Goal: Task Accomplishment & Management: Manage account settings

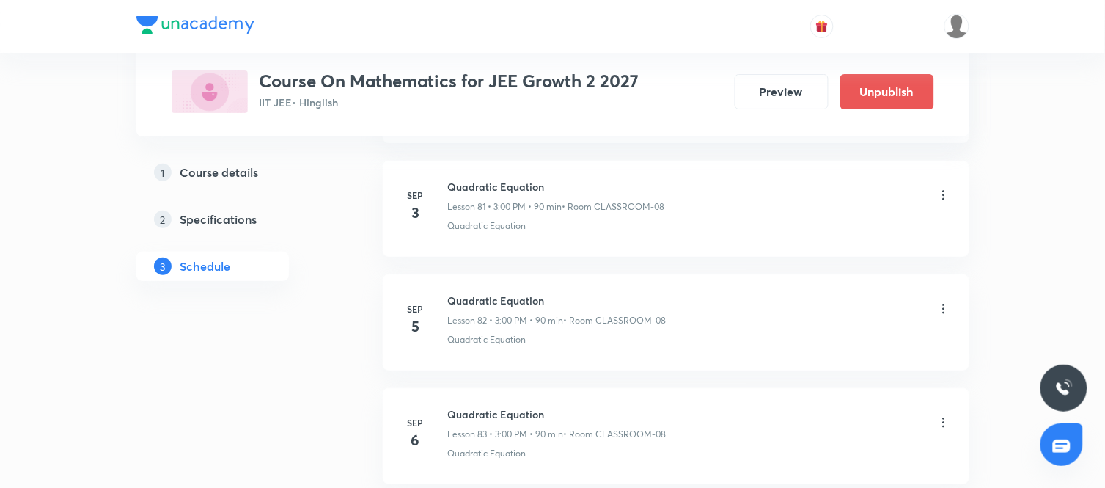
scroll to position [9993, 0]
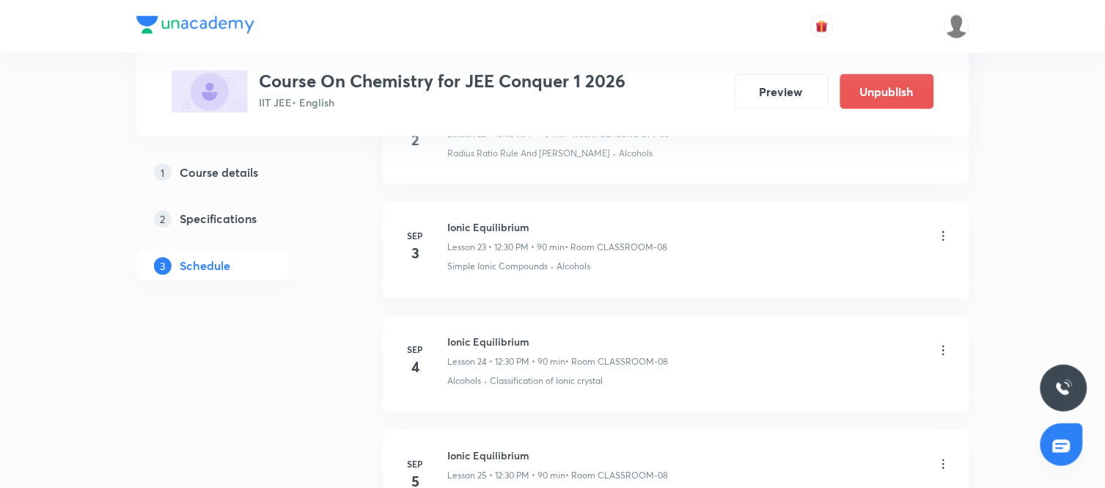
scroll to position [3361, 0]
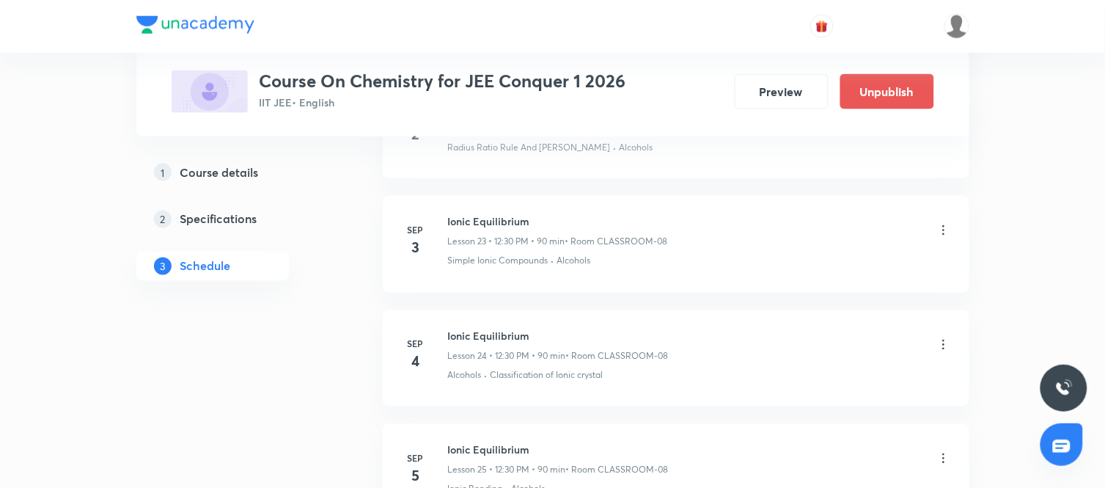
click at [939, 235] on icon at bounding box center [944, 230] width 15 height 15
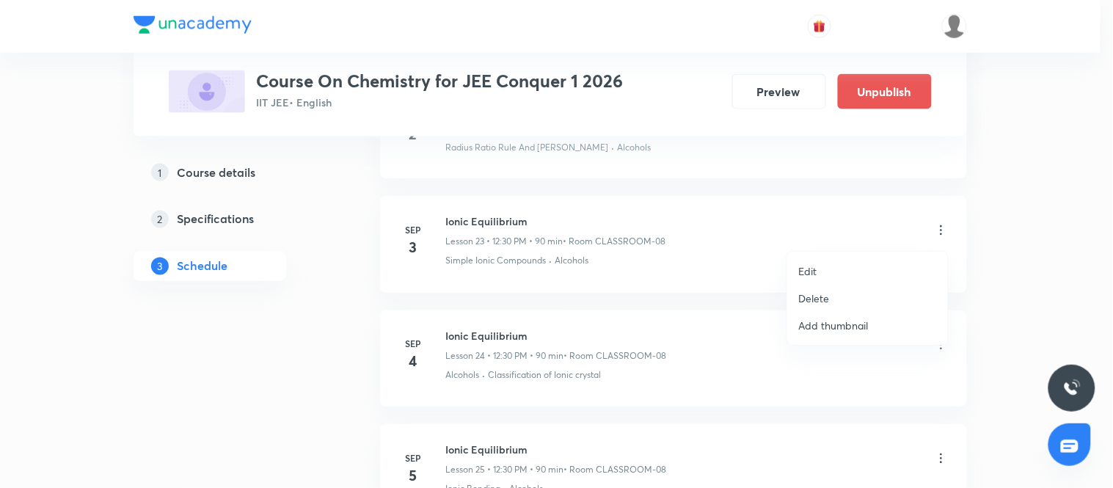
click at [836, 268] on li "Edit" at bounding box center [867, 270] width 161 height 27
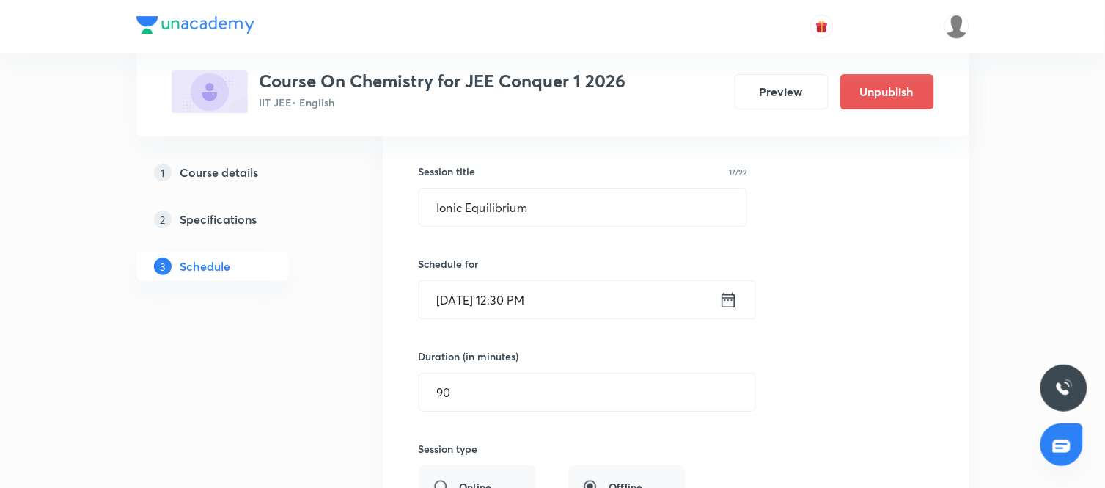
scroll to position [2750, 0]
click at [729, 308] on icon at bounding box center [729, 300] width 18 height 21
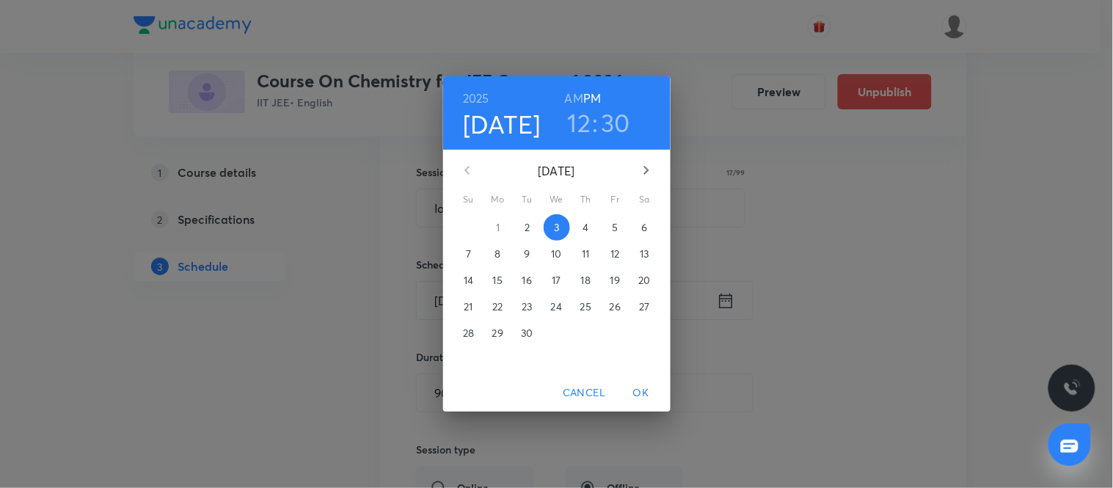
click at [585, 125] on h3 "12" at bounding box center [579, 122] width 23 height 31
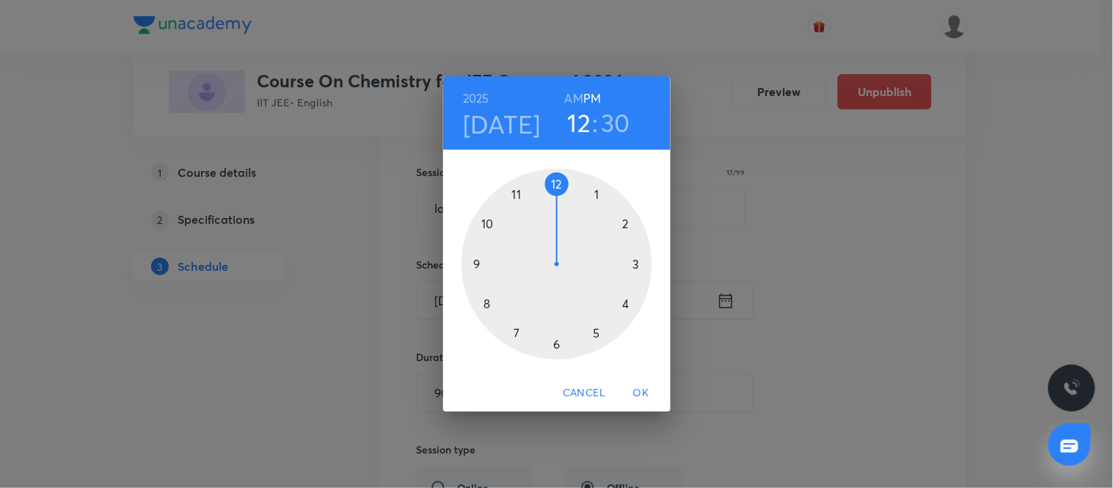
click at [477, 265] on div at bounding box center [556, 264] width 191 height 191
click at [634, 393] on span "OK" at bounding box center [640, 393] width 35 height 18
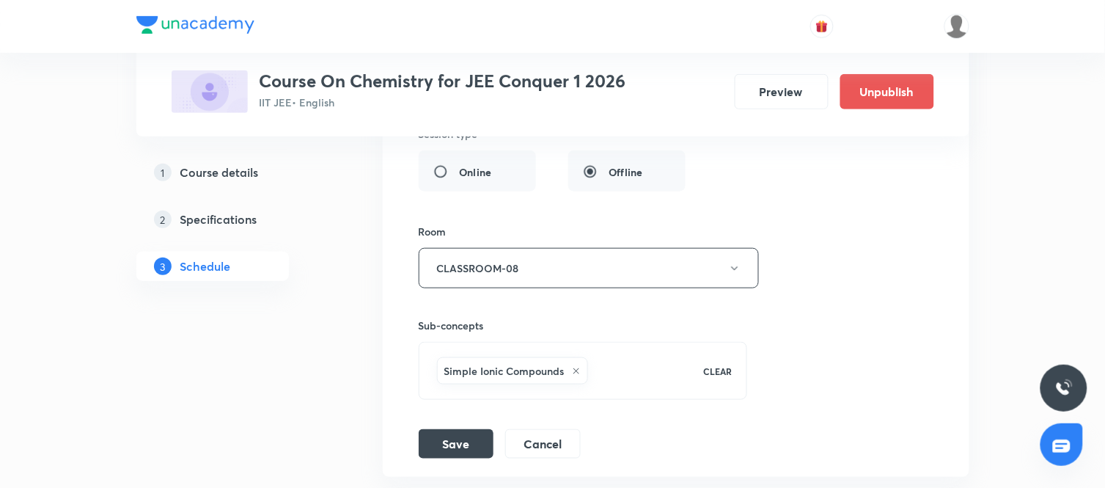
scroll to position [3085, 0]
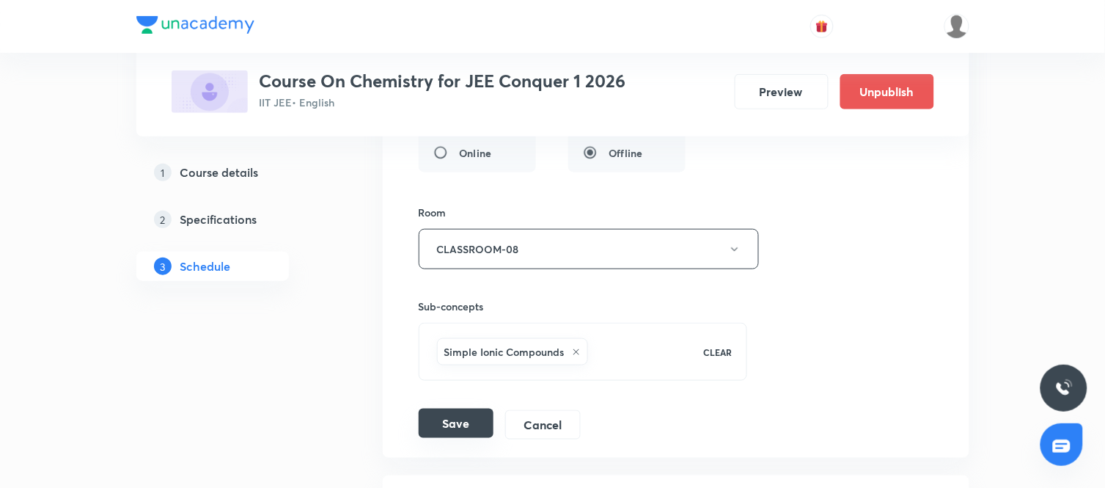
click at [472, 438] on button "Save" at bounding box center [456, 423] width 75 height 29
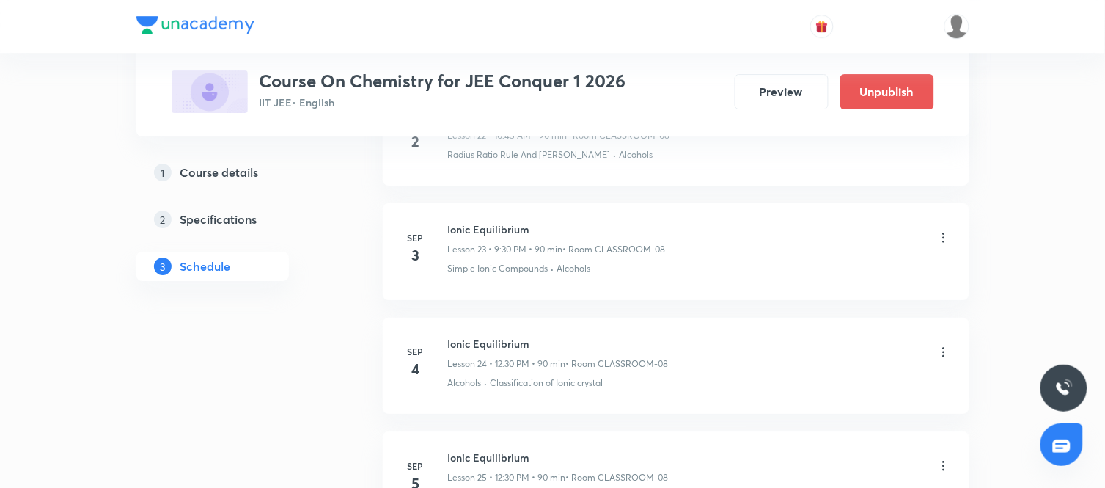
scroll to position [2679, 0]
click at [947, 349] on icon at bounding box center [944, 352] width 15 height 15
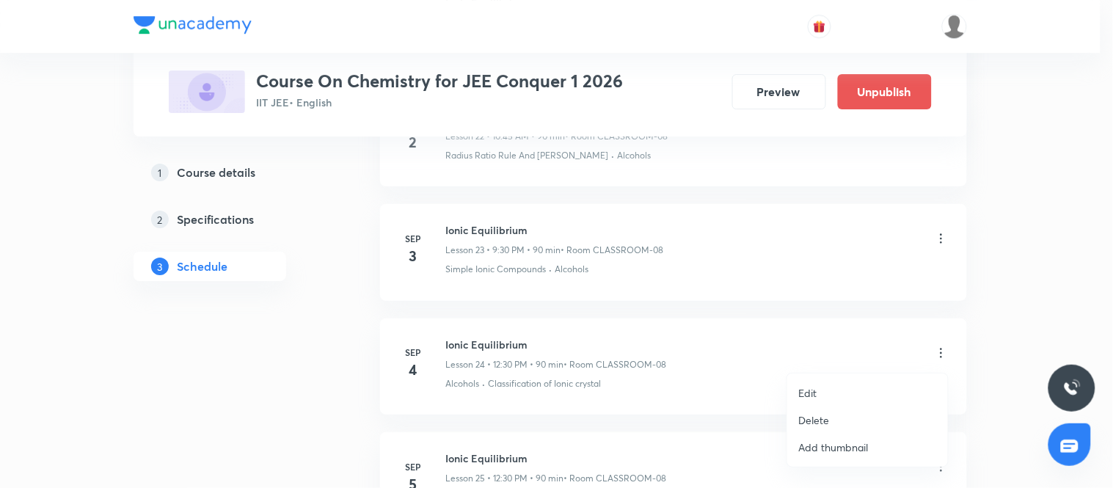
click at [832, 384] on li "Edit" at bounding box center [867, 392] width 161 height 27
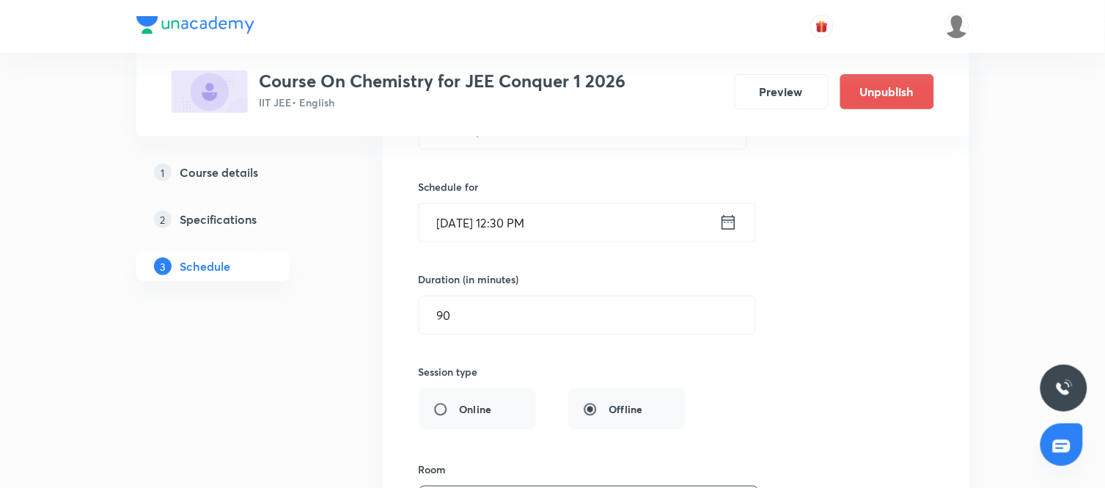
scroll to position [2942, 0]
click at [727, 230] on icon at bounding box center [729, 223] width 18 height 21
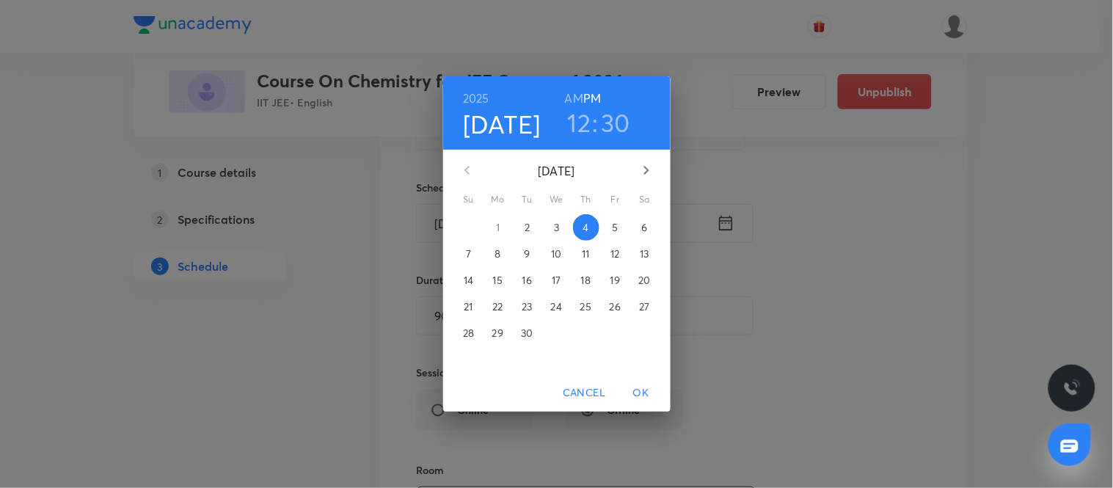
click at [580, 115] on h3 "12" at bounding box center [579, 122] width 23 height 31
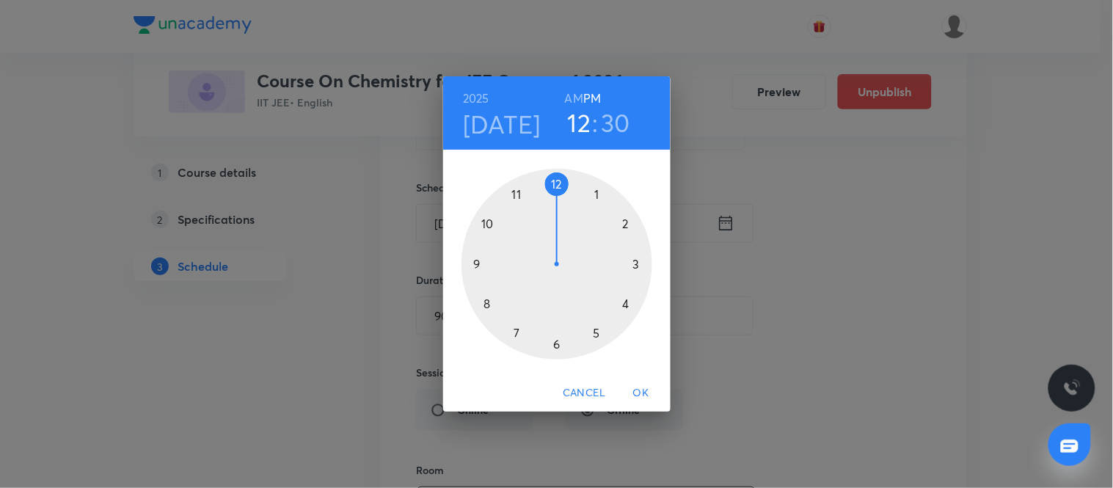
click at [479, 261] on div at bounding box center [556, 264] width 191 height 191
drag, startPoint x: 736, startPoint y: 347, endPoint x: 710, endPoint y: 354, distance: 27.4
click at [710, 354] on div "2025 Sep 4 09 : 30 AM PM 00 05 10 15 20 25 30 35 40 45 50 55 Cancel OK" at bounding box center [556, 244] width 1113 height 488
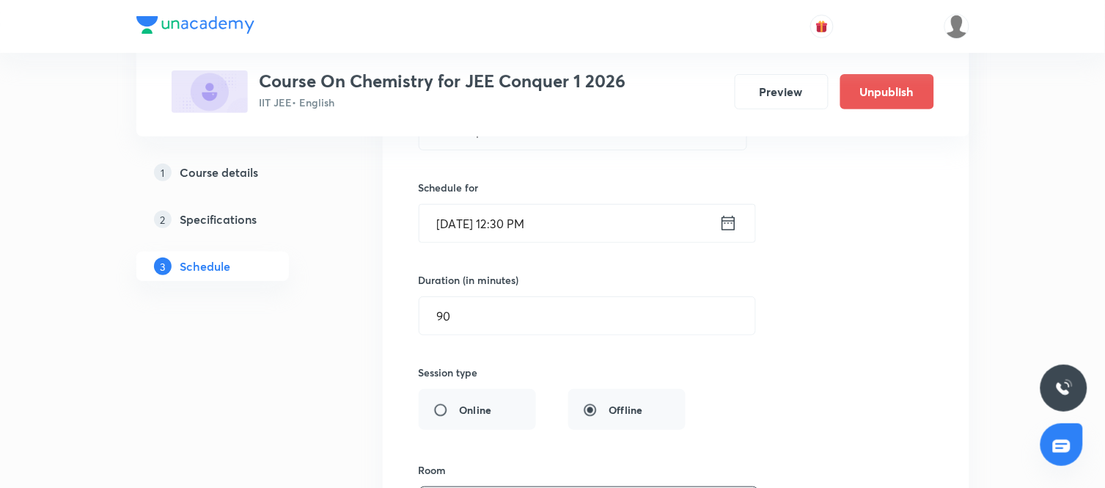
click at [727, 220] on icon at bounding box center [729, 223] width 18 height 21
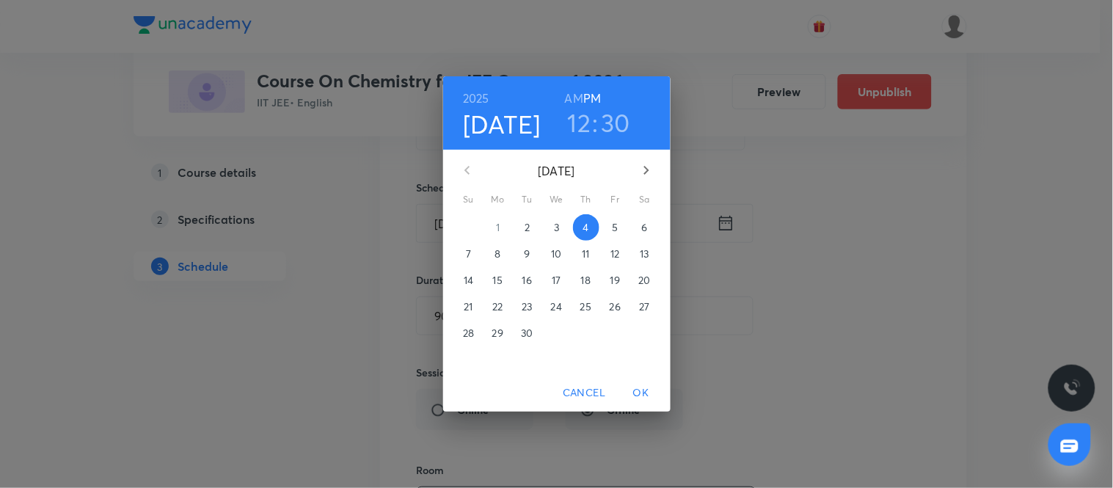
click at [576, 125] on h3 "12" at bounding box center [579, 122] width 23 height 31
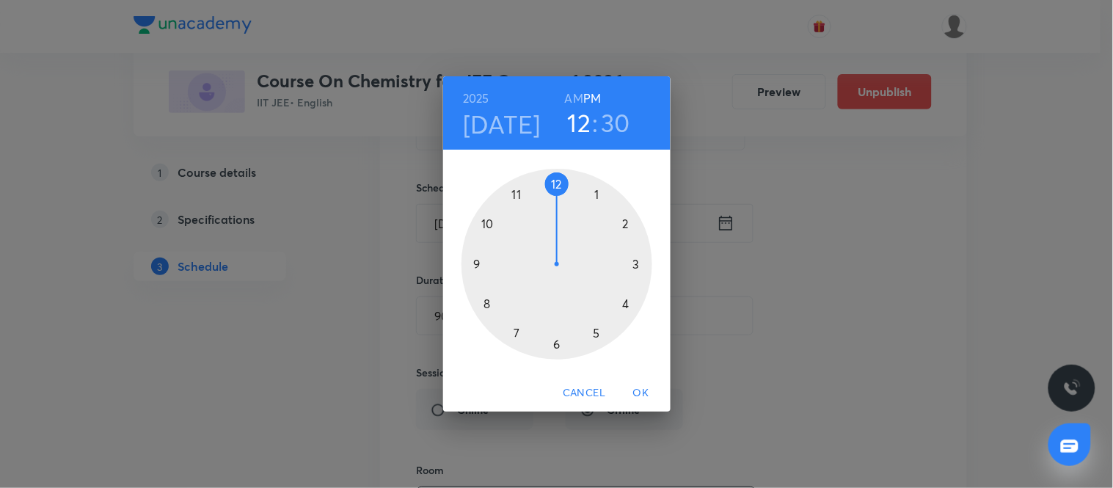
click at [477, 261] on div at bounding box center [556, 264] width 191 height 191
click at [636, 387] on span "OK" at bounding box center [640, 393] width 35 height 18
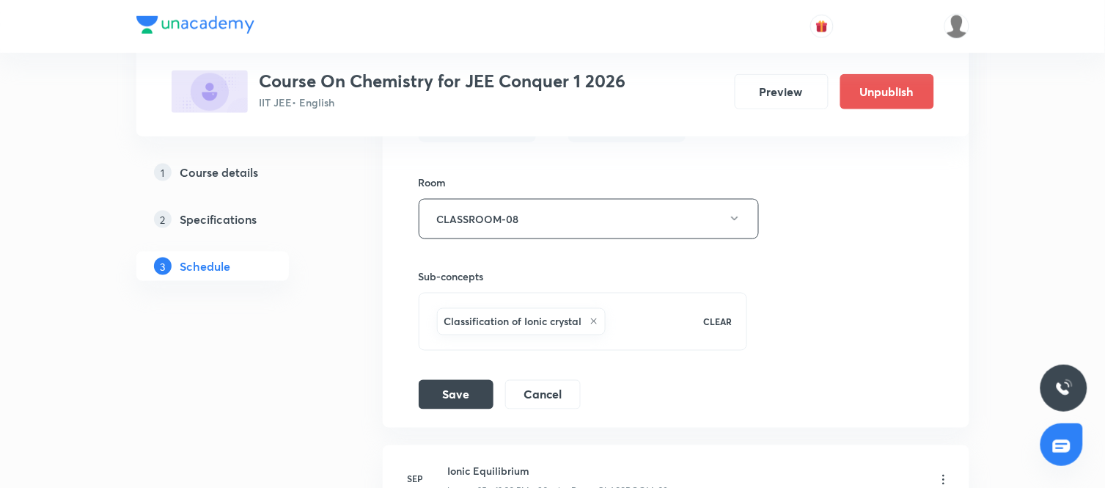
scroll to position [3230, 0]
click at [471, 387] on button "Save" at bounding box center [456, 392] width 75 height 29
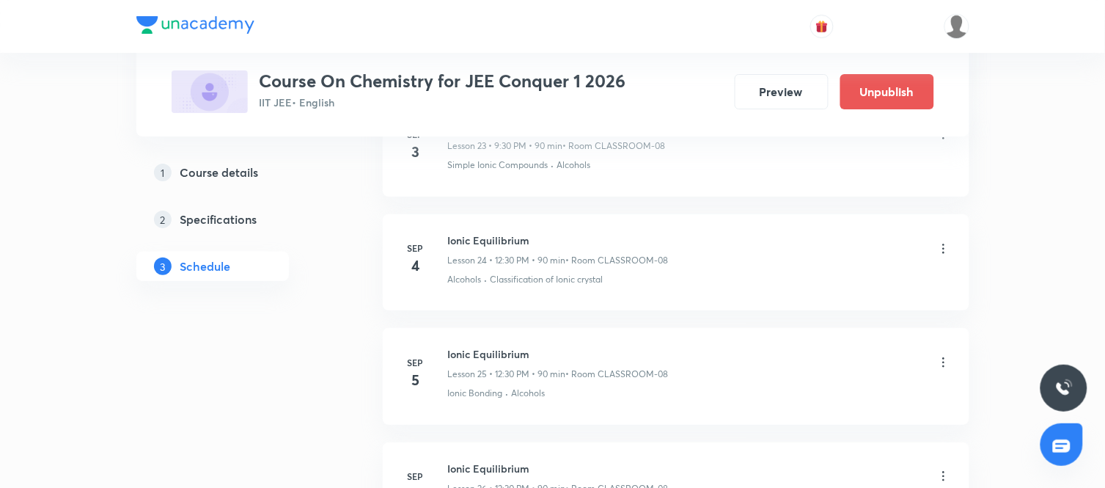
scroll to position [2782, 0]
click at [943, 365] on icon at bounding box center [943, 363] width 2 height 10
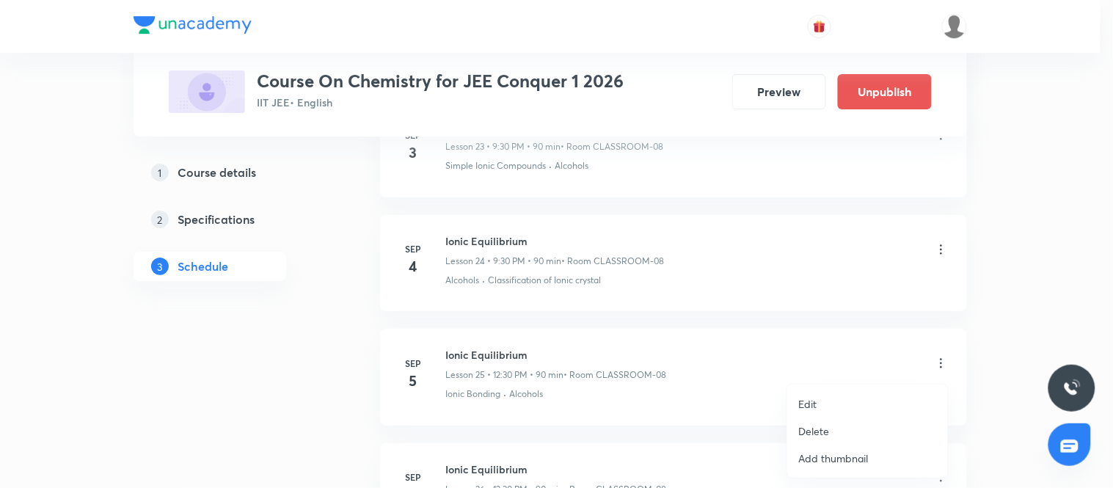
click at [818, 397] on li "Edit" at bounding box center [867, 403] width 161 height 27
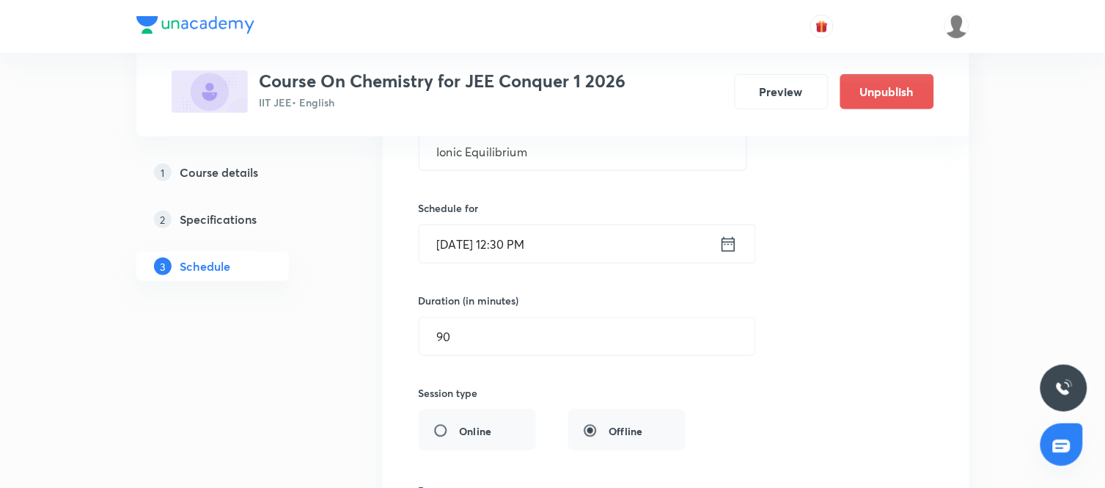
scroll to position [3034, 0]
click at [733, 242] on icon at bounding box center [728, 245] width 13 height 15
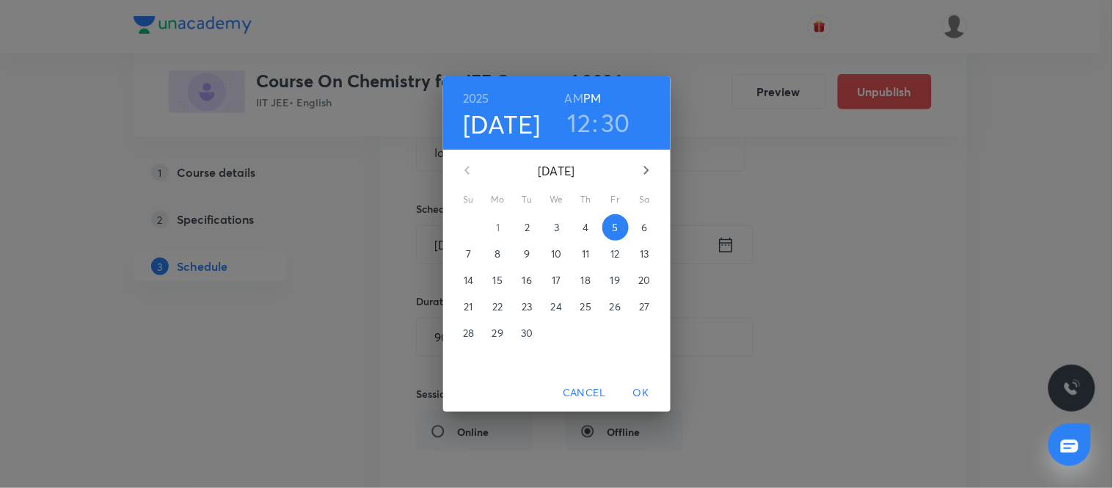
click at [578, 126] on h3 "12" at bounding box center [579, 122] width 23 height 31
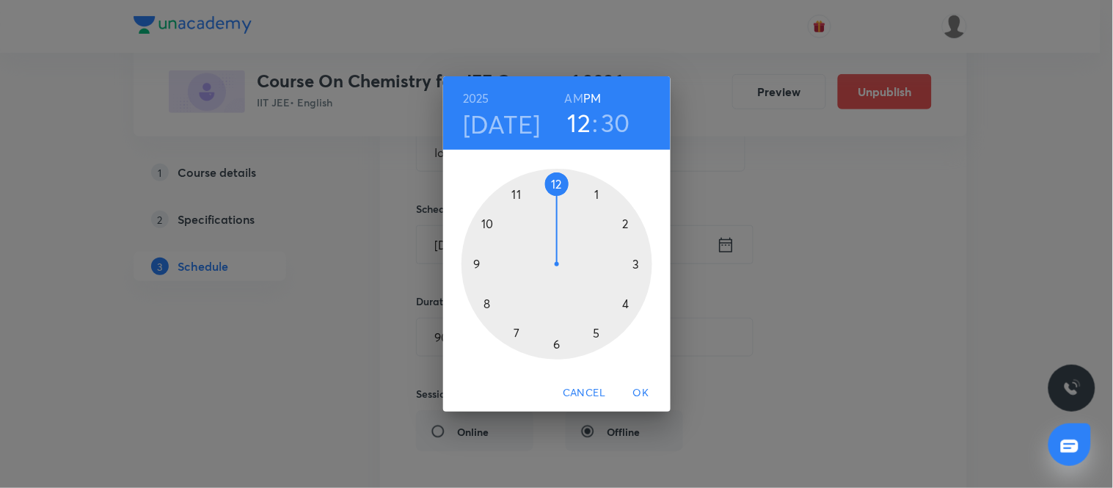
click at [477, 266] on div at bounding box center [556, 264] width 191 height 191
click at [644, 386] on span "OK" at bounding box center [640, 393] width 35 height 18
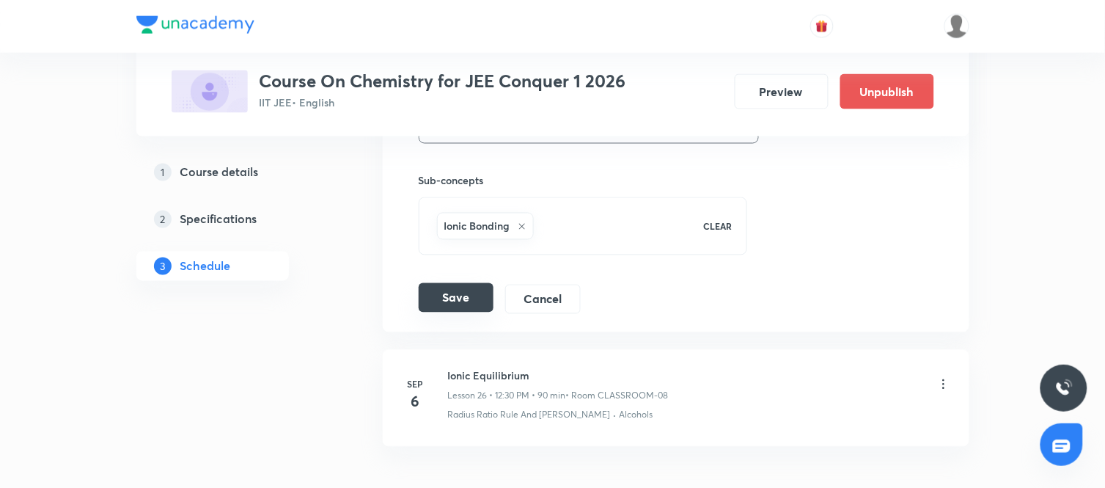
scroll to position [3440, 0]
click at [470, 305] on button "Save" at bounding box center [456, 296] width 75 height 29
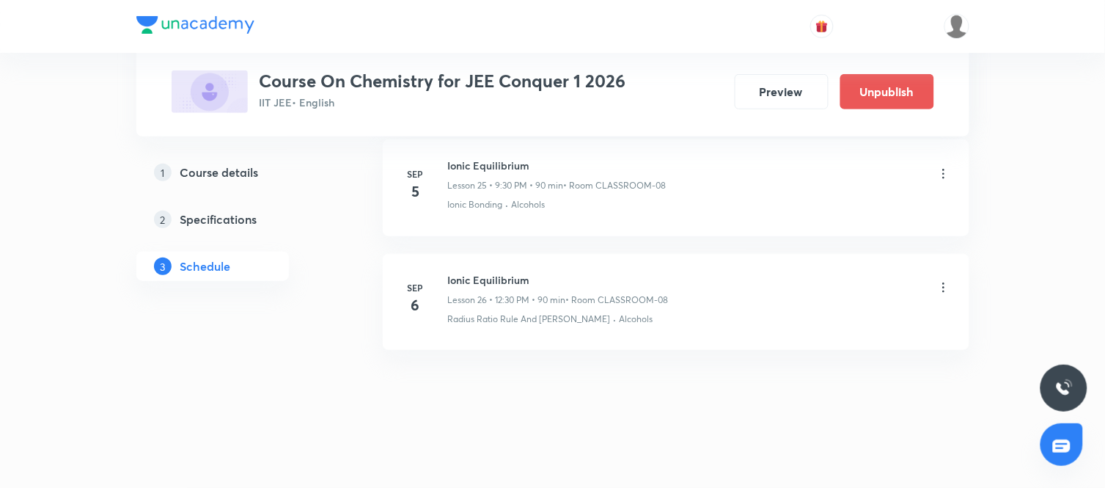
click at [942, 291] on icon at bounding box center [944, 287] width 15 height 15
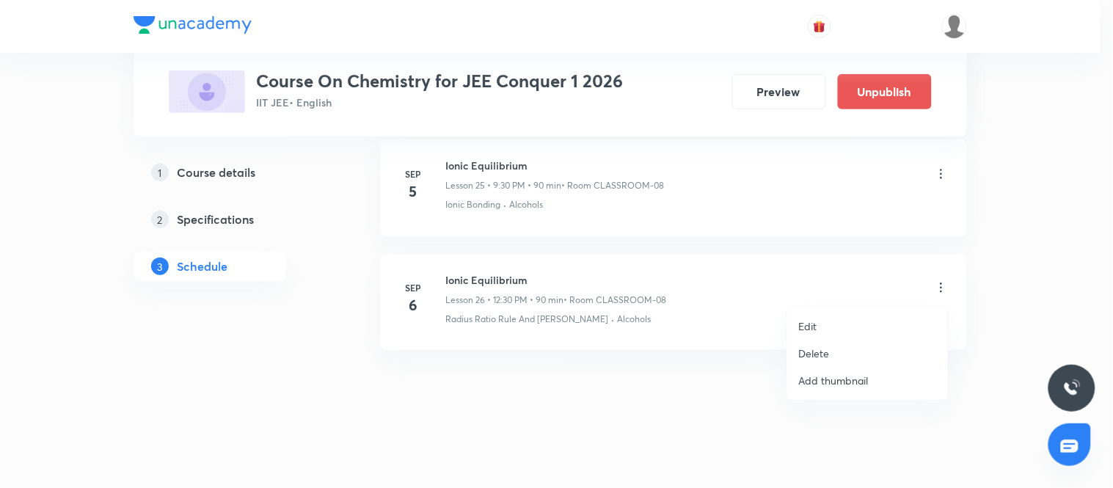
click at [814, 320] on p "Edit" at bounding box center [808, 325] width 18 height 15
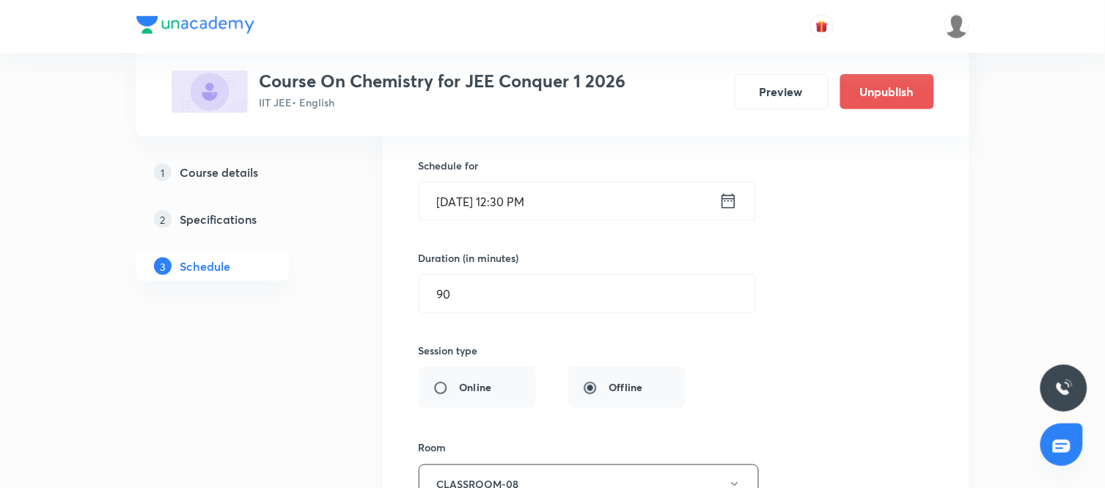
scroll to position [3193, 0]
click at [731, 202] on icon at bounding box center [729, 200] width 18 height 21
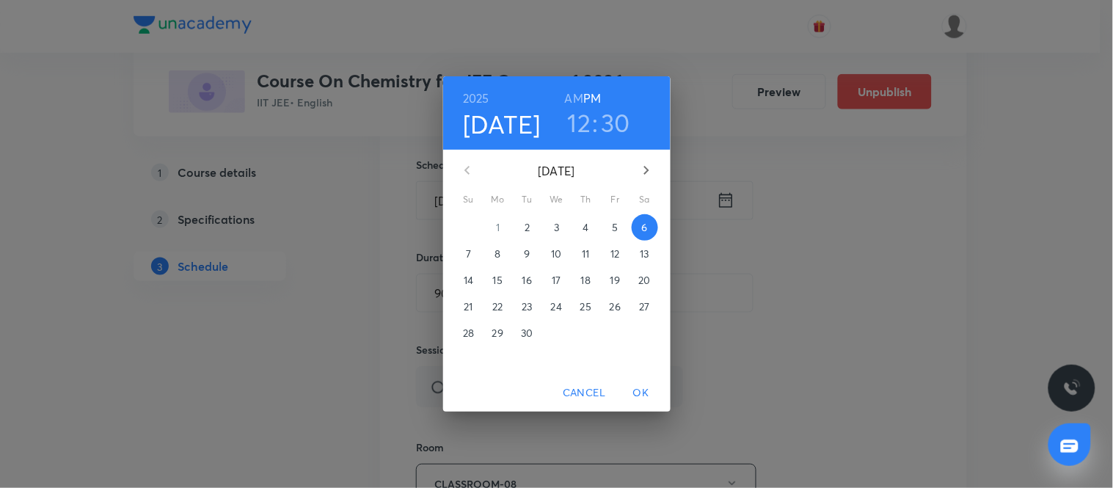
click at [578, 121] on h3 "12" at bounding box center [579, 122] width 23 height 31
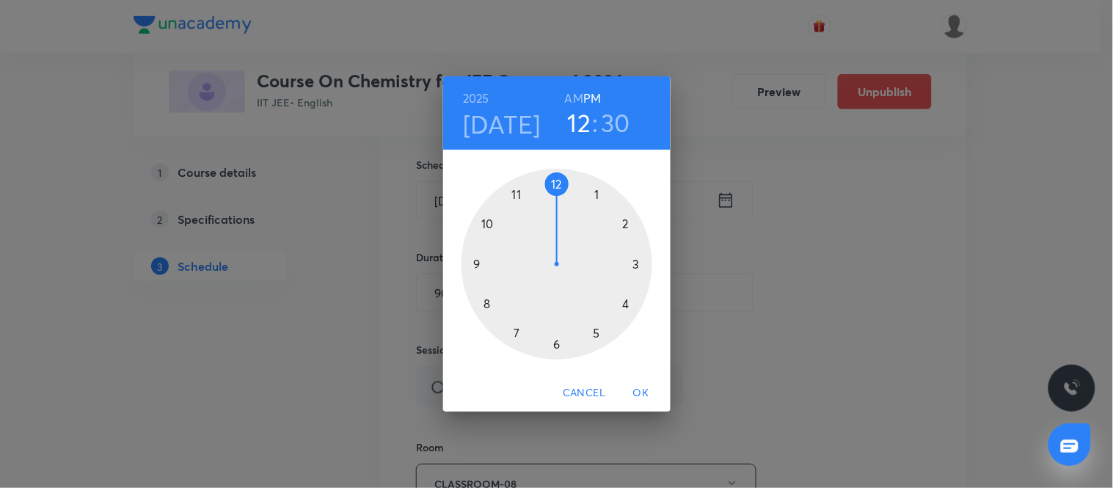
click at [475, 265] on div at bounding box center [556, 264] width 191 height 191
click at [638, 389] on span "OK" at bounding box center [640, 393] width 35 height 18
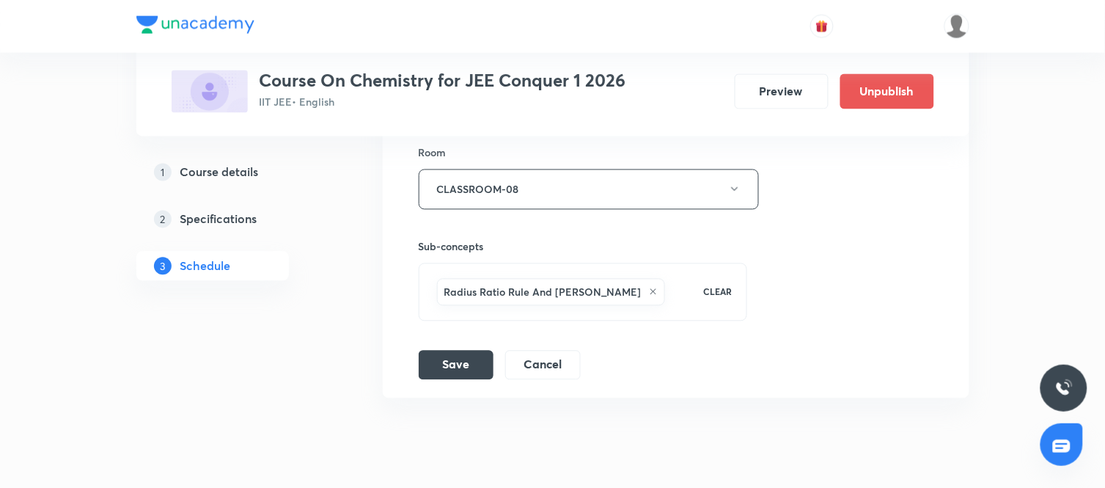
scroll to position [3488, 0]
click at [466, 378] on button "Save" at bounding box center [456, 362] width 75 height 29
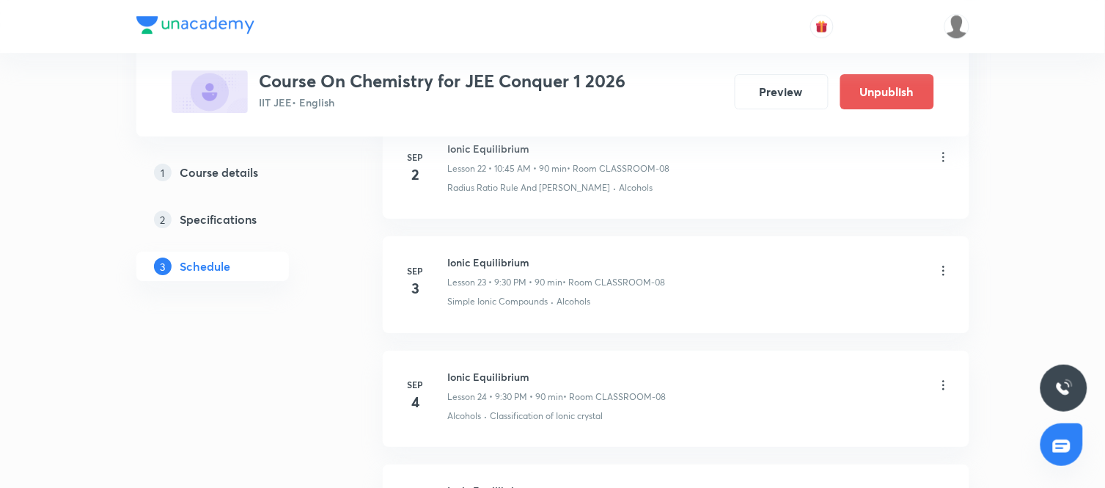
scroll to position [2652, 0]
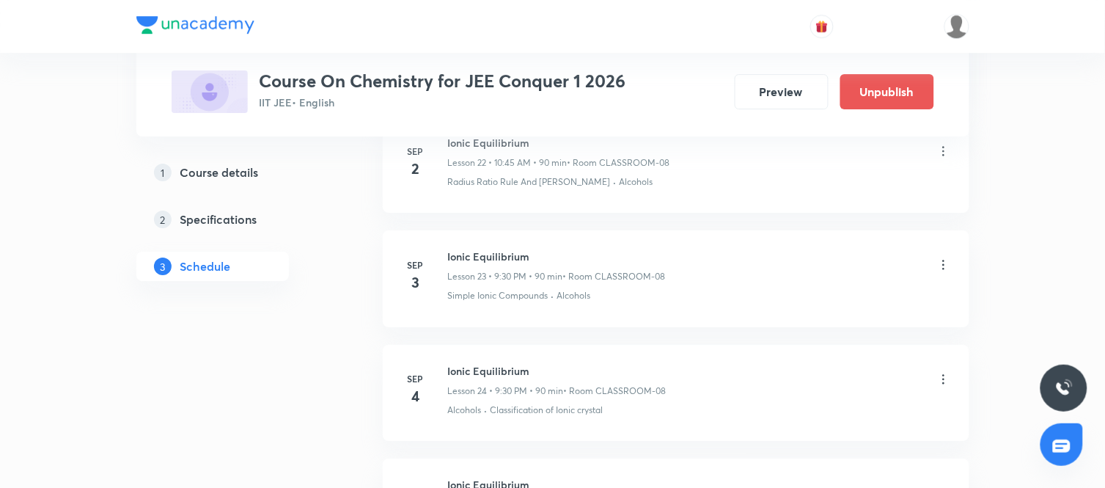
click at [944, 266] on icon at bounding box center [944, 264] width 15 height 15
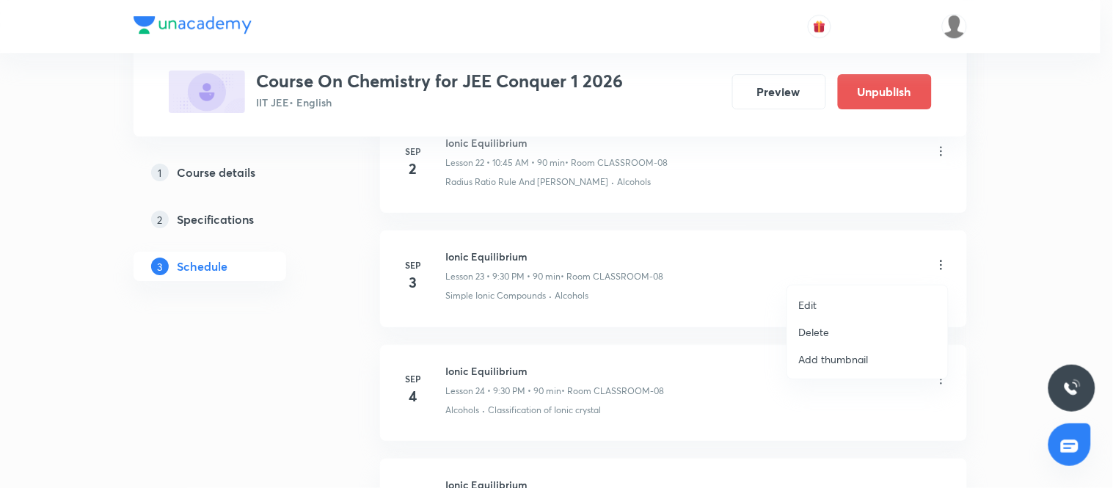
click at [796, 313] on li "Edit" at bounding box center [867, 304] width 161 height 27
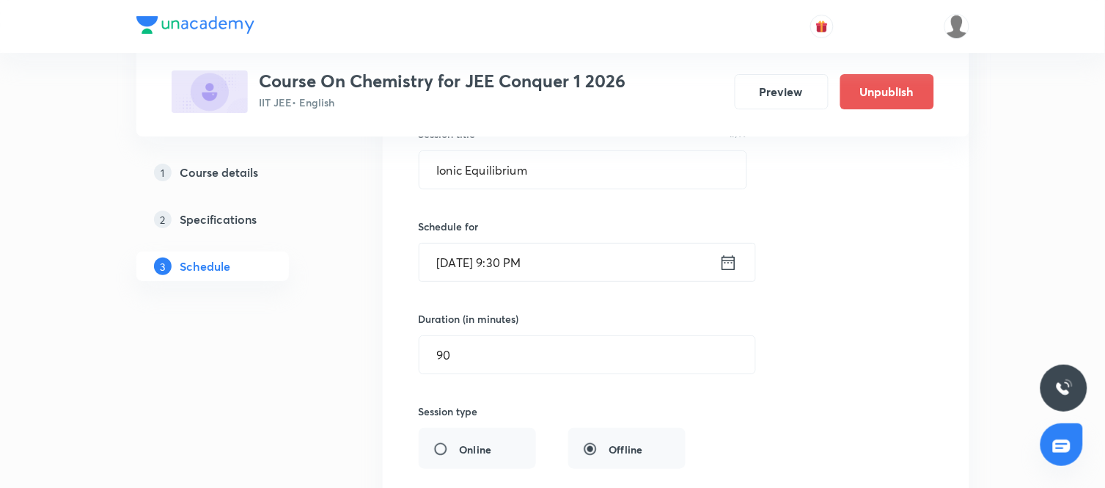
scroll to position [2789, 0]
click at [736, 260] on icon at bounding box center [729, 262] width 18 height 21
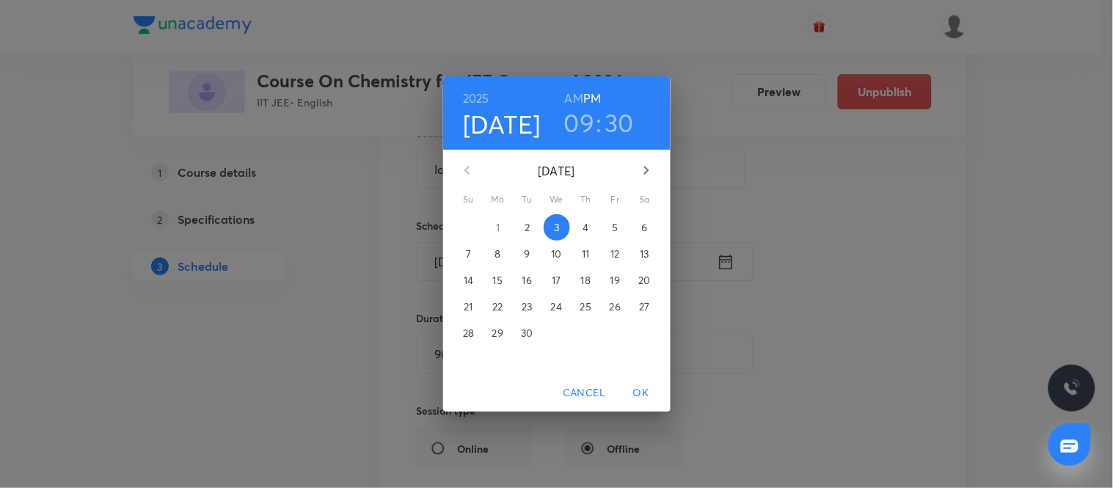
click at [573, 99] on h6 "AM" at bounding box center [574, 98] width 18 height 21
click at [579, 119] on h3 "09" at bounding box center [579, 122] width 31 height 31
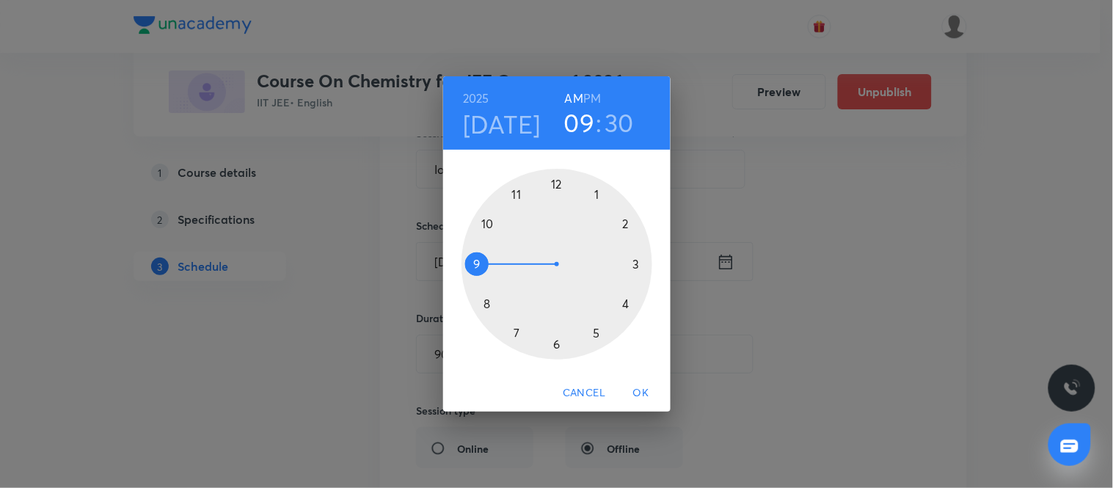
click at [491, 224] on div at bounding box center [556, 264] width 191 height 191
click at [479, 263] on div at bounding box center [556, 264] width 191 height 191
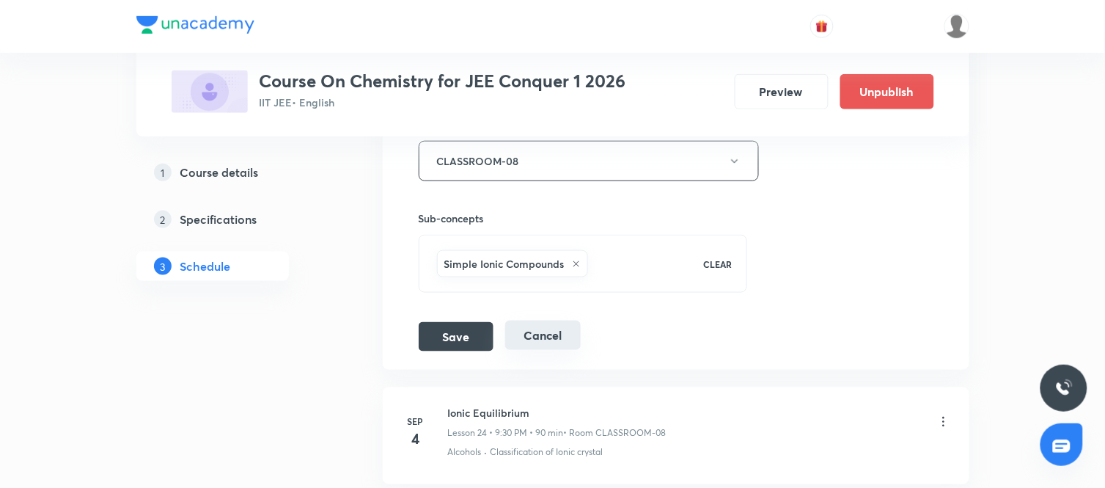
scroll to position [3174, 0]
click at [500, 330] on div "Save Cancel" at bounding box center [506, 335] width 174 height 29
click at [455, 337] on button "Save" at bounding box center [456, 333] width 75 height 29
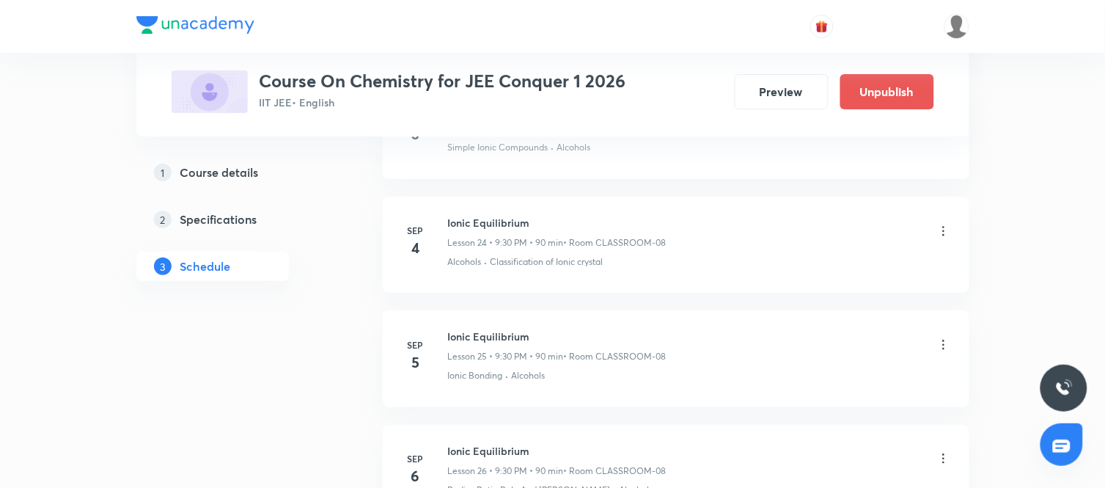
scroll to position [2803, 0]
click at [944, 348] on icon at bounding box center [944, 342] width 15 height 15
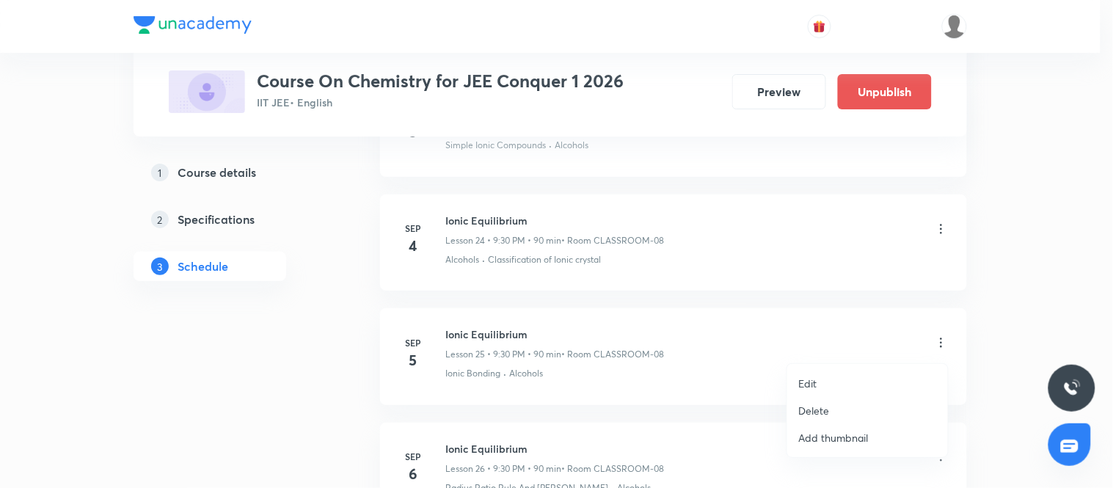
click at [813, 376] on p "Edit" at bounding box center [808, 383] width 18 height 15
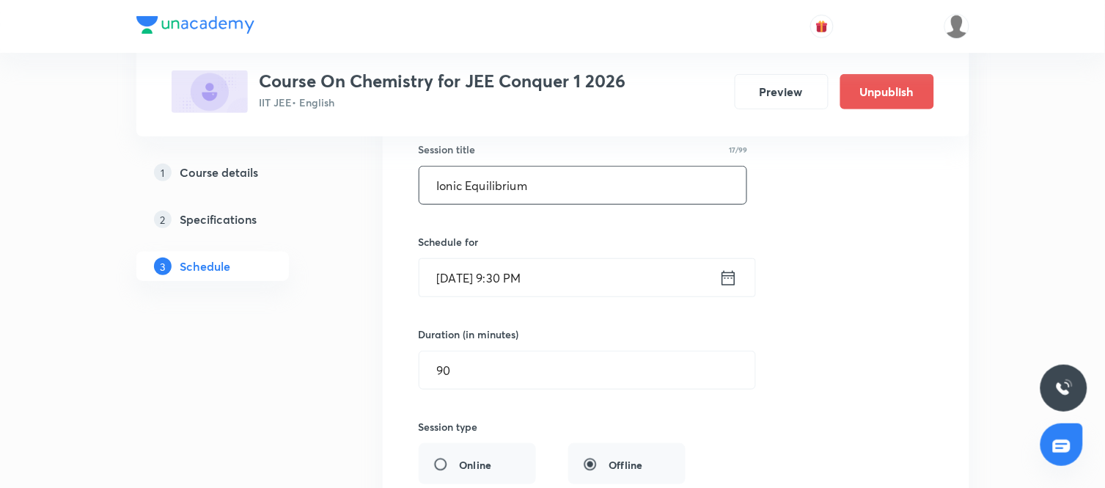
scroll to position [3001, 0]
click at [725, 282] on icon at bounding box center [729, 278] width 18 height 21
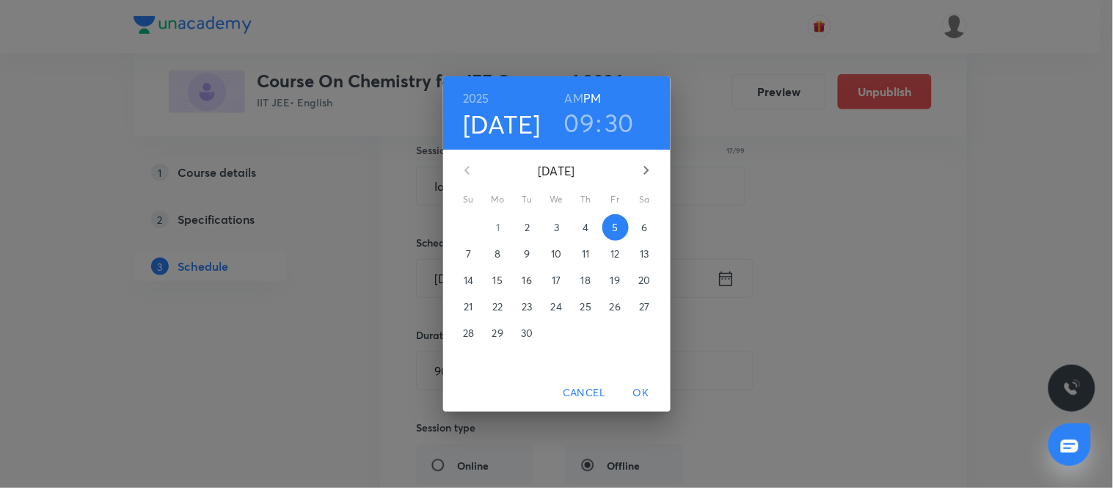
click at [577, 98] on h6 "AM" at bounding box center [574, 98] width 18 height 21
click at [582, 121] on h3 "09" at bounding box center [579, 122] width 31 height 31
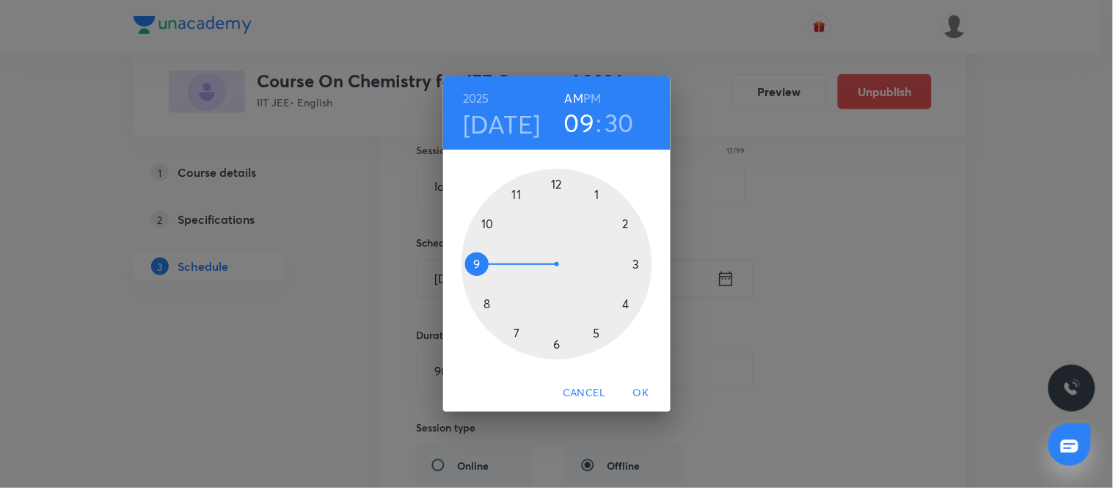
click at [488, 226] on div at bounding box center [556, 264] width 191 height 191
click at [477, 265] on div at bounding box center [556, 264] width 191 height 191
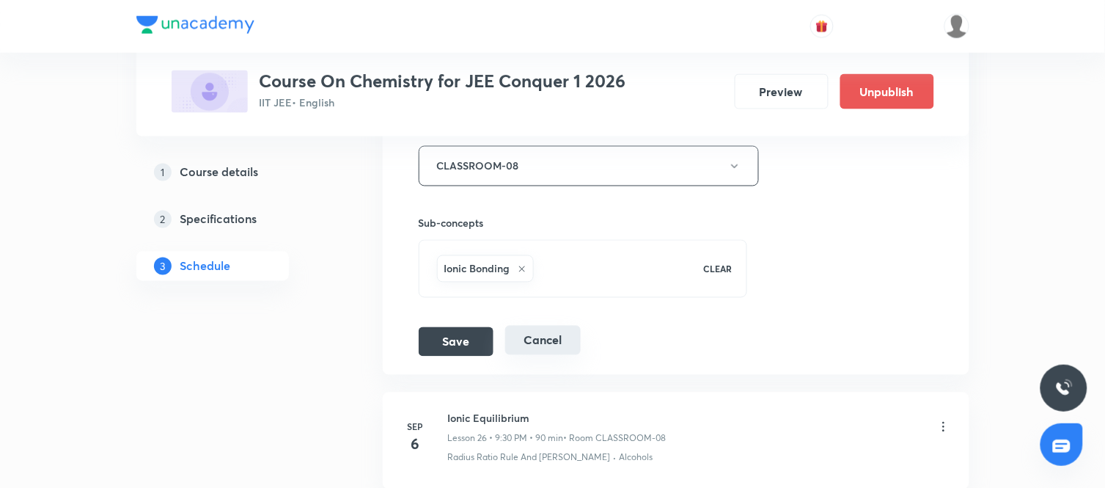
scroll to position [3397, 0]
click at [453, 345] on button "Save" at bounding box center [456, 338] width 75 height 29
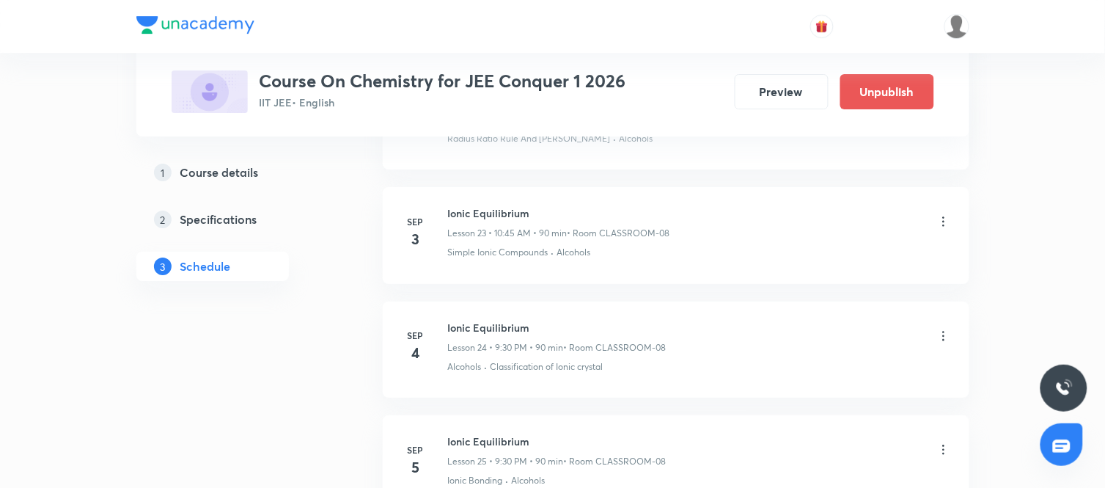
scroll to position [2697, 0]
click at [941, 338] on icon at bounding box center [944, 334] width 15 height 15
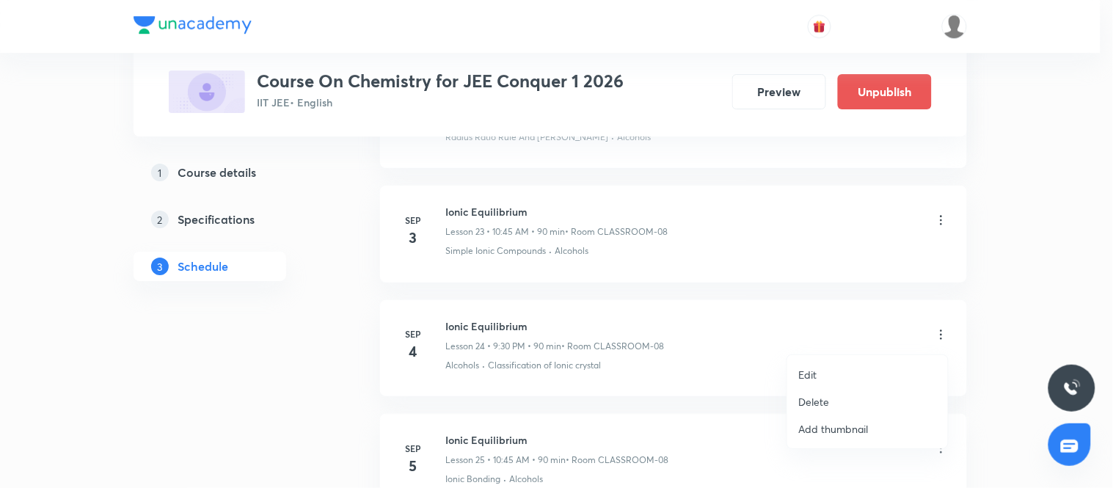
click at [816, 369] on p "Edit" at bounding box center [808, 374] width 18 height 15
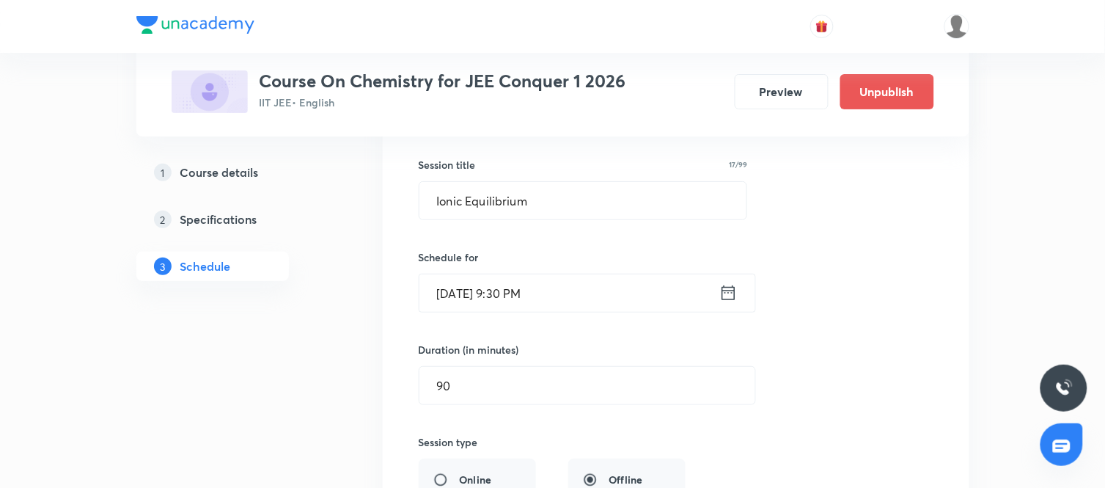
scroll to position [2874, 0]
click at [720, 296] on icon at bounding box center [729, 291] width 18 height 21
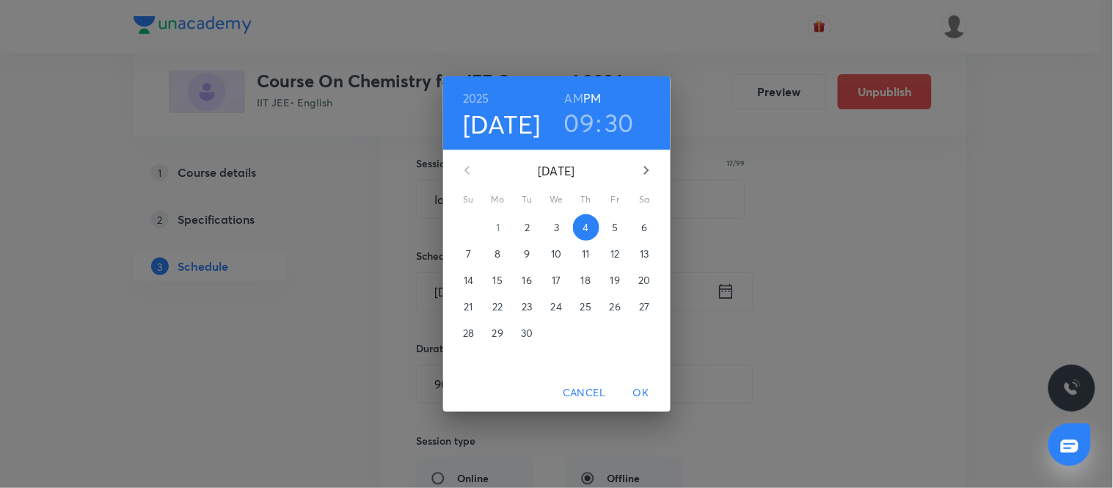
click at [574, 95] on h6 "AM" at bounding box center [574, 98] width 18 height 21
click at [581, 121] on h3 "09" at bounding box center [579, 122] width 31 height 31
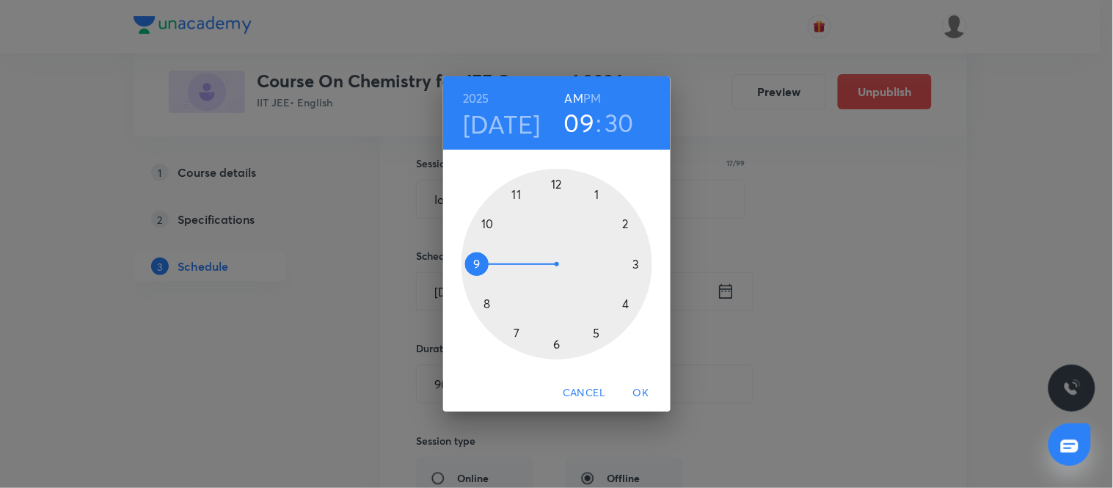
click at [488, 221] on div at bounding box center [556, 264] width 191 height 191
click at [477, 265] on div at bounding box center [556, 264] width 191 height 191
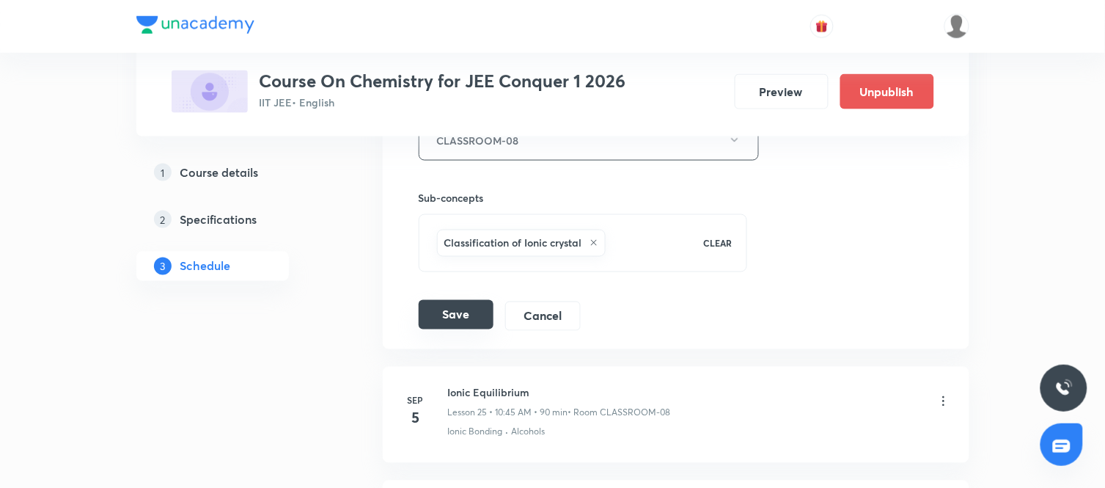
scroll to position [3309, 0]
click at [455, 329] on button "Save" at bounding box center [456, 313] width 75 height 29
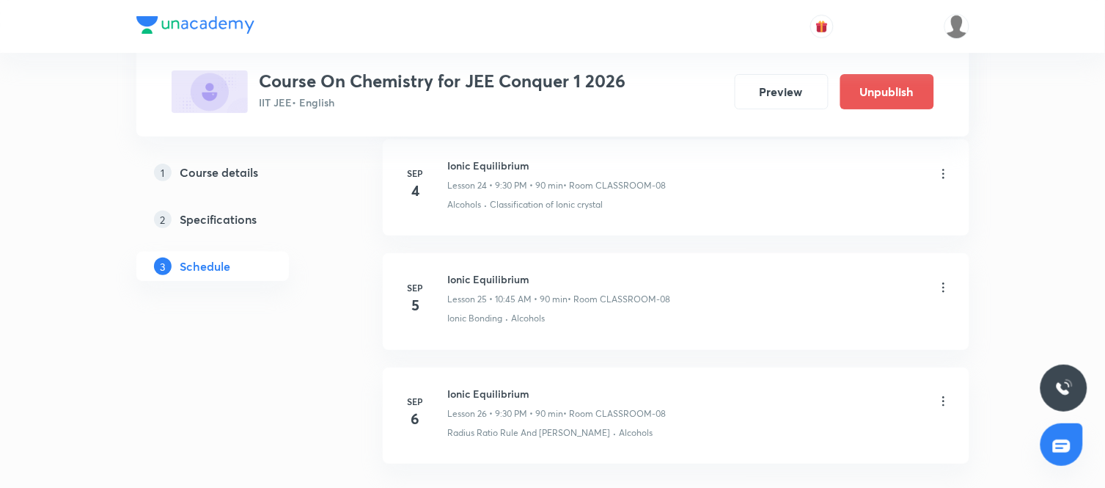
scroll to position [2857, 0]
click at [945, 401] on icon at bounding box center [944, 402] width 15 height 15
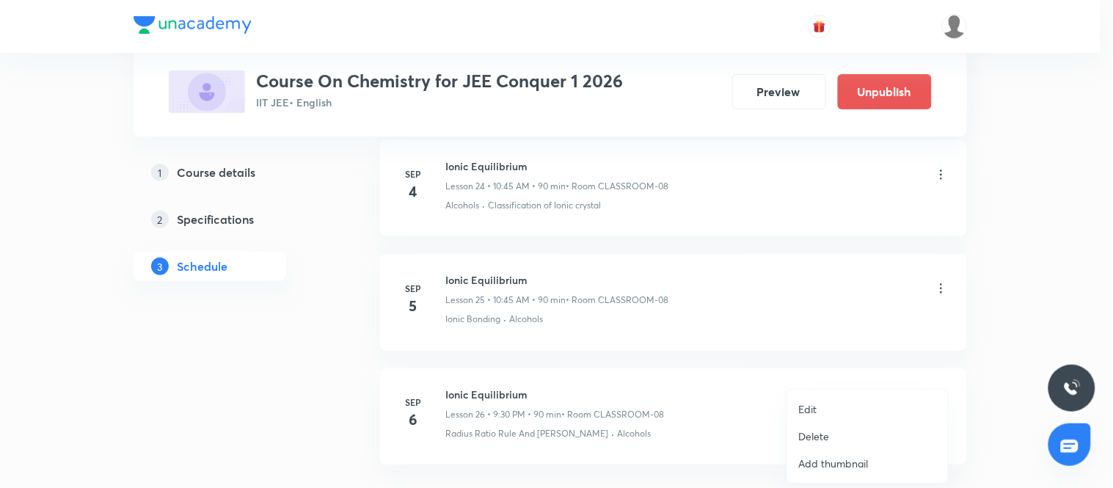
click at [834, 404] on li "Edit" at bounding box center [867, 408] width 161 height 27
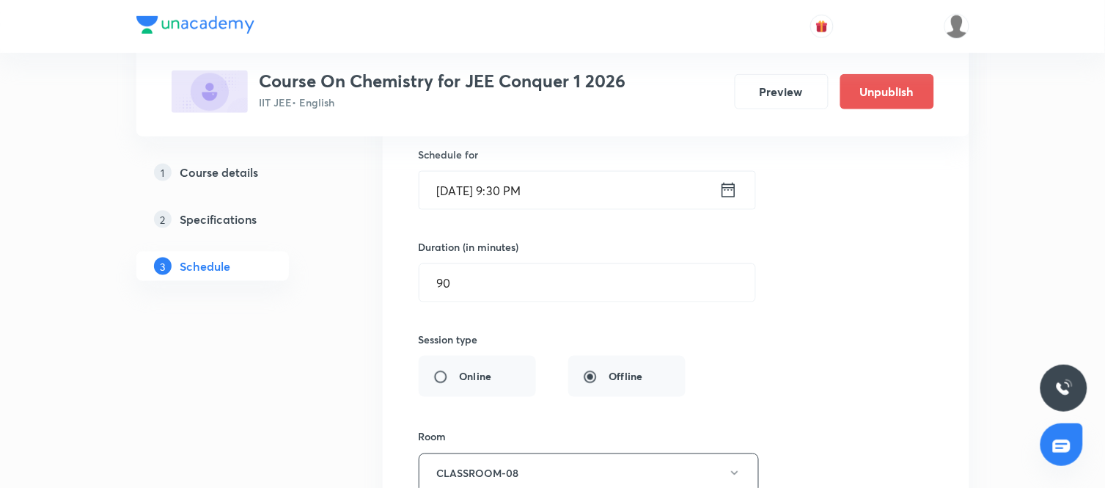
scroll to position [3204, 0]
click at [731, 187] on icon at bounding box center [729, 189] width 18 height 21
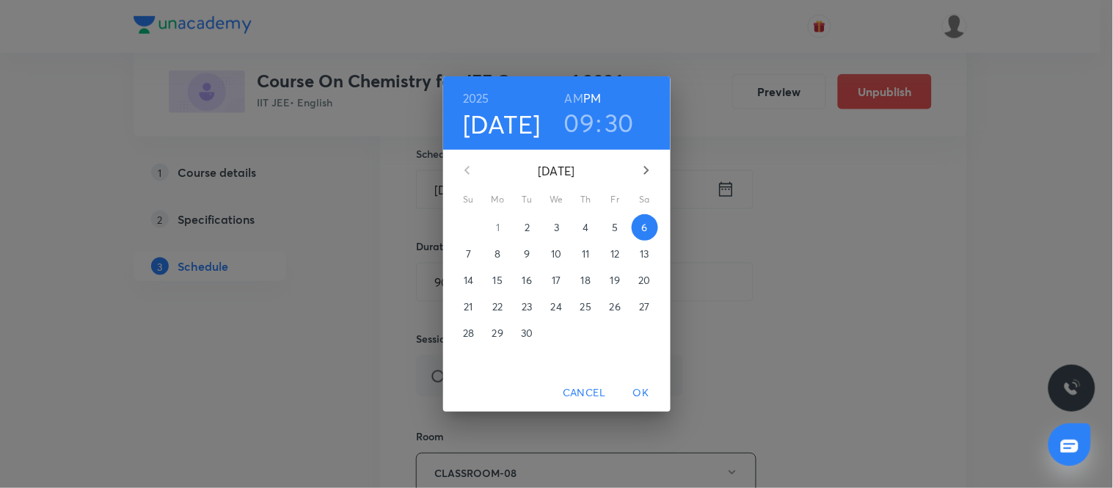
click at [584, 120] on h3 "09" at bounding box center [579, 122] width 31 height 31
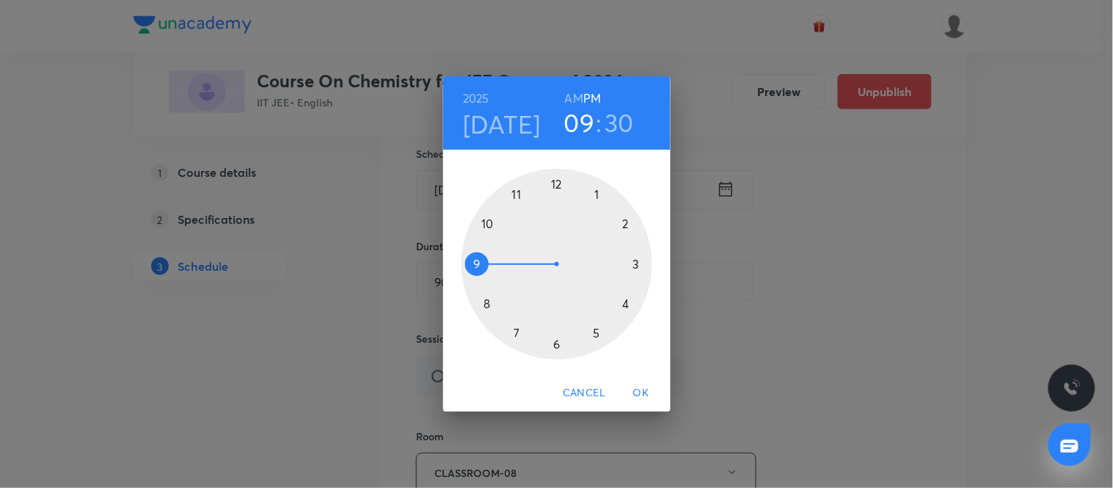
click at [575, 100] on h6 "AM" at bounding box center [574, 98] width 18 height 21
click at [483, 227] on div at bounding box center [556, 264] width 191 height 191
click at [477, 266] on div at bounding box center [556, 264] width 191 height 191
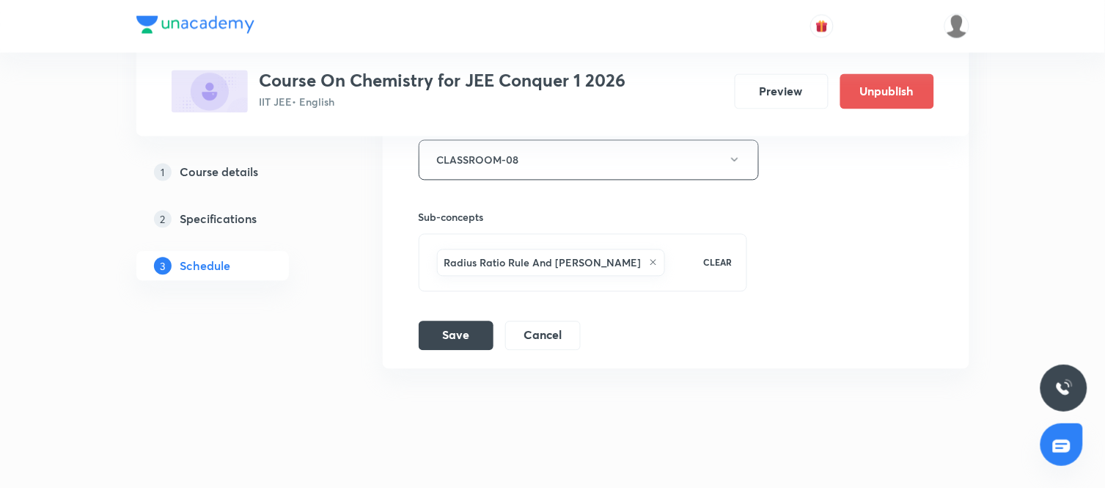
scroll to position [3521, 0]
click at [443, 339] on button "Save" at bounding box center [456, 329] width 75 height 29
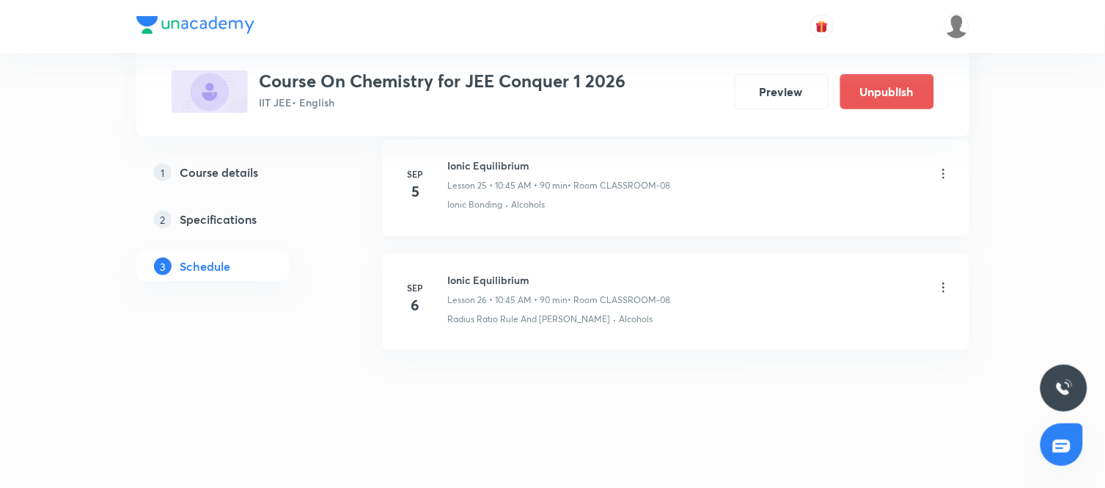
scroll to position [2973, 0]
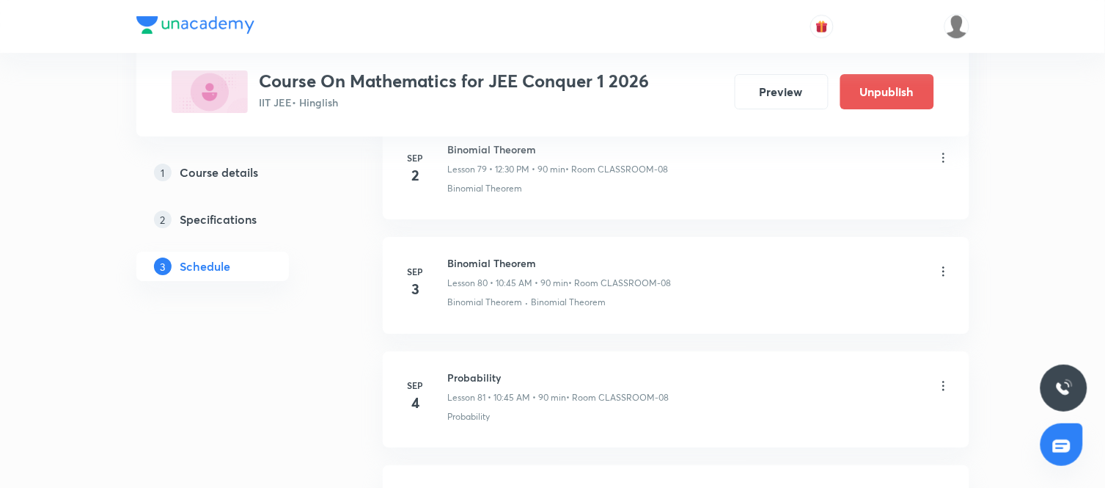
scroll to position [9814, 0]
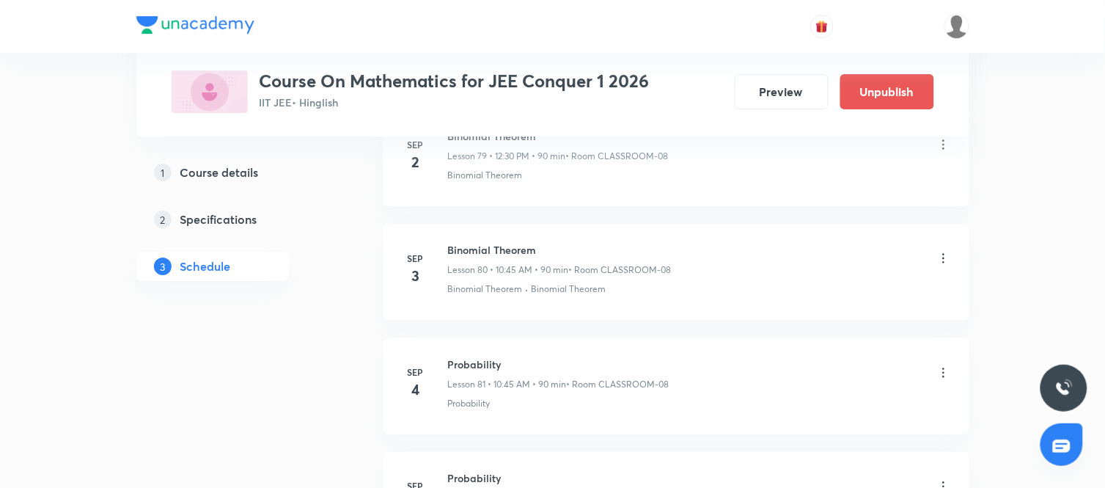
click at [941, 266] on icon at bounding box center [944, 258] width 15 height 15
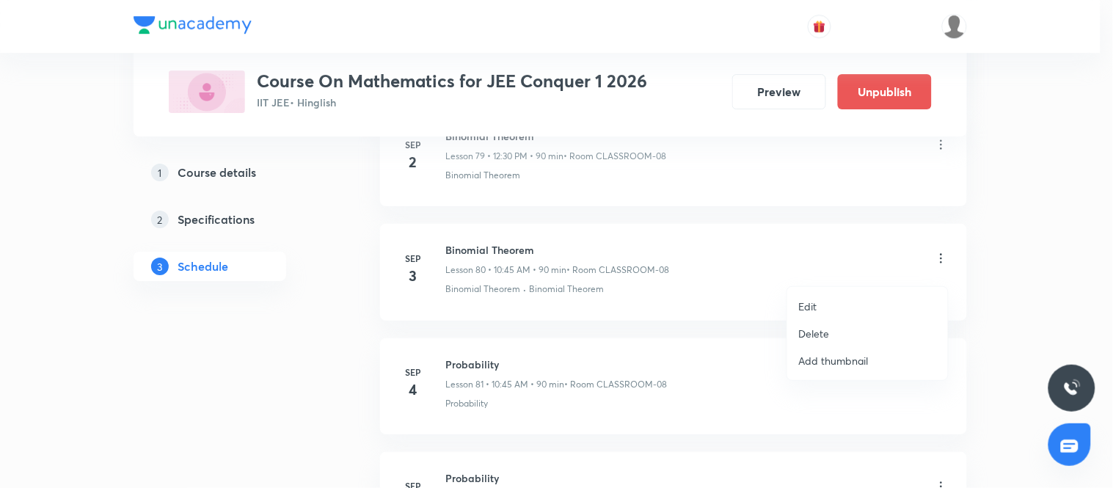
click at [816, 302] on p "Edit" at bounding box center [808, 306] width 18 height 15
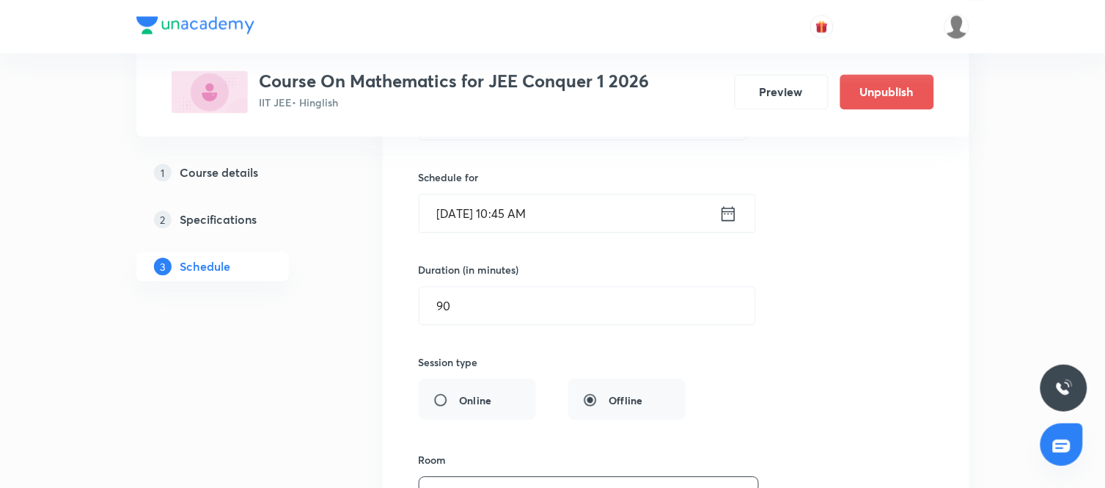
scroll to position [9319, 0]
click at [730, 224] on icon at bounding box center [729, 214] width 18 height 21
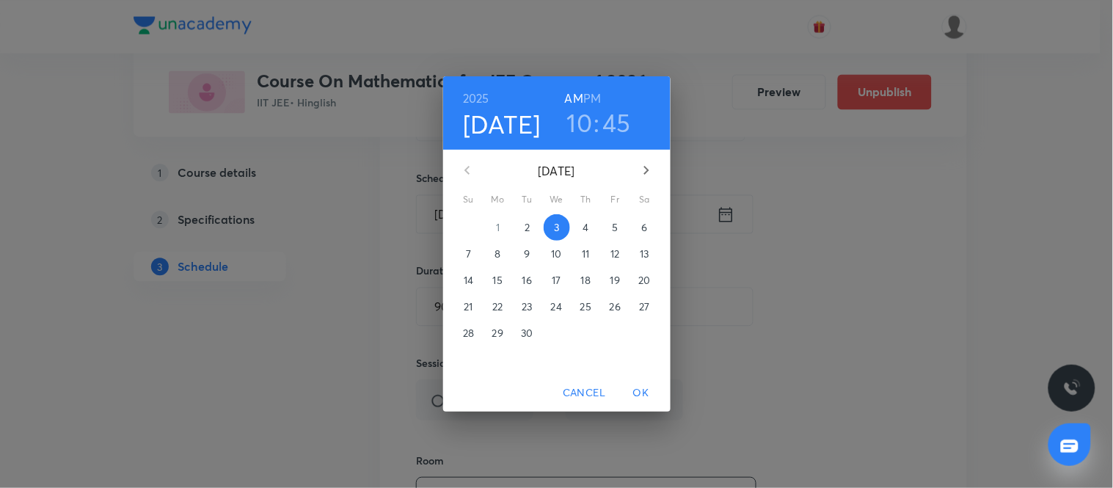
click at [601, 92] on div "2025 Sep 3 10 : 45 AM PM" at bounding box center [557, 113] width 204 height 50
click at [595, 97] on h6 "PM" at bounding box center [592, 98] width 18 height 21
click at [579, 125] on h3 "10" at bounding box center [580, 122] width 26 height 31
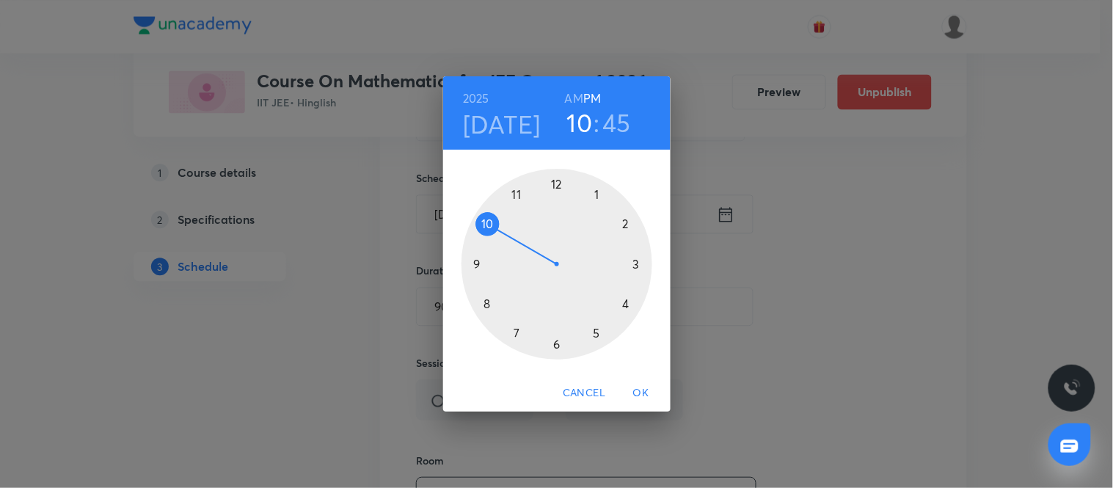
click at [558, 181] on div at bounding box center [556, 264] width 191 height 191
click at [555, 345] on div at bounding box center [556, 264] width 191 height 191
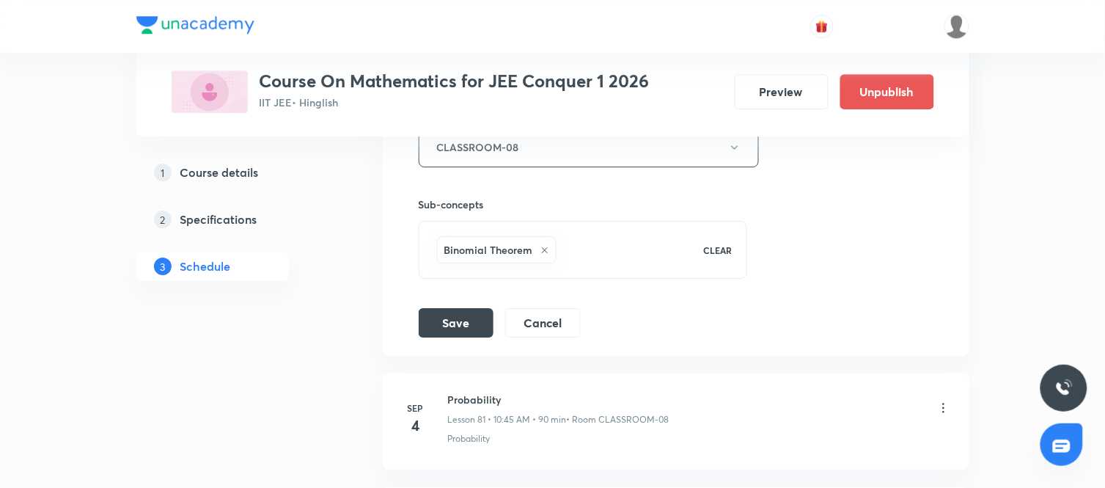
scroll to position [9669, 0]
click at [471, 326] on button "Save" at bounding box center [456, 320] width 75 height 29
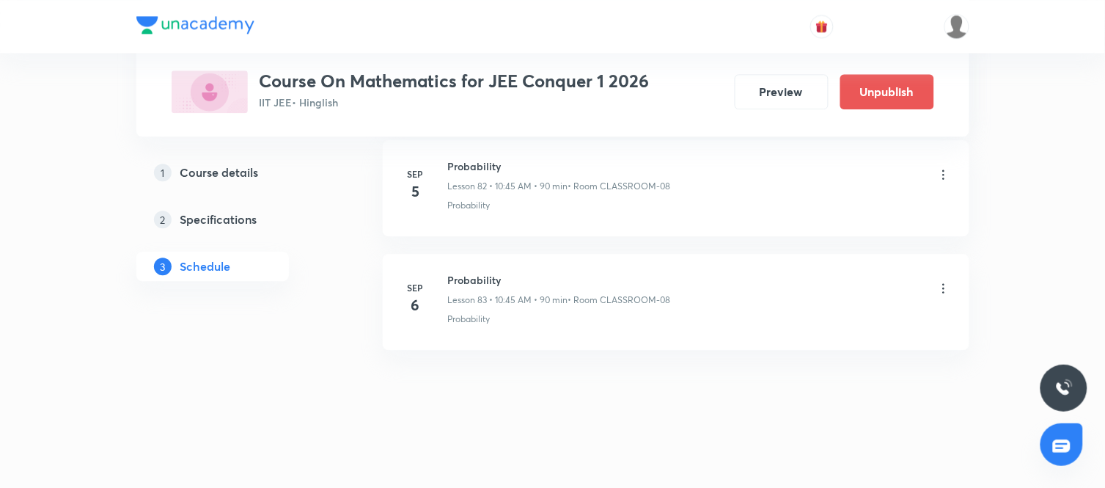
scroll to position [9462, 0]
click at [651, 310] on div "Probability Lesson 83 • 10:45 AM • 90 min • Room CLASSROOM-08 Probability" at bounding box center [699, 299] width 503 height 54
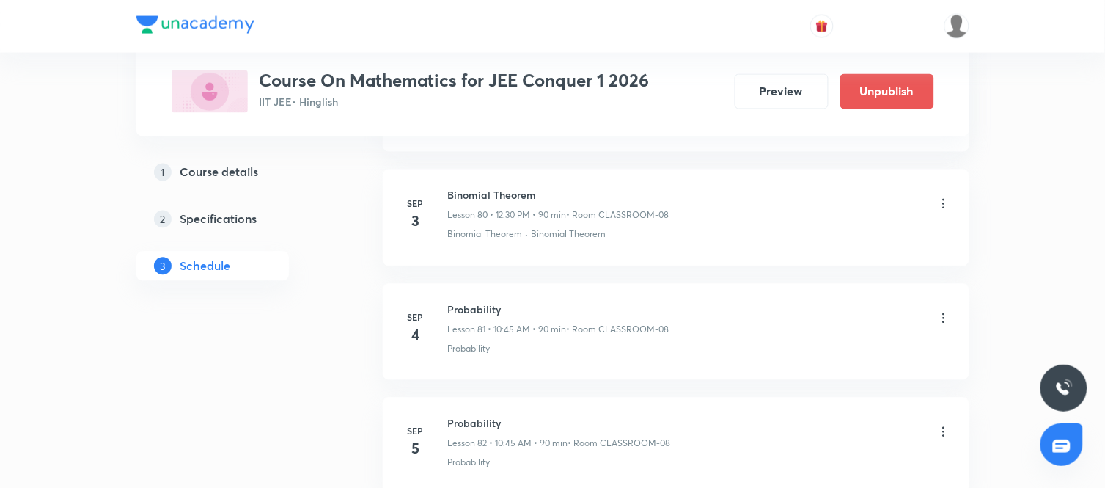
scroll to position [9196, 0]
click at [943, 321] on icon at bounding box center [943, 317] width 2 height 10
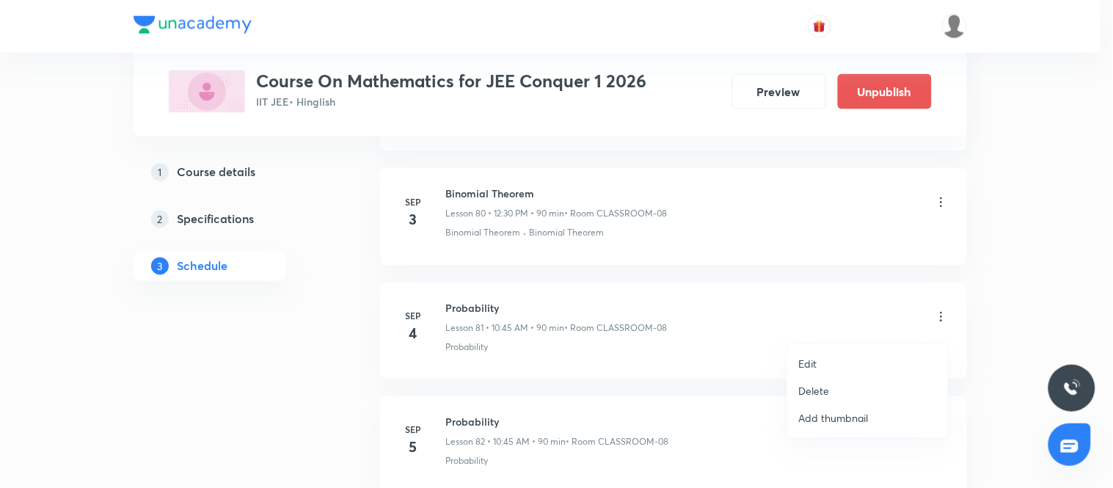
click at [824, 364] on li "Edit" at bounding box center [867, 363] width 161 height 27
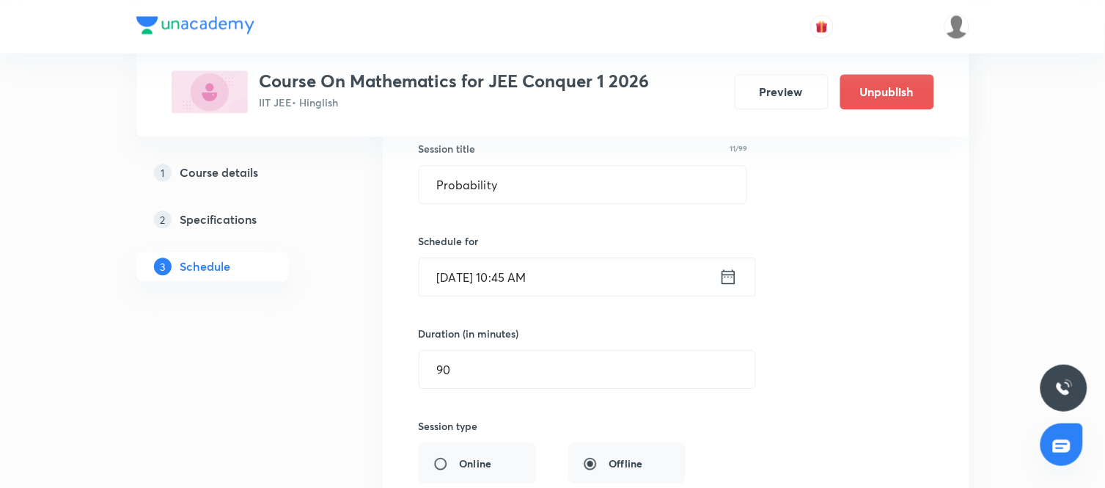
scroll to position [9371, 0]
click at [727, 285] on icon at bounding box center [729, 276] width 18 height 21
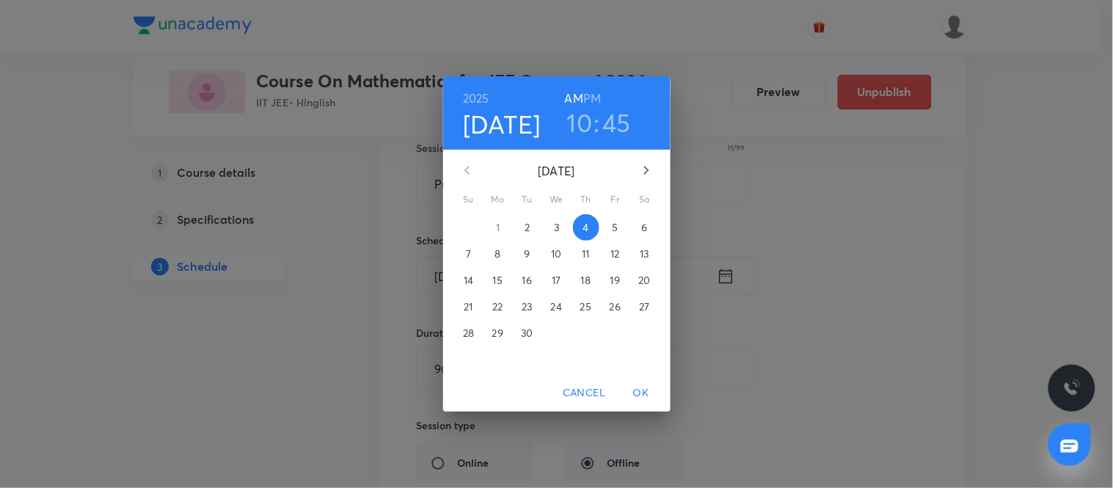
click at [583, 133] on h3 "10" at bounding box center [580, 122] width 26 height 31
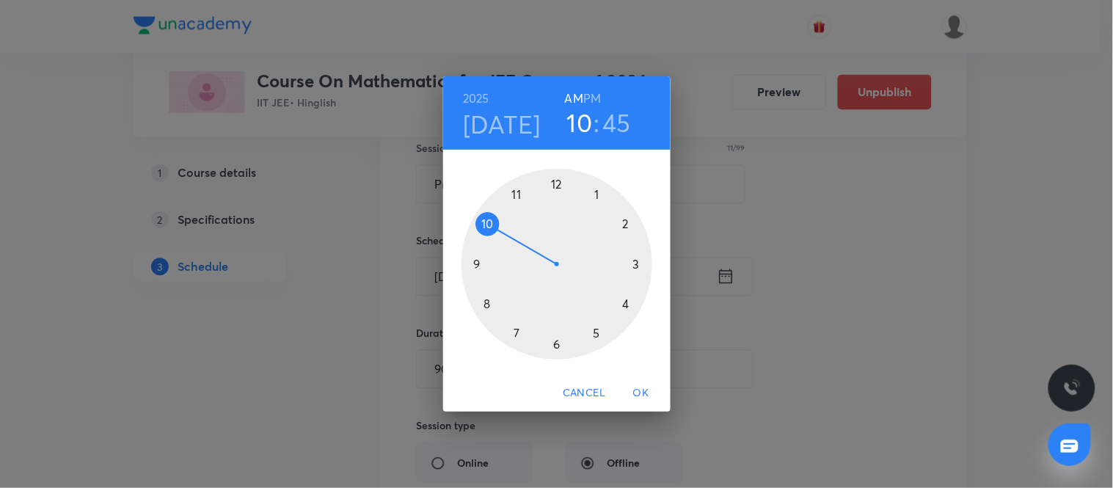
click at [556, 183] on div at bounding box center [556, 264] width 191 height 191
click at [588, 98] on h6 "PM" at bounding box center [592, 98] width 18 height 21
click at [558, 343] on div at bounding box center [556, 264] width 191 height 191
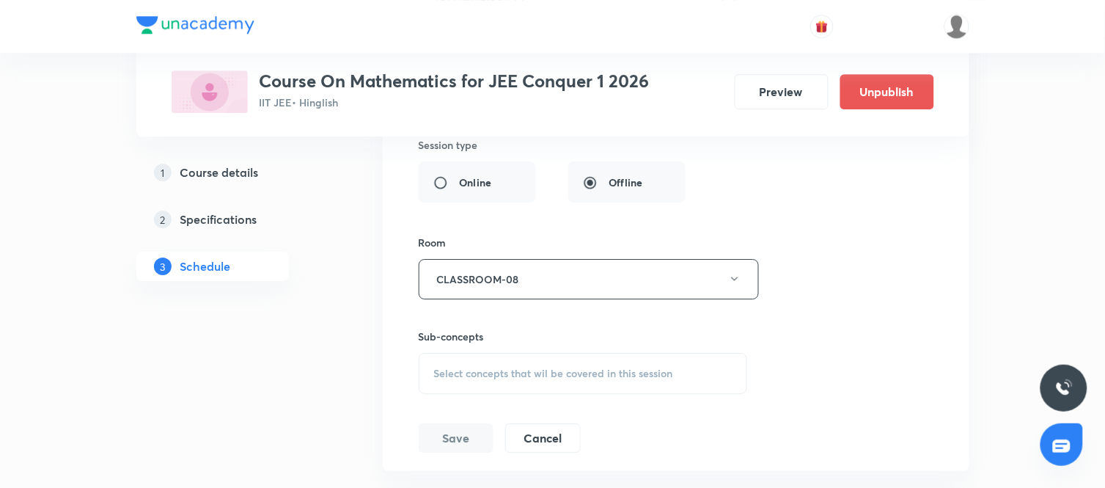
scroll to position [9652, 0]
click at [497, 378] on span "Select concepts that wil be covered in this session" at bounding box center [553, 372] width 239 height 12
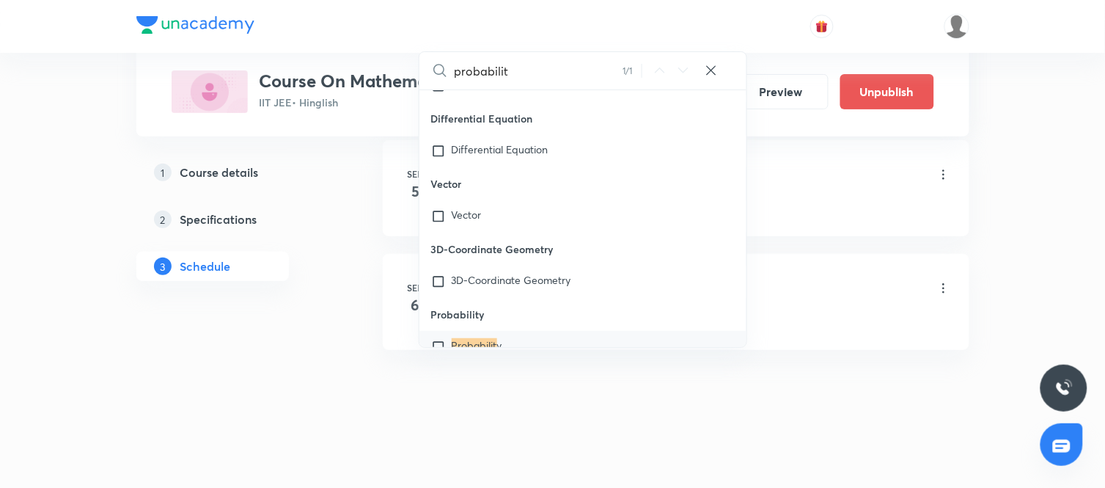
scroll to position [14026, 0]
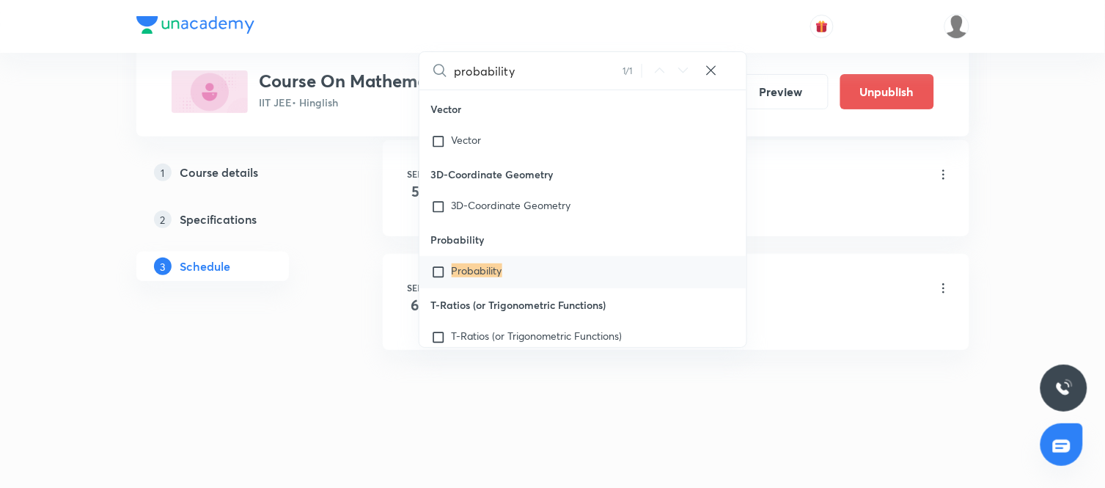
type input "probability"
click at [460, 277] on mark "Probability" at bounding box center [477, 270] width 51 height 14
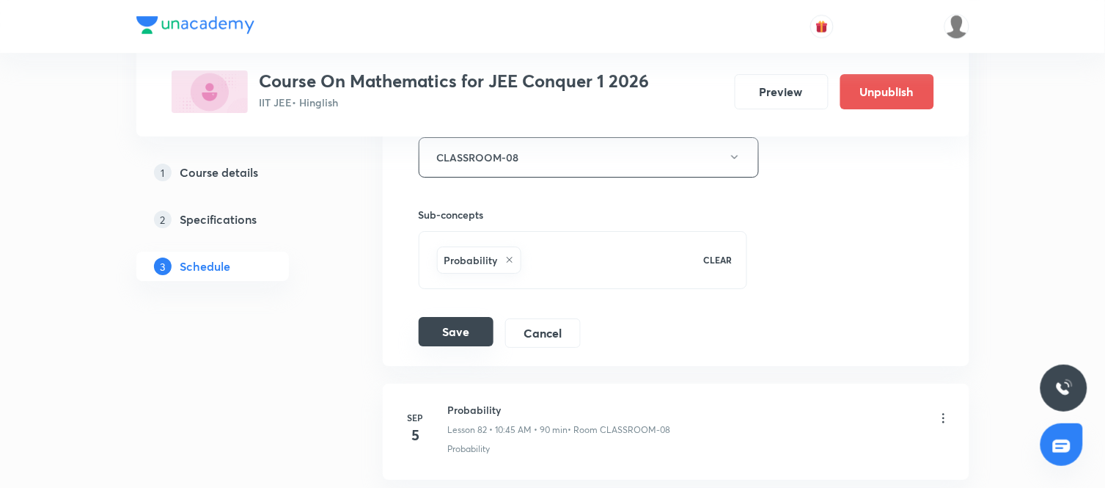
scroll to position [9772, 0]
click at [457, 347] on button "Save" at bounding box center [456, 332] width 75 height 29
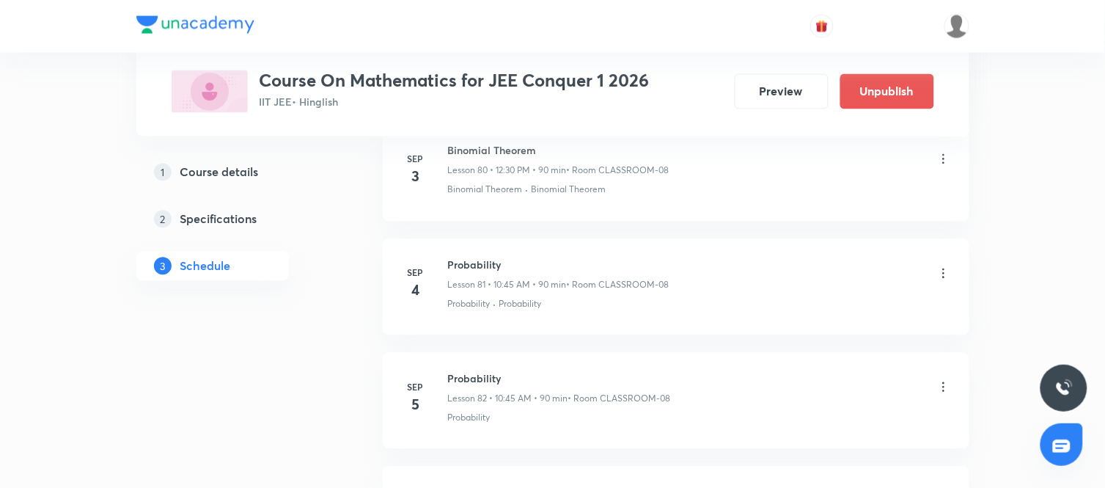
scroll to position [9238, 0]
click at [943, 282] on icon at bounding box center [944, 275] width 15 height 15
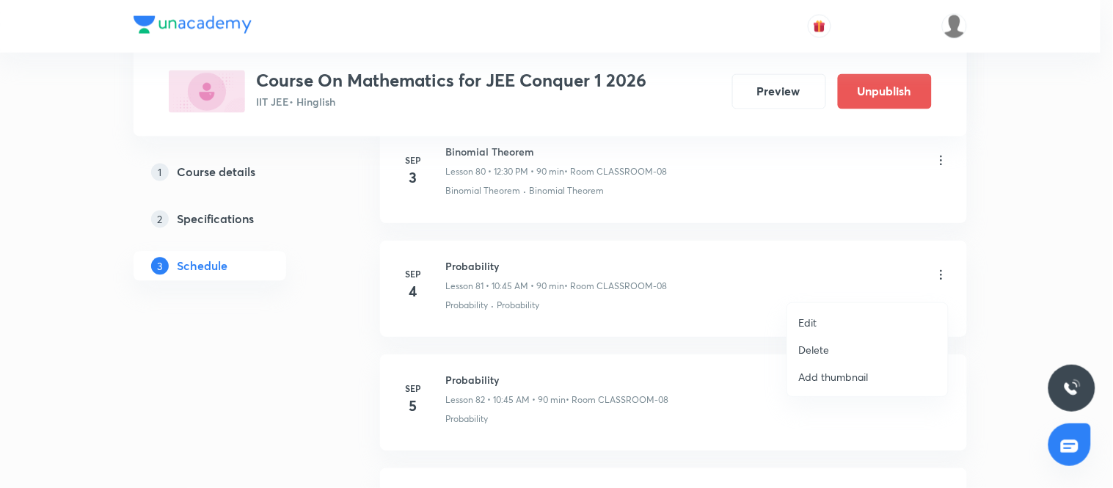
click at [835, 312] on li "Edit" at bounding box center [867, 322] width 161 height 27
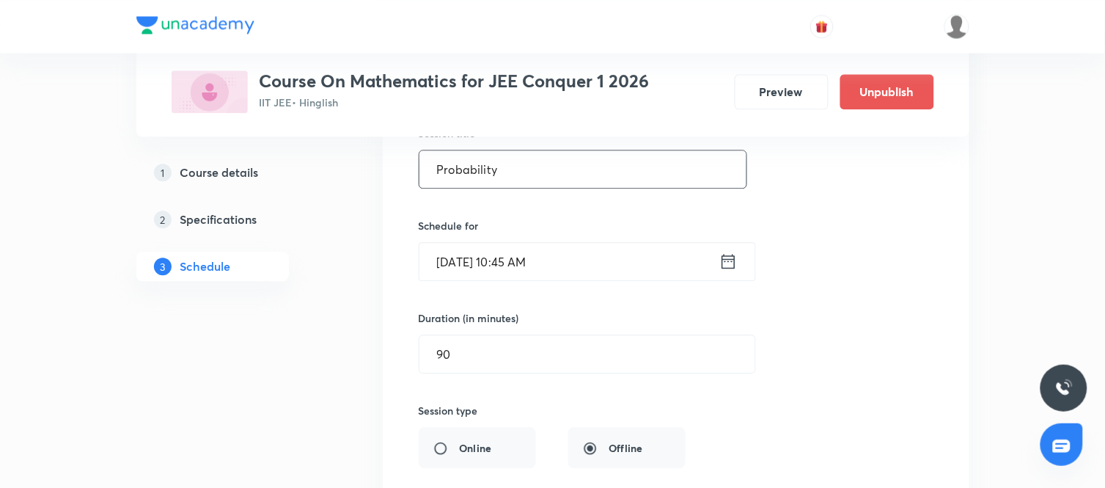
scroll to position [9390, 0]
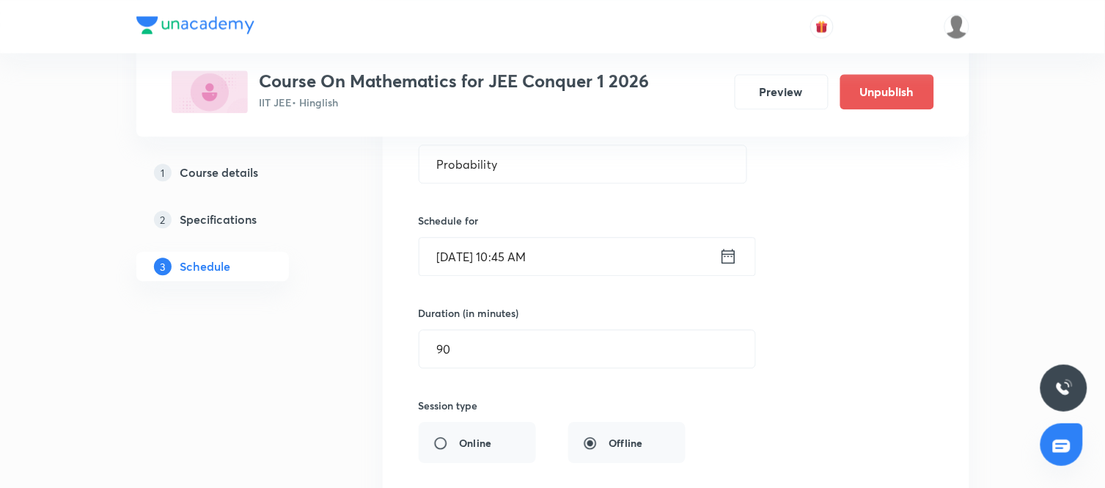
click at [731, 266] on icon at bounding box center [729, 256] width 18 height 21
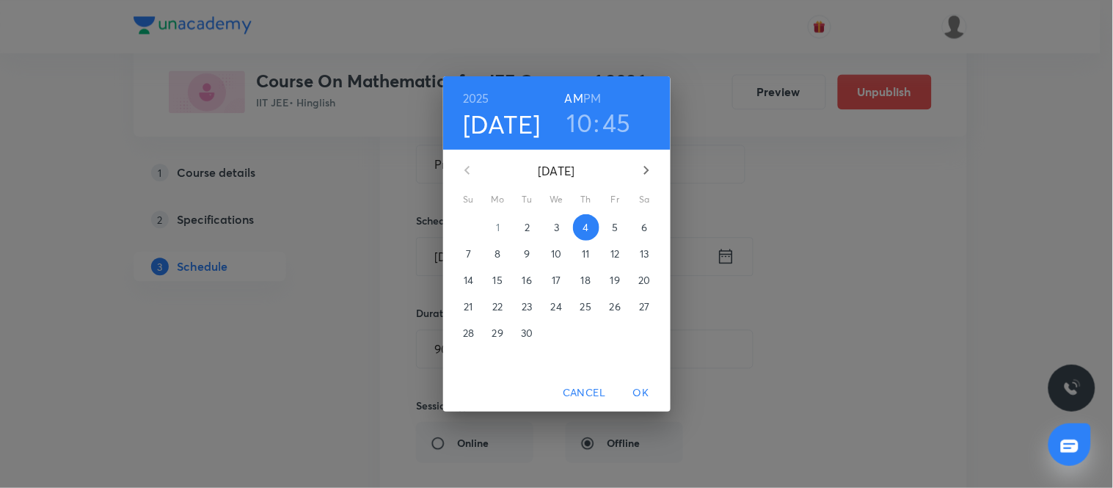
click at [588, 122] on h3 "10" at bounding box center [580, 122] width 26 height 31
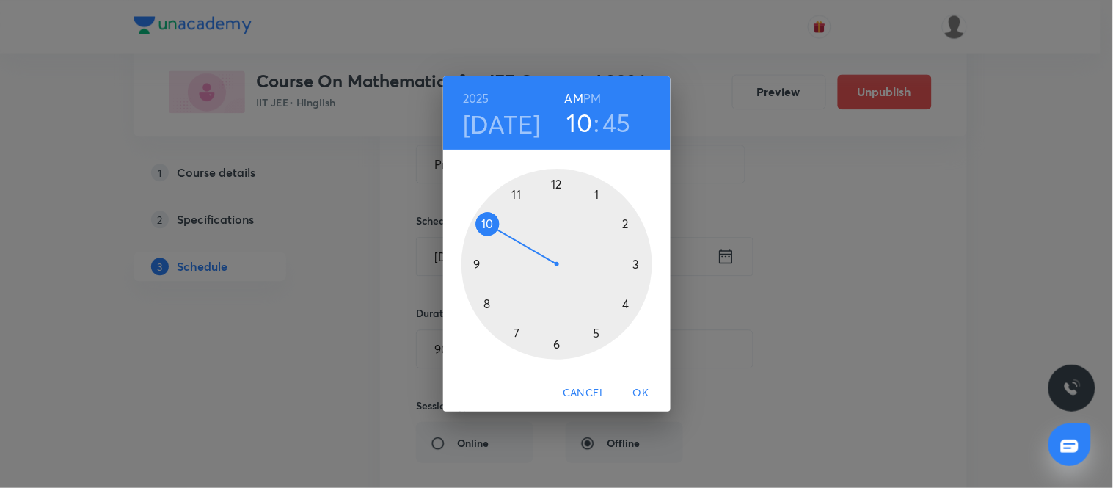
click at [554, 184] on div at bounding box center [556, 264] width 191 height 191
click at [554, 342] on div at bounding box center [556, 264] width 191 height 191
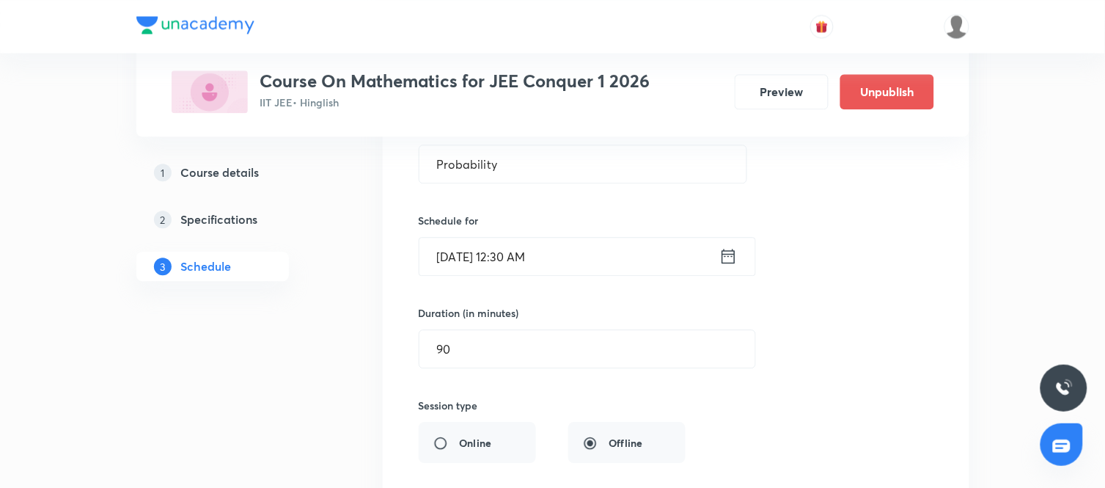
click at [567, 268] on input "Sep 4, 2025, 12:30 AM" at bounding box center [570, 256] width 300 height 37
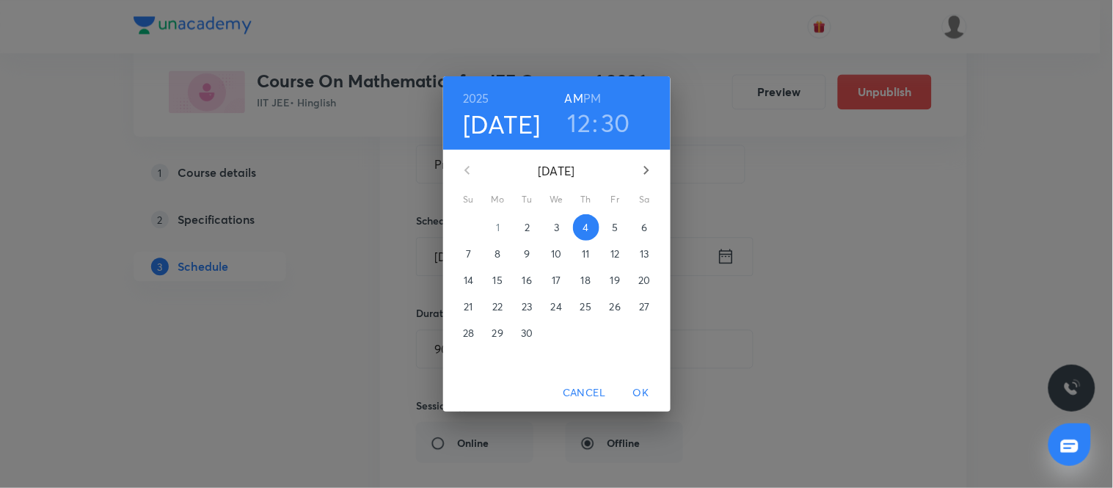
click at [597, 89] on h6 "PM" at bounding box center [592, 98] width 18 height 21
click at [633, 384] on span "OK" at bounding box center [640, 393] width 35 height 18
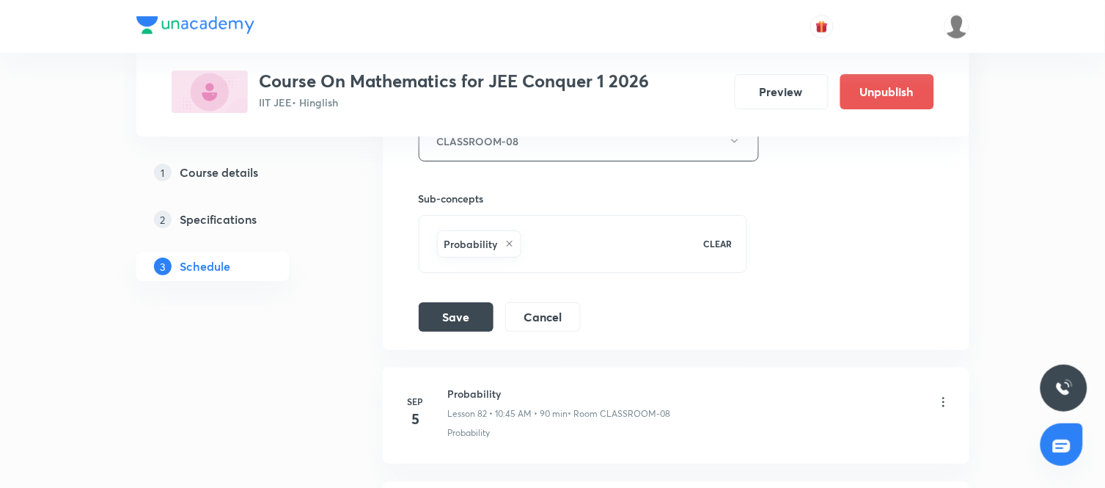
scroll to position [9795, 0]
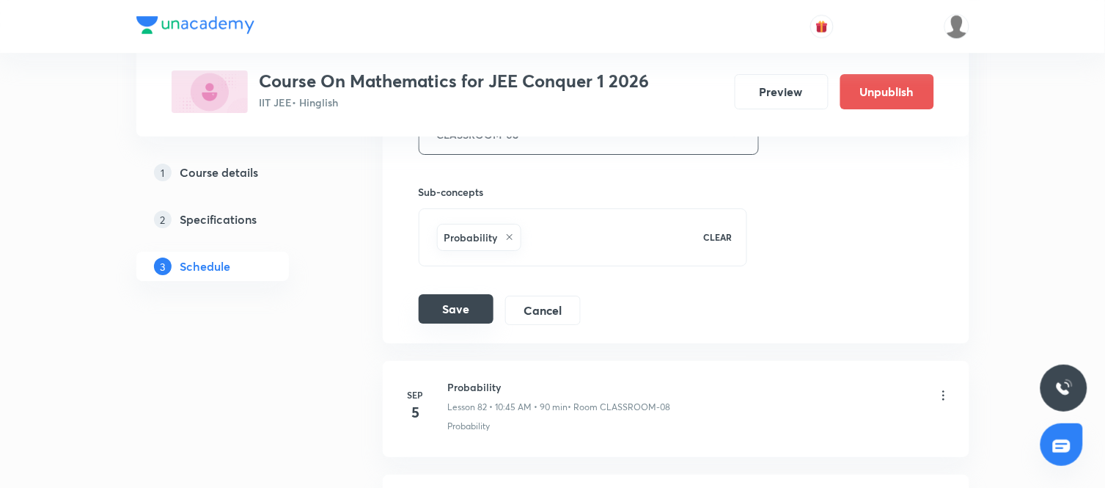
click at [466, 318] on button "Save" at bounding box center [456, 308] width 75 height 29
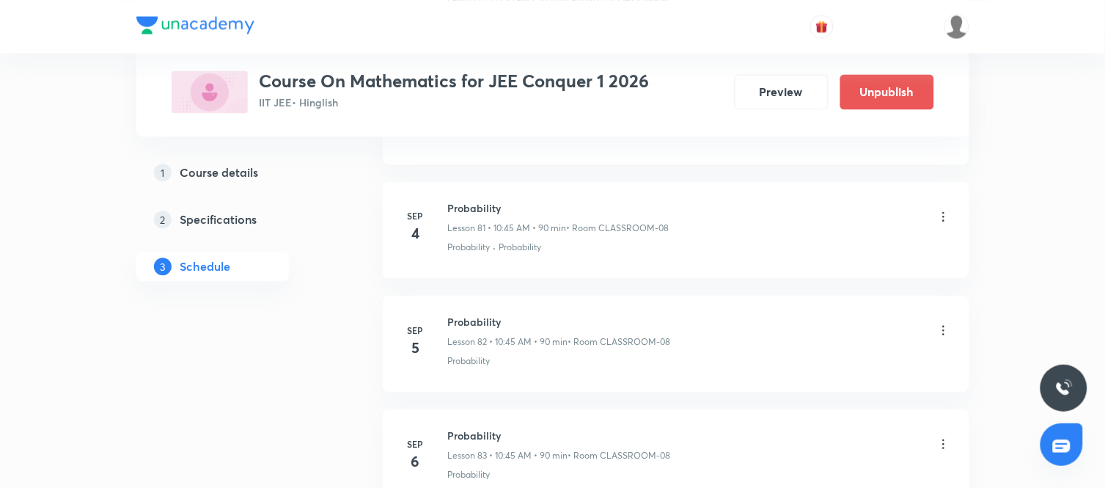
scroll to position [9296, 0]
click at [951, 340] on li "Sep 5 Probability Lesson 82 • 10:45 AM • 90 min • Room CLASSROOM-08 Probability" at bounding box center [676, 344] width 587 height 96
click at [940, 338] on icon at bounding box center [944, 330] width 15 height 15
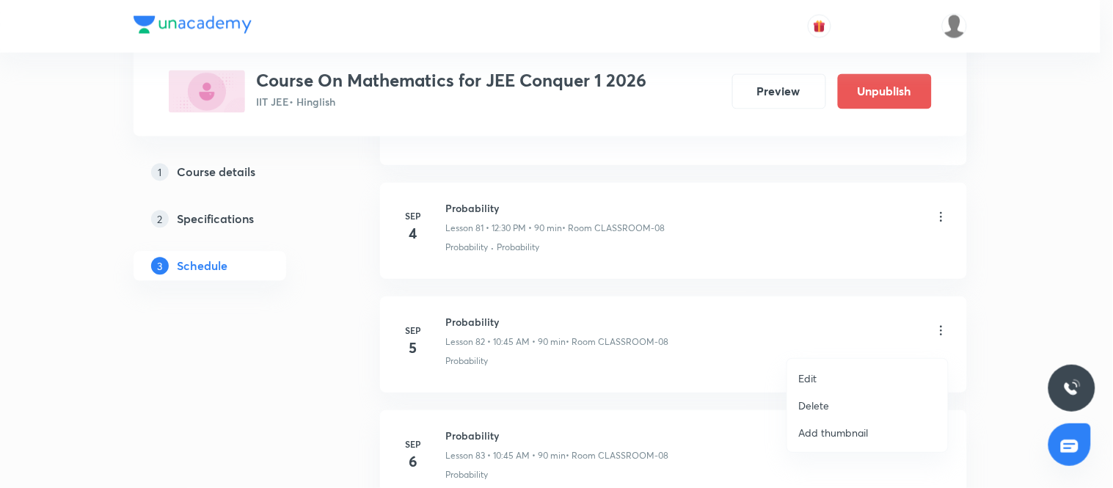
click at [821, 375] on li "Edit" at bounding box center [867, 378] width 161 height 27
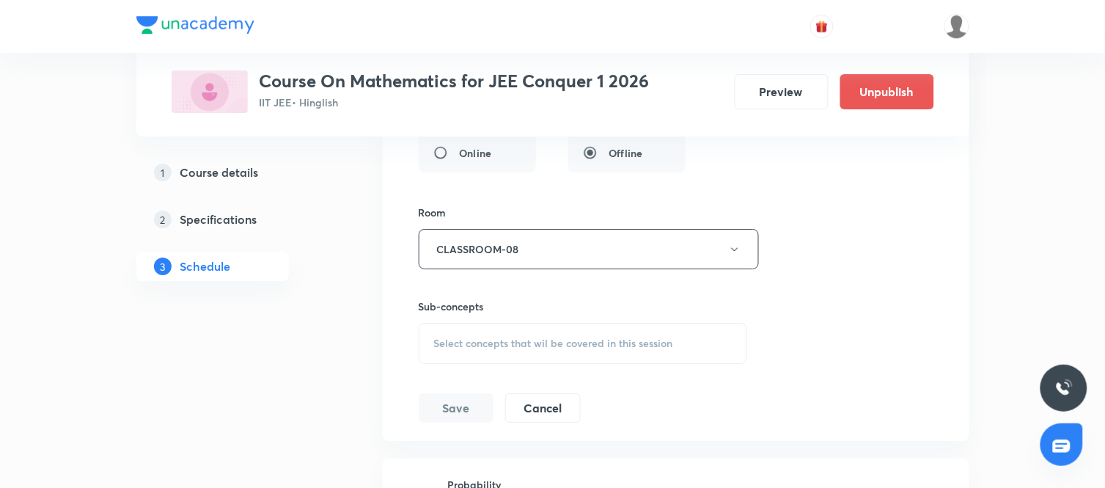
scroll to position [9795, 0]
click at [607, 348] on span "Select concepts that wil be covered in this session" at bounding box center [553, 343] width 239 height 12
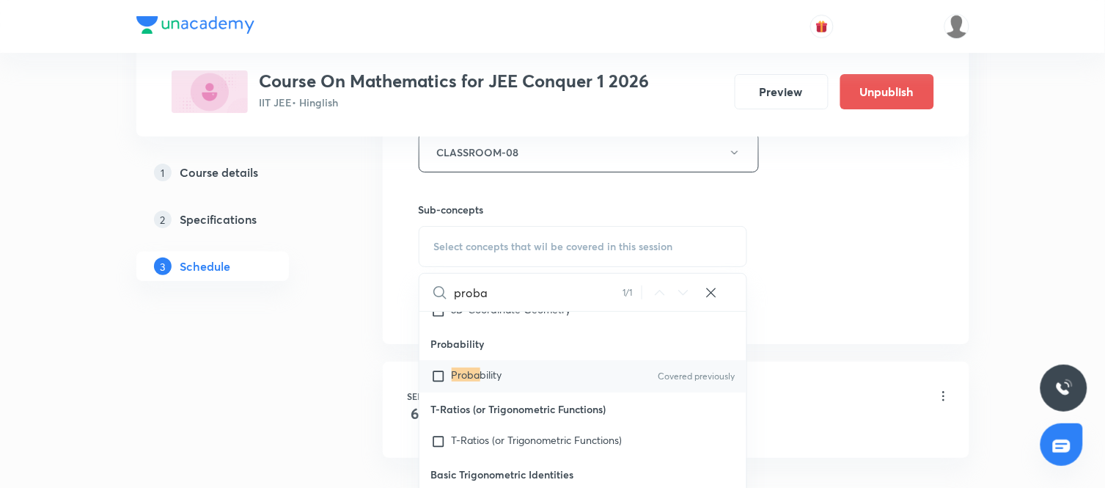
scroll to position [14150, 0]
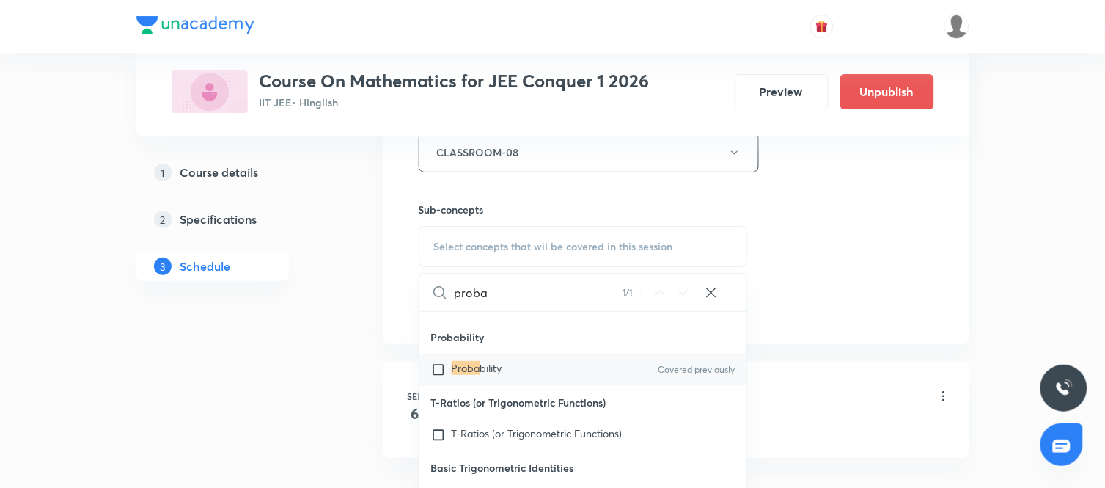
type input "proba"
click at [482, 375] on span "bility" at bounding box center [491, 368] width 22 height 14
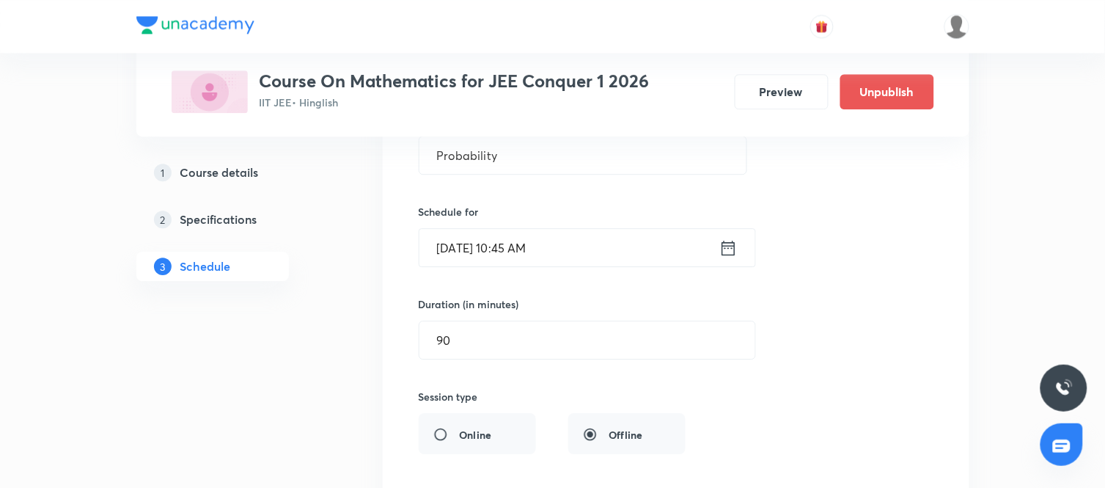
scroll to position [9511, 0]
click at [727, 255] on icon at bounding box center [729, 249] width 18 height 21
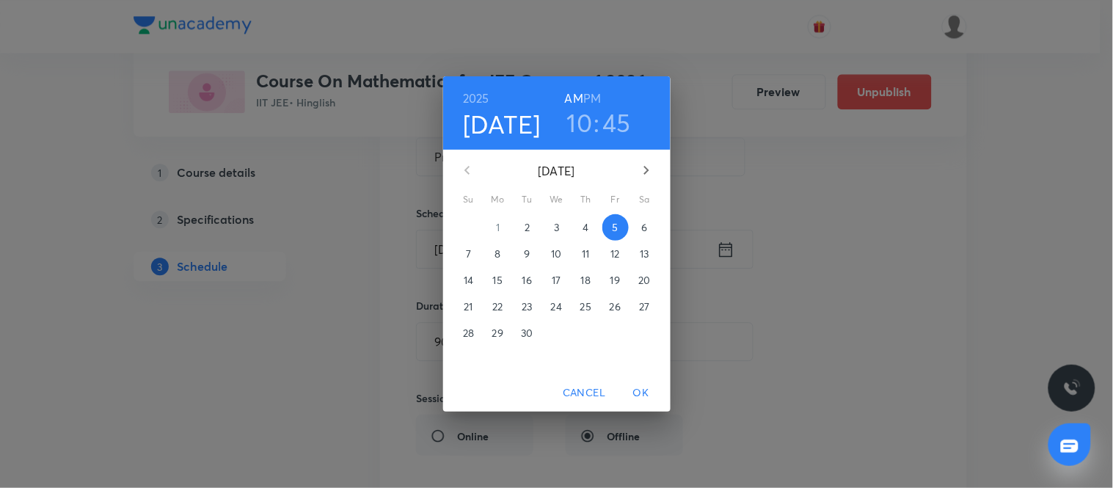
click at [592, 92] on h6 "PM" at bounding box center [592, 98] width 18 height 21
click at [584, 120] on h3 "10" at bounding box center [580, 122] width 26 height 31
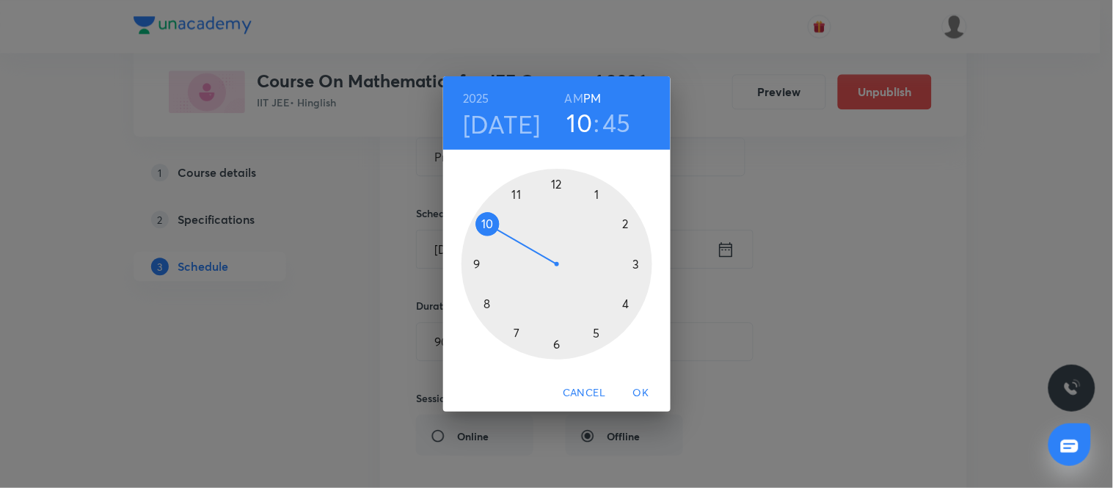
click at [557, 186] on div at bounding box center [556, 264] width 191 height 191
click at [556, 342] on div at bounding box center [556, 264] width 191 height 191
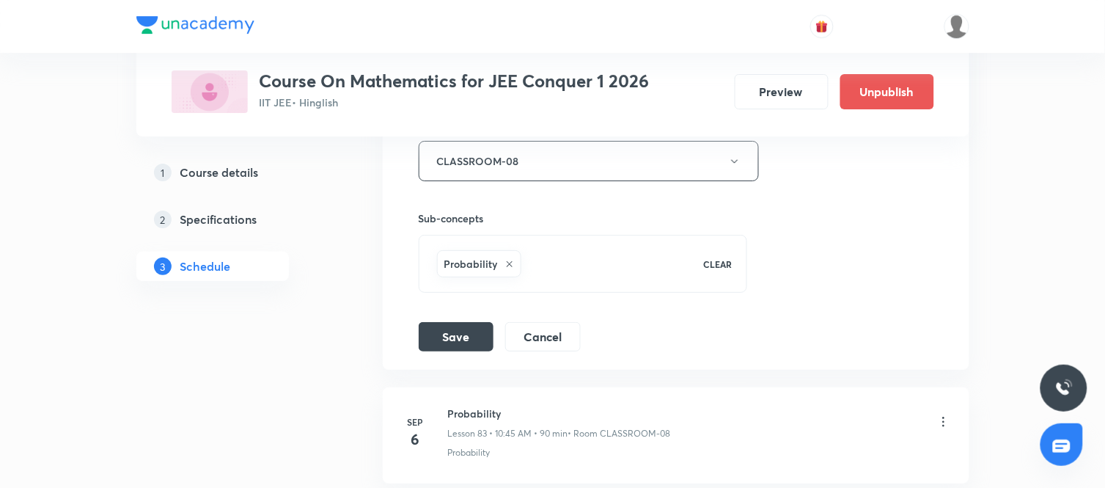
scroll to position [9883, 0]
click at [462, 340] on button "Save" at bounding box center [456, 334] width 75 height 29
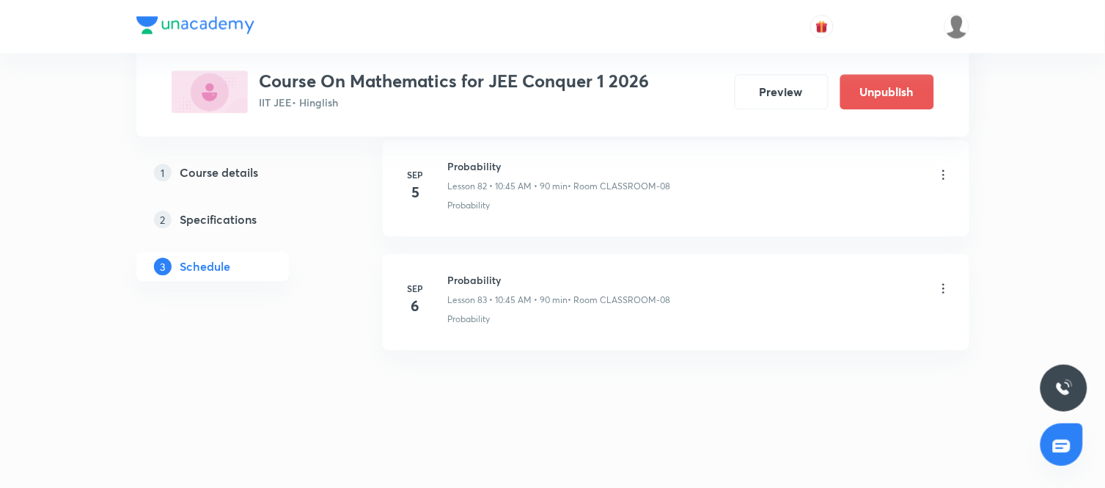
scroll to position [9462, 0]
click at [945, 294] on icon at bounding box center [944, 287] width 15 height 15
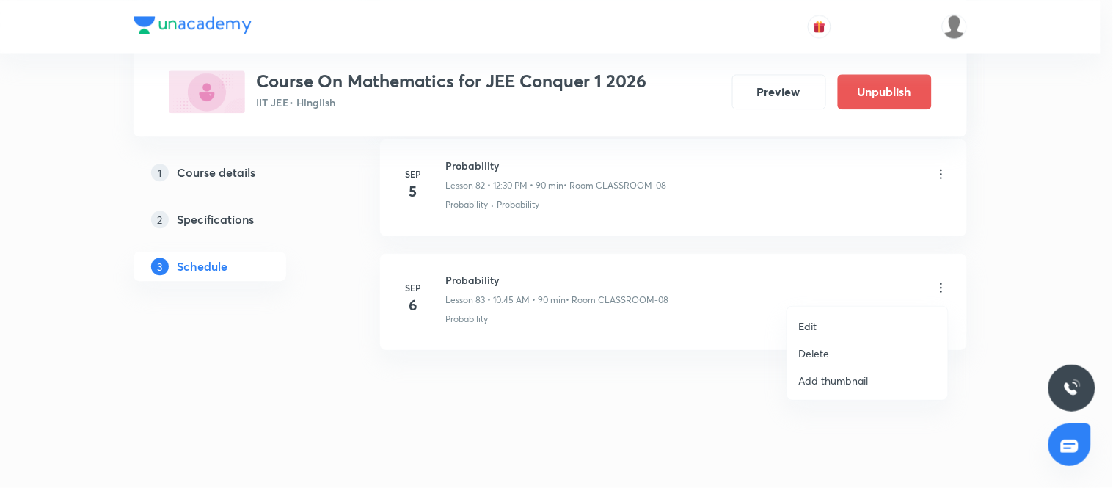
click at [824, 325] on li "Edit" at bounding box center [867, 325] width 161 height 27
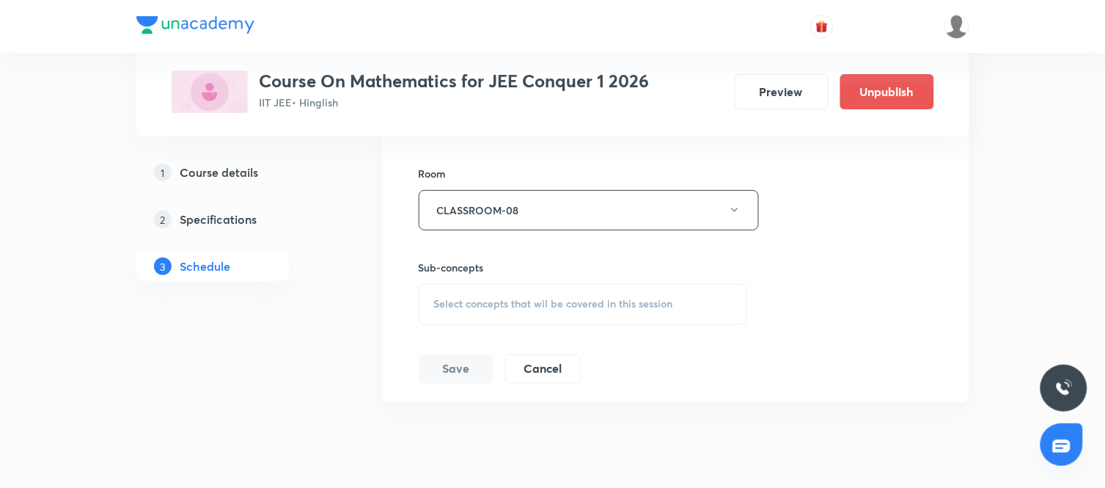
scroll to position [9949, 0]
click at [594, 309] on span "Select concepts that wil be covered in this session" at bounding box center [553, 303] width 239 height 12
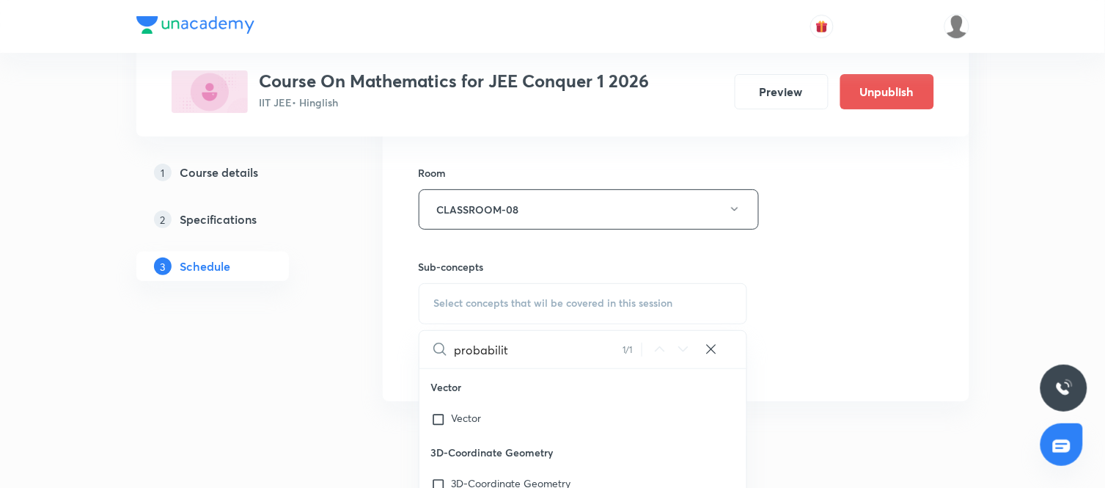
scroll to position [10097, 0]
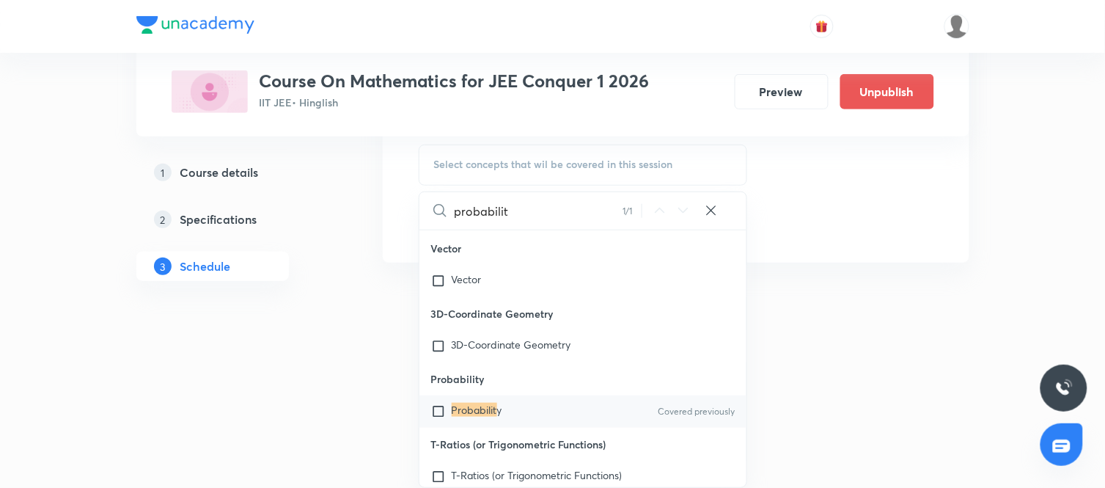
type input "probabilit"
click at [512, 416] on div "Probabilit y Covered previously" at bounding box center [584, 411] width 328 height 32
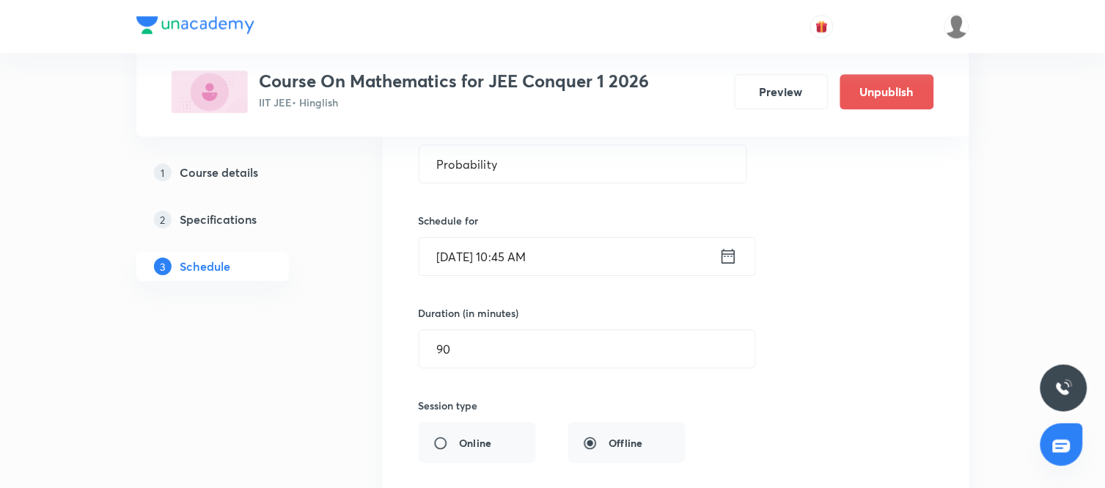
scroll to position [9616, 0]
click at [725, 266] on icon at bounding box center [728, 259] width 13 height 15
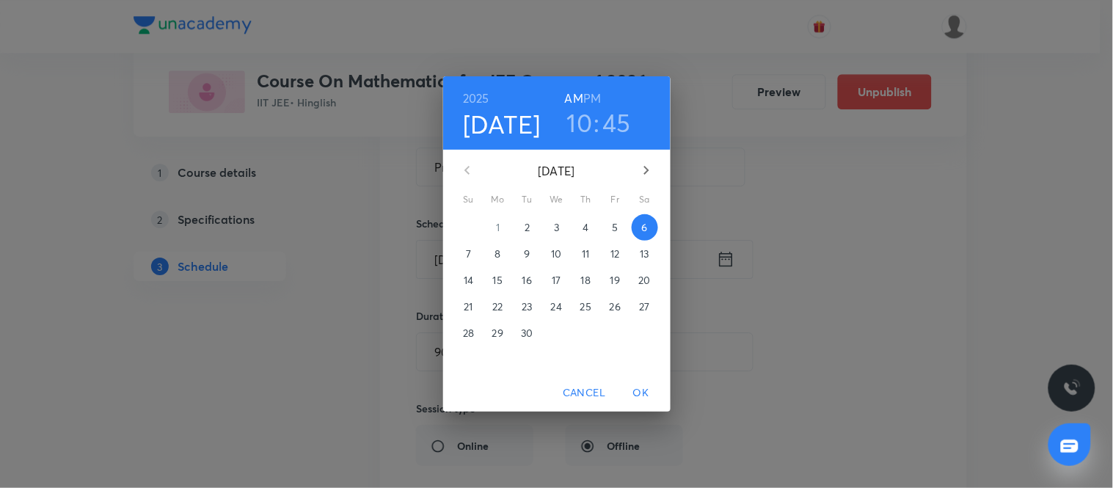
click at [596, 89] on h6 "PM" at bounding box center [592, 98] width 18 height 21
click at [582, 120] on h3 "10" at bounding box center [580, 122] width 26 height 31
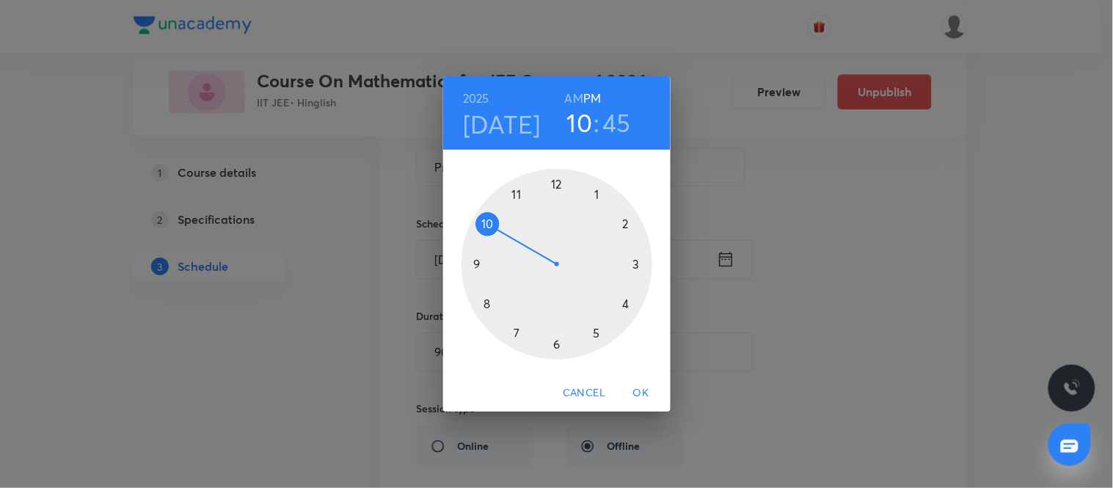
click at [557, 183] on div at bounding box center [556, 264] width 191 height 191
click at [554, 340] on div at bounding box center [556, 264] width 191 height 191
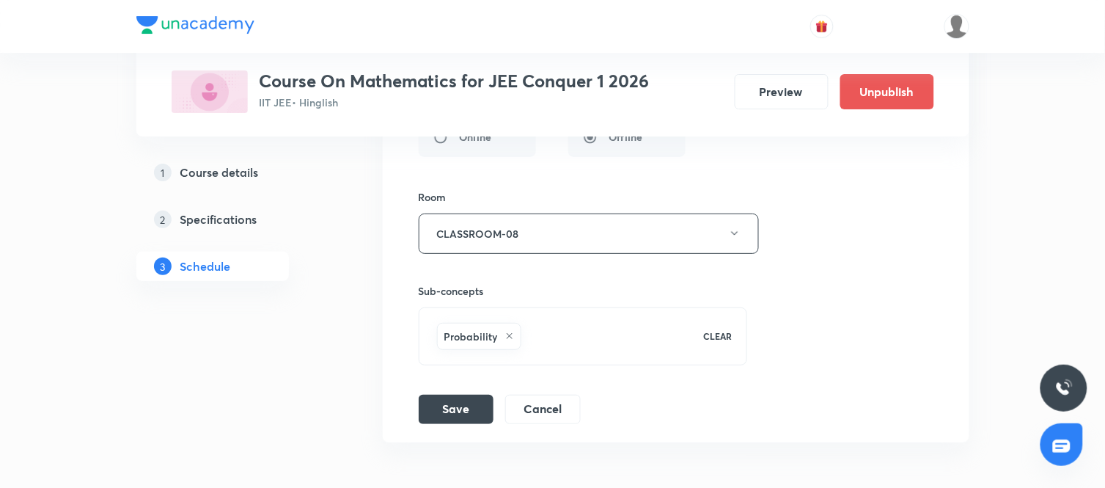
scroll to position [9925, 0]
click at [461, 421] on button "Save" at bounding box center [456, 406] width 75 height 29
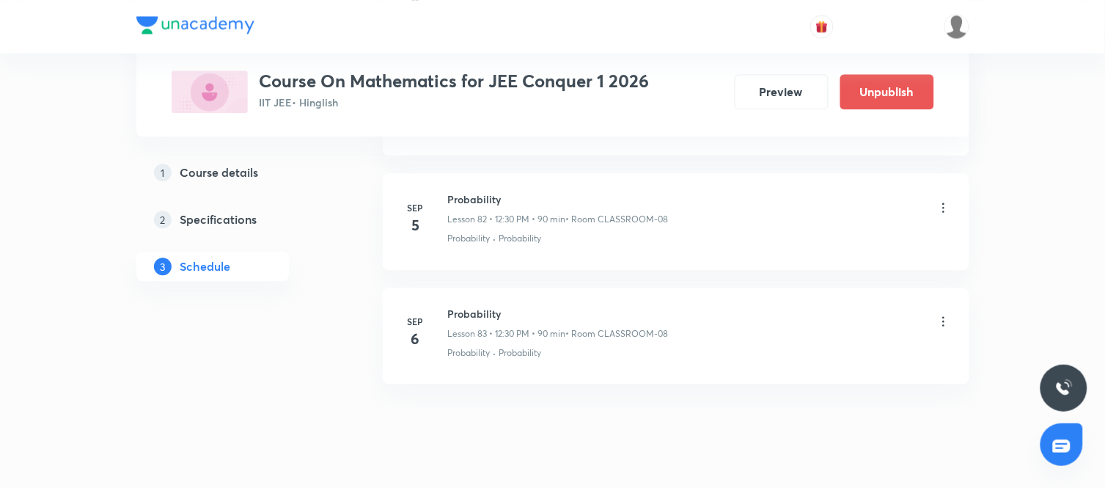
scroll to position [9420, 0]
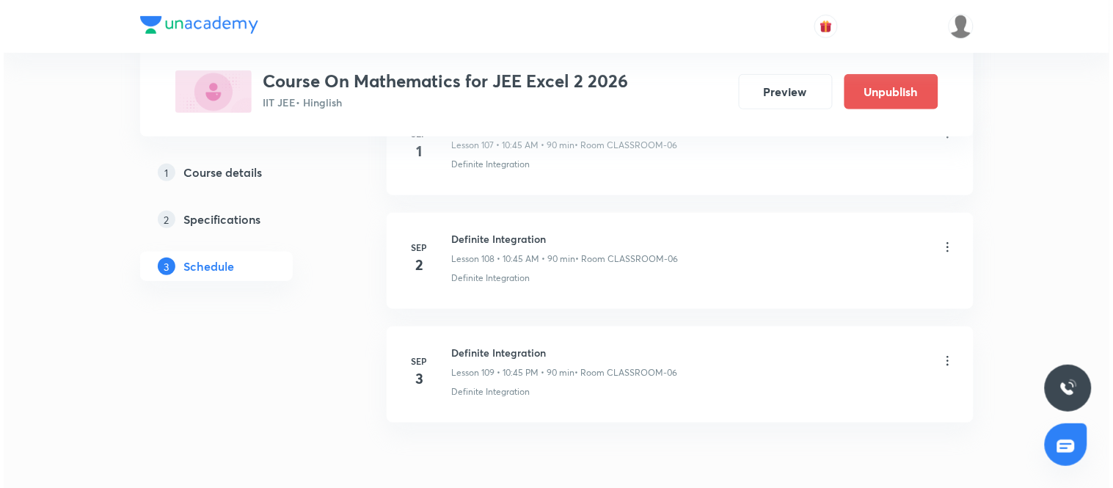
scroll to position [13014, 0]
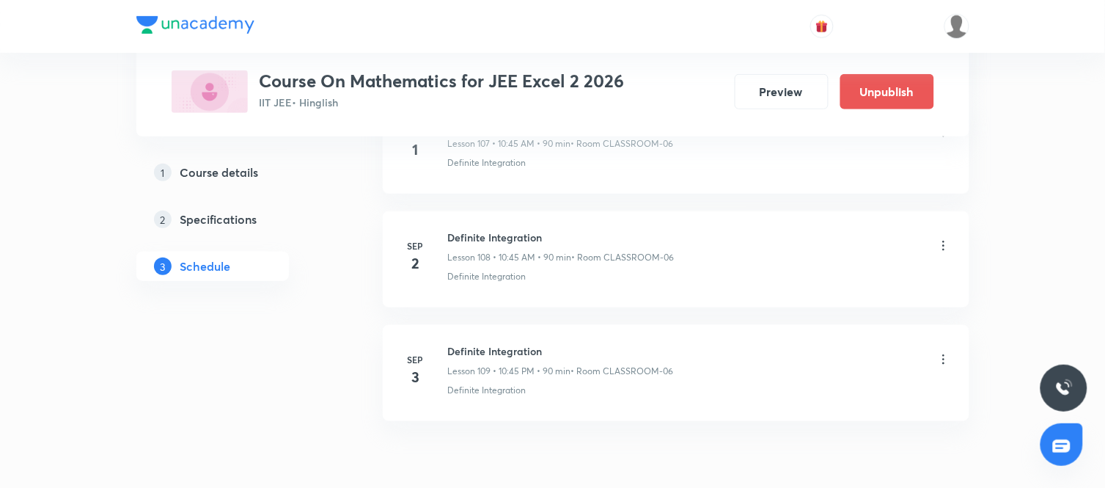
click at [945, 367] on icon at bounding box center [944, 359] width 15 height 15
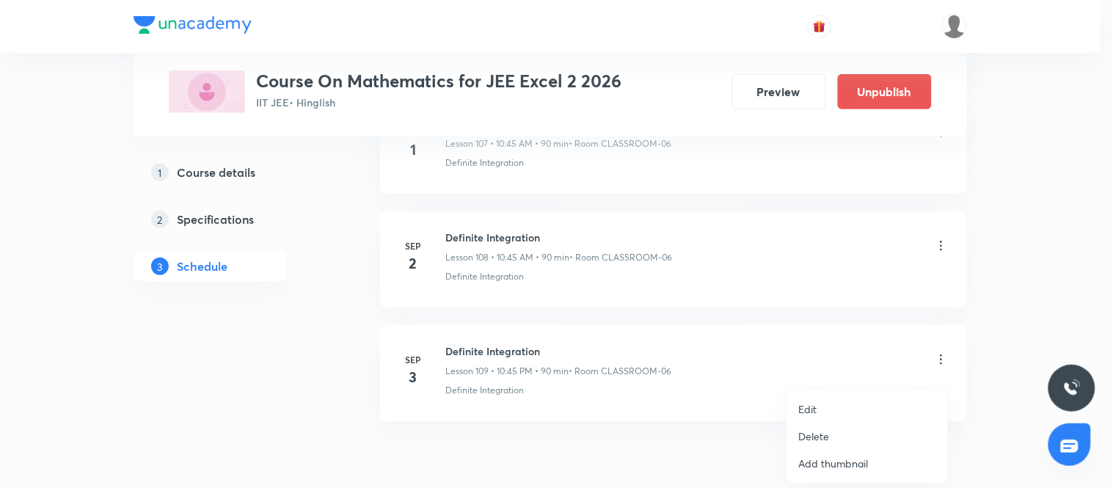
click at [814, 405] on p "Edit" at bounding box center [808, 408] width 18 height 15
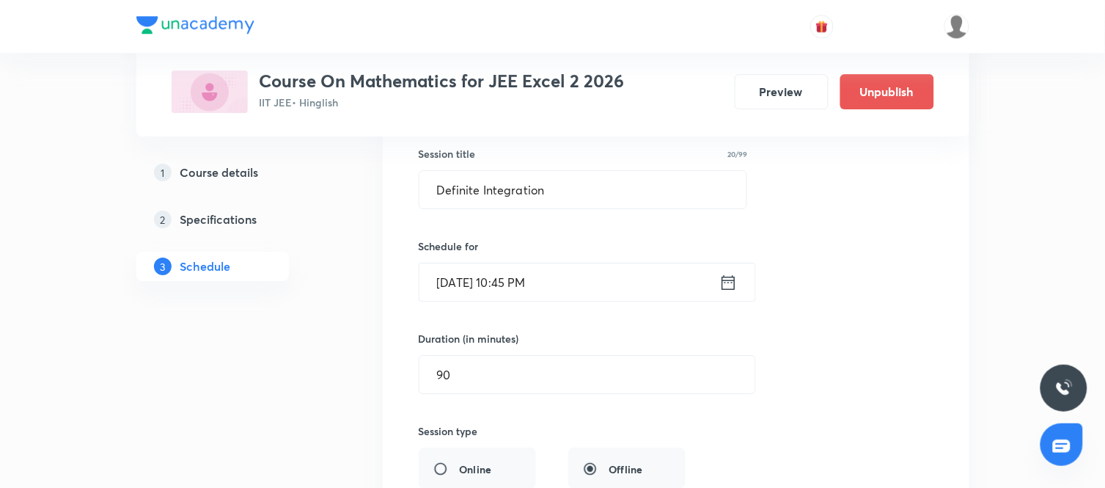
scroll to position [12550, 0]
click at [734, 290] on icon at bounding box center [728, 282] width 13 height 15
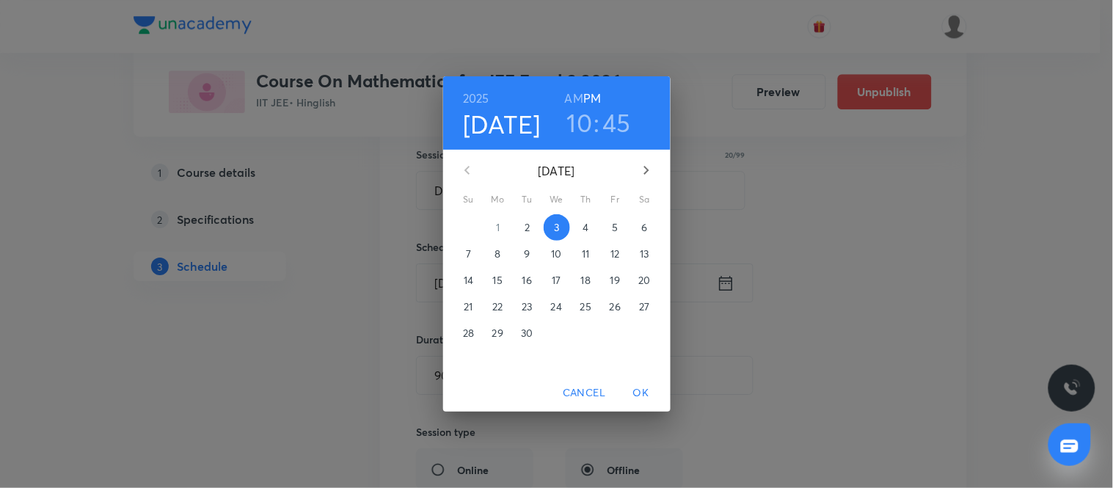
click at [579, 92] on h6 "AM" at bounding box center [574, 98] width 18 height 21
click at [634, 398] on span "OK" at bounding box center [640, 393] width 35 height 18
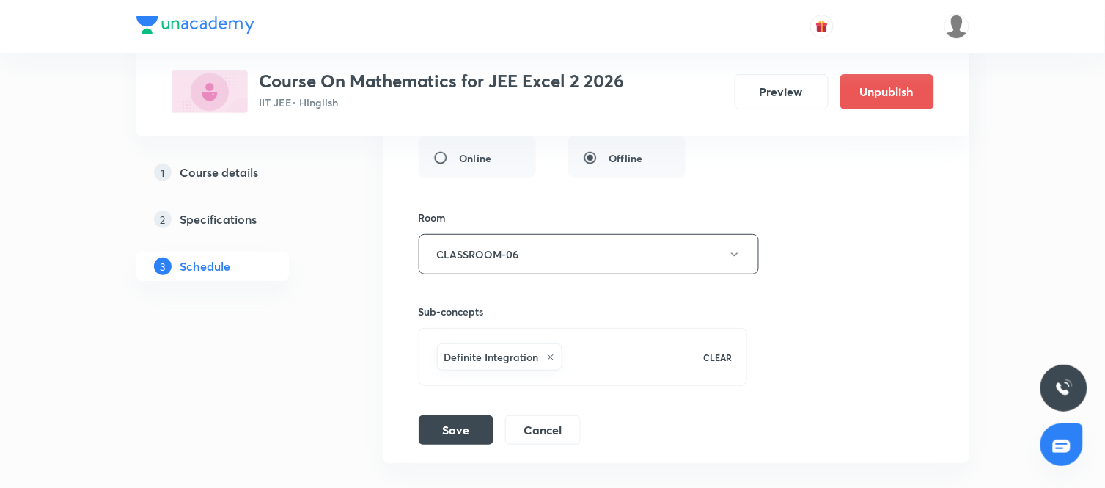
scroll to position [12863, 0]
click at [461, 439] on button "Save" at bounding box center [456, 426] width 75 height 29
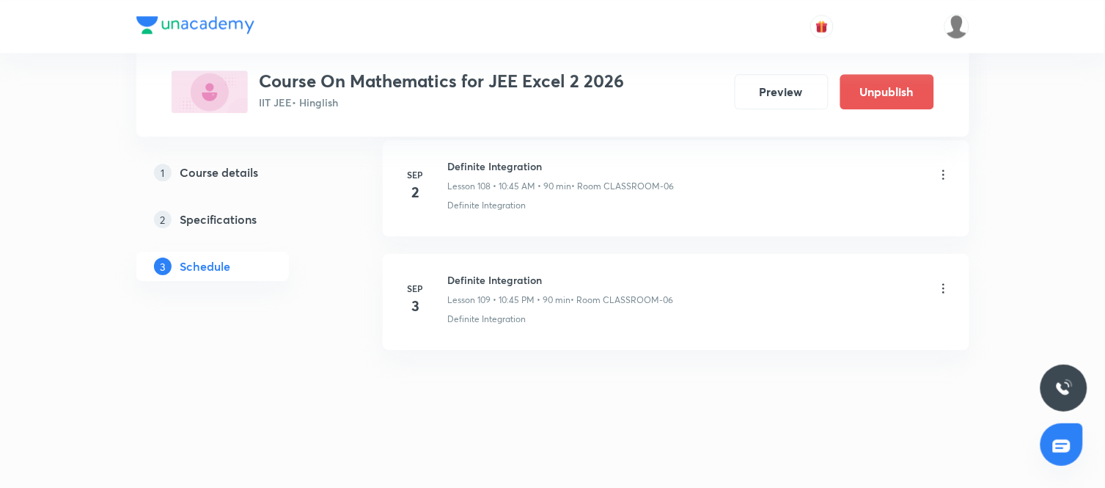
scroll to position [12425, 0]
click at [508, 283] on h6 "Definite Integration" at bounding box center [561, 279] width 226 height 15
copy h6 "Definite Integration"
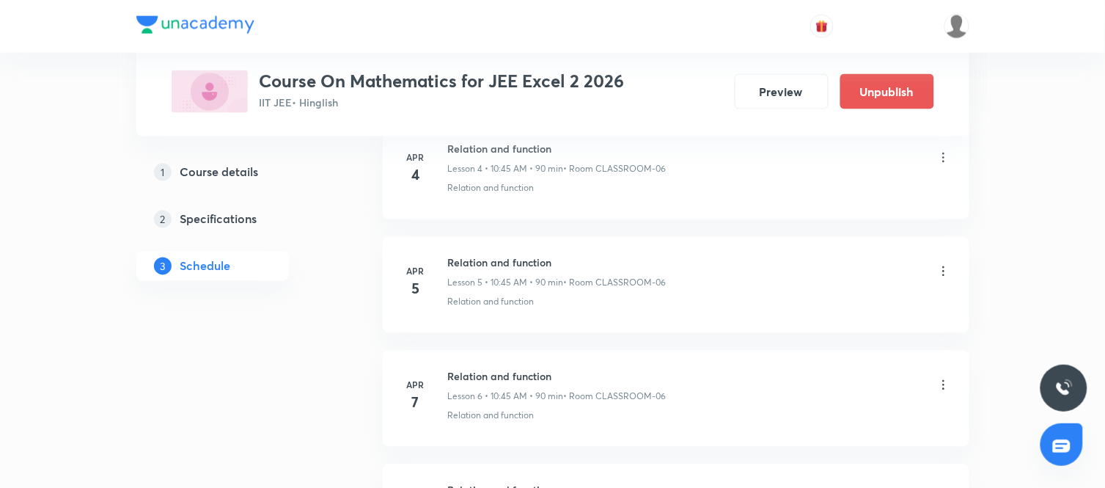
scroll to position [0, 0]
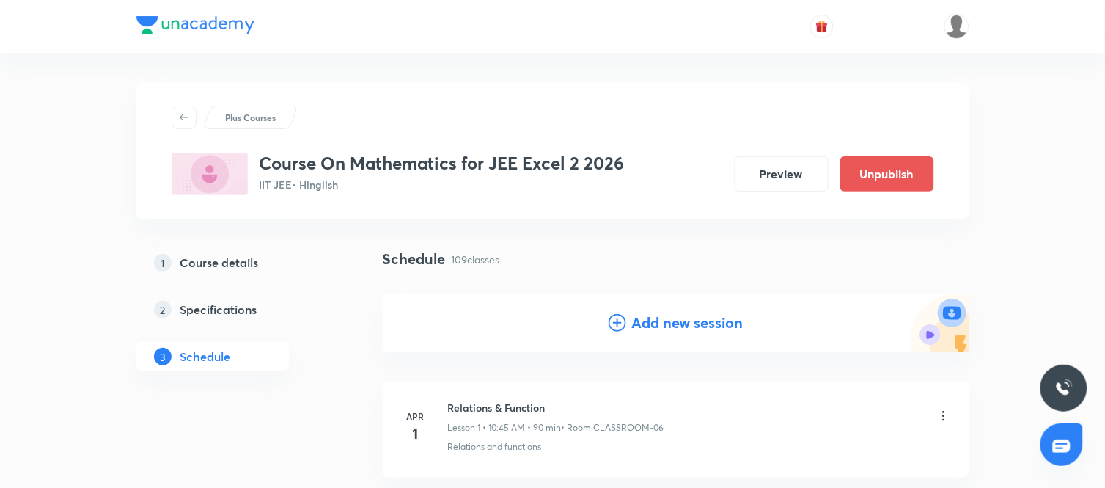
click at [700, 313] on h4 "Add new session" at bounding box center [687, 323] width 111 height 22
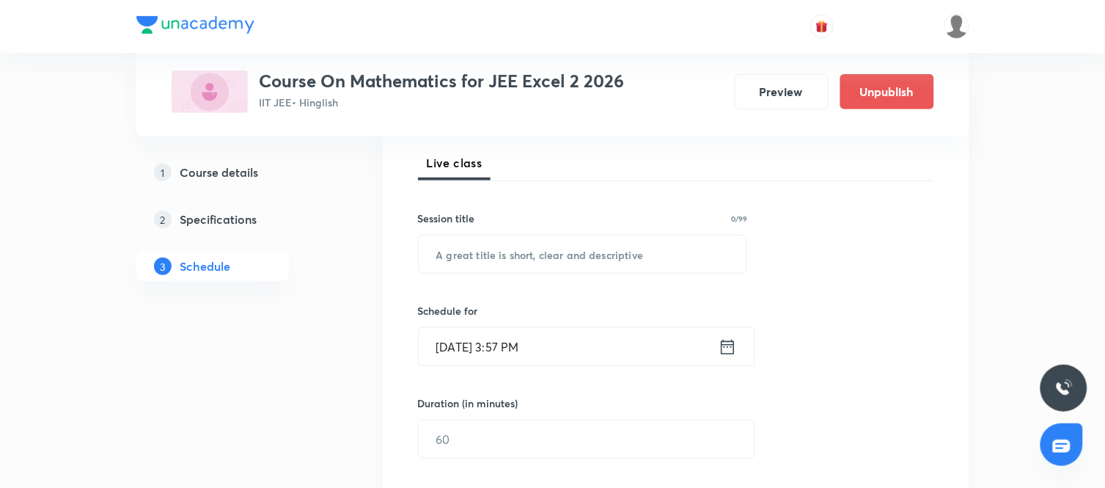
scroll to position [208, 0]
click at [539, 267] on input "text" at bounding box center [583, 251] width 329 height 37
paste input "Definite Integration"
type input "Definite Integration"
click at [742, 345] on div "Sep 2, 2025, 3:57 PM ​" at bounding box center [586, 344] width 337 height 39
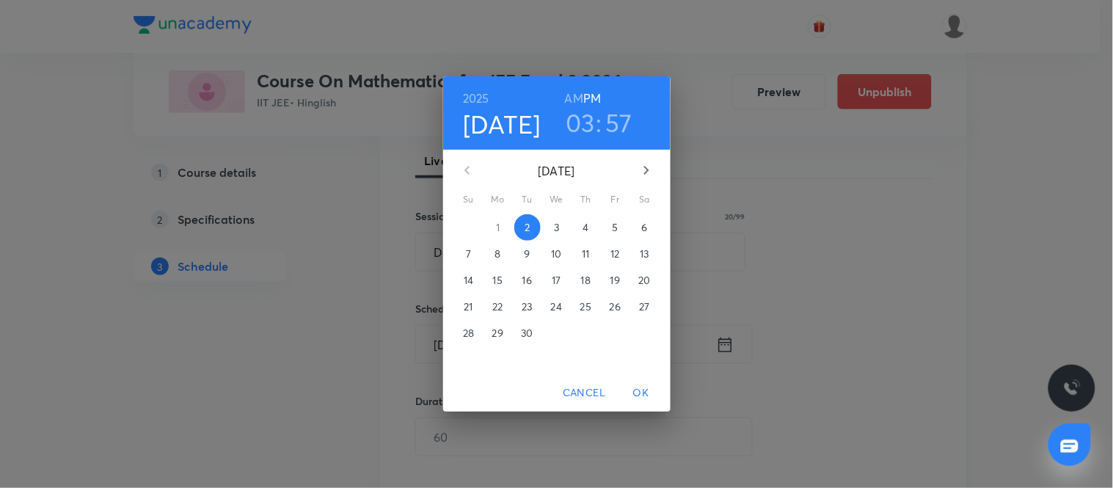
click at [590, 227] on span "4" at bounding box center [586, 227] width 26 height 15
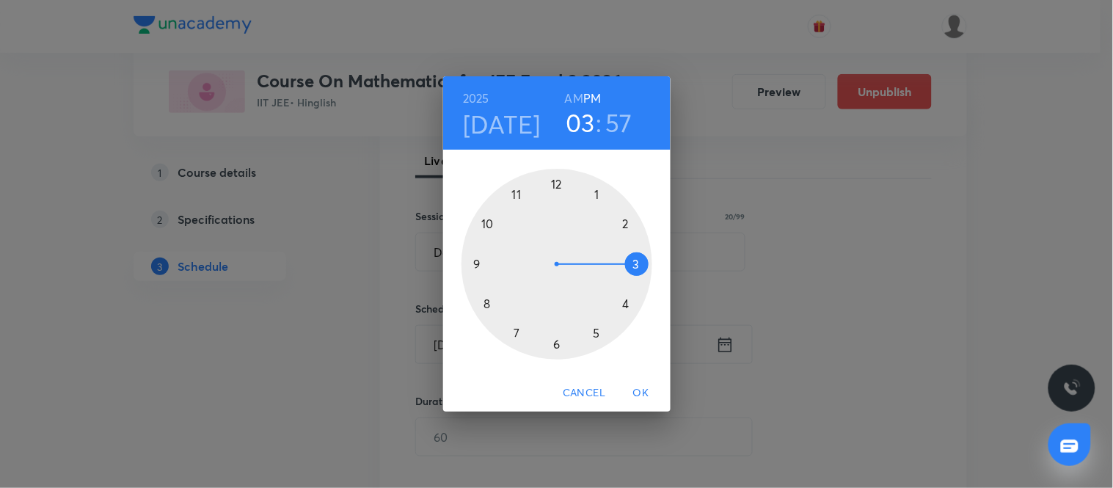
click at [490, 225] on div at bounding box center [556, 264] width 191 height 191
click at [578, 97] on h6 "AM" at bounding box center [574, 98] width 18 height 21
click at [480, 263] on div at bounding box center [556, 264] width 191 height 191
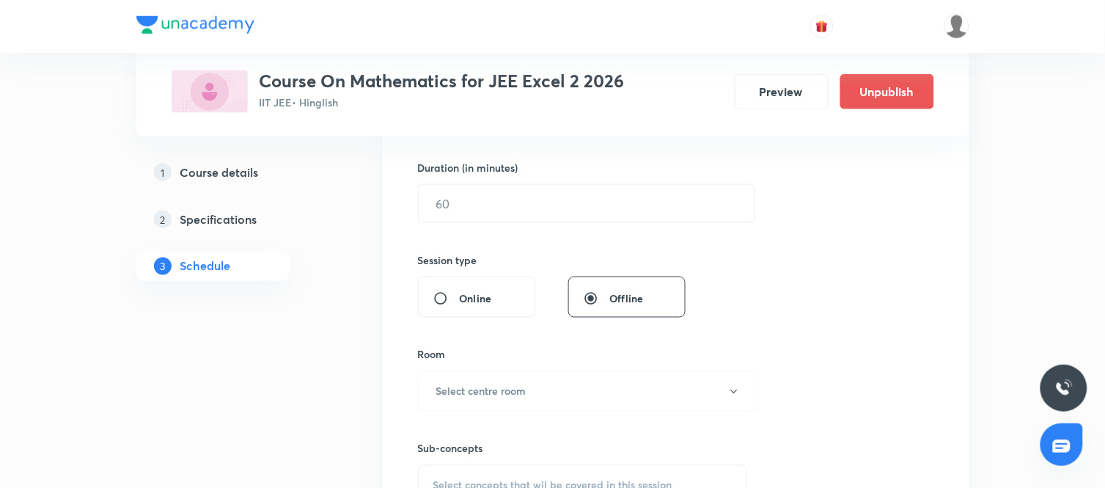
scroll to position [433, 0]
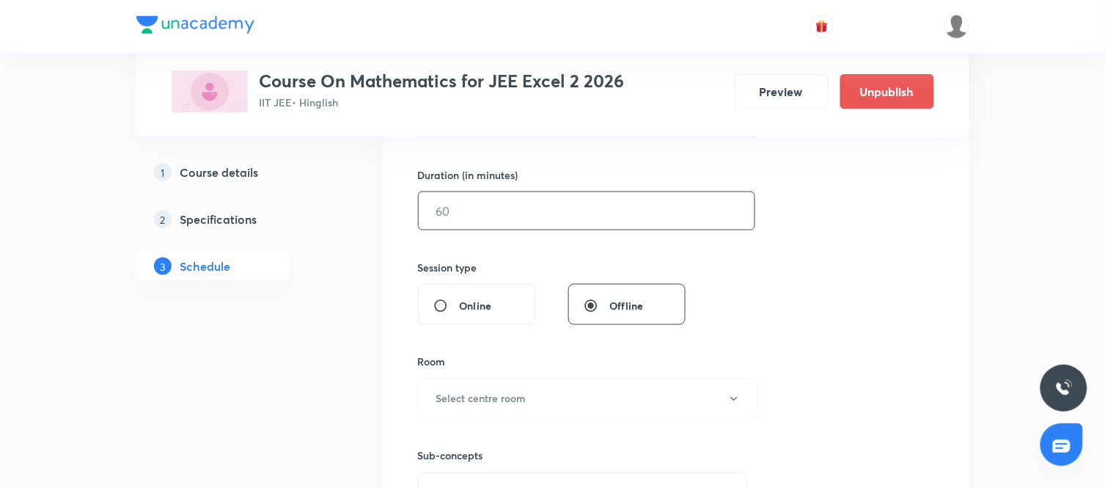
click at [543, 210] on input "text" at bounding box center [587, 210] width 336 height 37
type input "90"
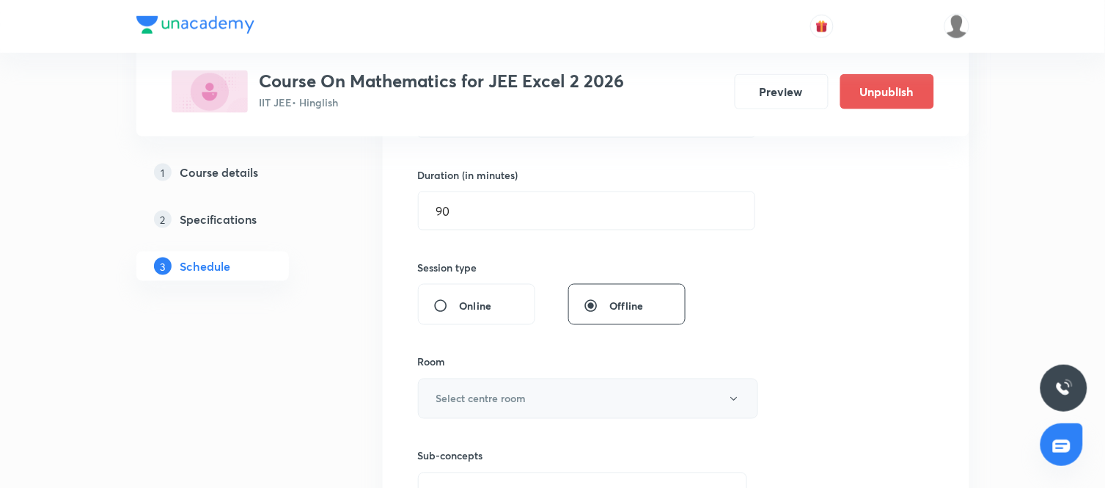
click at [677, 407] on button "Select centre room" at bounding box center [588, 398] width 340 height 40
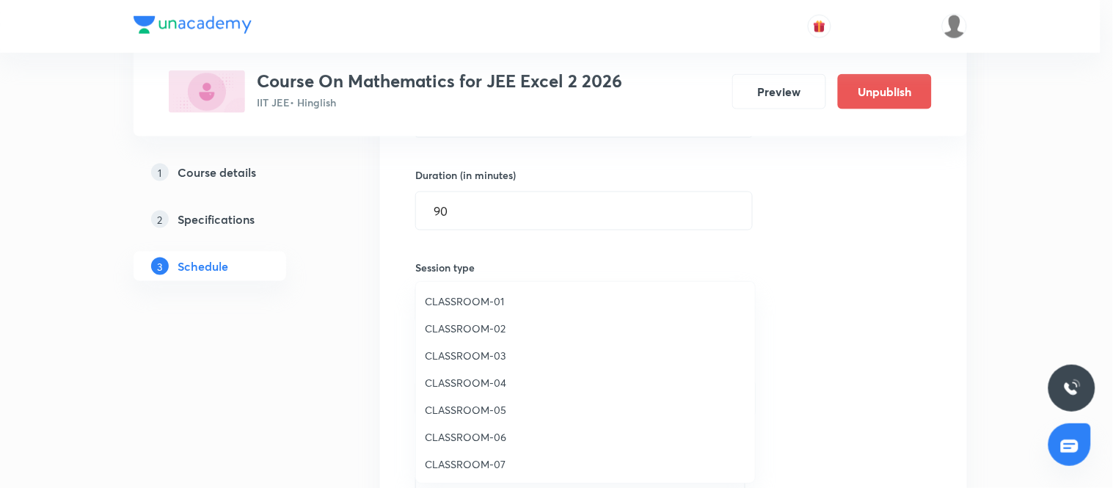
click at [472, 429] on span "CLASSROOM-06" at bounding box center [585, 436] width 321 height 15
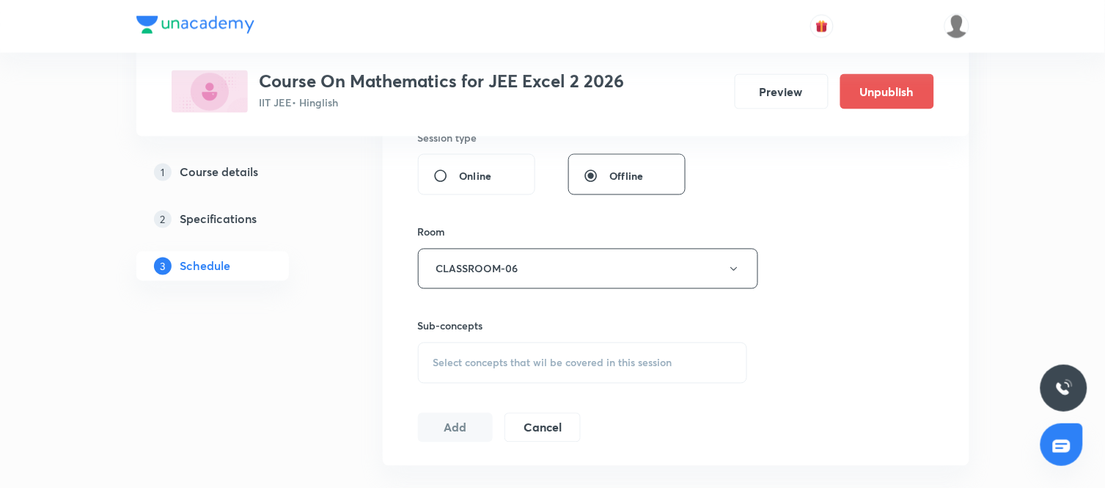
scroll to position [565, 0]
click at [537, 358] on span "Select concepts that wil be covered in this session" at bounding box center [552, 362] width 239 height 12
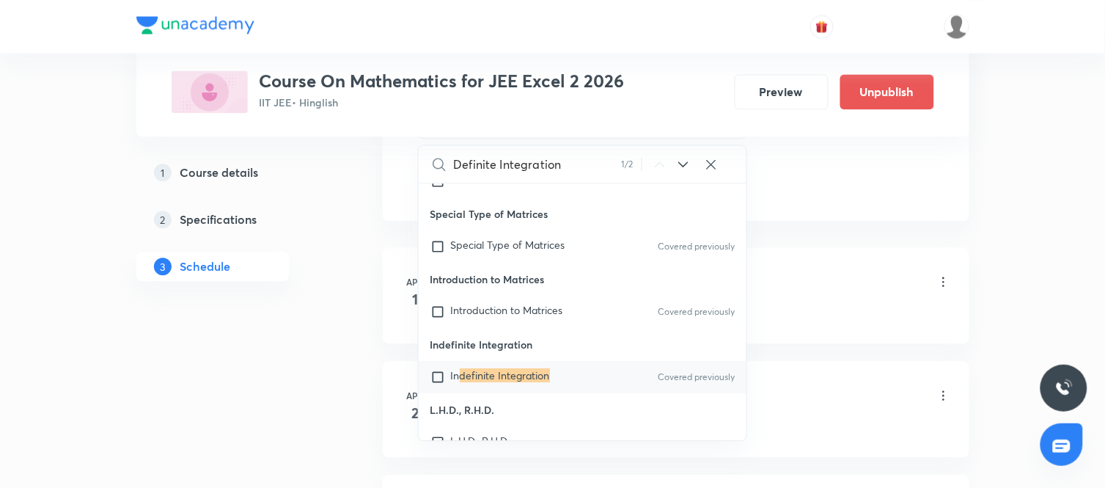
scroll to position [2711, 0]
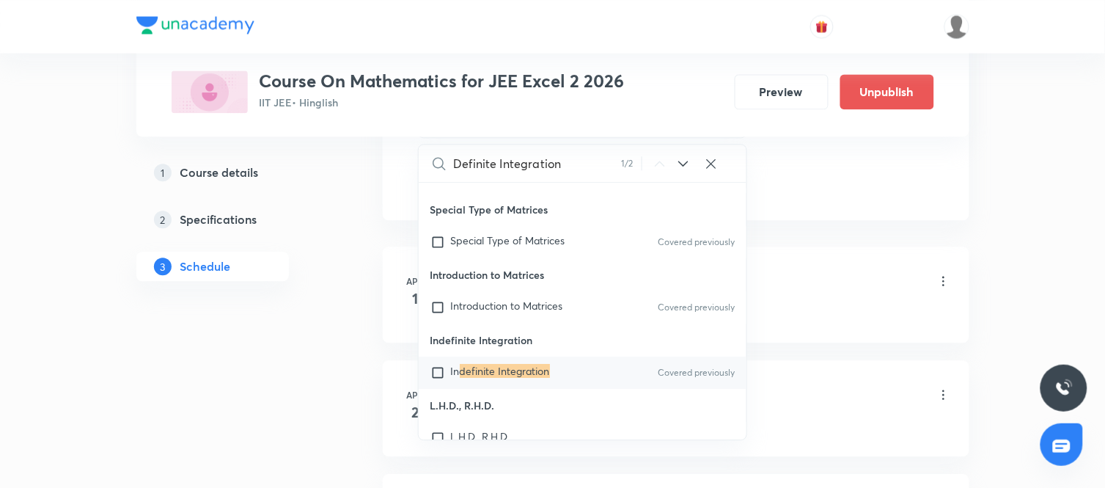
type input "Definite Integration"
click at [690, 166] on icon at bounding box center [684, 164] width 18 height 18
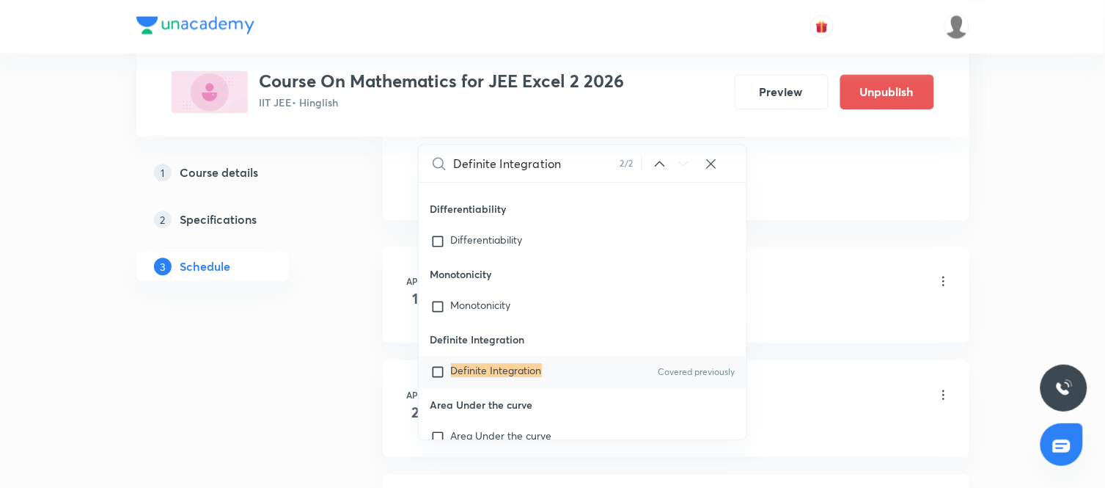
scroll to position [5560, 0]
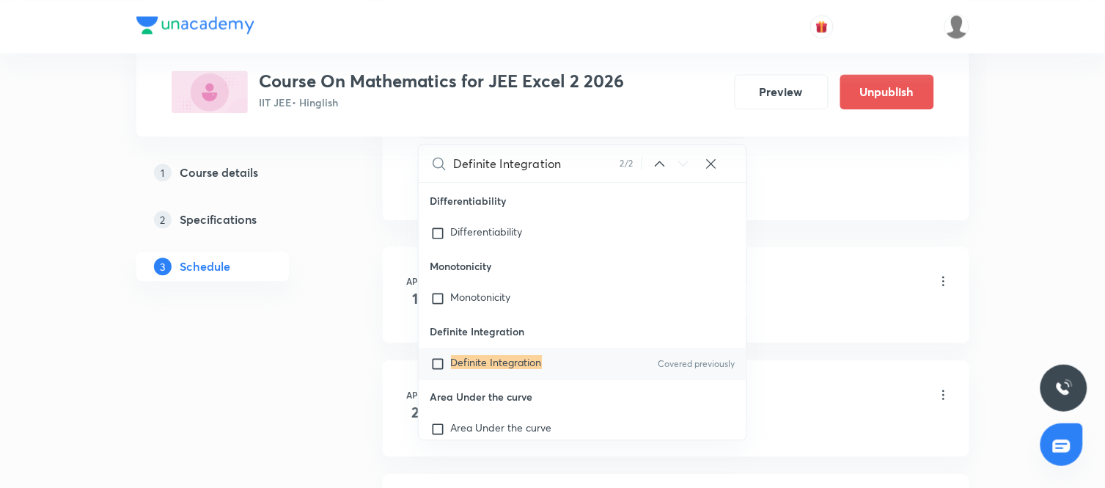
click at [508, 362] on div "Definite Integration Covered previously" at bounding box center [583, 364] width 329 height 32
checkbox input "true"
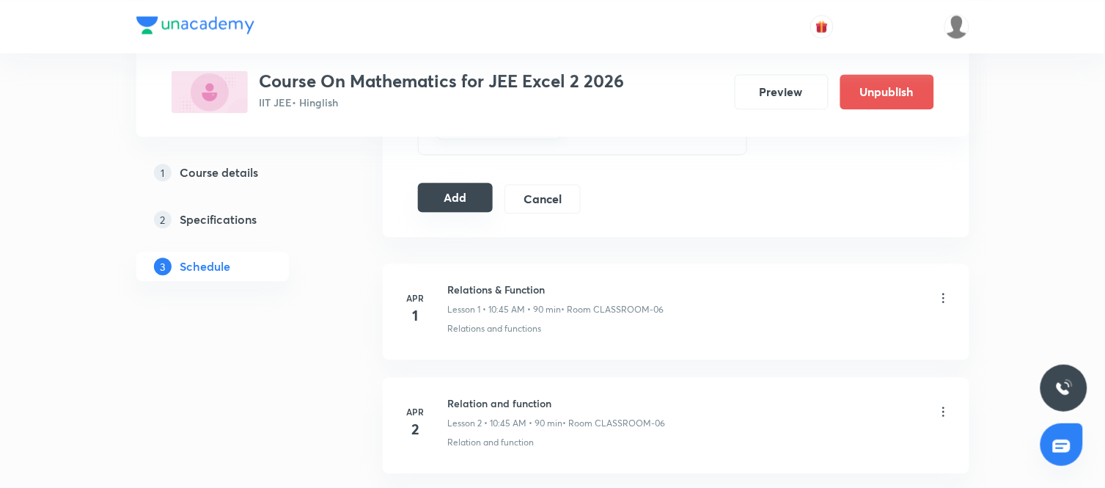
click at [459, 184] on button "Add" at bounding box center [456, 197] width 76 height 29
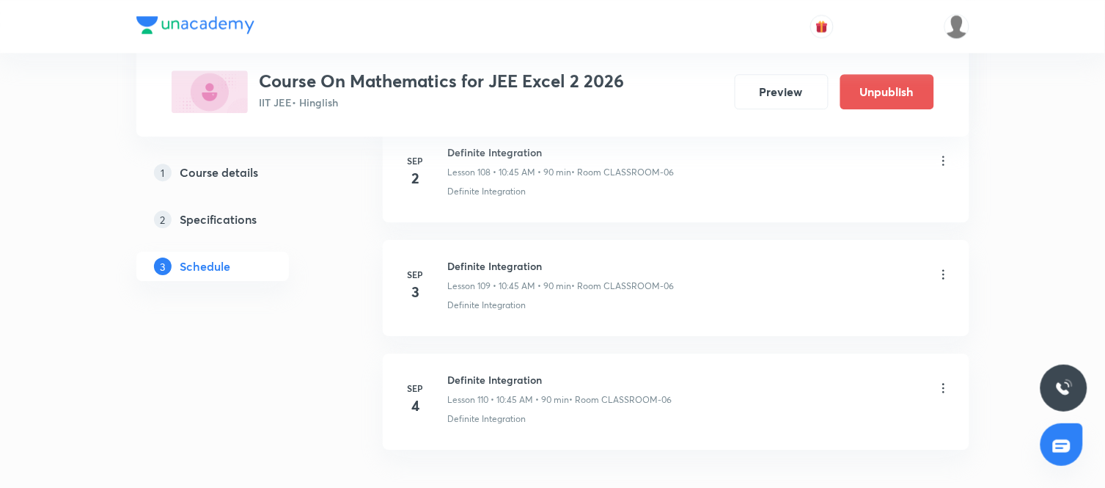
scroll to position [0, 0]
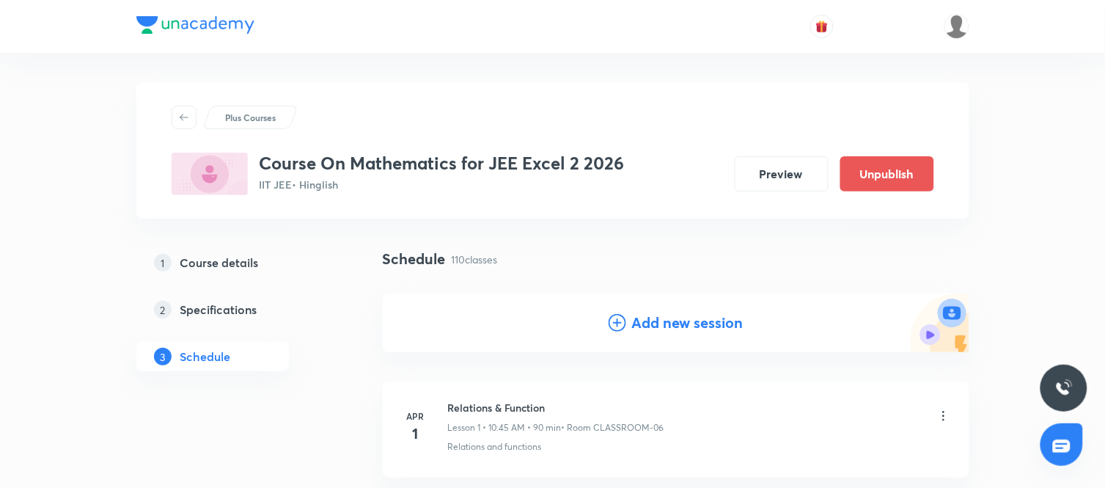
click at [665, 328] on h4 "Add new session" at bounding box center [687, 323] width 111 height 22
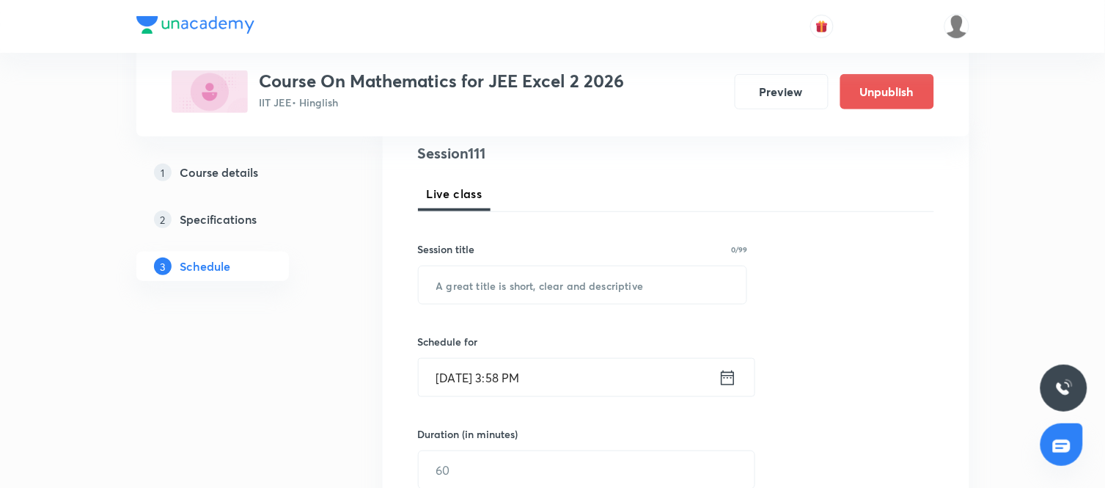
scroll to position [177, 0]
click at [569, 279] on input "text" at bounding box center [583, 282] width 329 height 37
paste input "Definite Integration"
type input "Definite Integration"
click at [731, 374] on icon at bounding box center [728, 375] width 18 height 21
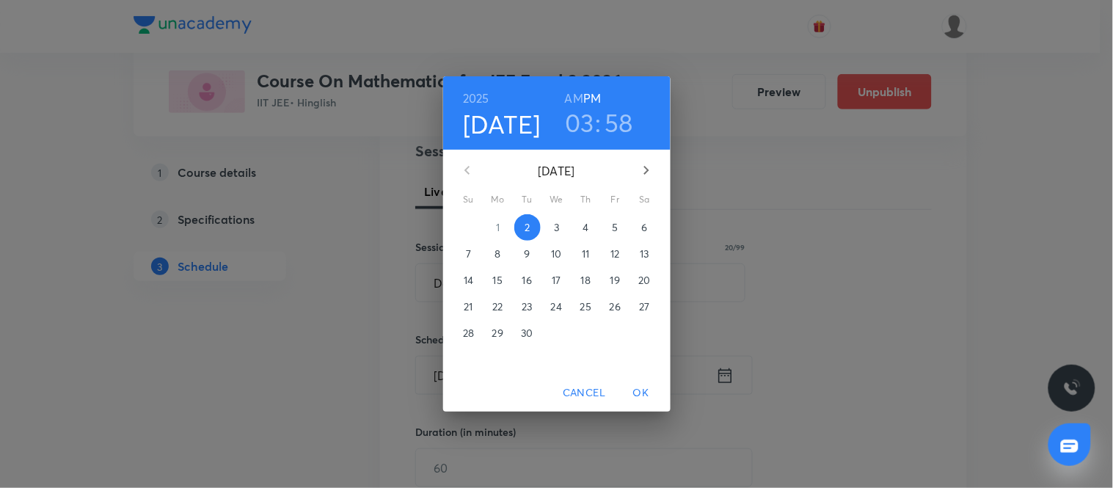
click at [615, 224] on p "5" at bounding box center [615, 227] width 6 height 15
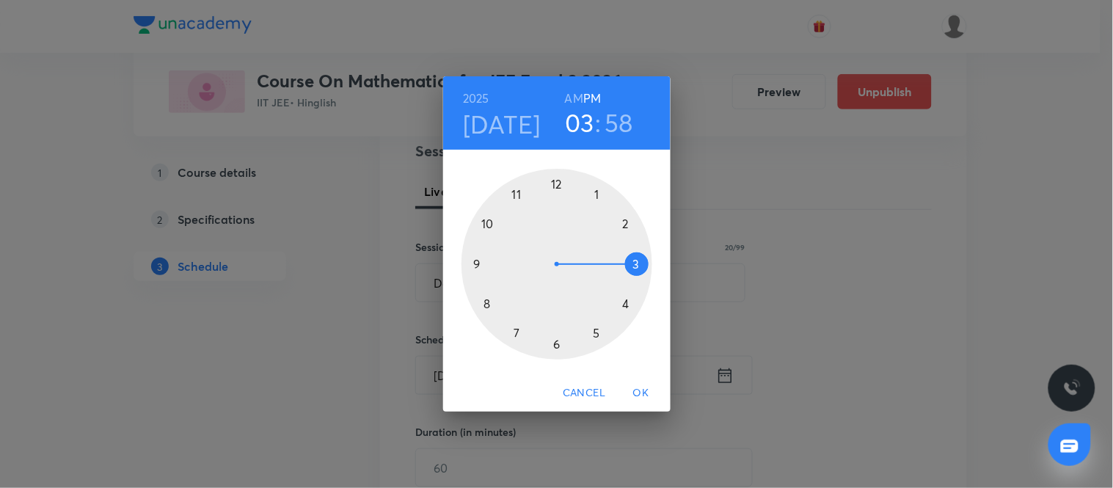
click at [579, 95] on h6 "AM" at bounding box center [574, 98] width 18 height 21
click at [487, 219] on div at bounding box center [556, 264] width 191 height 191
click at [475, 266] on div at bounding box center [556, 264] width 191 height 191
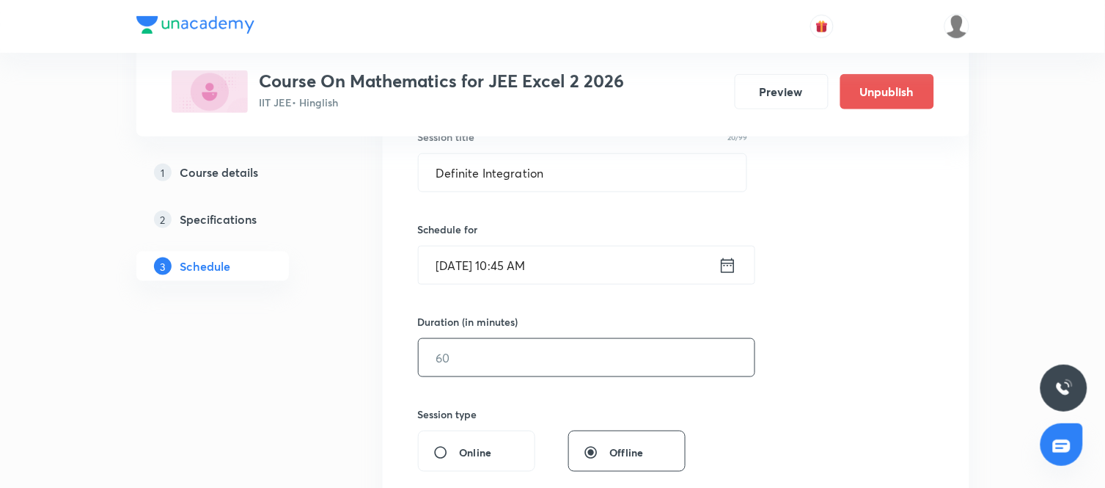
scroll to position [288, 0]
click at [497, 358] on input "text" at bounding box center [587, 356] width 336 height 37
type input "90"
click at [739, 406] on div "Session 111 Live class Session title 20/99 Definite Integration ​ Schedule for …" at bounding box center [676, 373] width 516 height 689
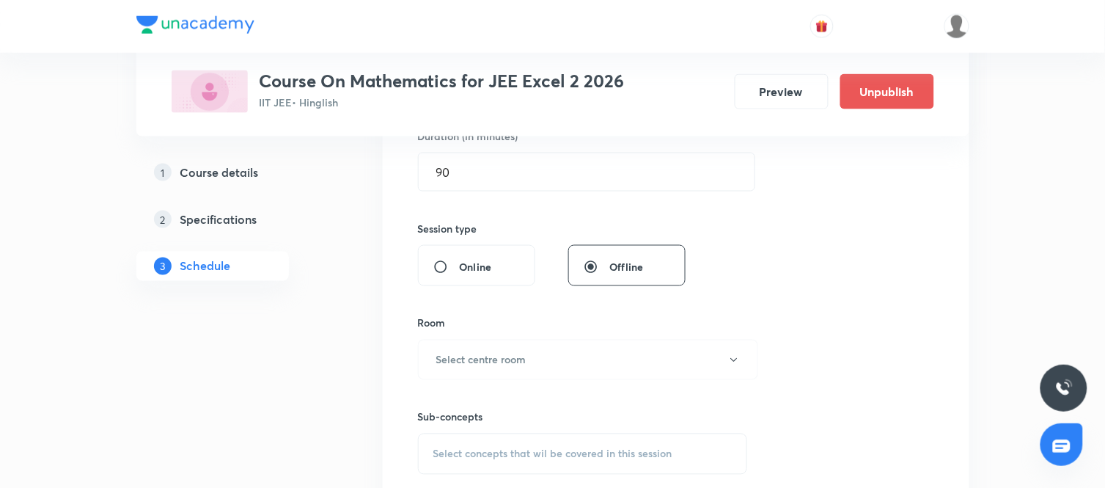
scroll to position [502, 0]
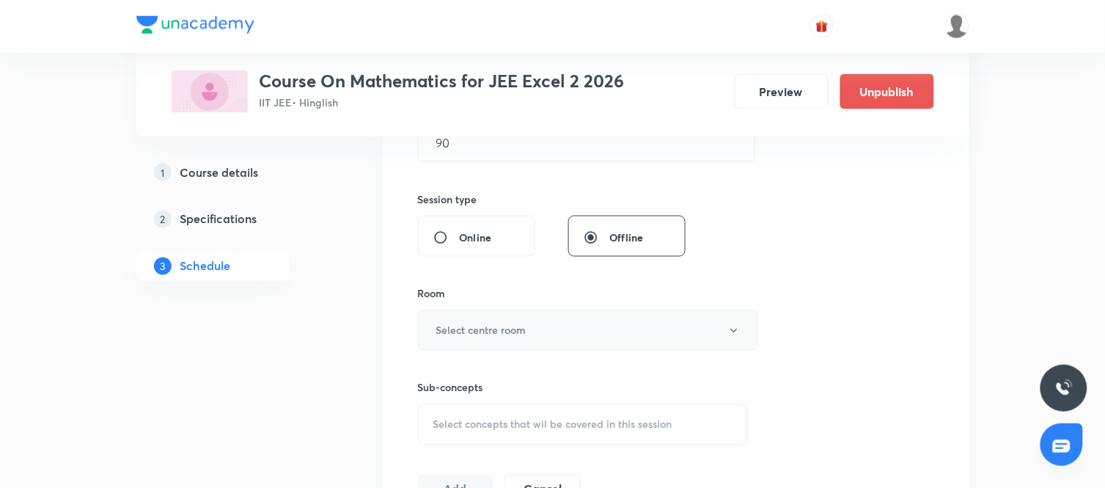
click at [628, 348] on button "Select centre room" at bounding box center [588, 330] width 340 height 40
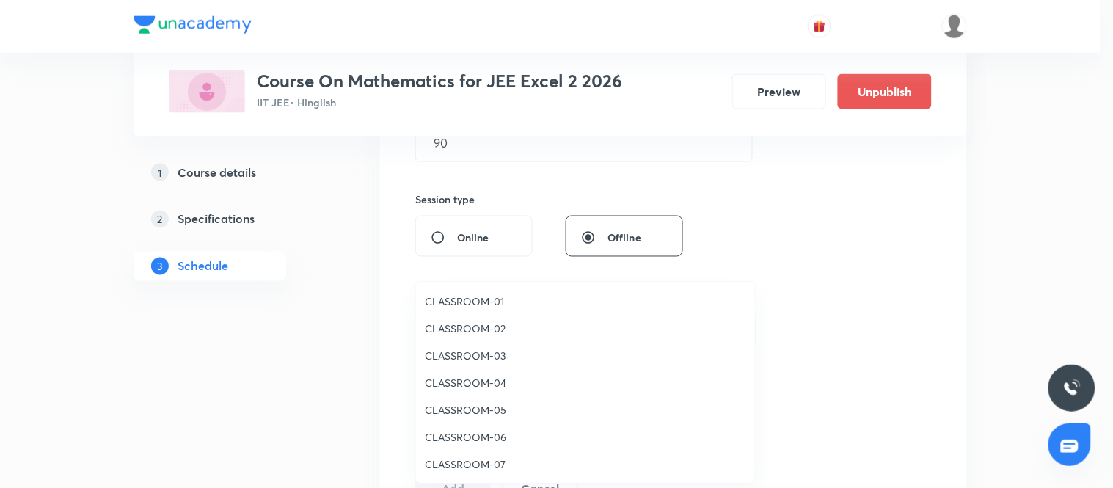
click at [458, 433] on span "CLASSROOM-06" at bounding box center [585, 436] width 321 height 15
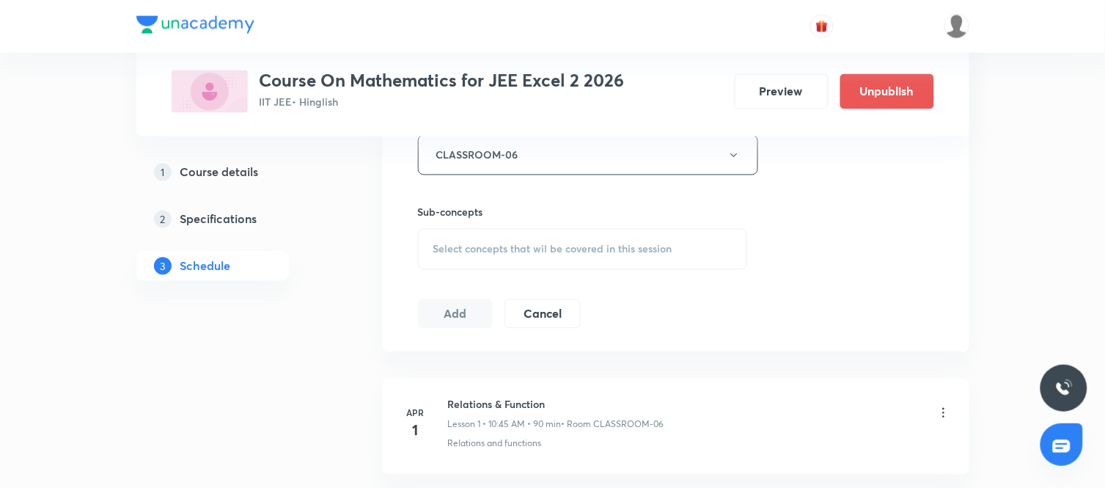
scroll to position [689, 0]
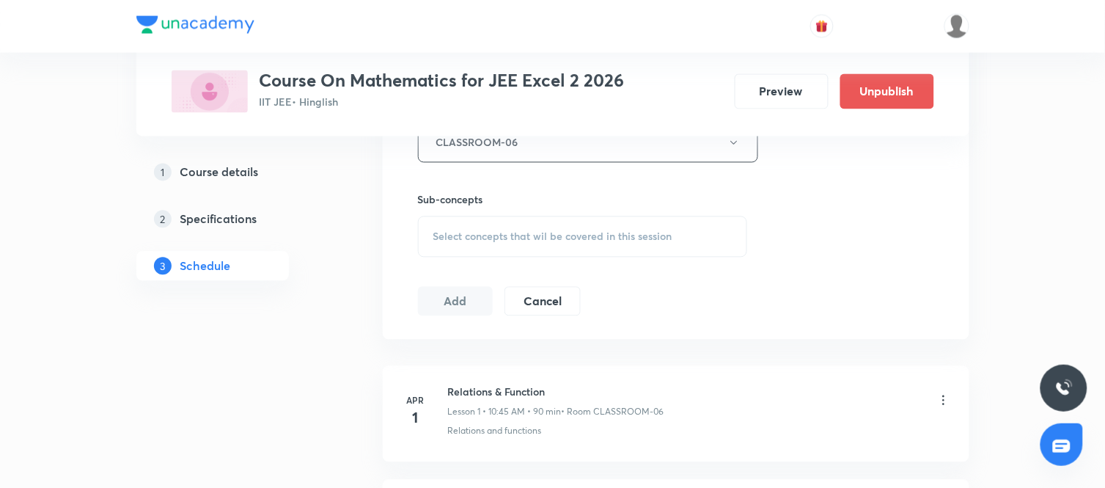
click at [575, 228] on div "Select concepts that wil be covered in this session" at bounding box center [583, 236] width 330 height 41
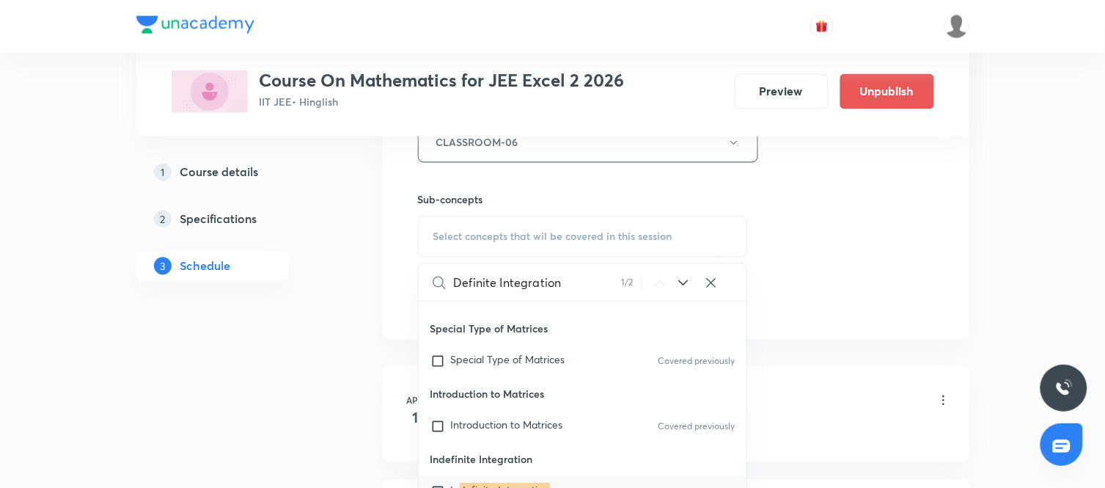
type input "Definite Integration"
click at [680, 285] on icon at bounding box center [684, 283] width 18 height 18
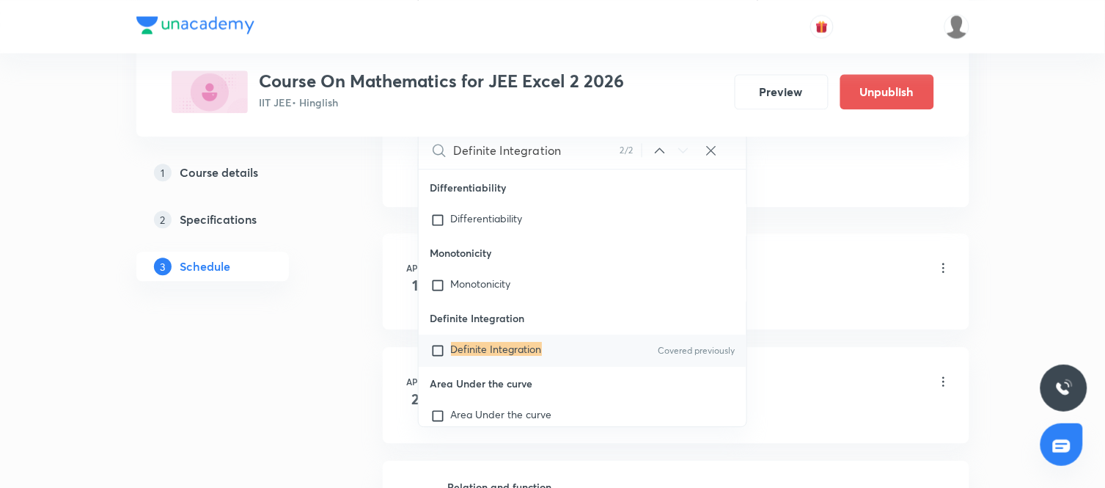
scroll to position [823, 0]
click at [581, 352] on div "Definite Integration Covered previously" at bounding box center [583, 350] width 329 height 32
checkbox input "true"
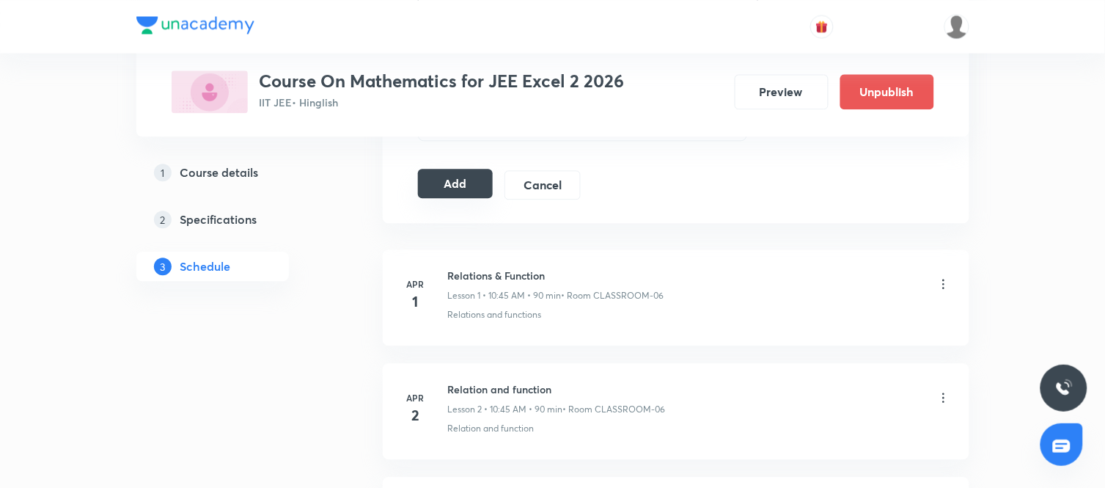
click at [468, 191] on button "Add" at bounding box center [456, 183] width 76 height 29
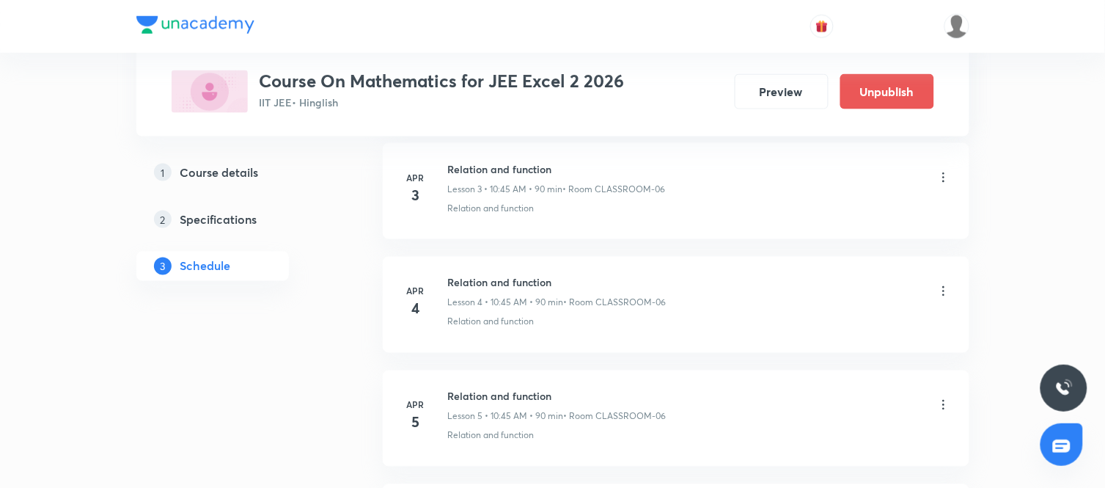
scroll to position [0, 0]
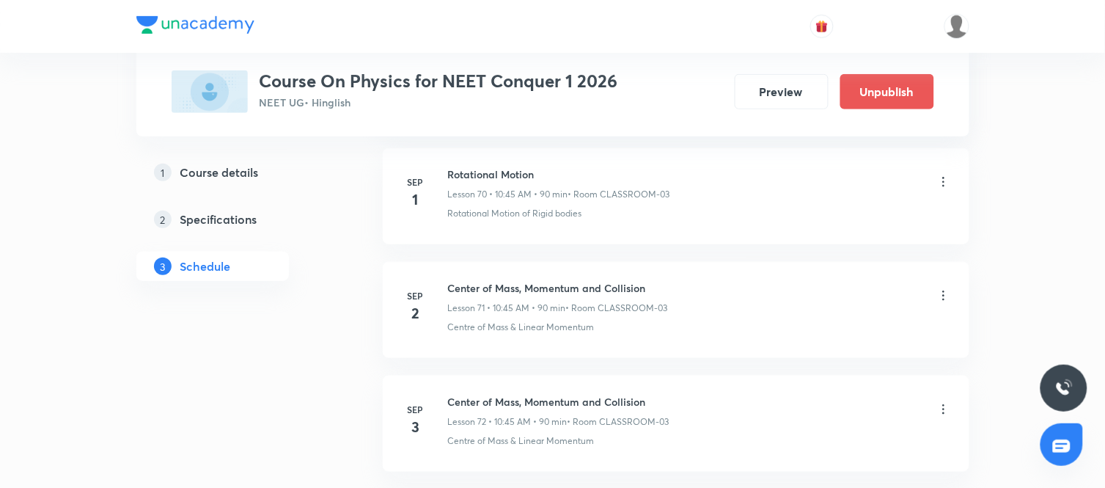
scroll to position [8757, 0]
click at [516, 175] on h6 "Rotational Motion" at bounding box center [559, 169] width 222 height 15
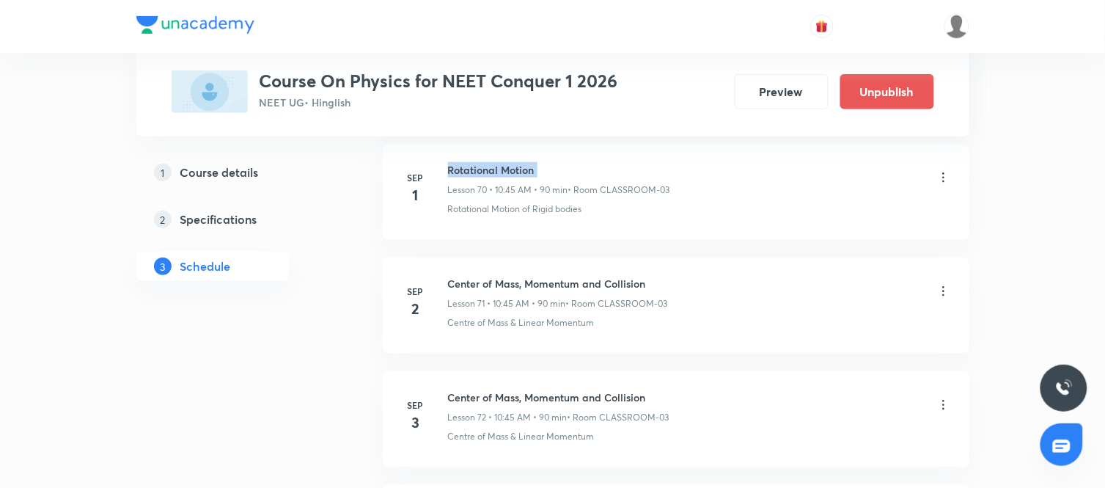
click at [516, 175] on h6 "Rotational Motion" at bounding box center [559, 169] width 222 height 15
copy h6 "Rotational Motion"
click at [940, 297] on icon at bounding box center [944, 291] width 15 height 15
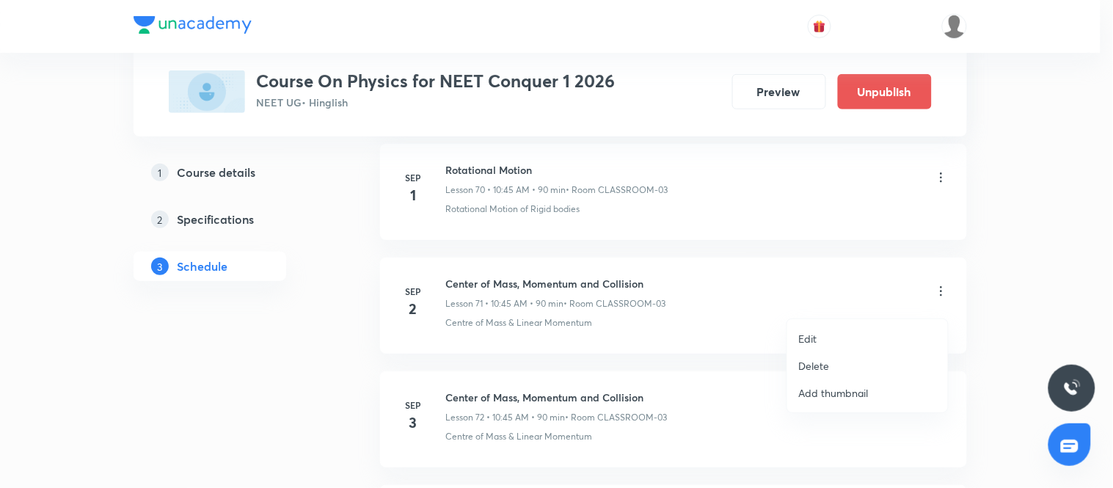
click at [810, 336] on p "Edit" at bounding box center [808, 338] width 18 height 15
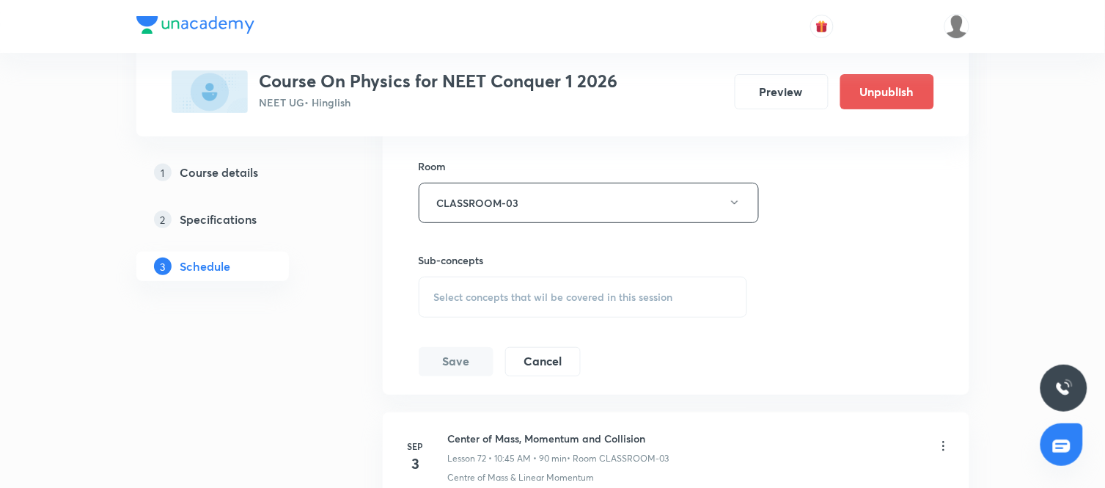
scroll to position [8589, 0]
click at [582, 299] on div "Select concepts that wil be covered in this session" at bounding box center [583, 297] width 329 height 41
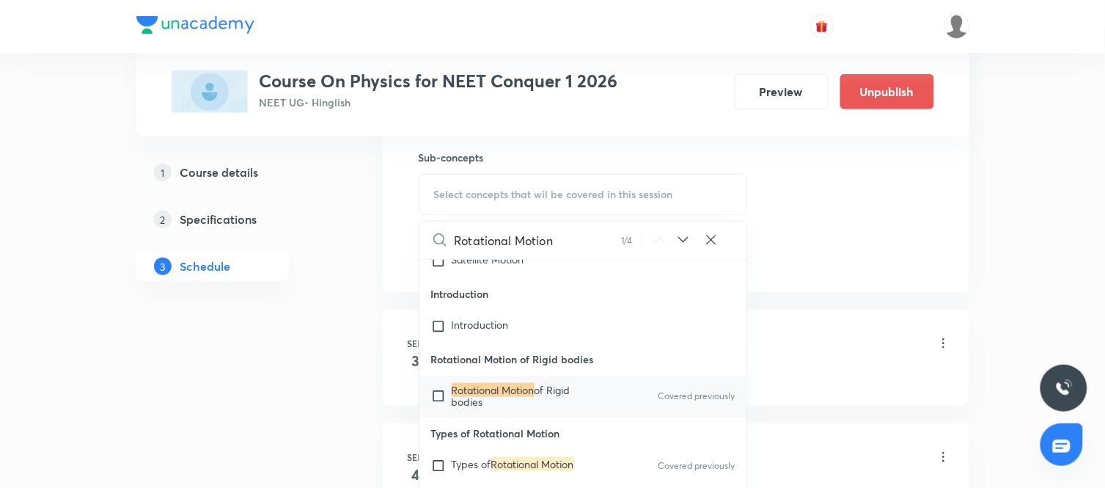
scroll to position [19114, 0]
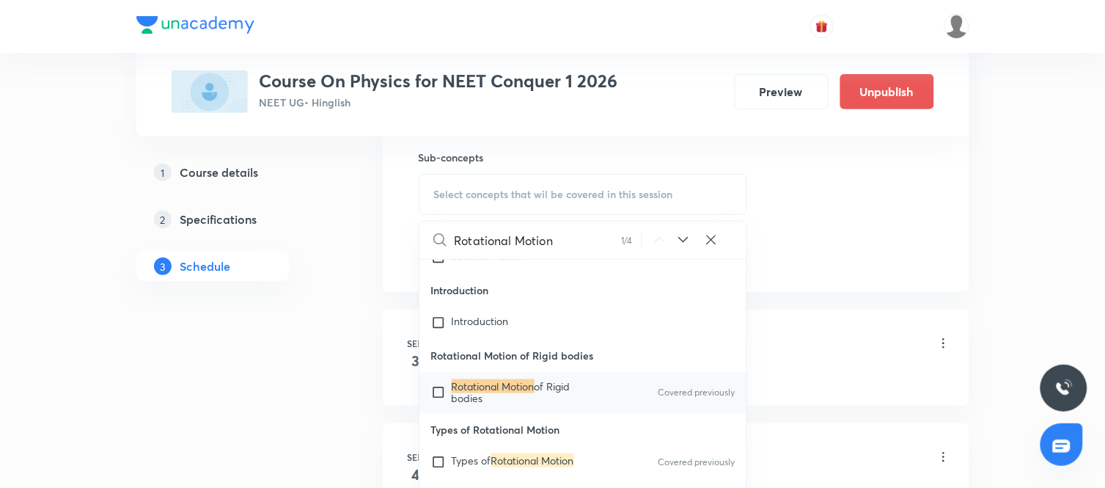
type input "Rotational Motion"
click at [688, 248] on icon at bounding box center [684, 240] width 18 height 18
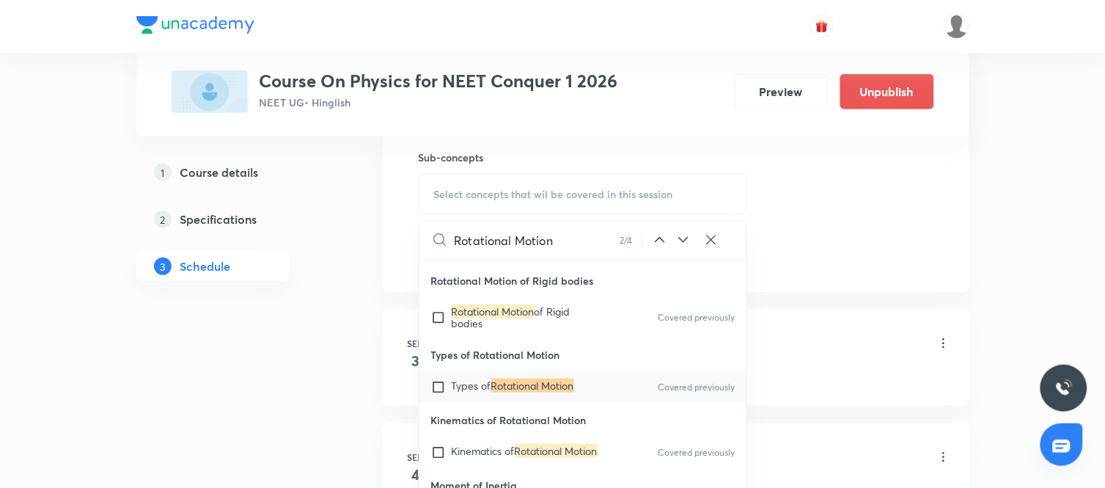
click at [688, 248] on icon at bounding box center [684, 240] width 18 height 18
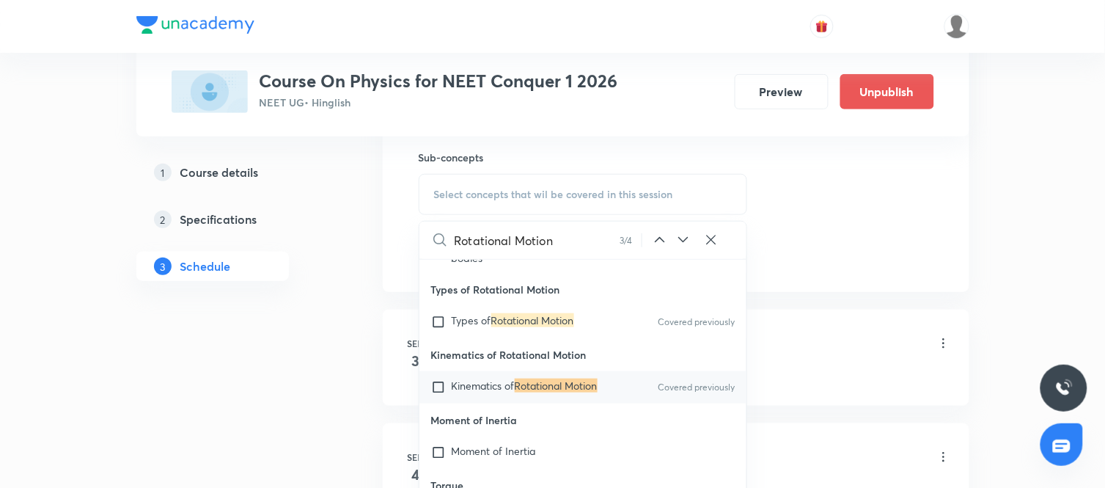
click at [688, 248] on icon at bounding box center [684, 240] width 18 height 18
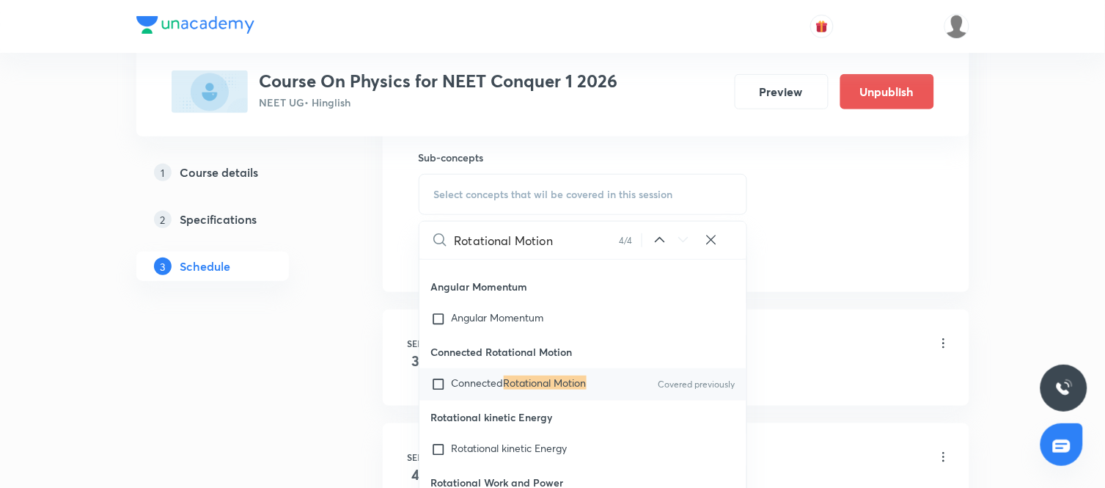
scroll to position [19523, 0]
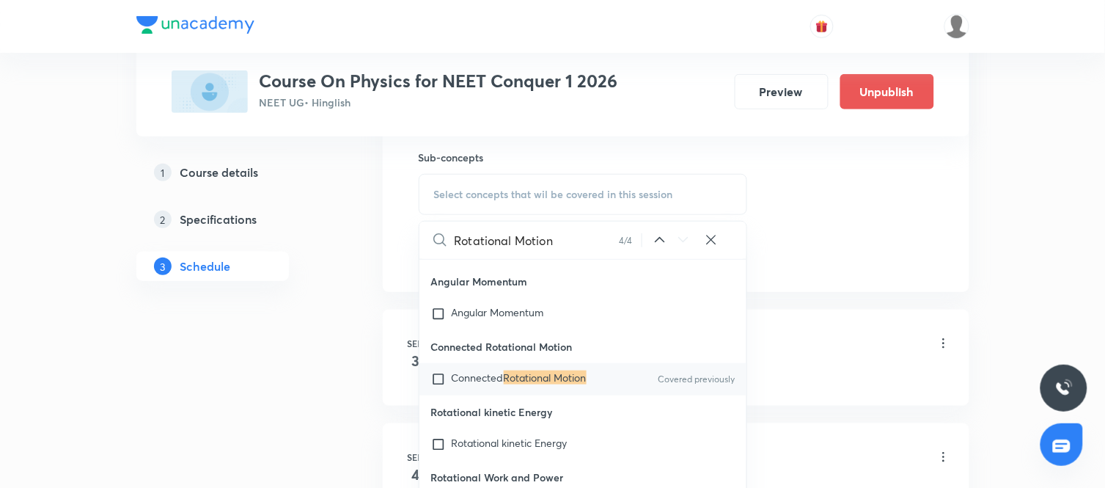
click at [659, 249] on icon at bounding box center [660, 240] width 18 height 18
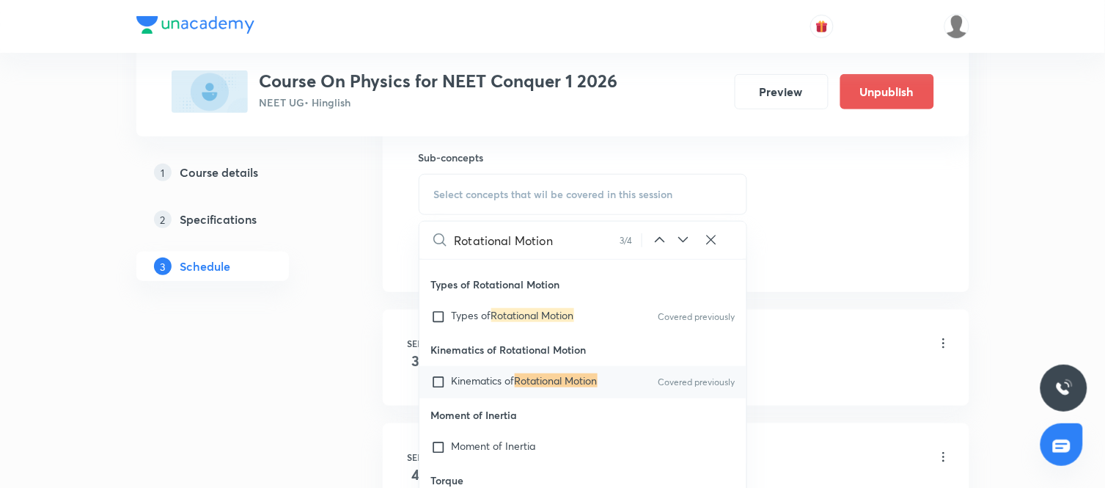
scroll to position [19254, 0]
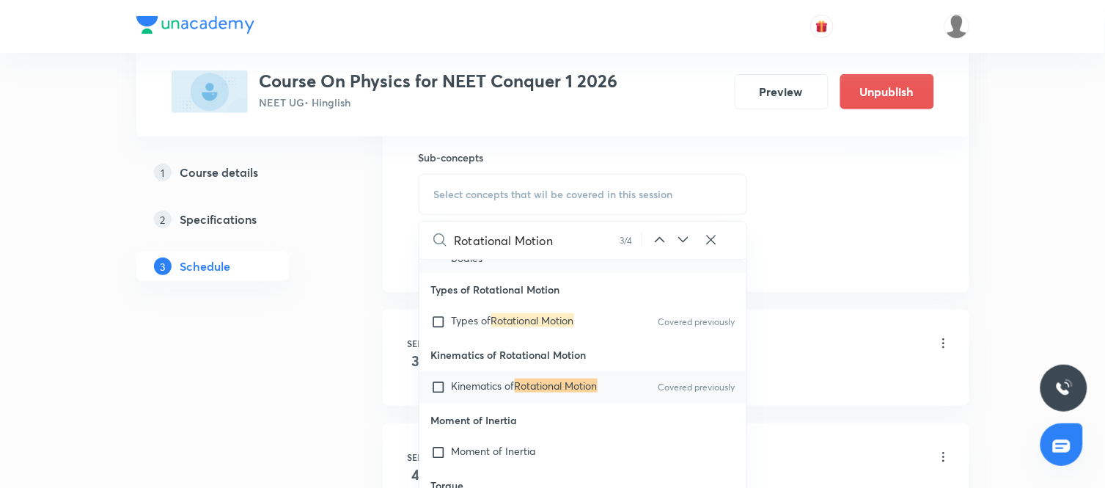
click at [514, 253] on mark "Rotational Motion" at bounding box center [493, 246] width 83 height 14
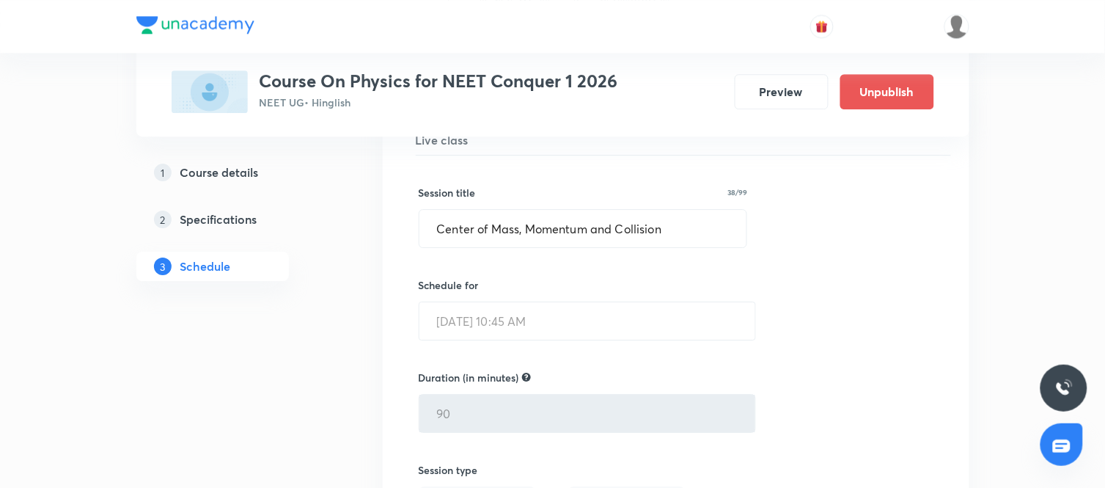
scroll to position [8188, 0]
click at [676, 233] on input "Center of Mass, Momentum and Collision" at bounding box center [584, 229] width 328 height 37
paste input "Rotational Mot"
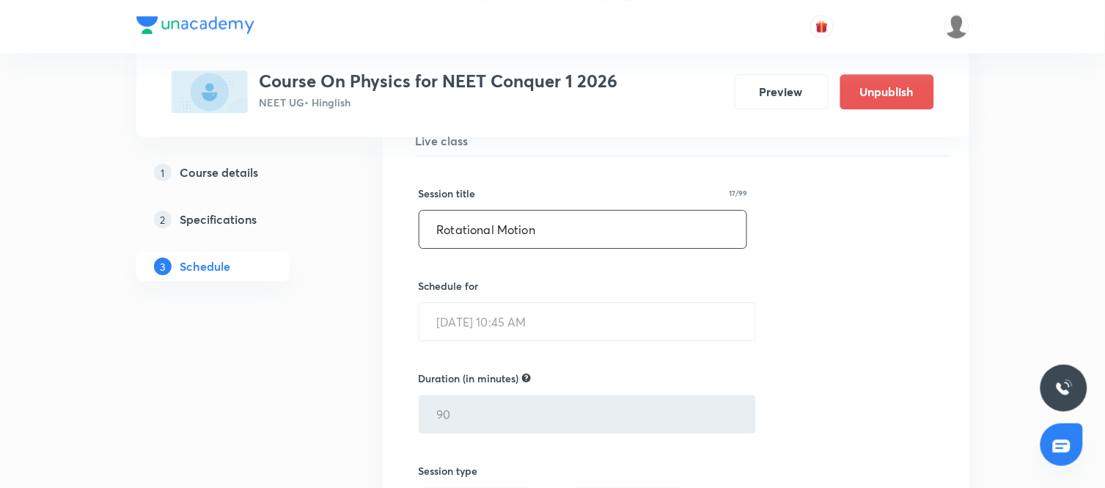
type input "Rotational Motion"
click at [809, 319] on div "Session title 17/99 Rotational Motion ​ Schedule for [DATE] 10:45 AM ​ Duration…" at bounding box center [676, 475] width 515 height 639
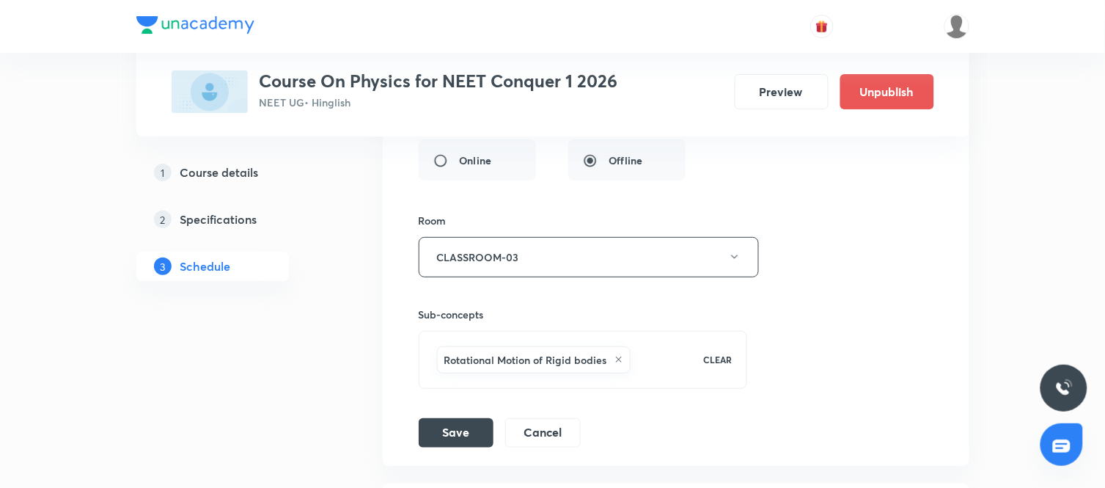
scroll to position [8536, 0]
click at [464, 440] on button "Save" at bounding box center [456, 430] width 75 height 29
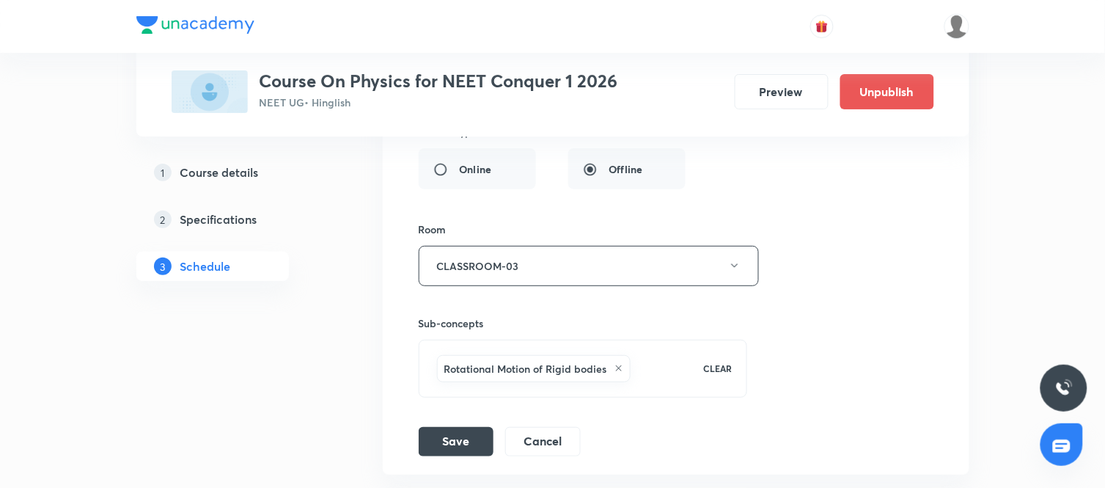
click at [789, 398] on div "Session title 17/99 Rotational Motion ​ Schedule for [DATE] 10:45 AM ​ Class ha…" at bounding box center [676, 132] width 515 height 648
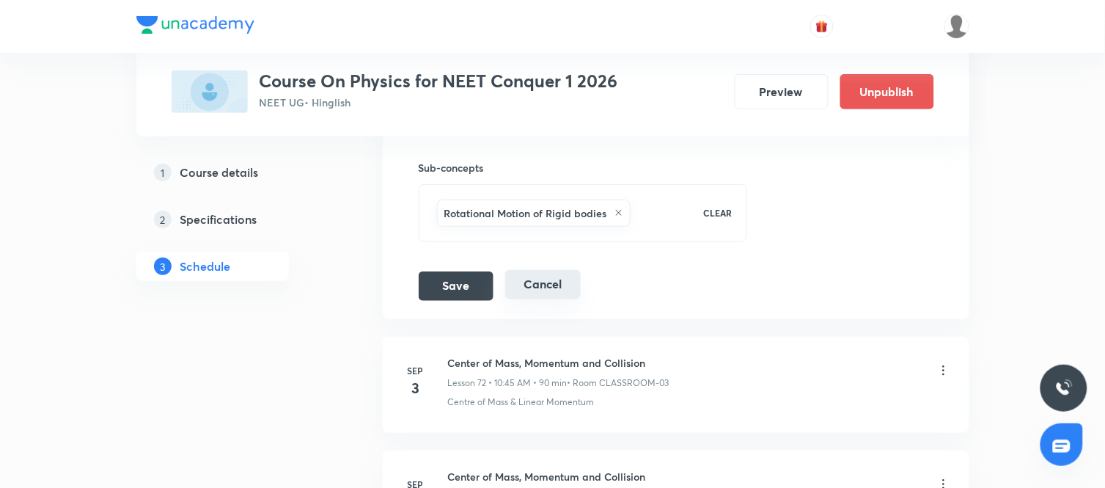
click at [556, 299] on button "Cancel" at bounding box center [543, 284] width 76 height 29
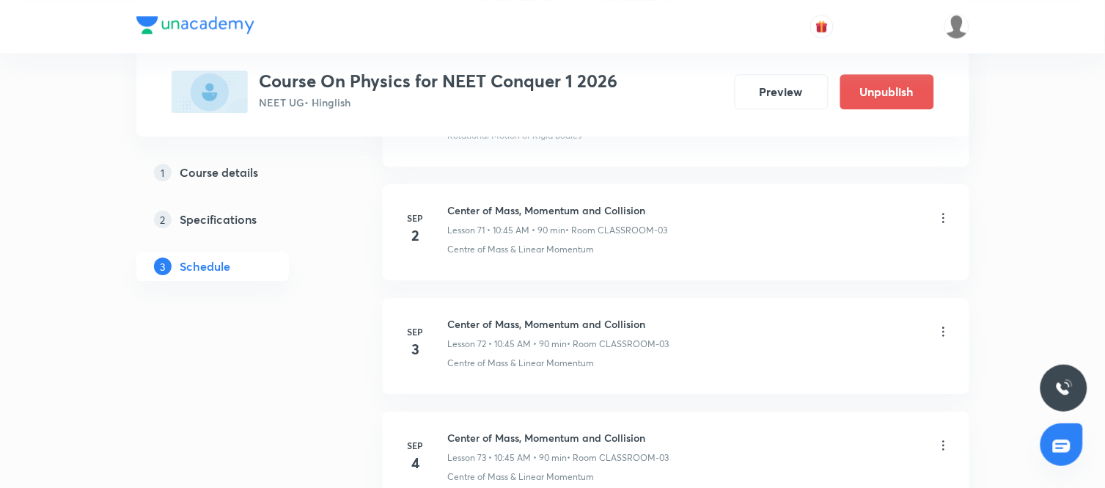
scroll to position [8154, 0]
click at [944, 342] on icon at bounding box center [944, 334] width 15 height 15
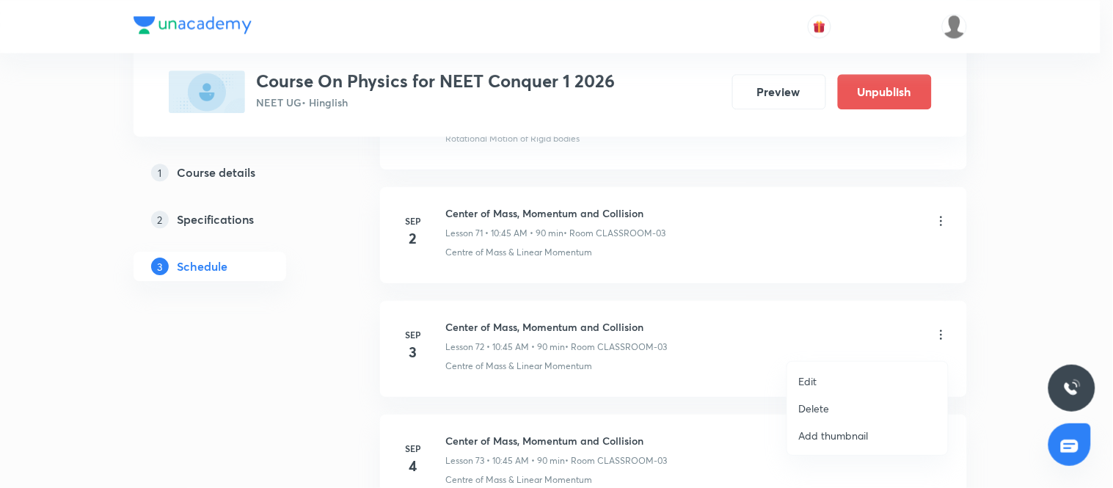
click at [797, 379] on li "Edit" at bounding box center [867, 380] width 161 height 27
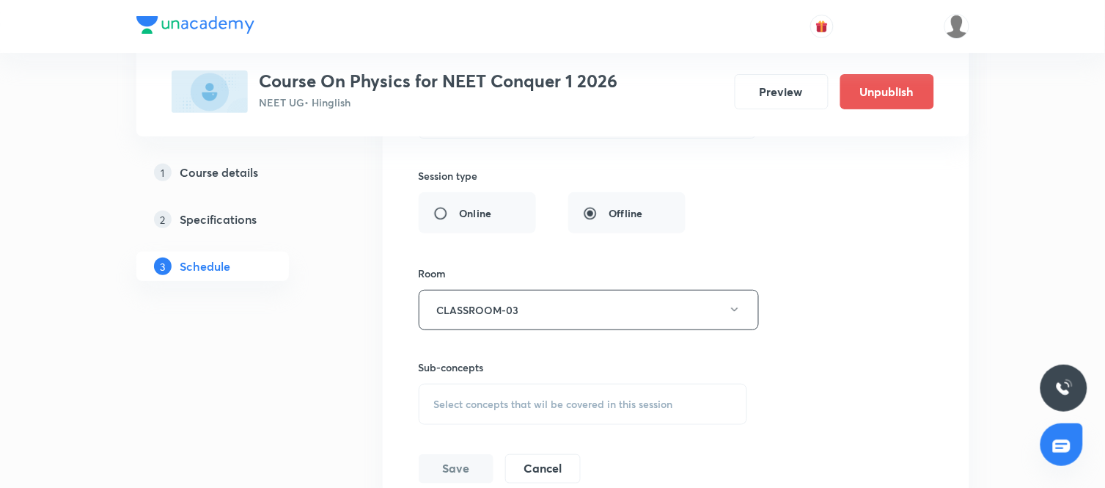
scroll to position [8601, 0]
click at [585, 405] on span "Select concepts that wil be covered in this session" at bounding box center [553, 400] width 239 height 12
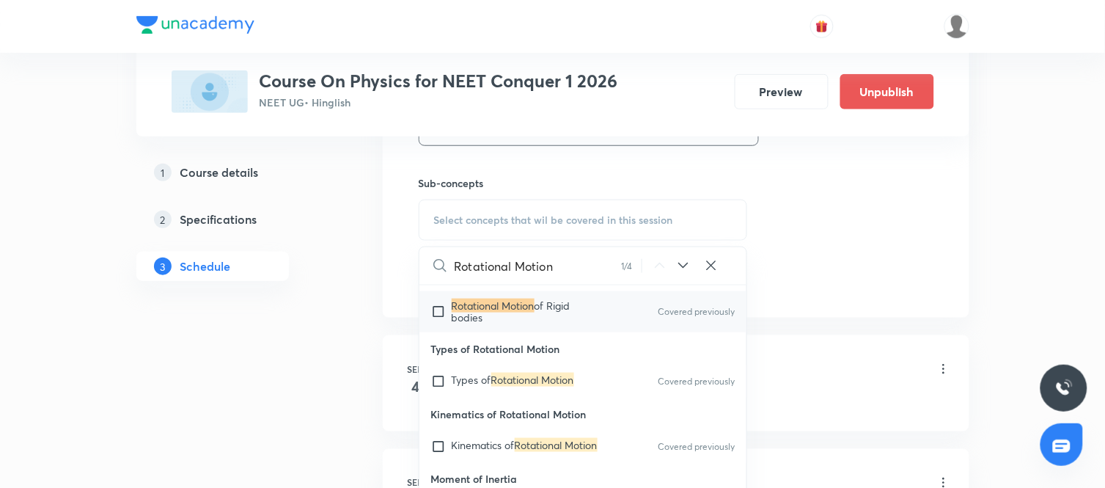
scroll to position [19222, 0]
type input "Rotational Motion"
click at [519, 385] on mark "Rotational Motion" at bounding box center [532, 378] width 83 height 14
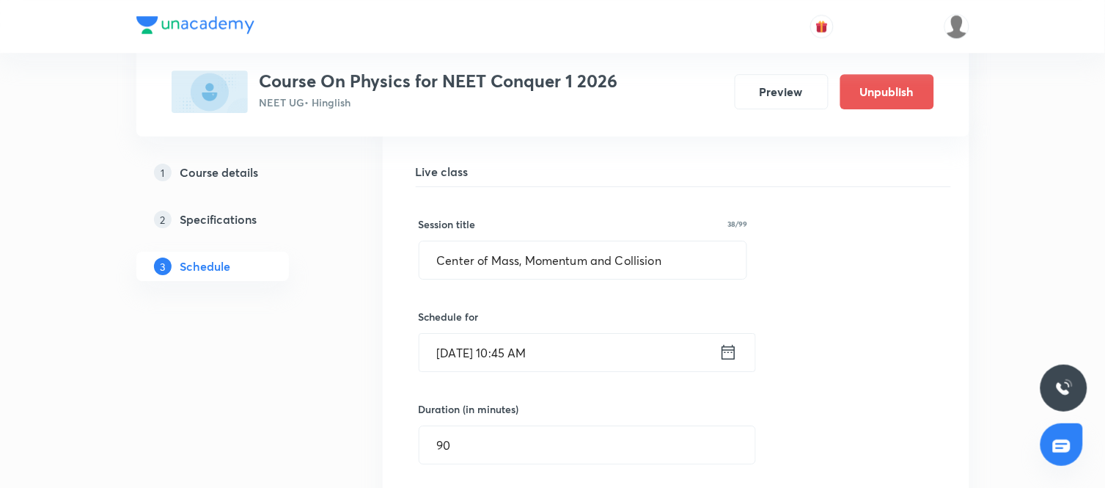
scroll to position [8270, 0]
click at [689, 260] on input "Center of Mass, Momentum and Collision" at bounding box center [584, 260] width 328 height 37
paste input "Rotational Mot"
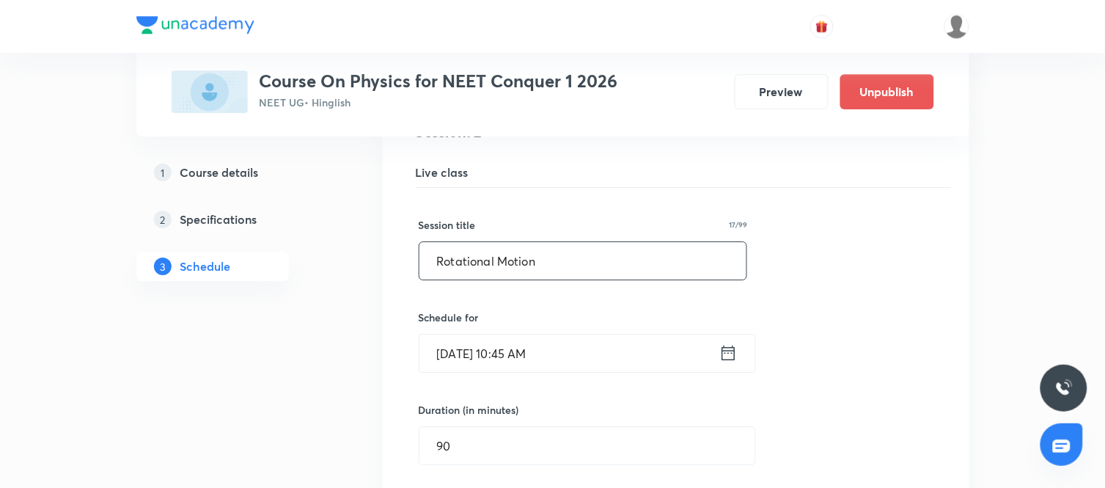
type input "Rotational Motion"
drag, startPoint x: 739, startPoint y: 363, endPoint x: 827, endPoint y: 370, distance: 88.3
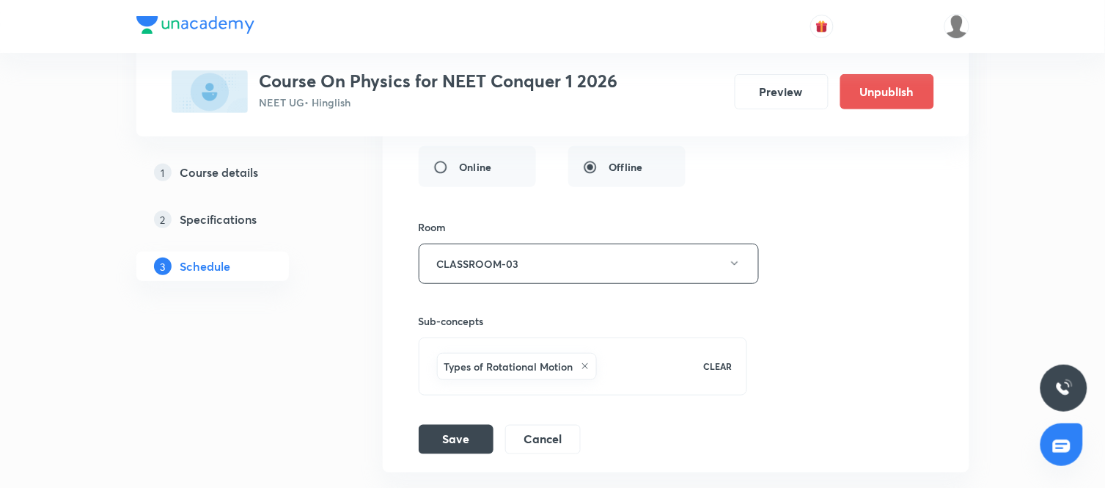
scroll to position [8649, 0]
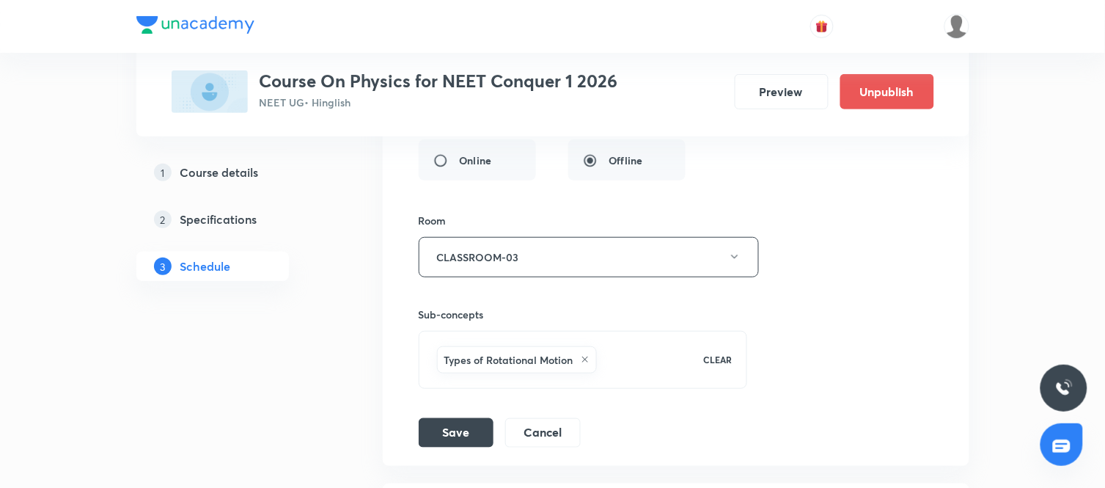
click at [668, 360] on div "Types of Rotational Motion" at bounding box center [561, 359] width 254 height 33
click at [790, 315] on div "Session title 17/99 Rotational Motion ​ Schedule for Sep 3, 2025, 10:45 AM ​ Du…" at bounding box center [676, 128] width 515 height 639
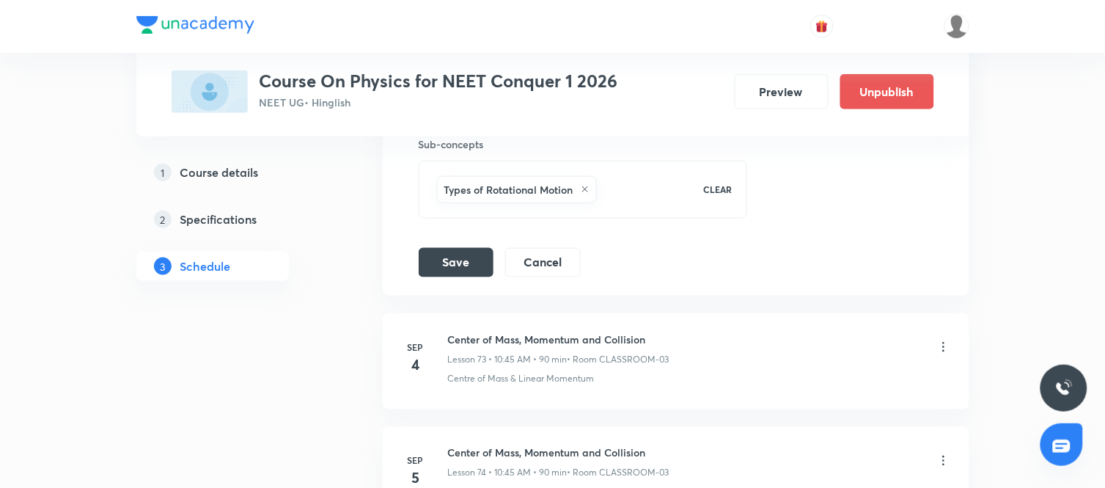
scroll to position [8821, 0]
click at [472, 274] on button "Save" at bounding box center [456, 258] width 75 height 29
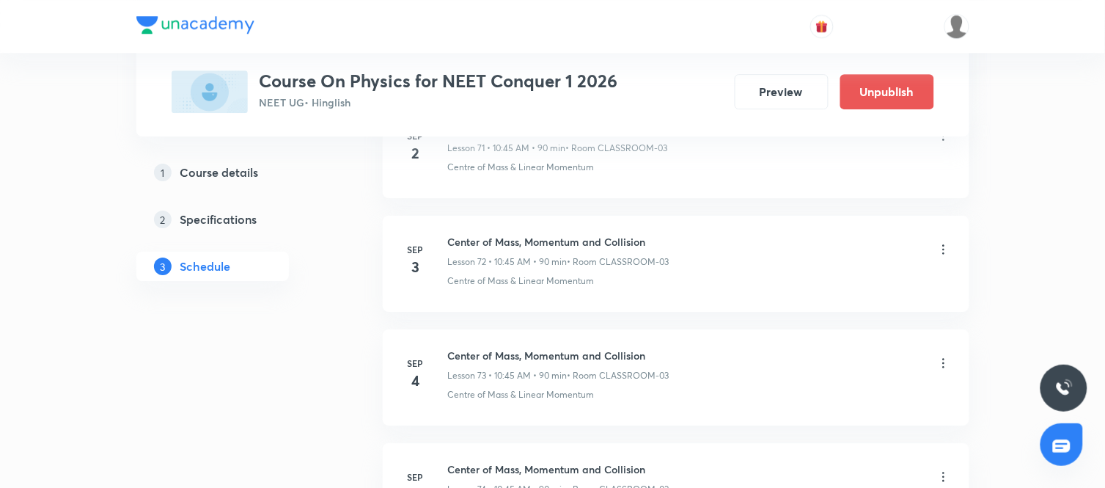
scroll to position [8240, 0]
click at [942, 370] on icon at bounding box center [944, 363] width 15 height 15
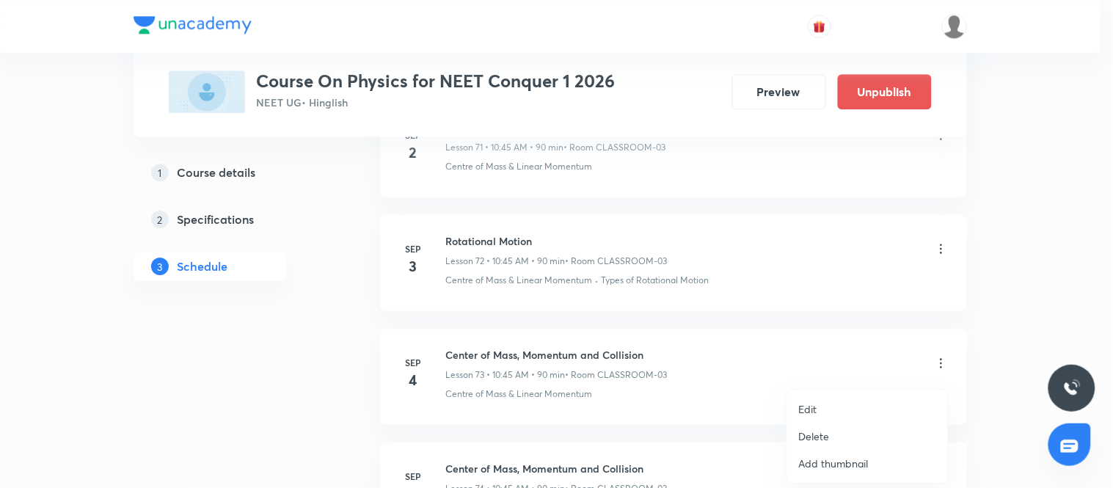
click at [821, 403] on li "Edit" at bounding box center [867, 408] width 161 height 27
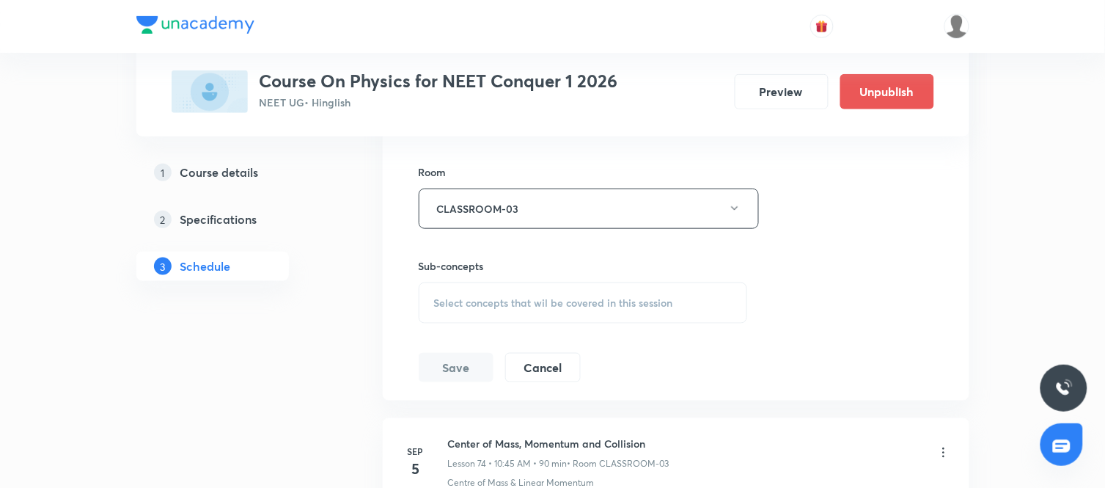
scroll to position [8812, 0]
click at [596, 322] on div "Select concepts that wil be covered in this session" at bounding box center [583, 301] width 329 height 41
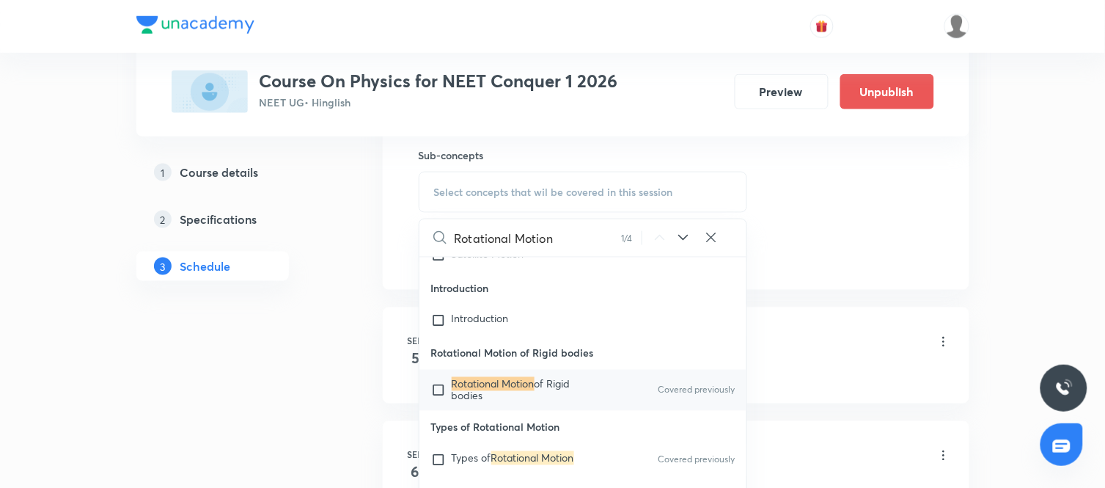
scroll to position [8922, 0]
type input "Rotational Motion"
click at [680, 246] on icon at bounding box center [684, 237] width 18 height 18
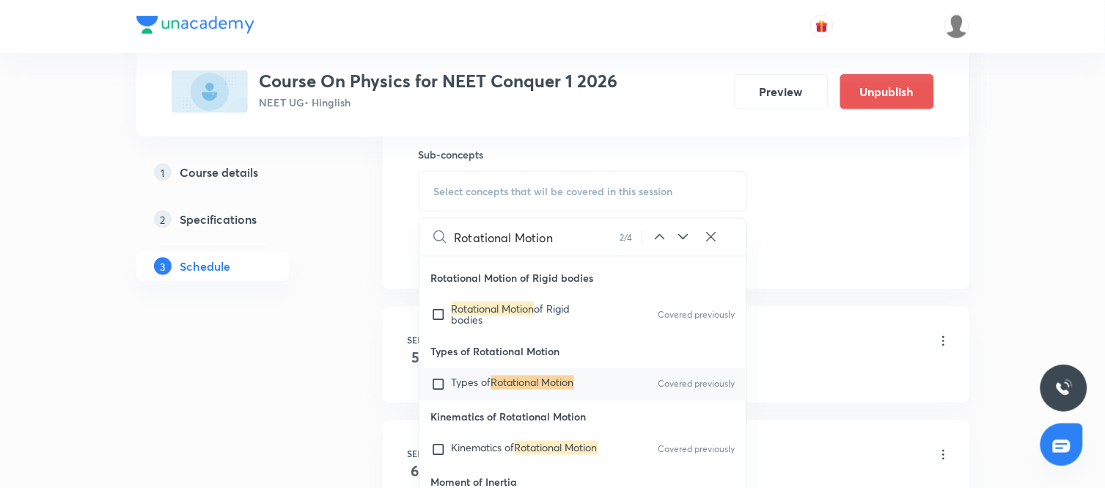
click at [517, 400] on div "Types of Rotational Motion Covered previously" at bounding box center [584, 384] width 328 height 32
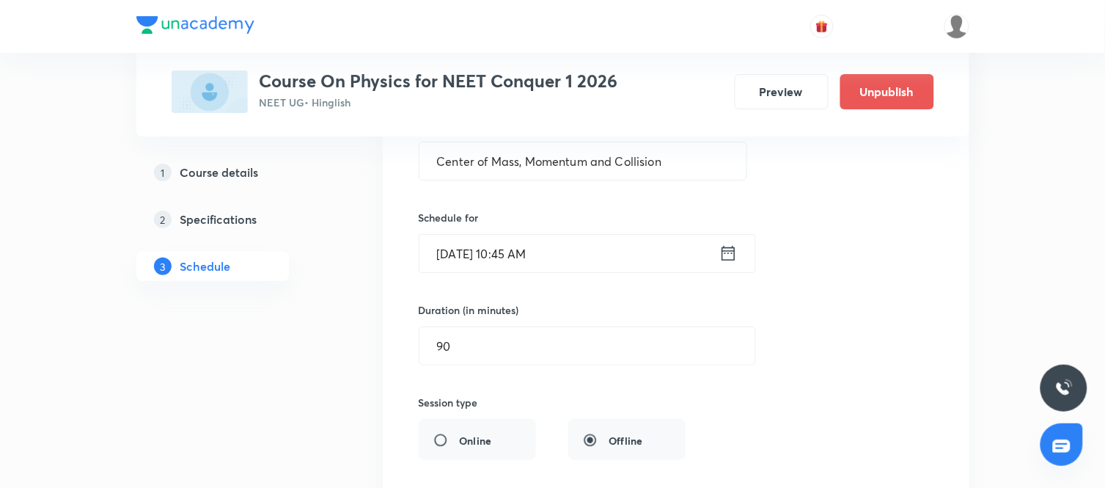
scroll to position [8394, 0]
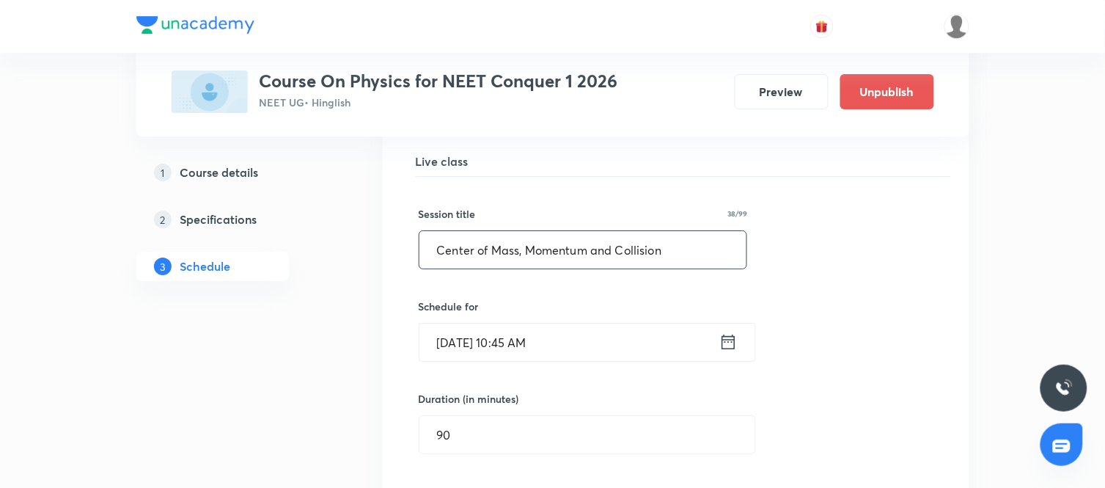
click at [685, 257] on input "Center of Mass, Momentum and Collision" at bounding box center [584, 249] width 328 height 37
paste input "Rotational Mot"
type input "Rotational Motion"
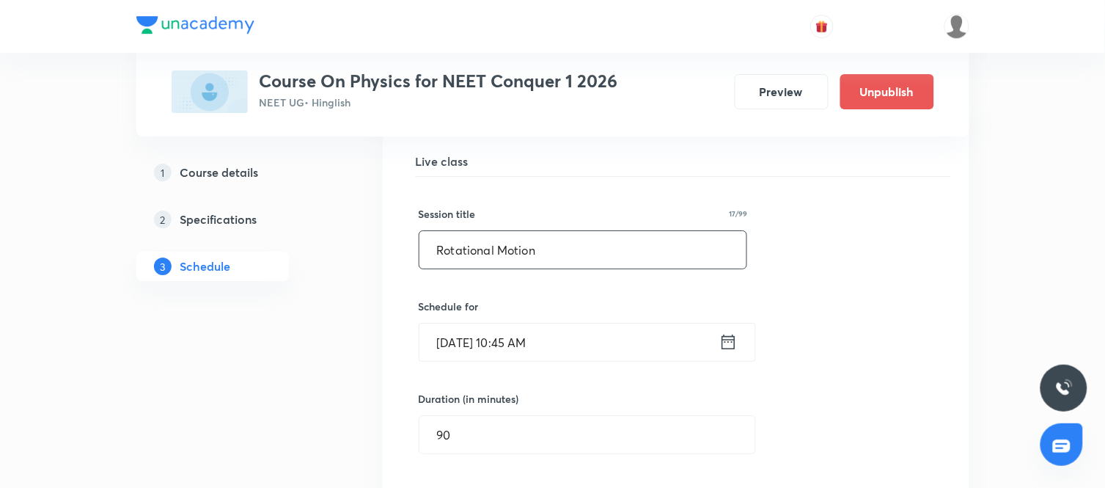
click at [780, 346] on div "Session title 17/99 Rotational Motion ​ Schedule for Sep 4, 2025, 10:45 AM ​ Du…" at bounding box center [676, 496] width 515 height 639
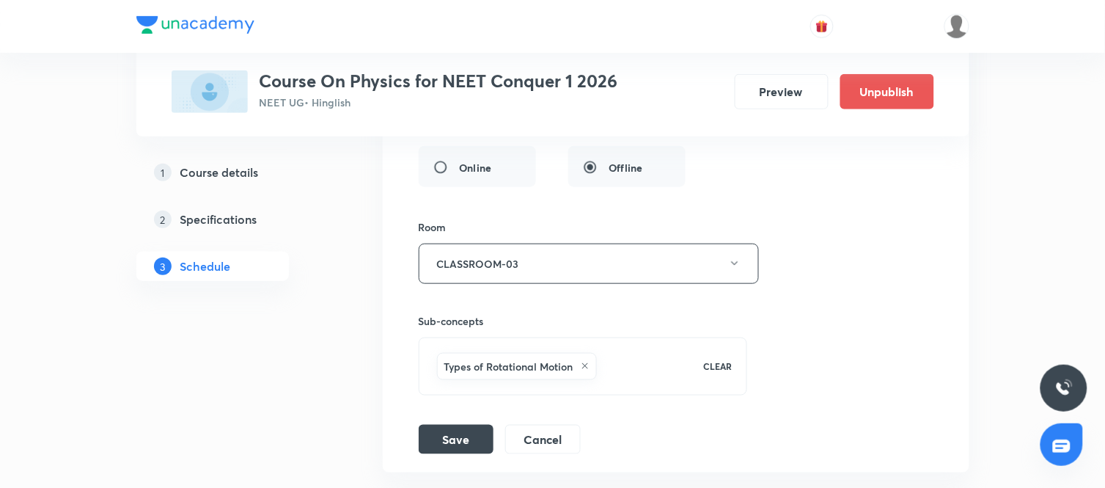
scroll to position [8760, 0]
click at [435, 449] on button "Save" at bounding box center [456, 434] width 75 height 29
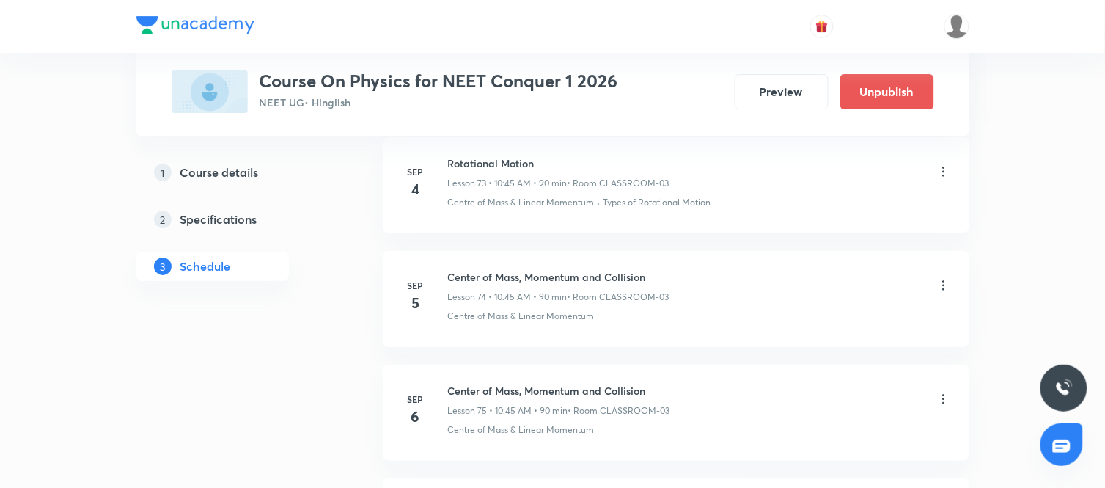
scroll to position [8430, 0]
click at [943, 292] on icon at bounding box center [944, 286] width 15 height 15
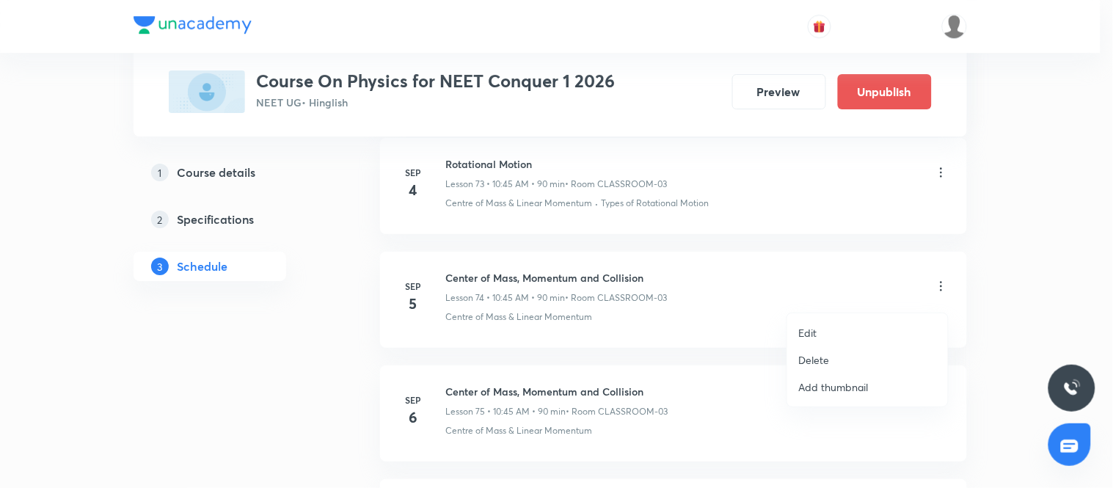
click at [816, 333] on p "Edit" at bounding box center [808, 332] width 18 height 15
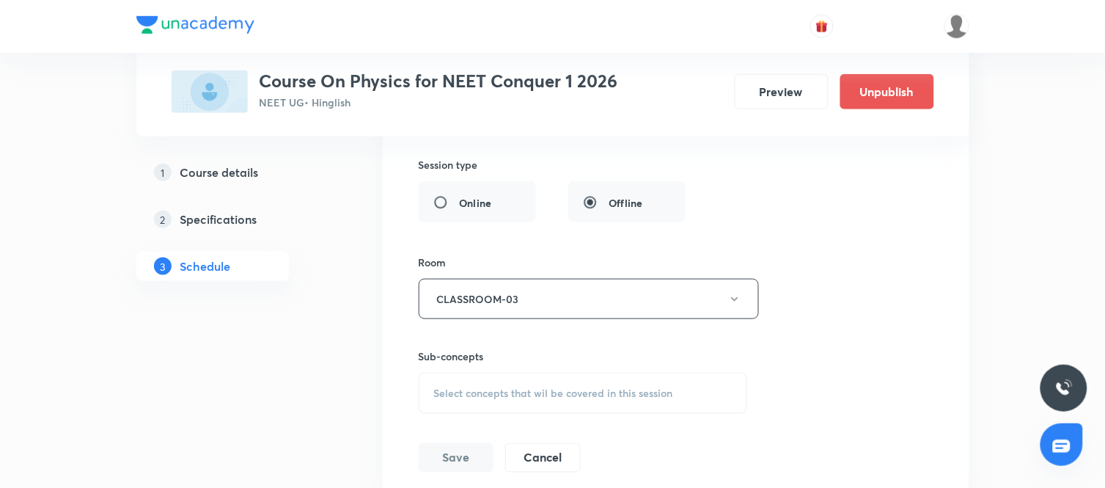
scroll to position [8842, 0]
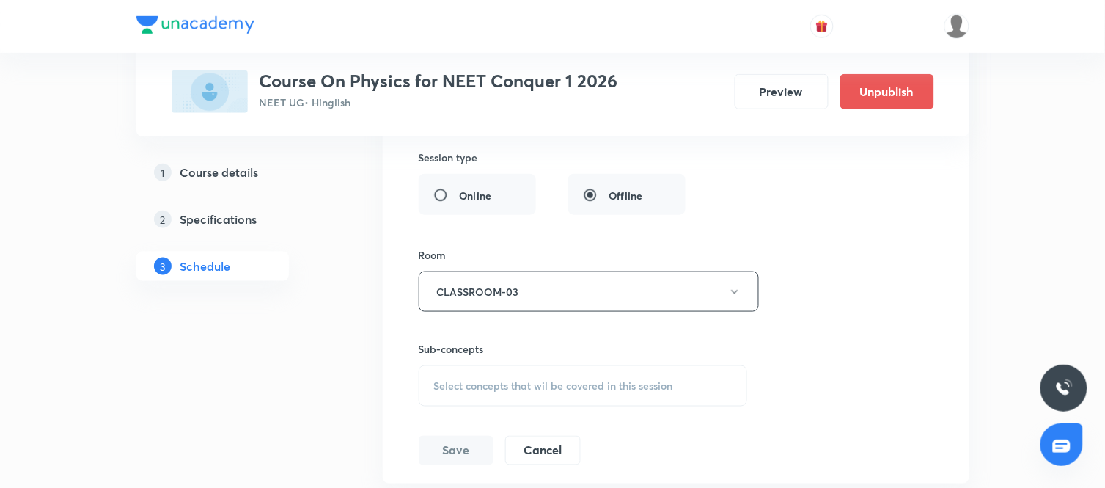
click at [550, 392] on span "Select concepts that wil be covered in this session" at bounding box center [553, 386] width 239 height 12
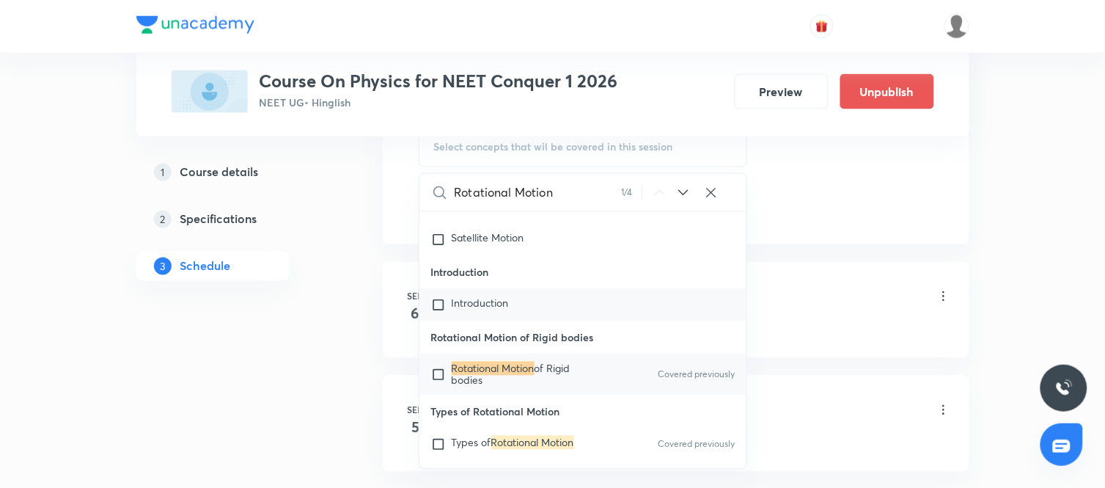
scroll to position [19114, 0]
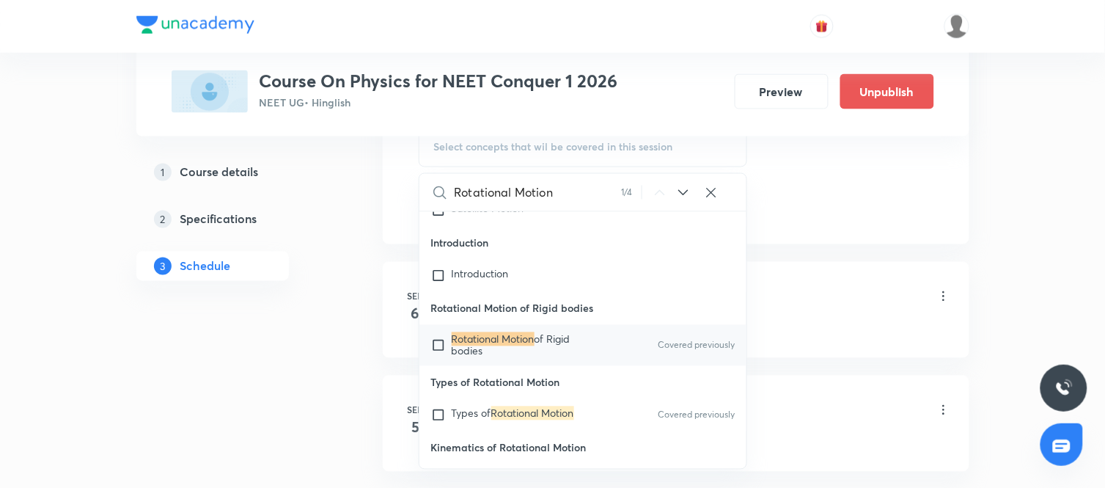
type input "Rotational Motion"
click at [680, 202] on icon at bounding box center [684, 193] width 18 height 18
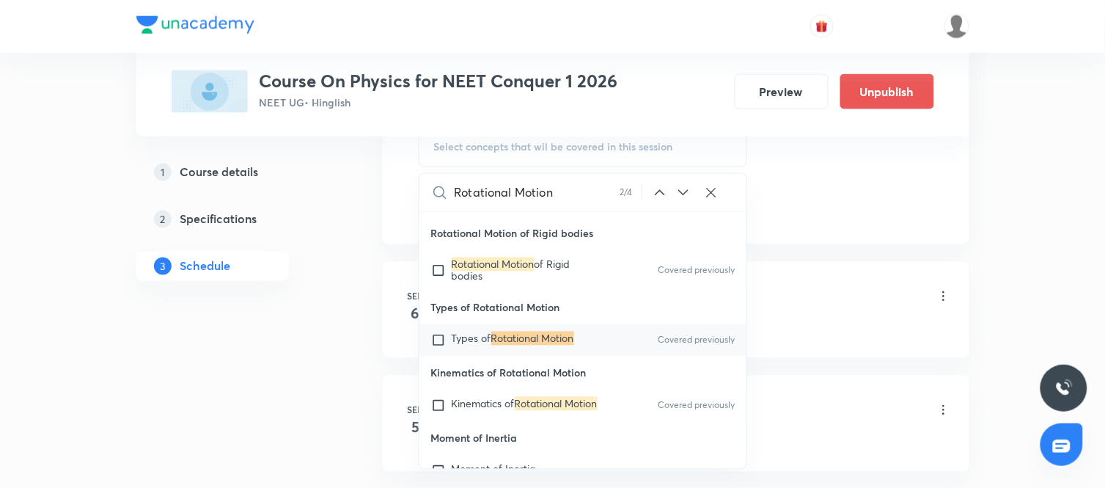
click at [554, 345] on mark "Rotational Motion" at bounding box center [532, 339] width 83 height 14
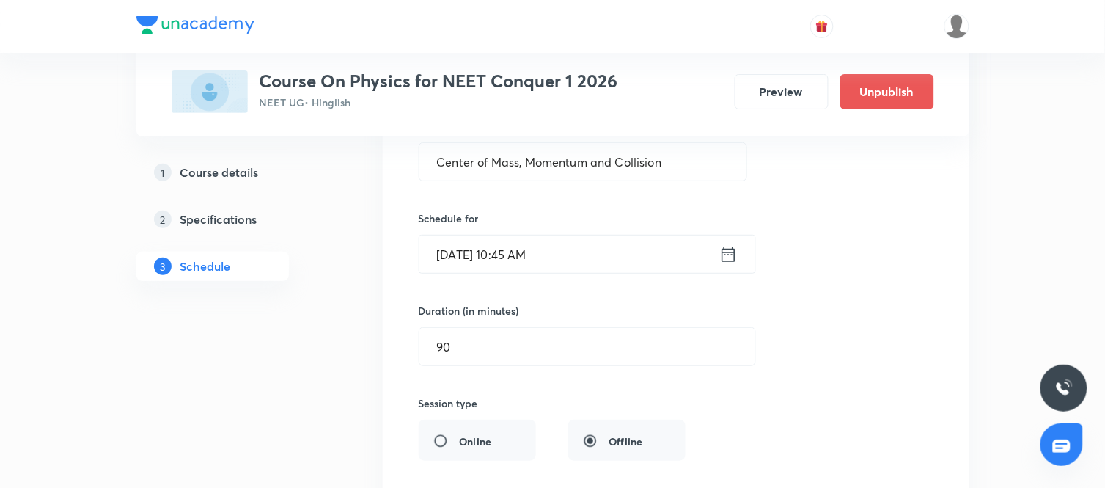
scroll to position [8590, 0]
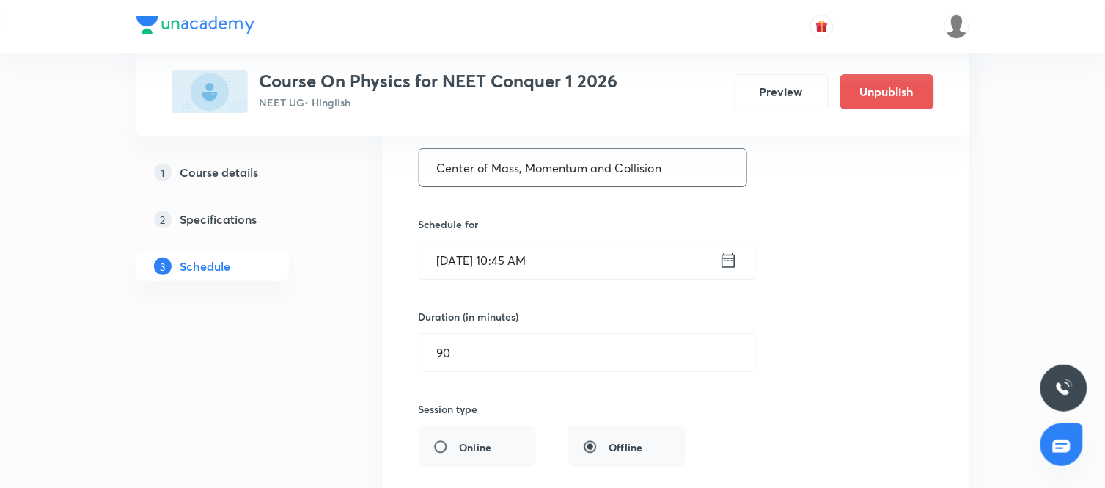
click at [691, 184] on input "Center of Mass, Momentum and Collision" at bounding box center [584, 167] width 328 height 37
paste input "Rotational Mot"
type input "Rotational Motion"
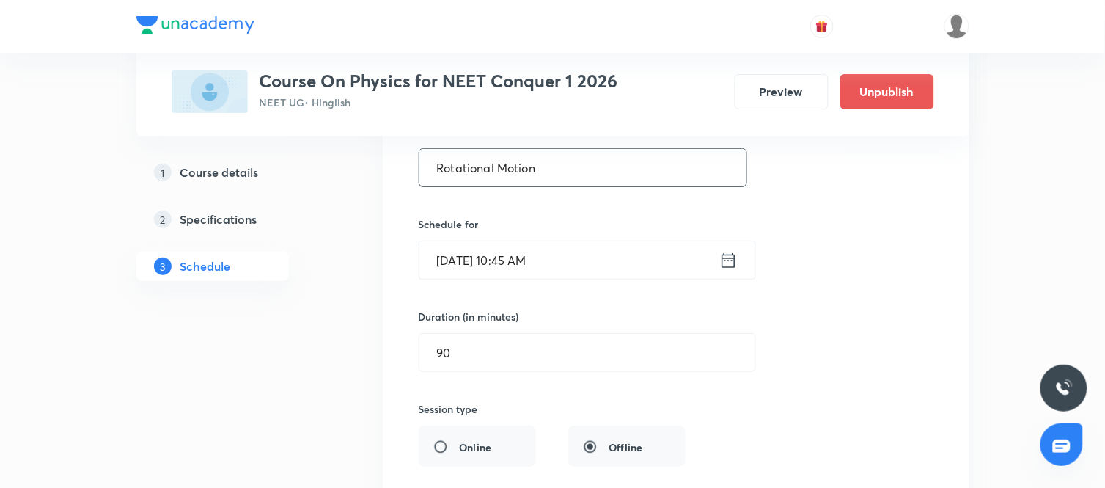
click at [768, 324] on div "Session title 17/99 Rotational Motion ​ Schedule for Sep 5, 2025, 10:45 AM ​ Du…" at bounding box center [676, 414] width 515 height 639
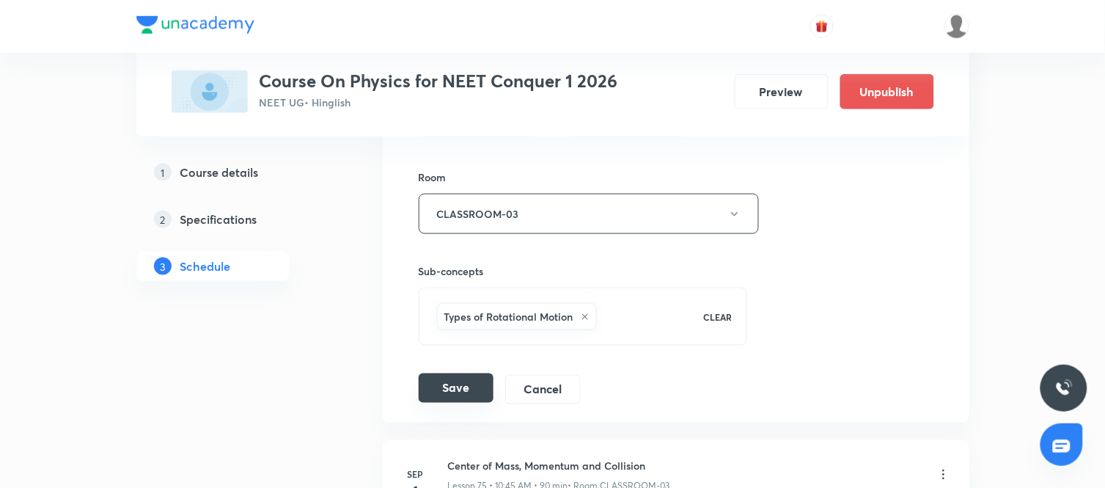
scroll to position [8920, 0]
click at [453, 396] on button "Save" at bounding box center [456, 387] width 75 height 29
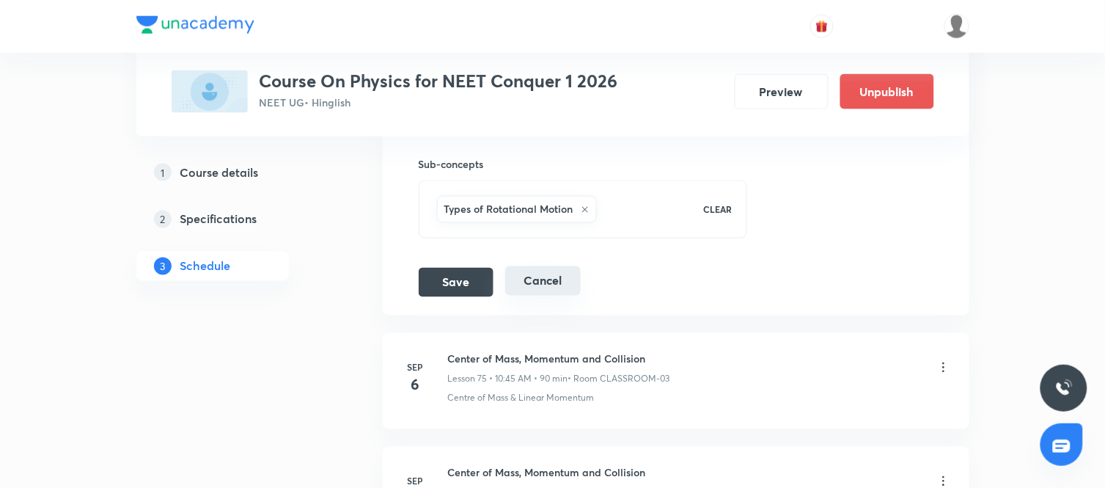
click at [543, 294] on button "Cancel" at bounding box center [543, 280] width 76 height 29
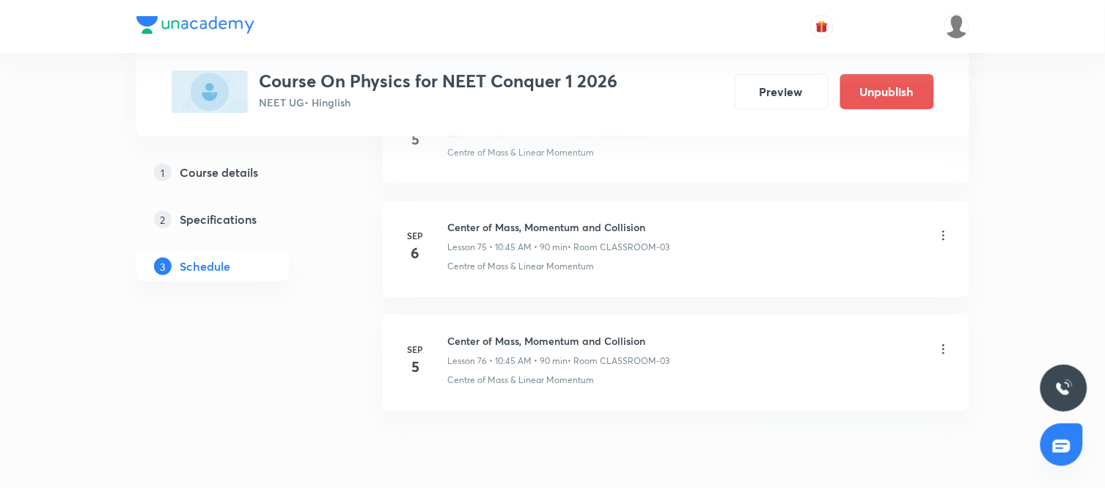
scroll to position [8596, 0]
click at [946, 355] on icon at bounding box center [944, 347] width 15 height 15
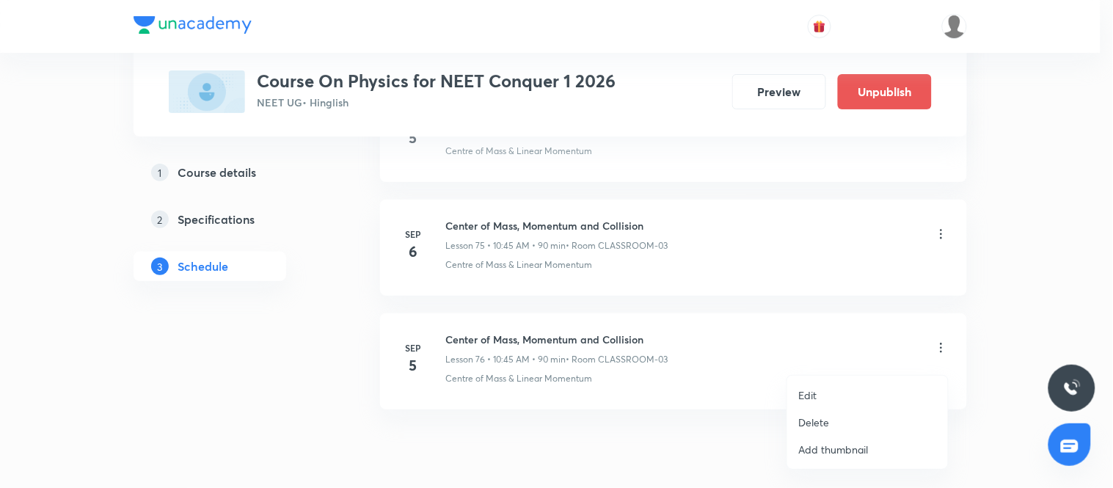
click at [815, 414] on p "Delete" at bounding box center [814, 421] width 31 height 15
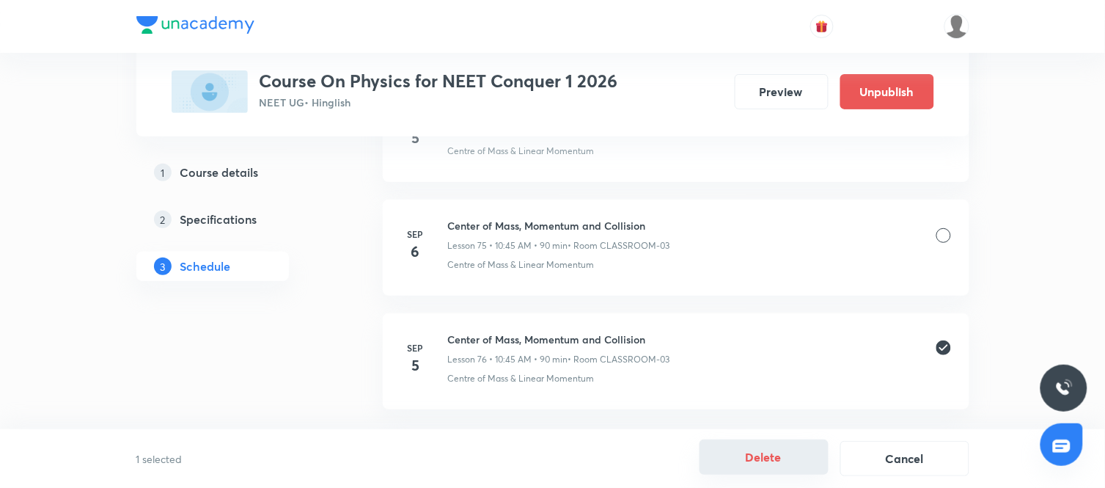
click at [780, 458] on button "Delete" at bounding box center [764, 456] width 129 height 35
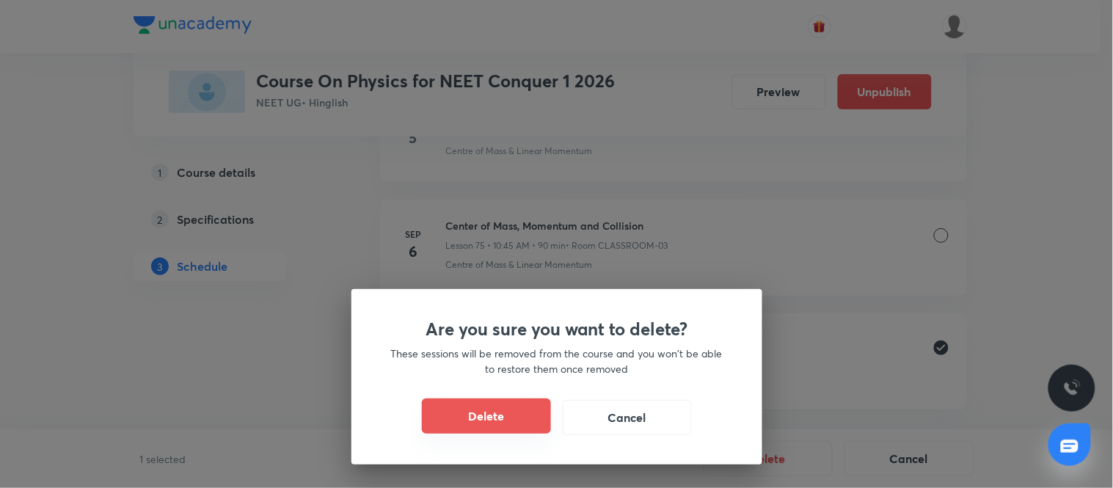
click at [517, 403] on button "Delete" at bounding box center [486, 415] width 129 height 35
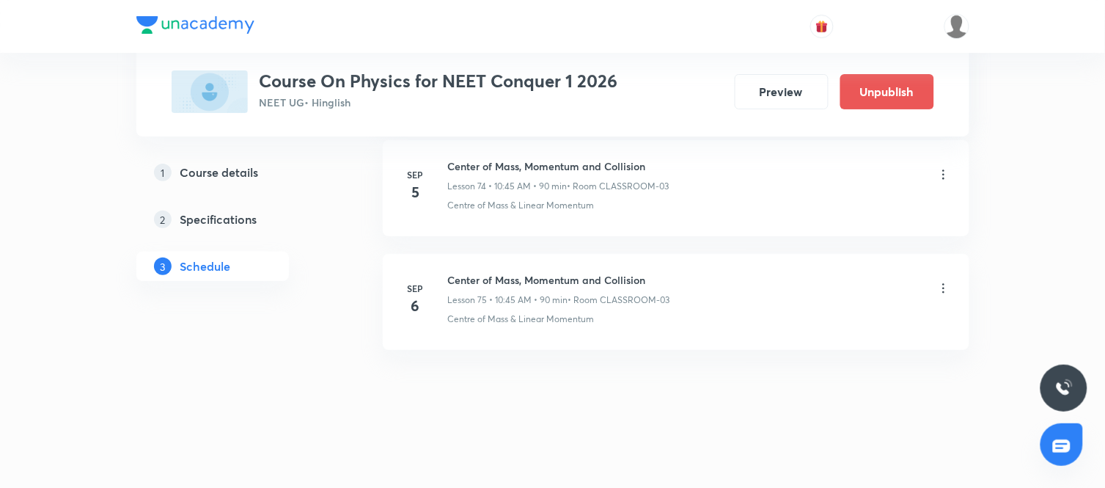
scroll to position [8551, 0]
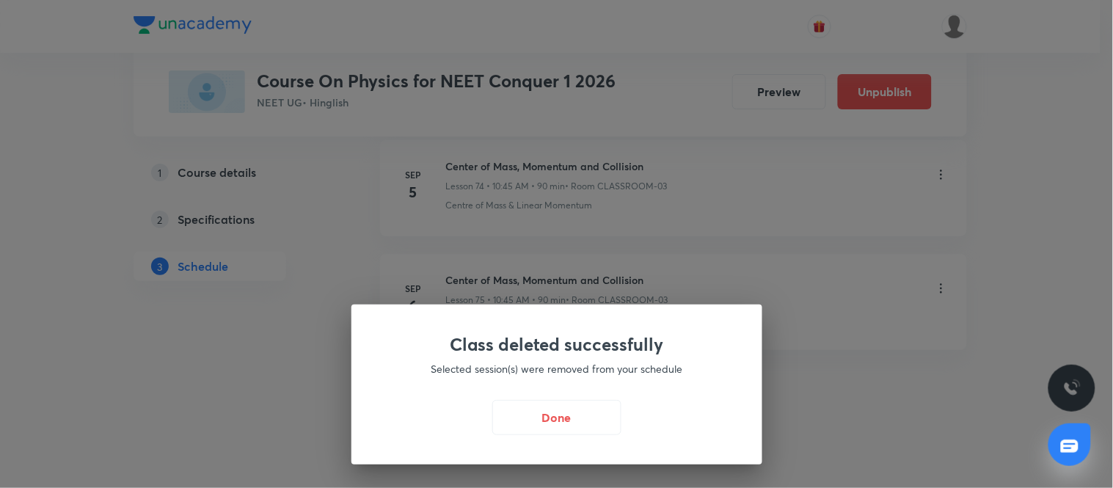
click at [550, 442] on div "Class deleted successfully Selected session(s) were removed from your schedule …" at bounding box center [556, 384] width 411 height 160
click at [550, 418] on button "Done" at bounding box center [556, 415] width 129 height 35
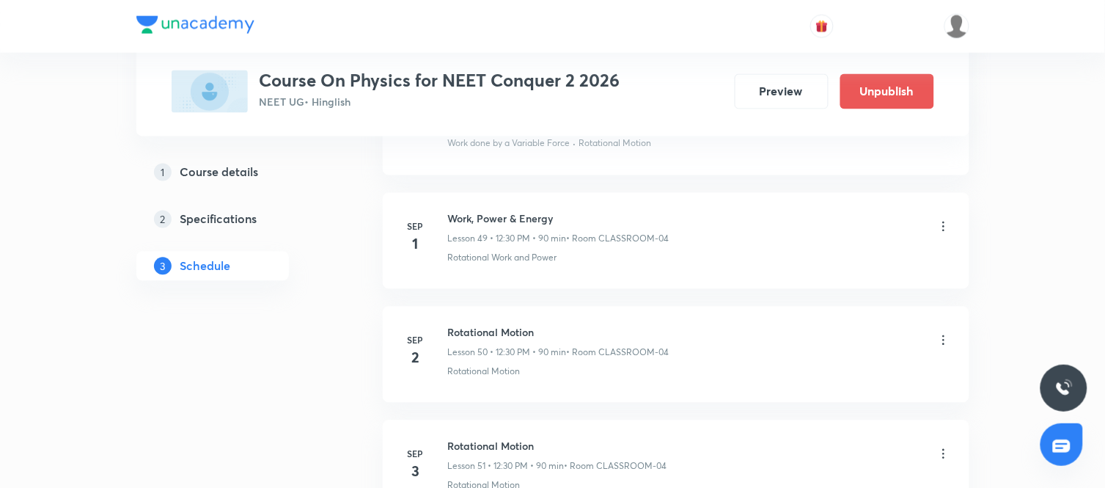
scroll to position [6339, 0]
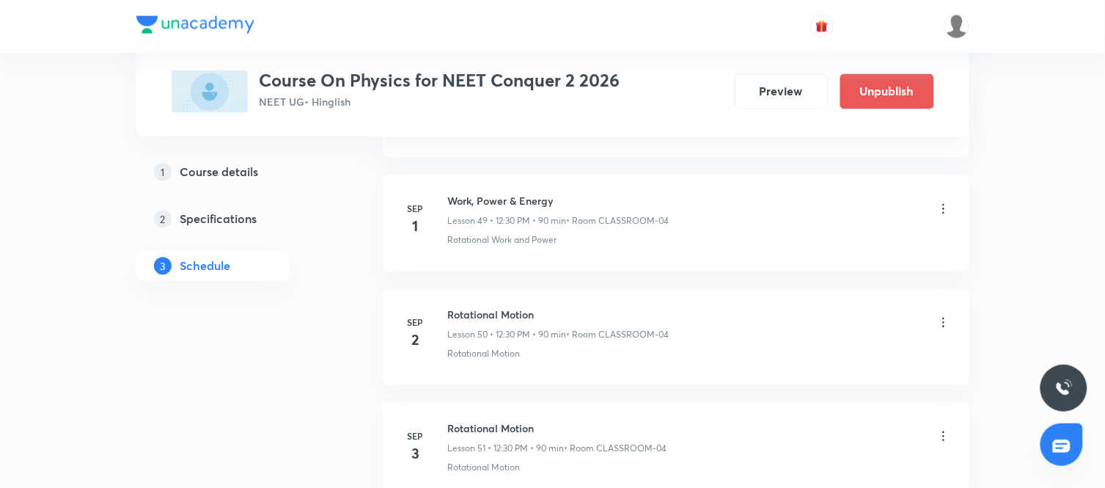
click at [526, 209] on h6 "Work, Power & Energy" at bounding box center [559, 201] width 222 height 15
copy h6 "Work, Power & Energy"
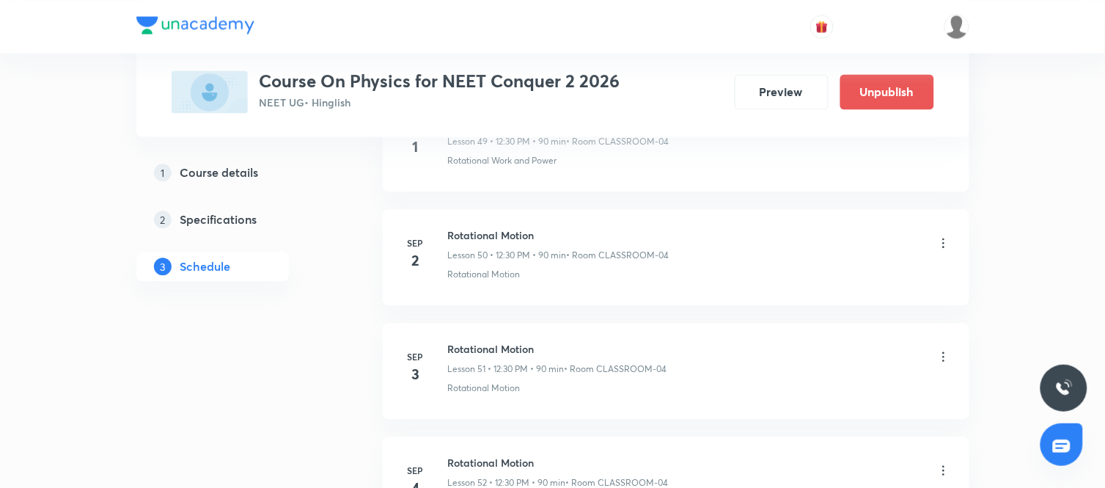
scroll to position [6421, 0]
click at [950, 362] on icon at bounding box center [944, 354] width 15 height 15
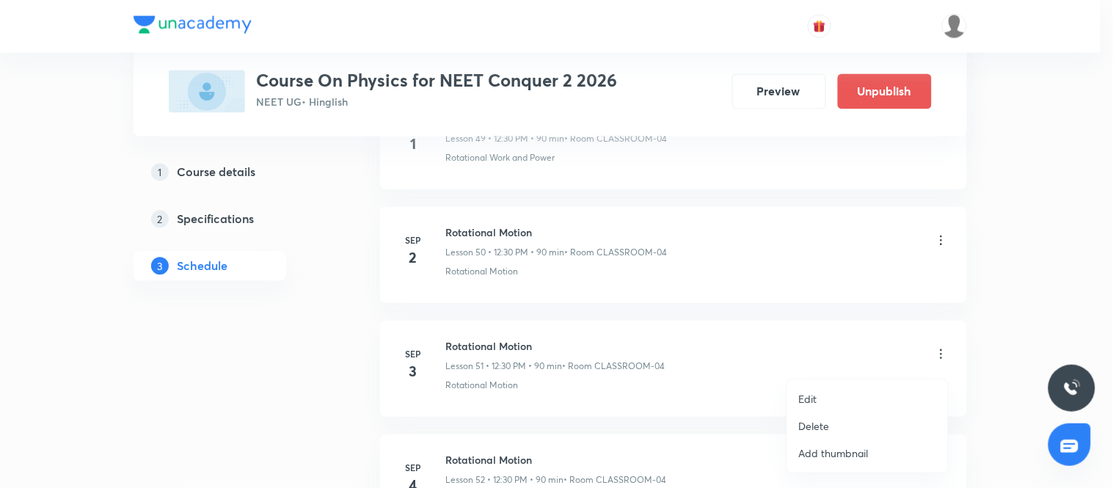
click at [823, 401] on li "Edit" at bounding box center [867, 398] width 161 height 27
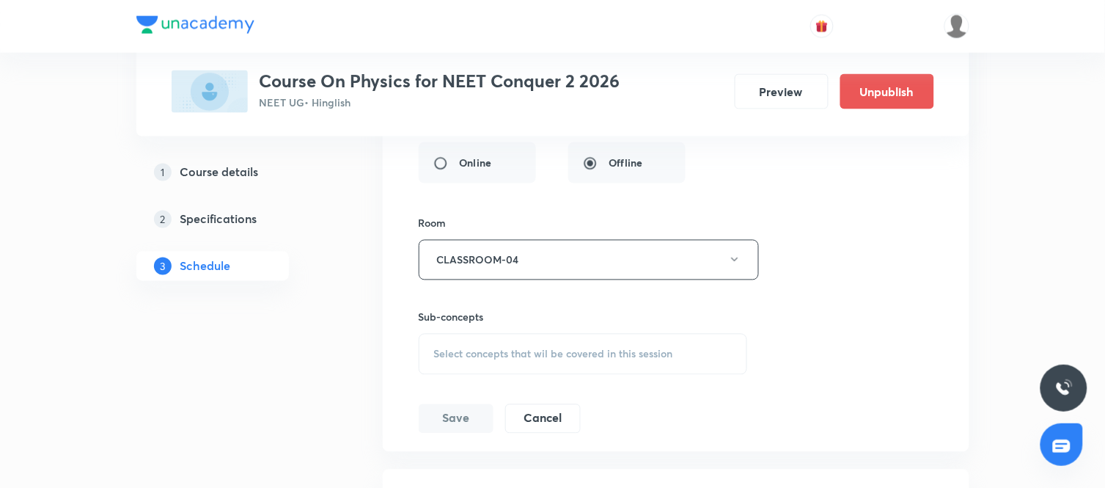
scroll to position [6258, 0]
click at [543, 358] on span "Select concepts that wil be covered in this session" at bounding box center [553, 355] width 239 height 12
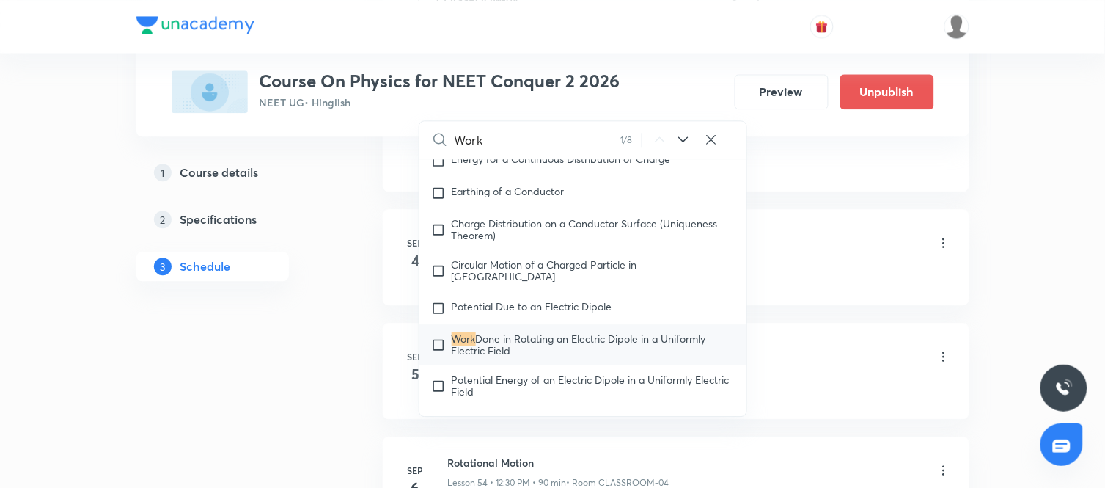
scroll to position [6520, 0]
type input "Work"
click at [684, 147] on icon at bounding box center [684, 138] width 18 height 18
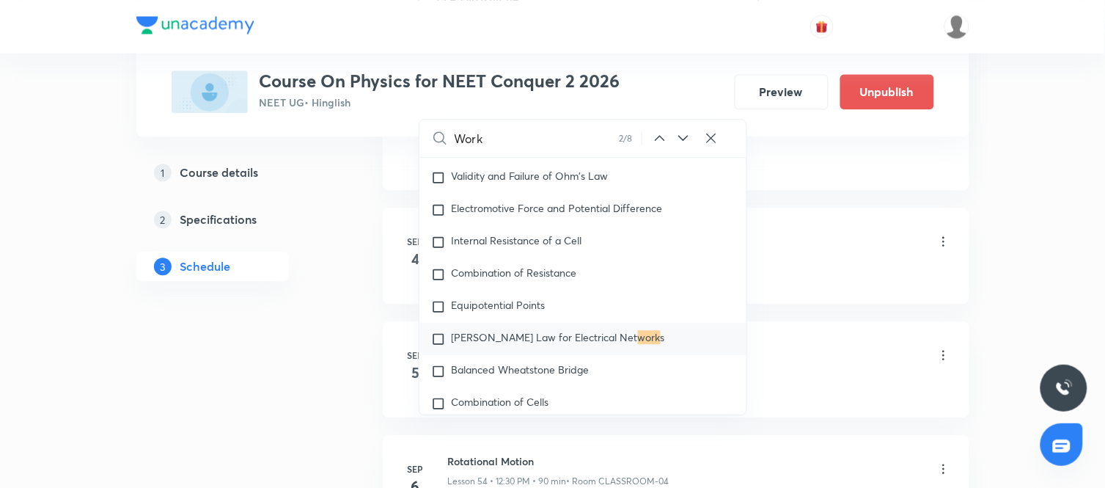
click at [684, 147] on icon at bounding box center [684, 138] width 18 height 18
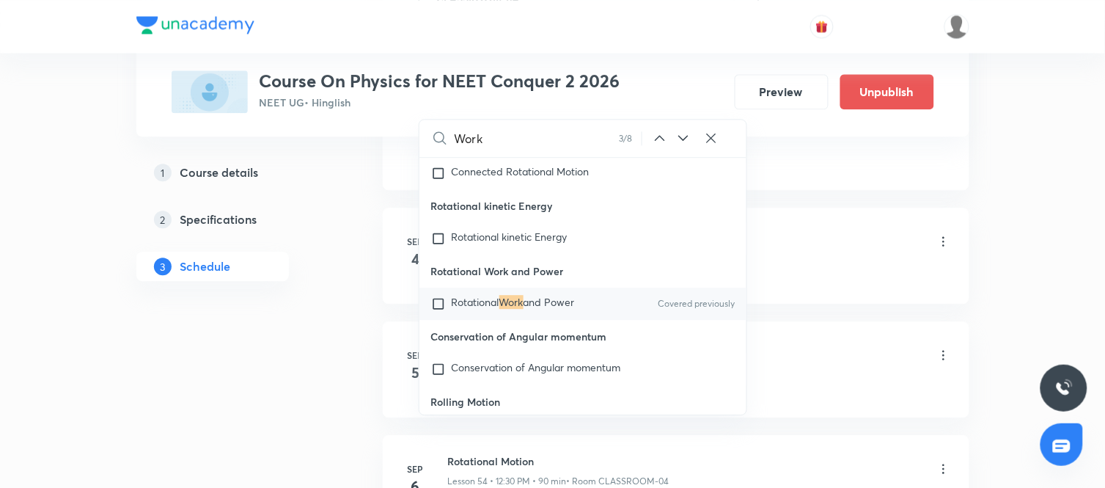
scroll to position [18512, 0]
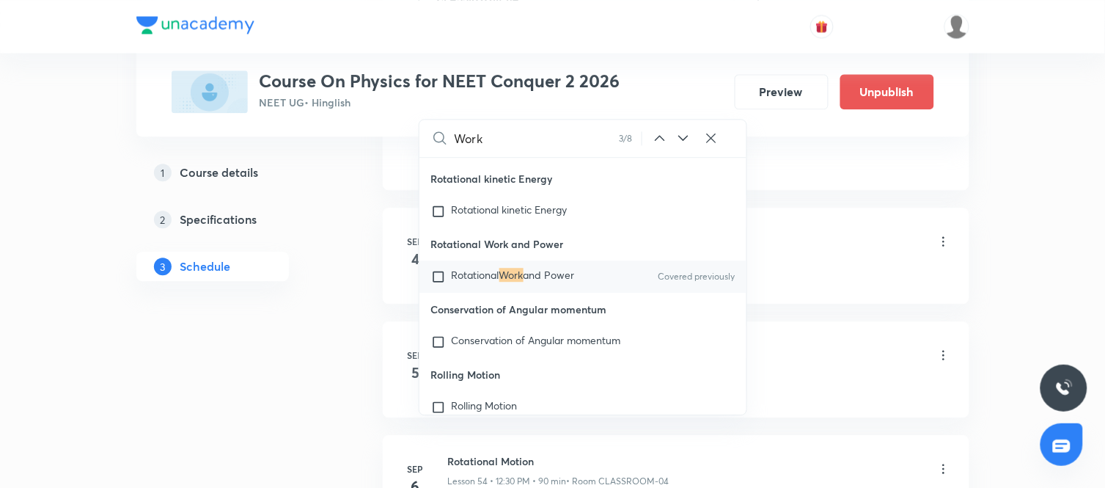
click at [562, 282] on span "and Power" at bounding box center [549, 275] width 51 height 14
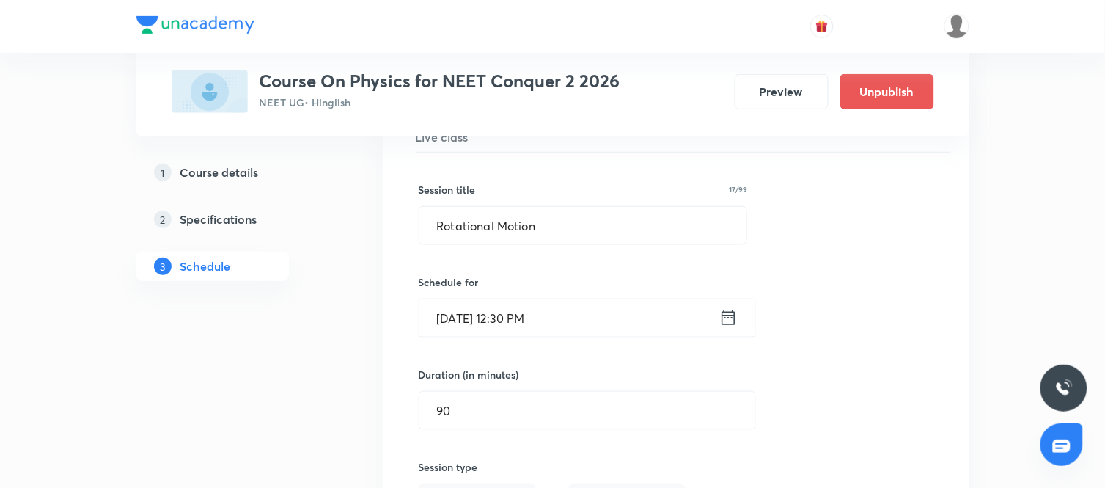
scroll to position [5916, 0]
click at [590, 210] on div "Session title 17/99 Rotational Motion ​" at bounding box center [583, 214] width 329 height 63
drag, startPoint x: 590, startPoint y: 210, endPoint x: 578, endPoint y: 223, distance: 18.2
click at [578, 223] on div "Session title 17/99 Rotational Motion ​" at bounding box center [583, 214] width 329 height 63
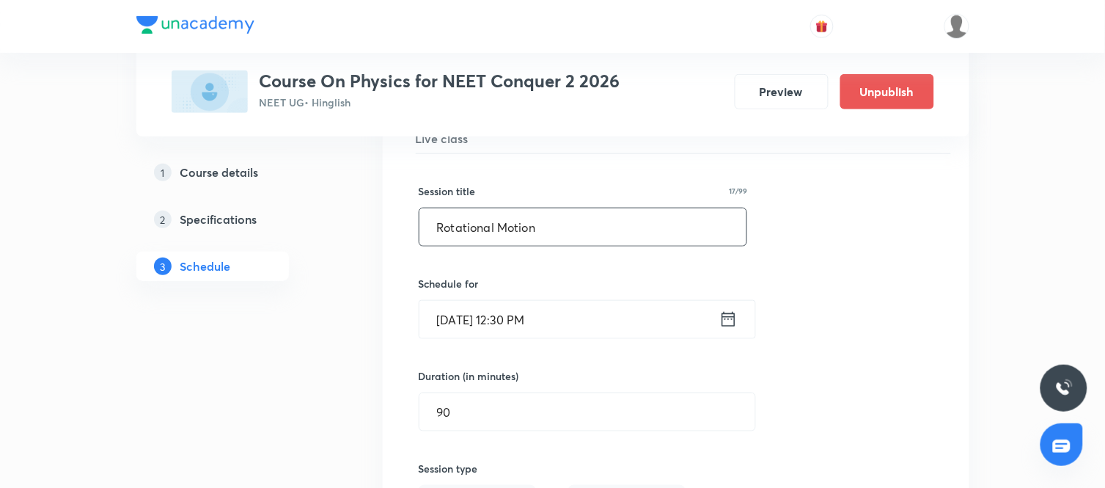
click at [578, 223] on input "Rotational Motion" at bounding box center [584, 226] width 328 height 37
paste input "Work, Power & Energy"
type input "Work, Power & Energy"
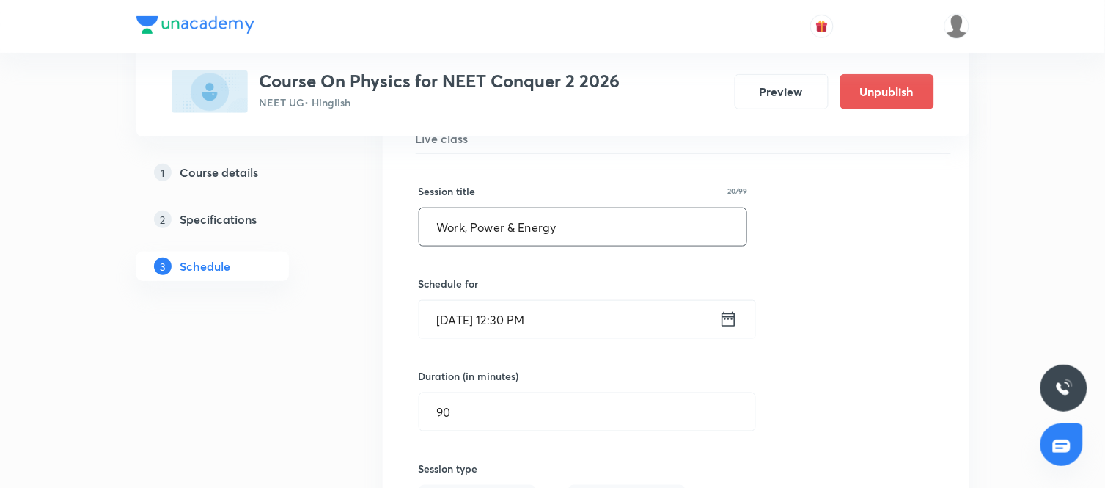
click at [800, 310] on div "Session title 20/99 Work, Power & Energy ​ Schedule for Sep 3, 2025, 12:30 PM ​…" at bounding box center [676, 473] width 515 height 639
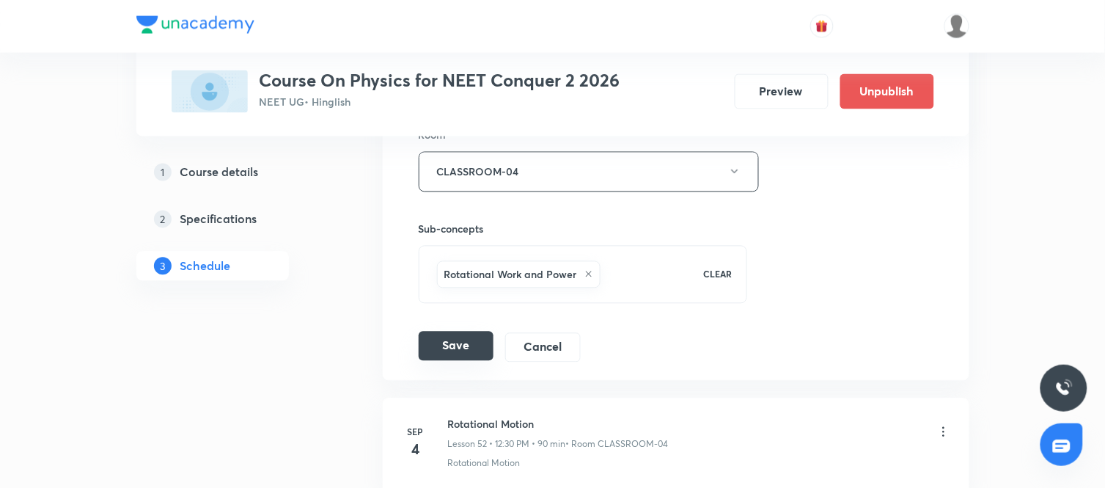
scroll to position [6347, 0]
click at [465, 358] on button "Save" at bounding box center [456, 345] width 75 height 29
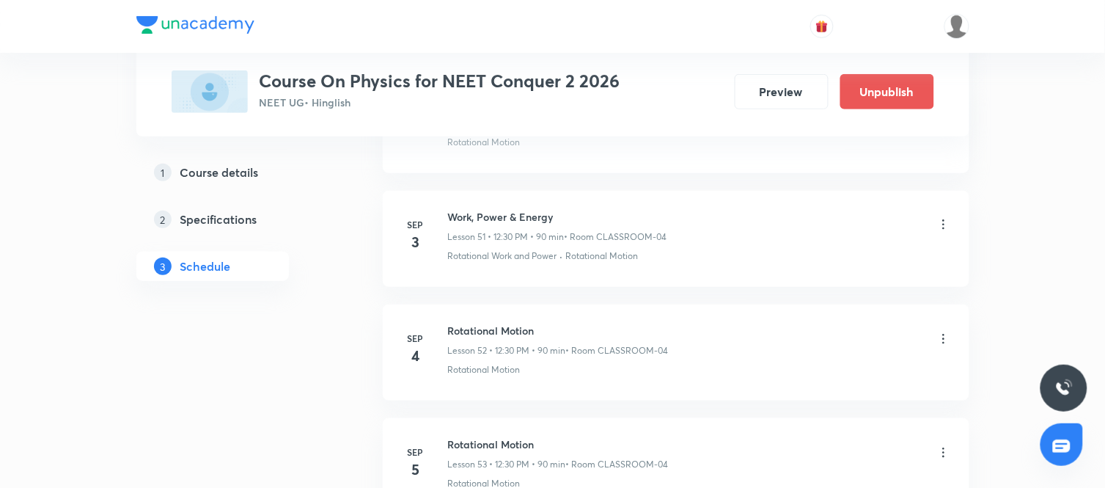
scroll to position [5877, 0]
click at [944, 343] on icon at bounding box center [944, 338] width 15 height 15
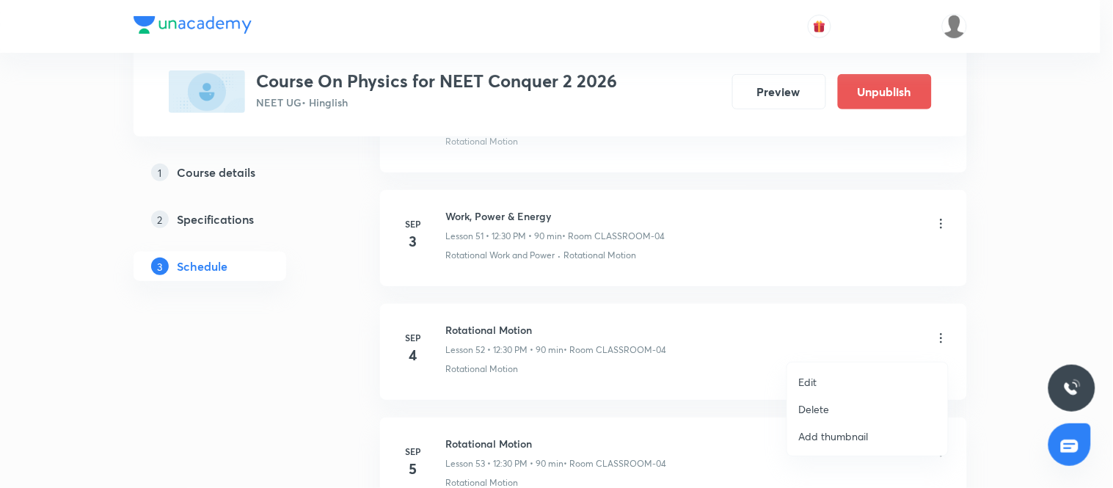
click at [813, 389] on li "Edit" at bounding box center [867, 381] width 161 height 27
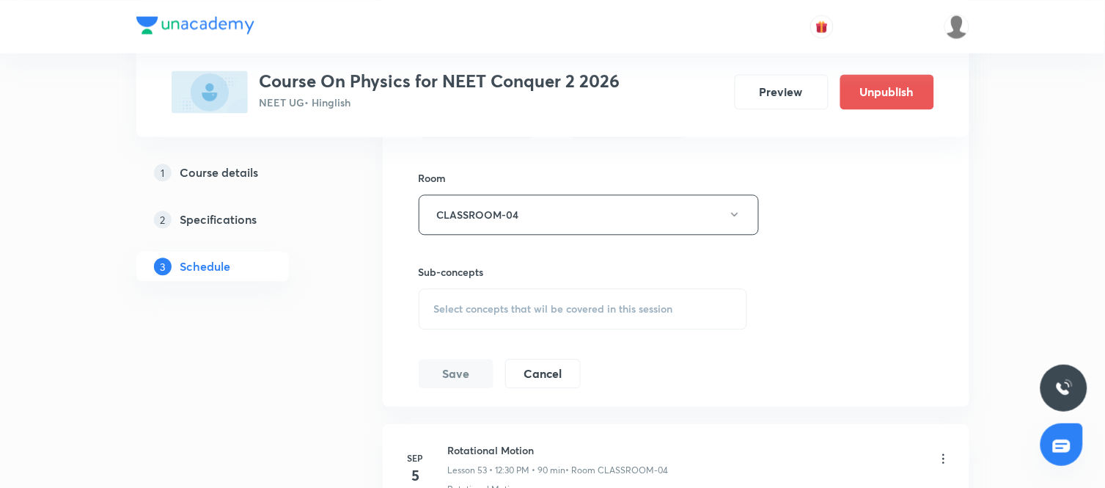
scroll to position [6419, 0]
click at [563, 304] on div "Select concepts that wil be covered in this session" at bounding box center [583, 307] width 329 height 41
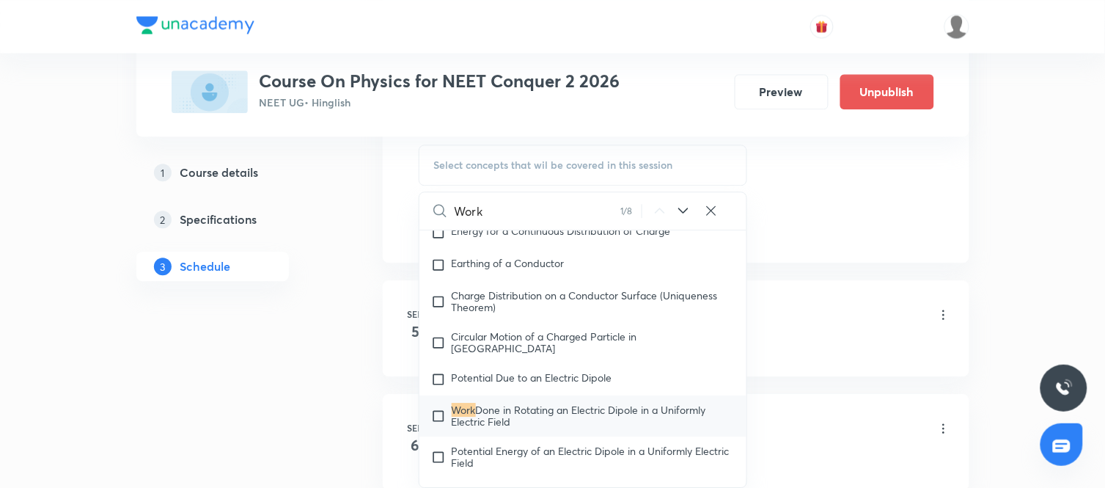
scroll to position [6565, 0]
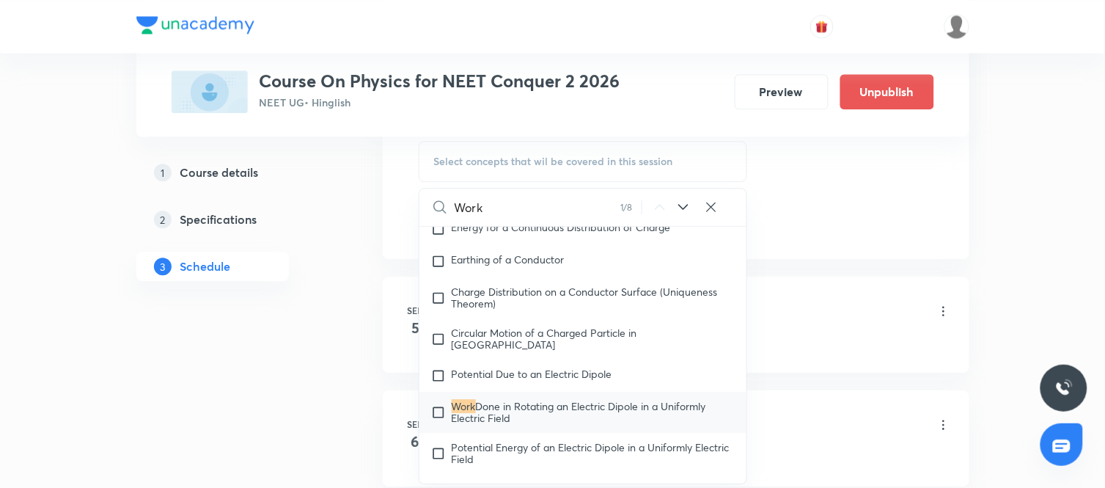
type input "Work"
click at [688, 211] on icon at bounding box center [684, 207] width 18 height 18
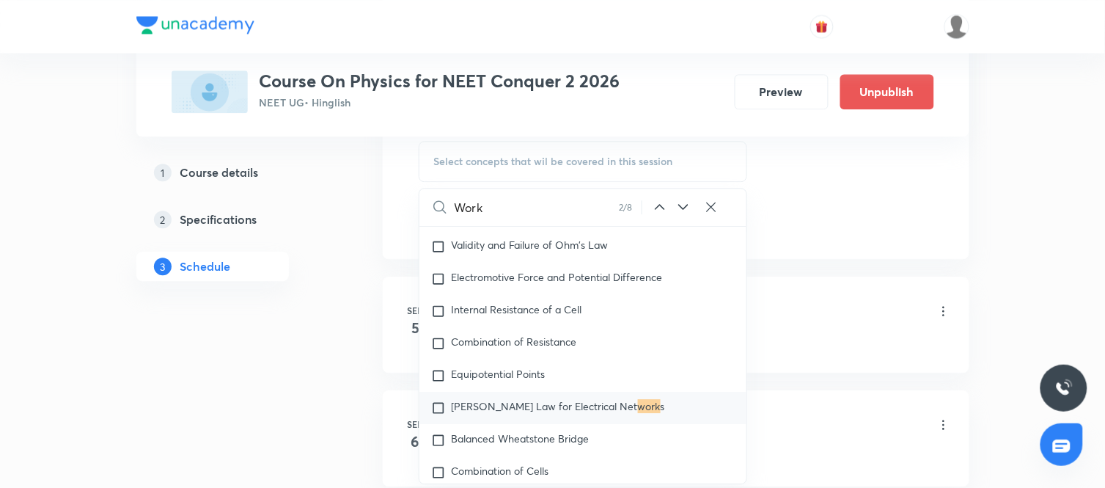
click at [688, 211] on icon at bounding box center [684, 207] width 18 height 18
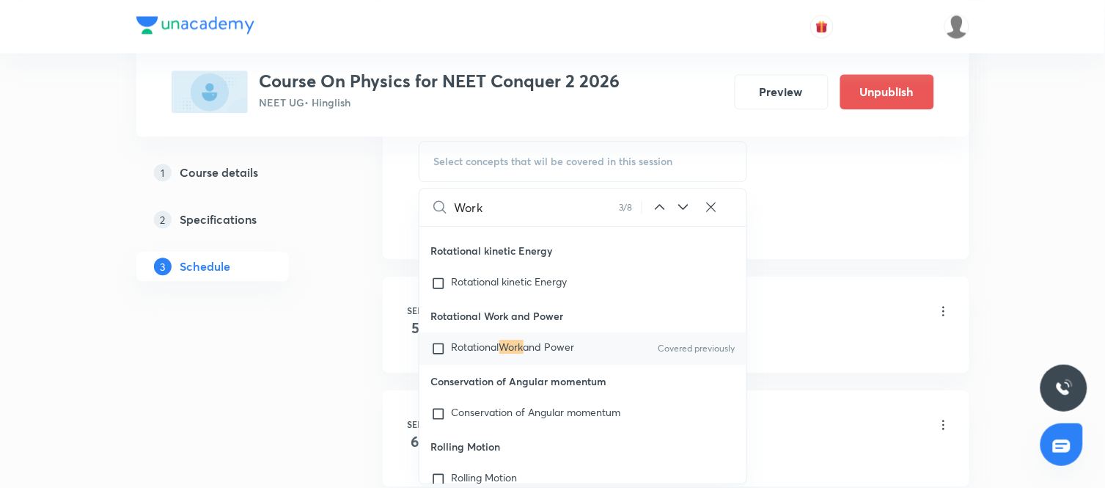
scroll to position [18512, 0]
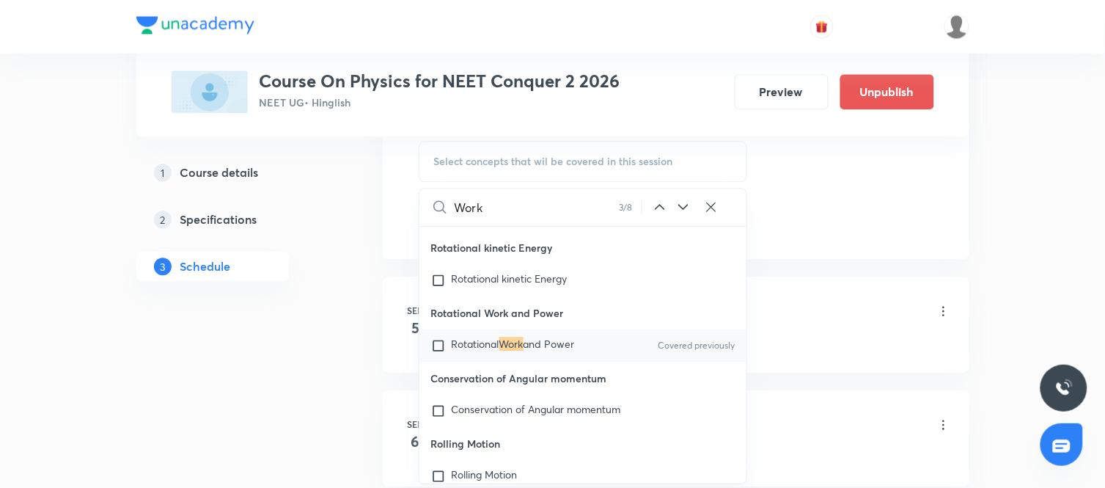
click at [552, 351] on span "and Power" at bounding box center [549, 344] width 51 height 14
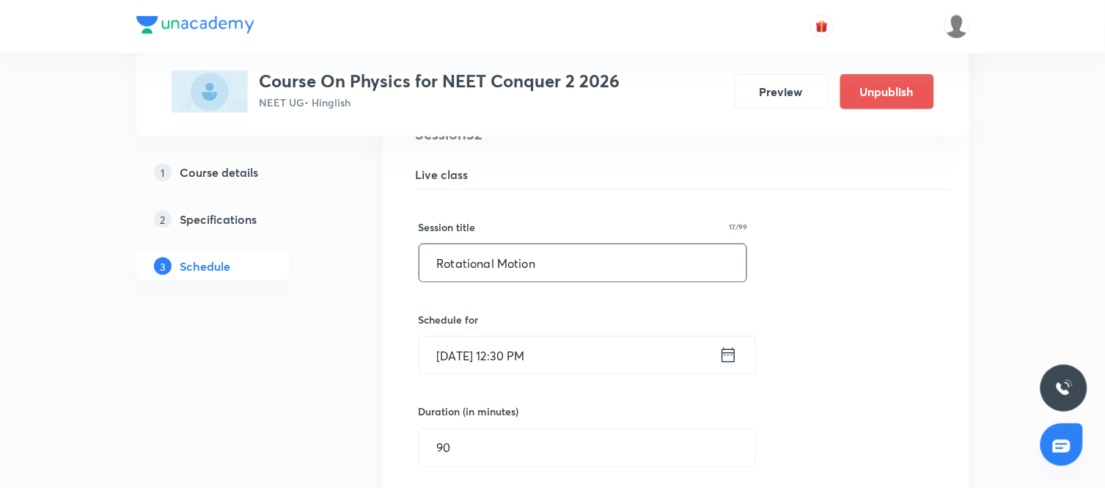
scroll to position [5993, 0]
click at [546, 265] on input "Rotational Motion" at bounding box center [584, 263] width 328 height 37
paste input "Work, Power & Energy"
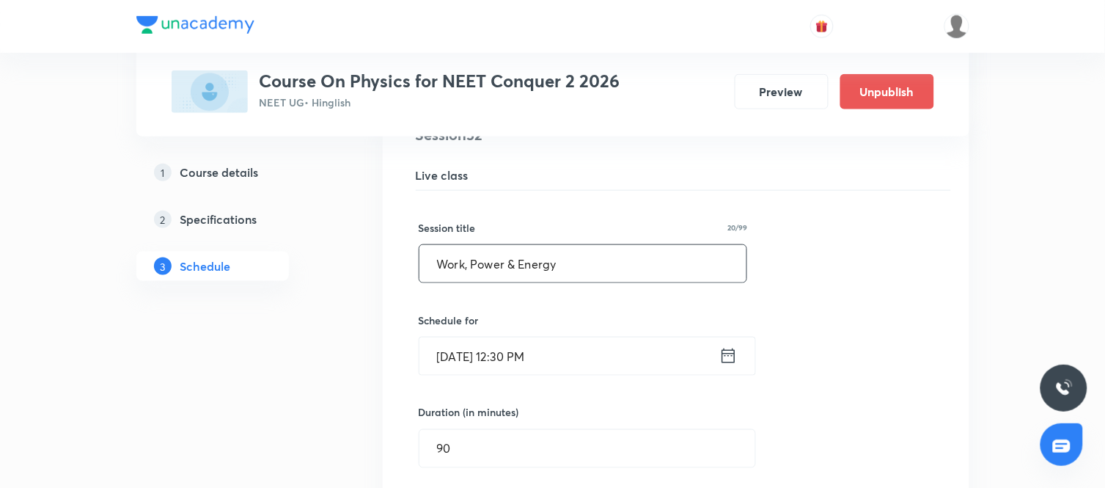
type input "Work, Power & Energy"
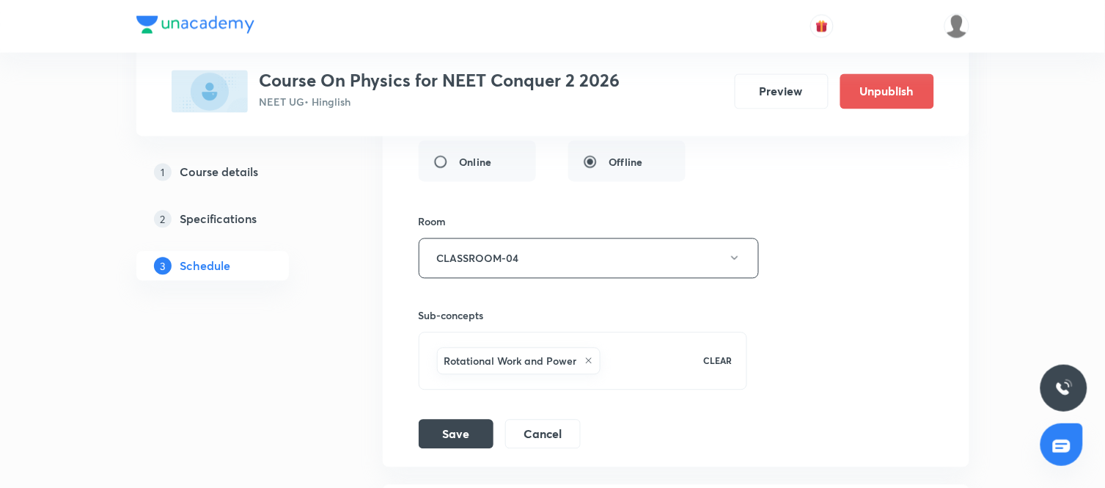
scroll to position [6383, 0]
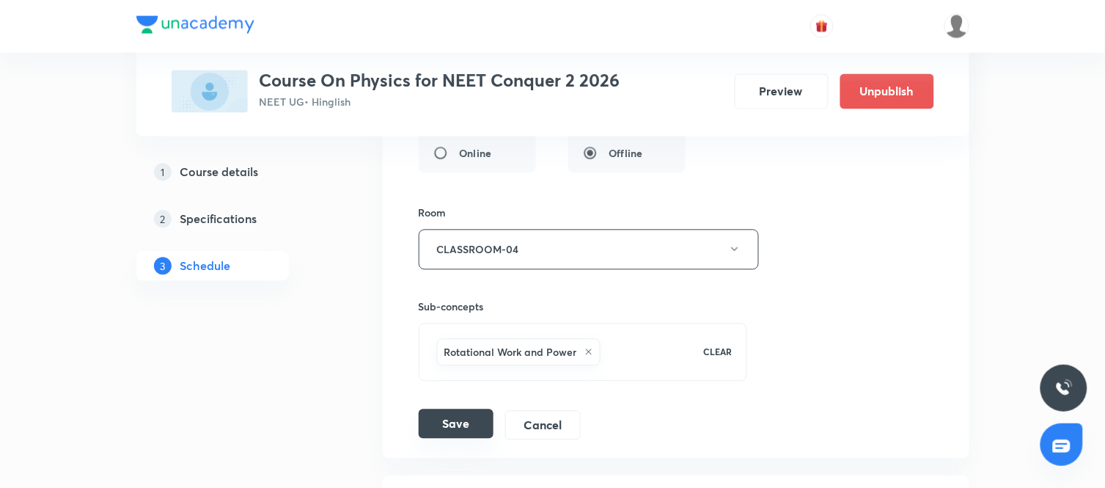
click at [456, 434] on button "Save" at bounding box center [456, 423] width 75 height 29
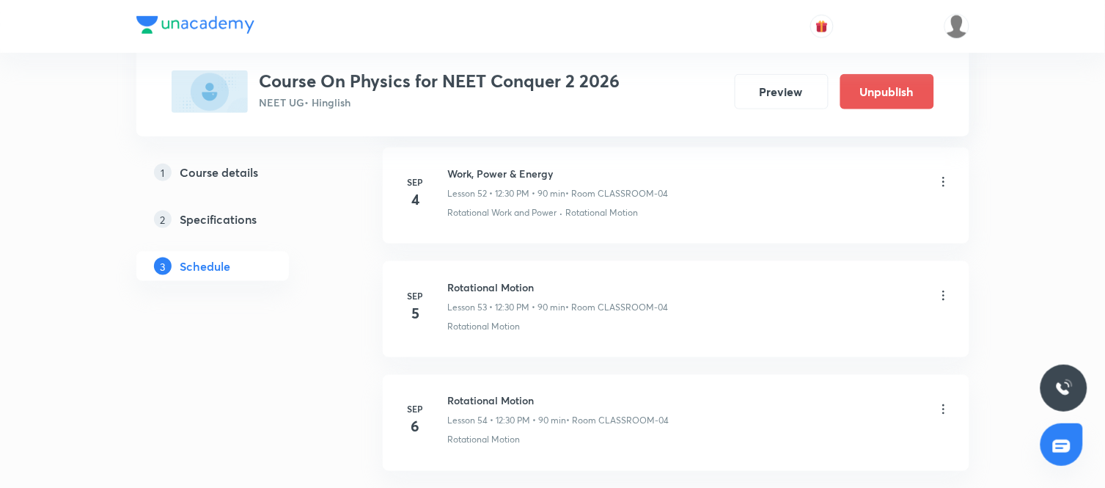
scroll to position [6041, 0]
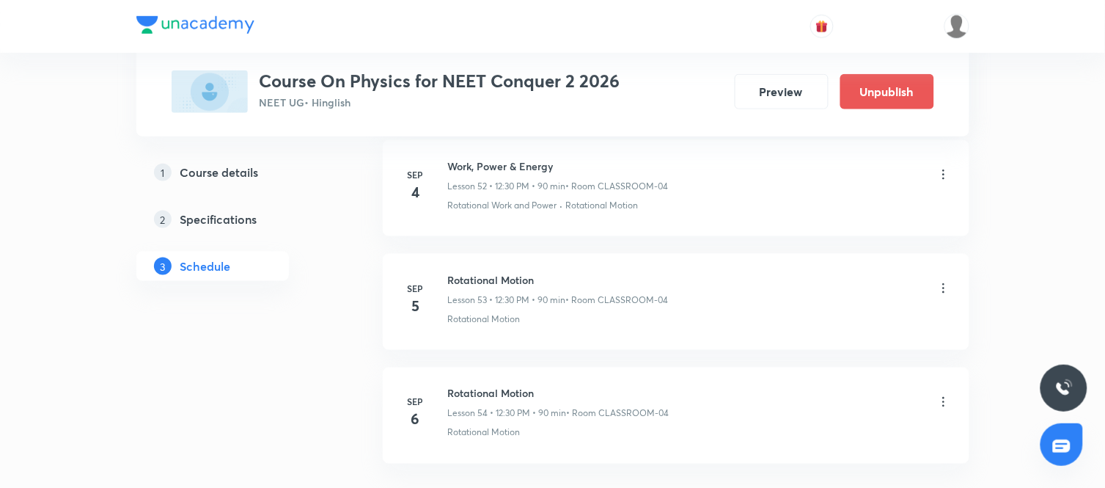
click at [945, 289] on icon at bounding box center [944, 288] width 15 height 15
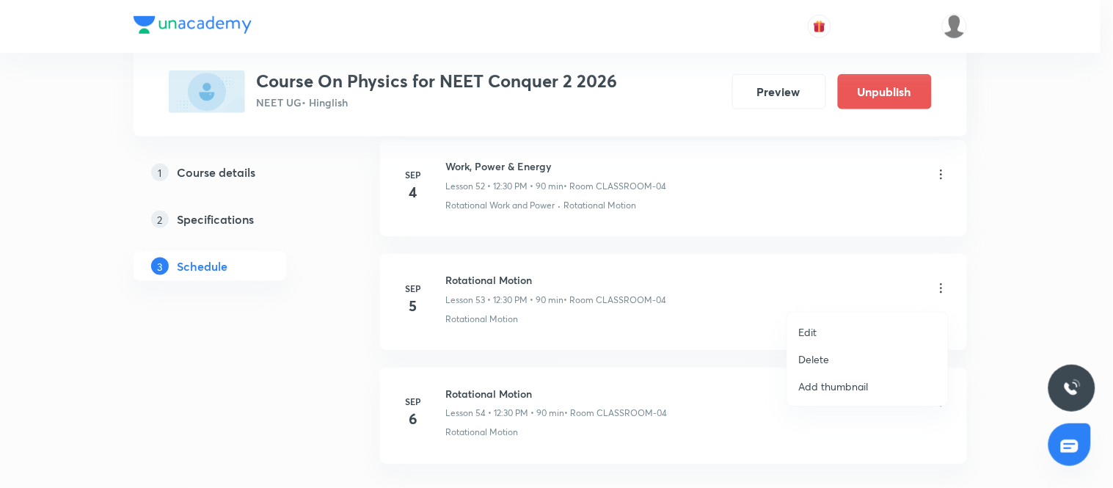
click at [814, 325] on p "Edit" at bounding box center [808, 331] width 18 height 15
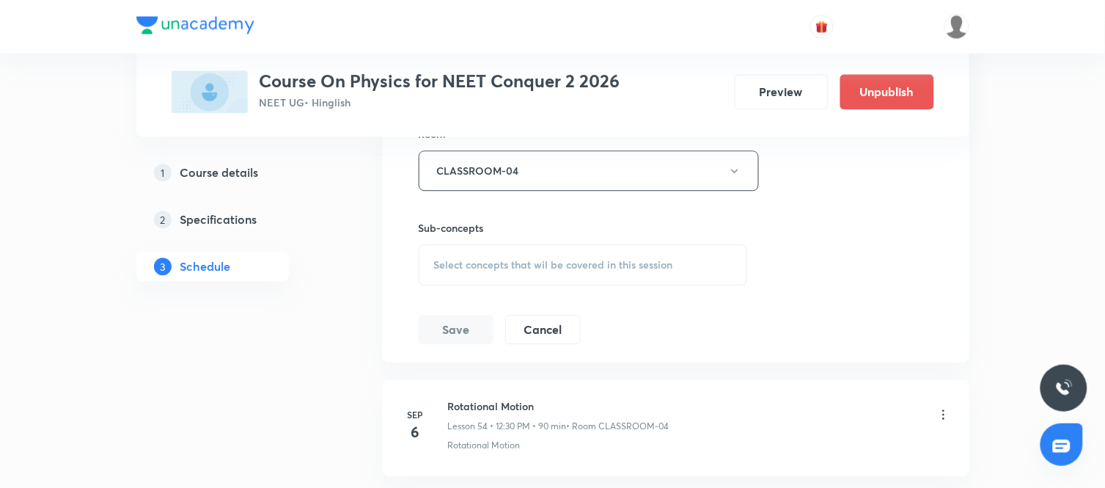
scroll to position [6576, 0]
click at [578, 270] on span "Select concepts that wil be covered in this session" at bounding box center [553, 264] width 239 height 12
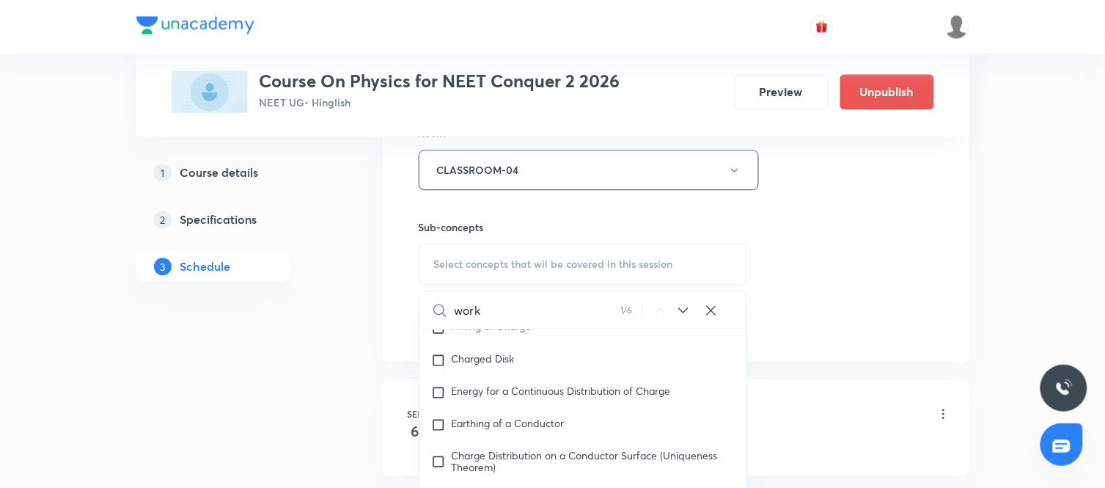
scroll to position [4668, 0]
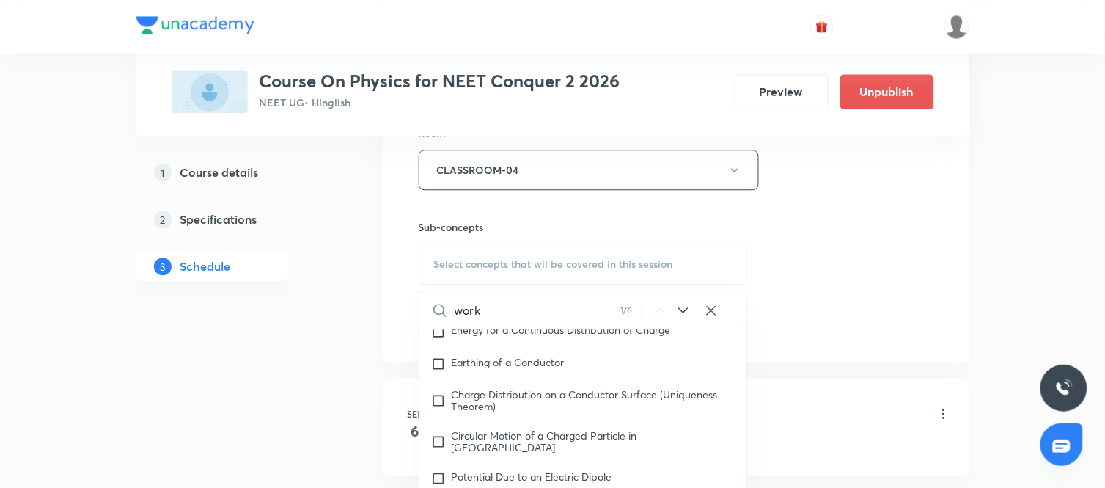
type input "work"
click at [690, 315] on icon at bounding box center [684, 310] width 18 height 18
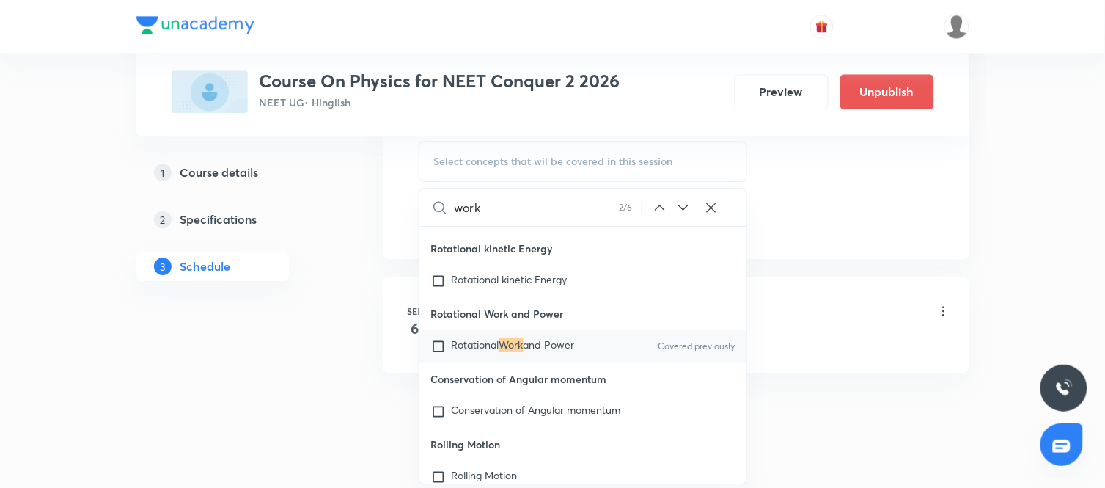
scroll to position [6683, 0]
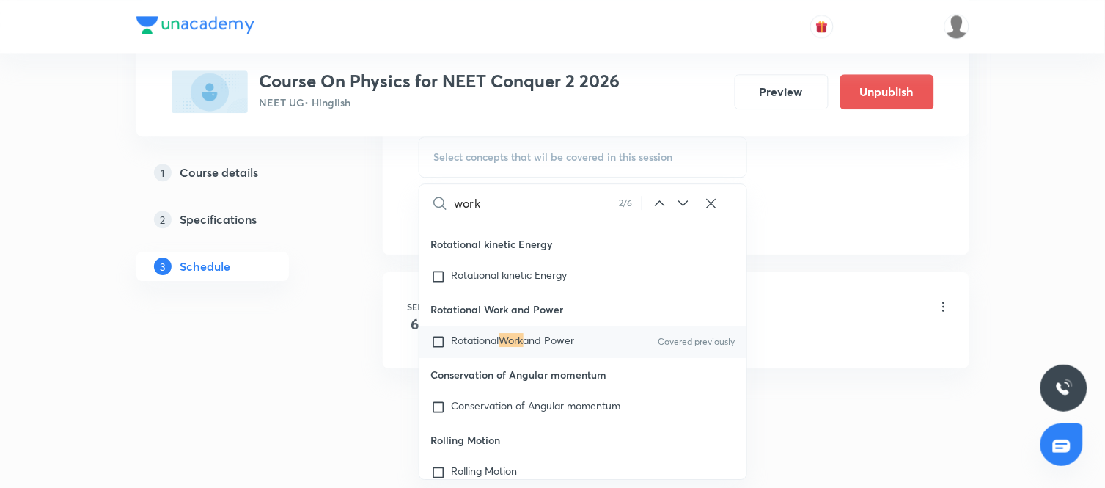
click at [681, 212] on icon at bounding box center [684, 203] width 18 height 18
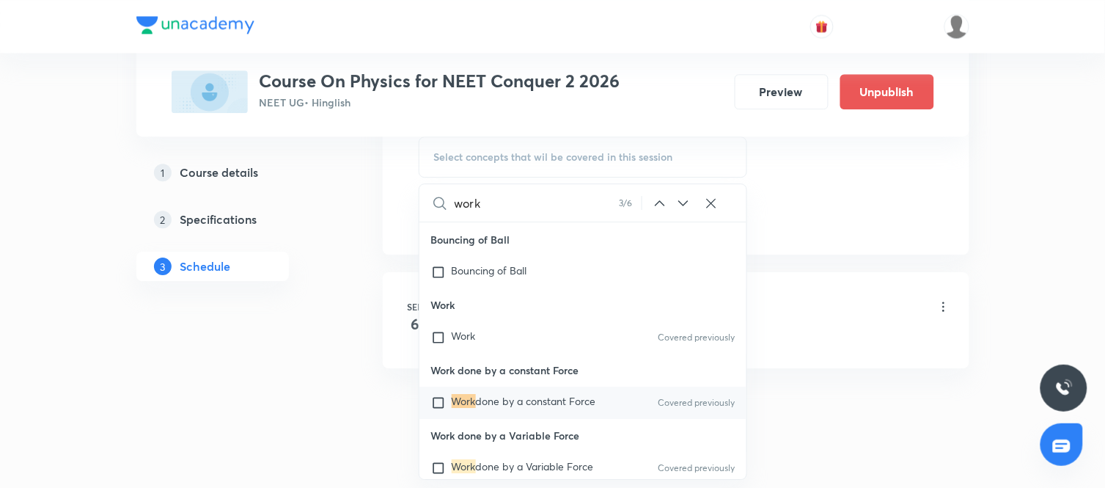
scroll to position [19883, 0]
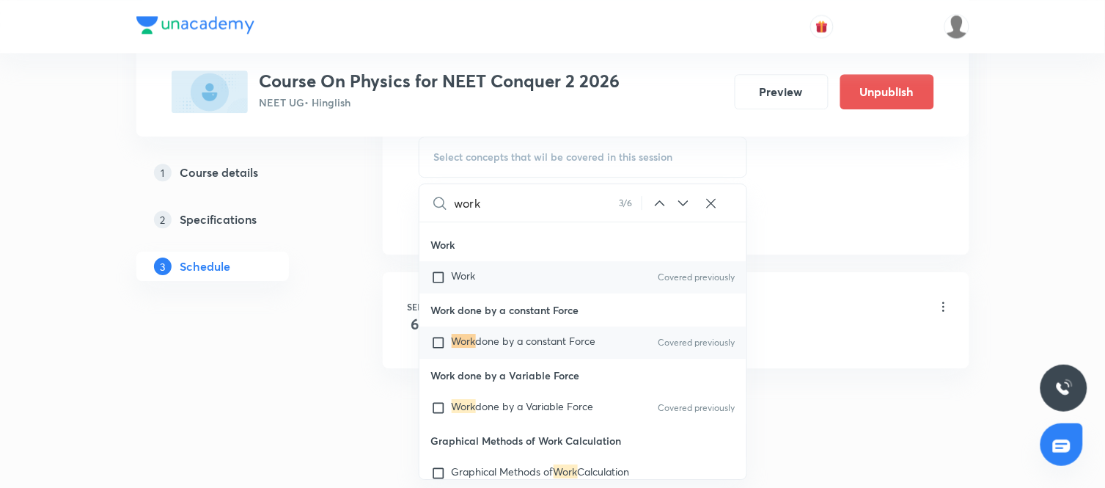
click at [540, 293] on div "Work Covered previously" at bounding box center [584, 277] width 328 height 32
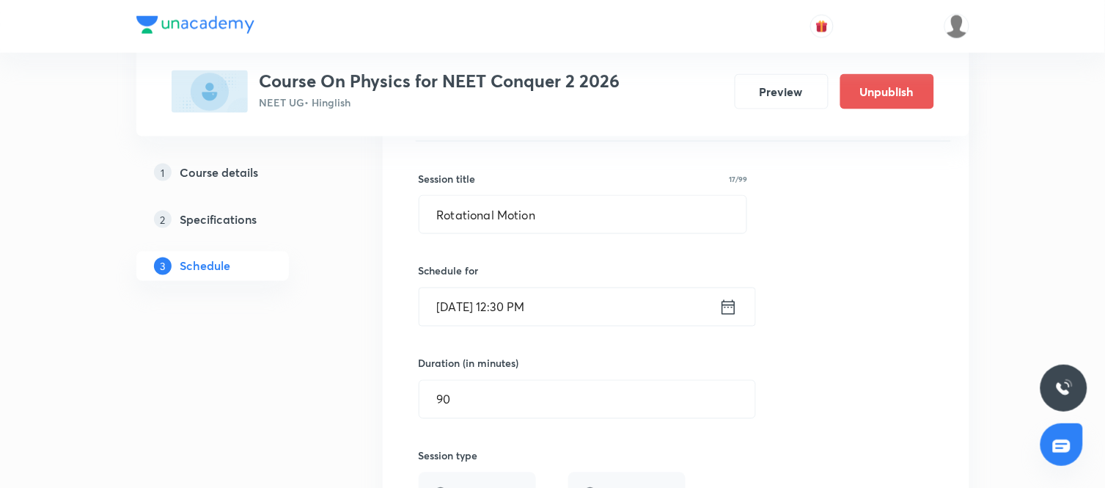
scroll to position [6155, 0]
click at [553, 216] on input "Rotational Motion" at bounding box center [584, 215] width 328 height 37
paste input "Work, Power & Energy"
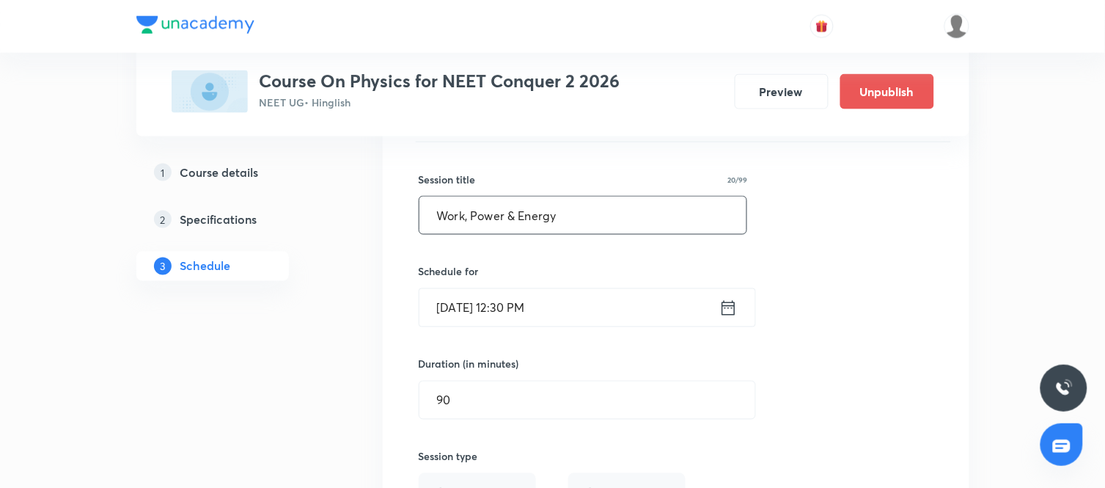
type input "Work, Power & Energy"
click at [794, 310] on div "Session title 20/99 Work, Power & Energy ​ Schedule for Sep 5, 2025, 12:30 PM ​…" at bounding box center [676, 461] width 515 height 639
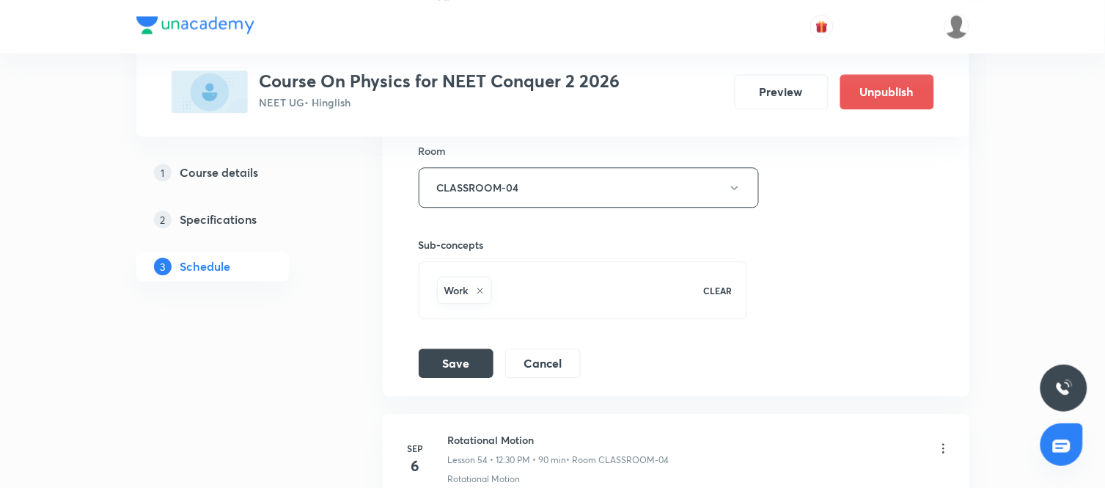
scroll to position [6562, 0]
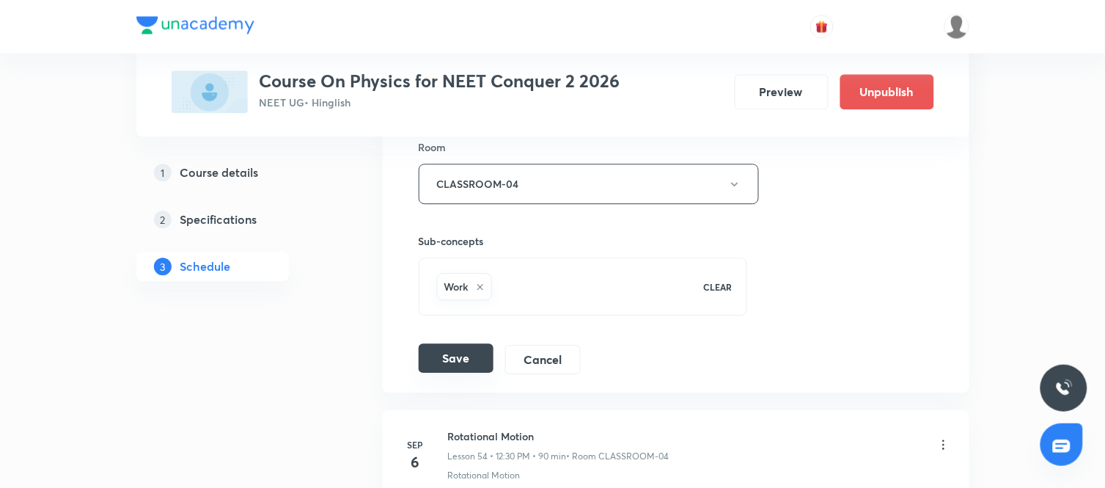
click at [456, 365] on button "Save" at bounding box center [456, 357] width 75 height 29
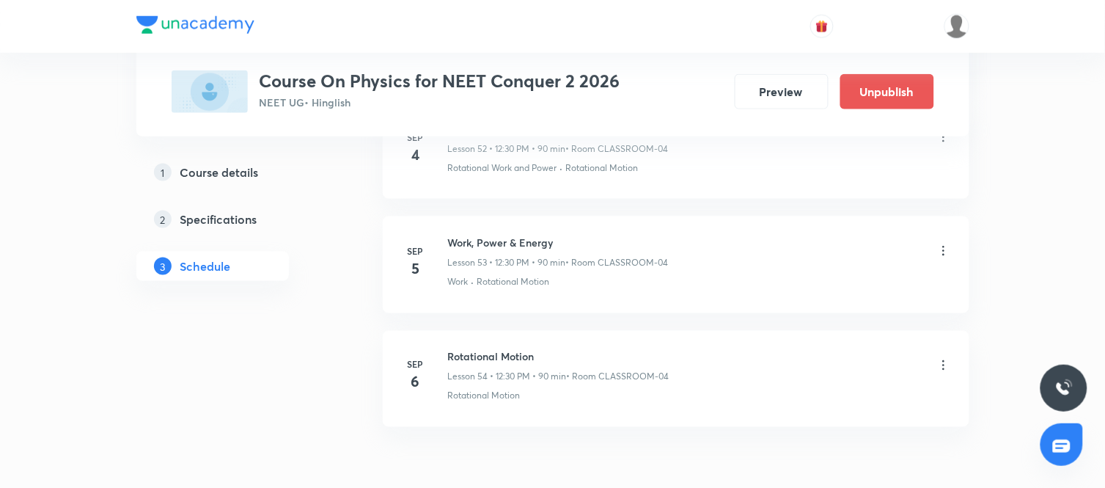
scroll to position [6083, 0]
click at [941, 364] on icon at bounding box center [944, 361] width 15 height 15
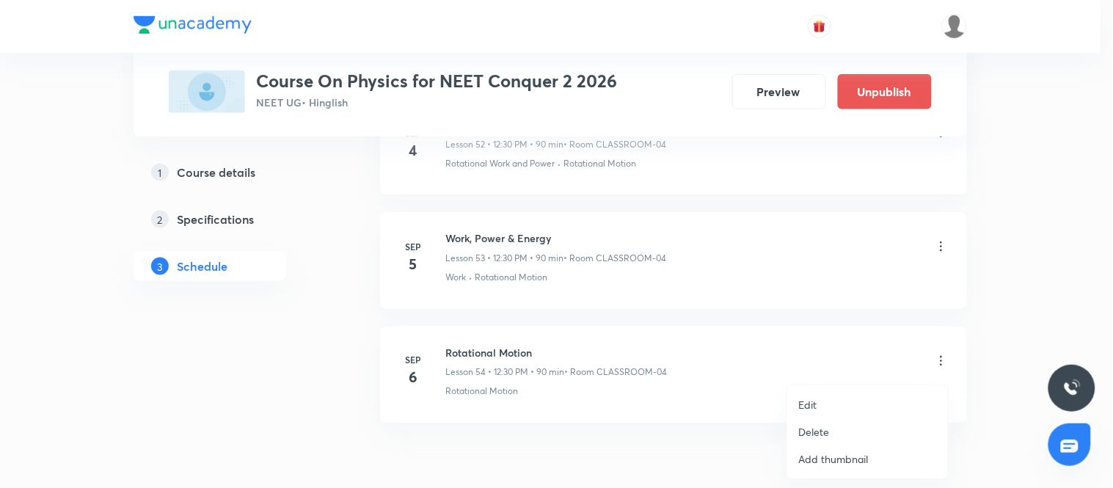
click at [846, 392] on li "Edit" at bounding box center [867, 404] width 161 height 27
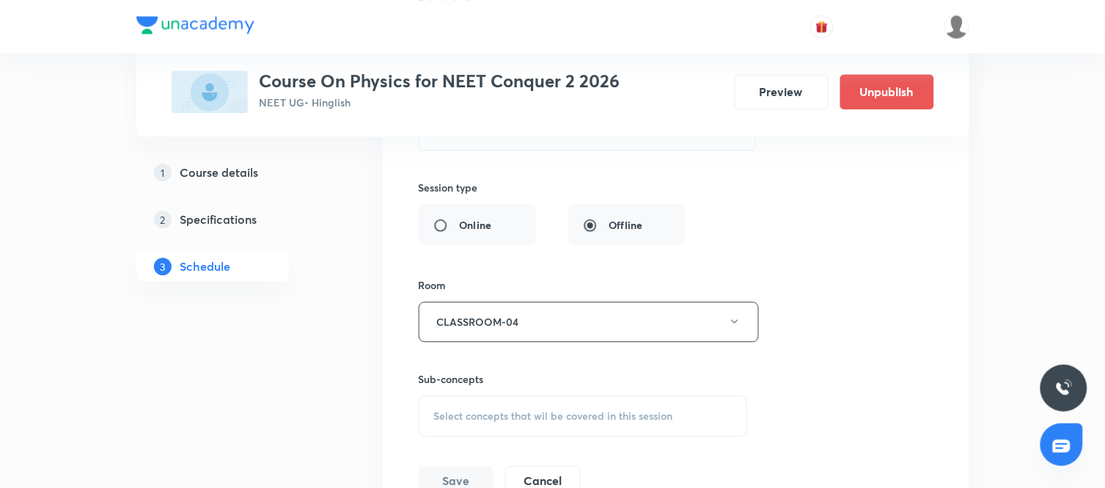
scroll to position [6553, 0]
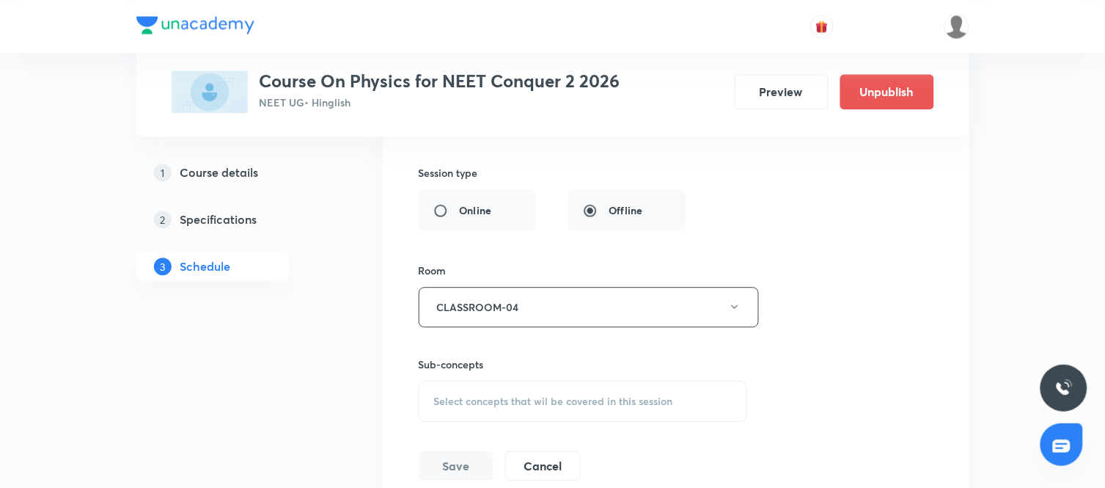
click at [541, 405] on span "Select concepts that wil be covered in this session" at bounding box center [553, 401] width 239 height 12
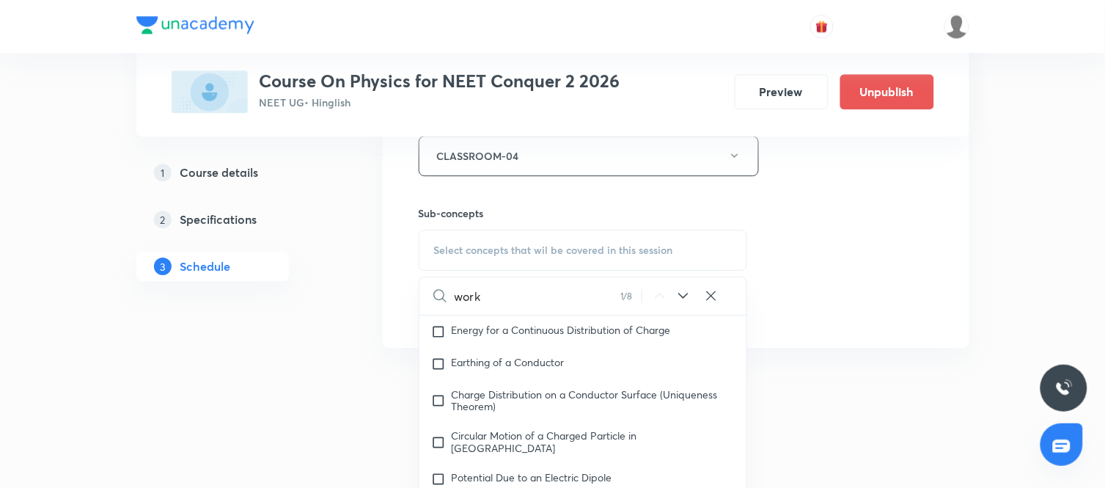
scroll to position [4668, 0]
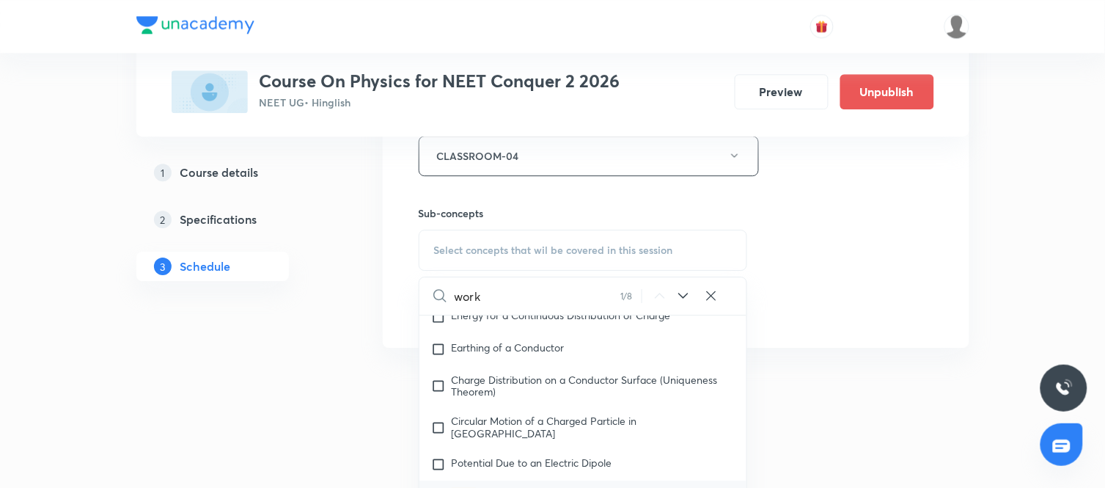
type input "work"
click at [672, 296] on div "1 / 8" at bounding box center [670, 296] width 98 height 0
click at [683, 299] on icon at bounding box center [684, 296] width 18 height 18
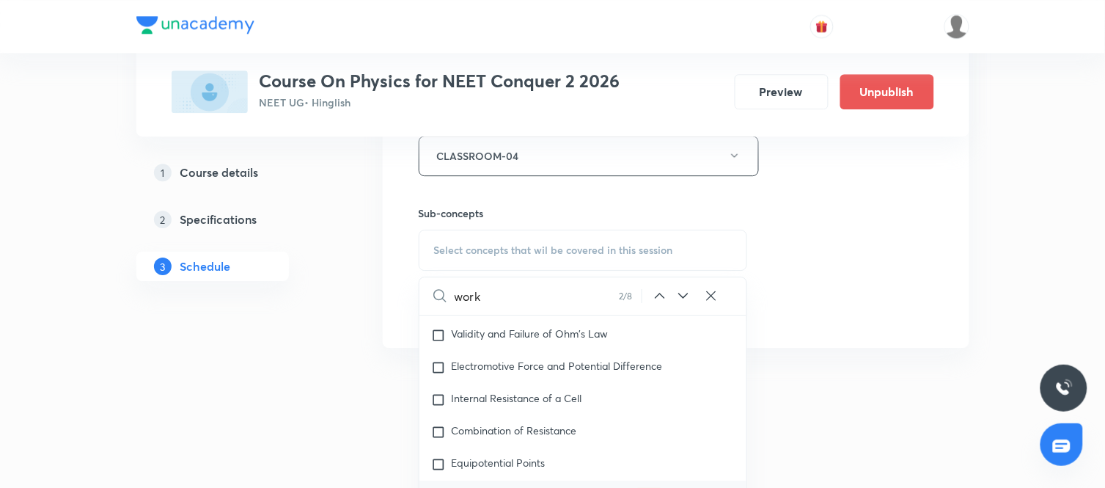
click at [683, 299] on icon at bounding box center [684, 296] width 18 height 18
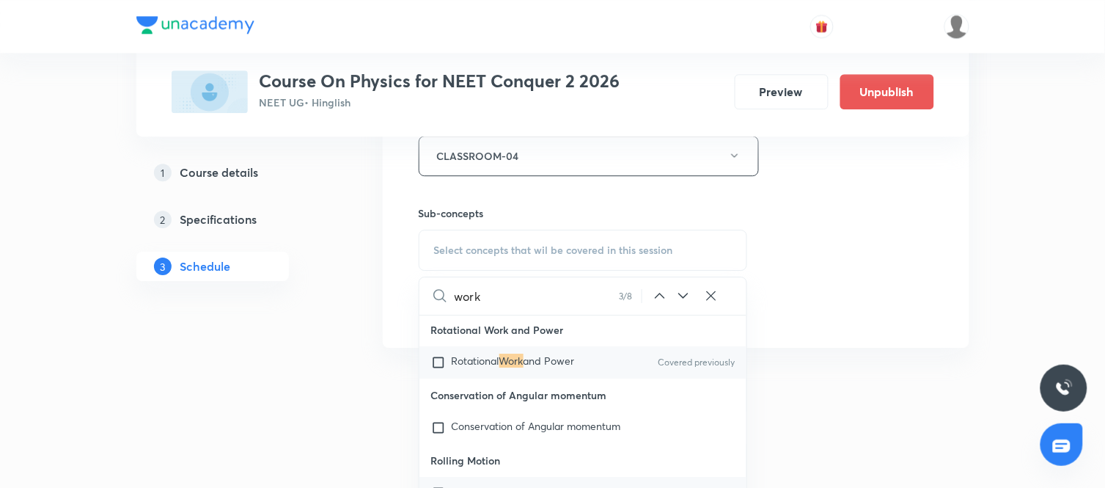
scroll to position [18584, 0]
click at [530, 368] on span "and Power" at bounding box center [549, 361] width 51 height 14
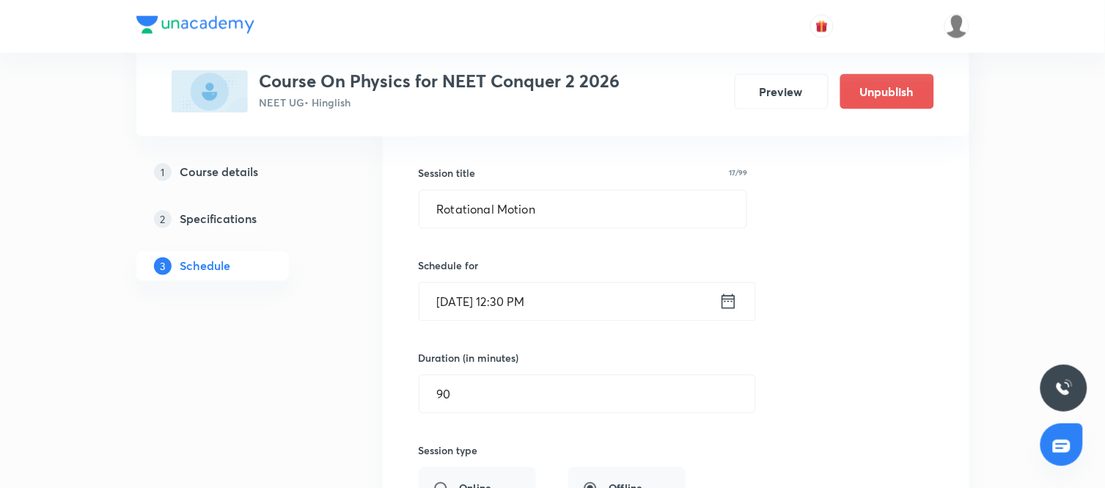
scroll to position [6275, 0]
click at [562, 218] on input "Rotational Motion" at bounding box center [584, 209] width 328 height 37
paste input "Work, Power & Energy"
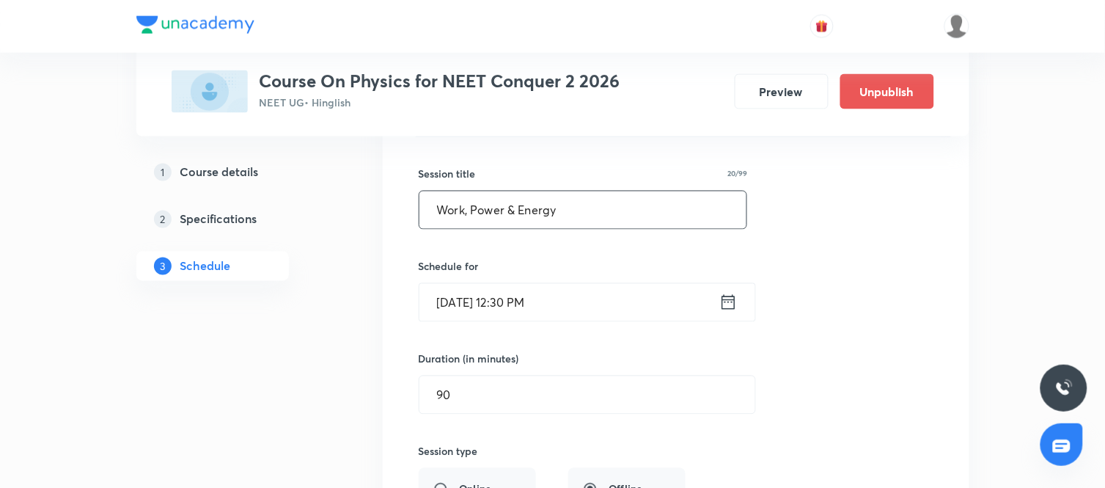
type input "Work, Power & Energy"
click at [791, 340] on div "Session title 20/99 Work, Power & Energy ​ Schedule for Sep 6, 2025, 12:30 PM ​…" at bounding box center [676, 456] width 515 height 639
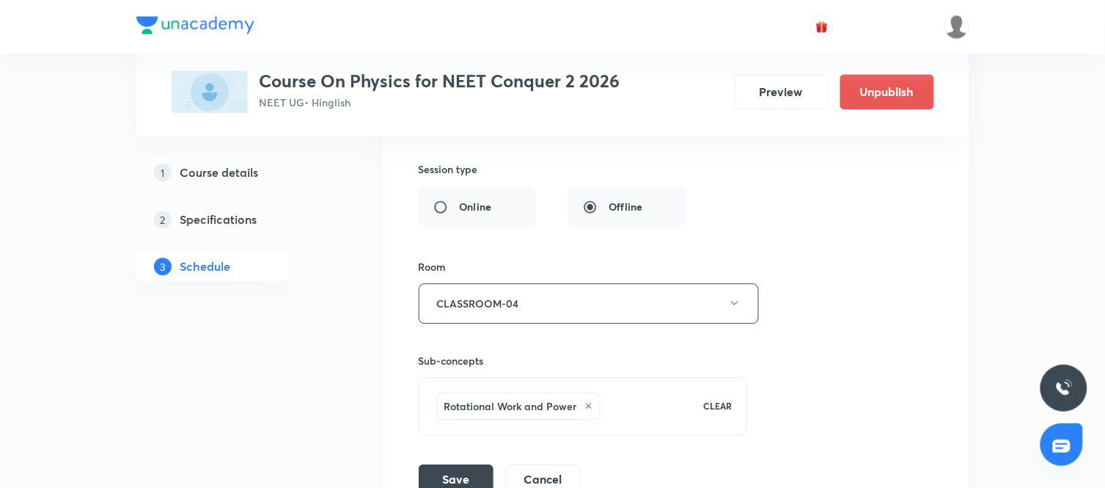
scroll to position [6596, 0]
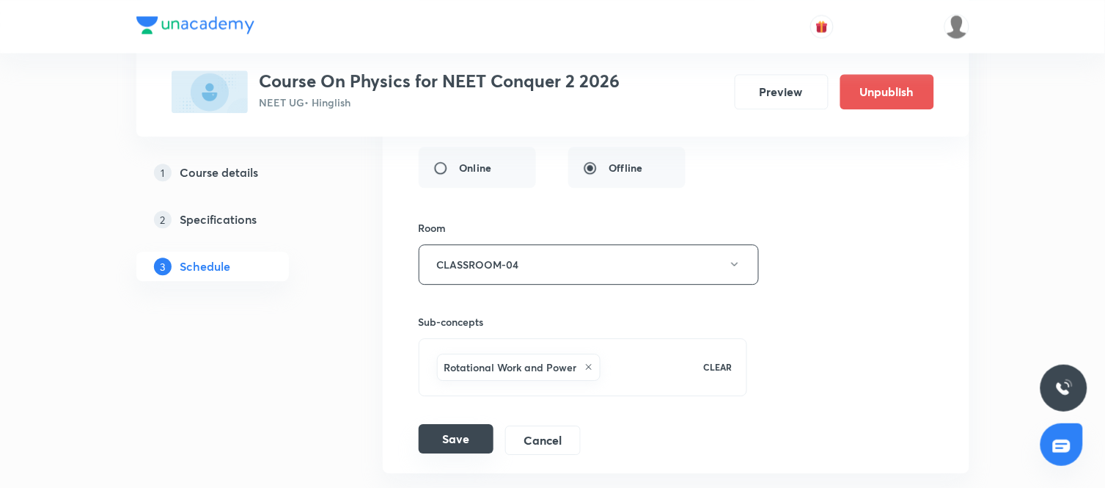
click at [452, 436] on button "Save" at bounding box center [456, 438] width 75 height 29
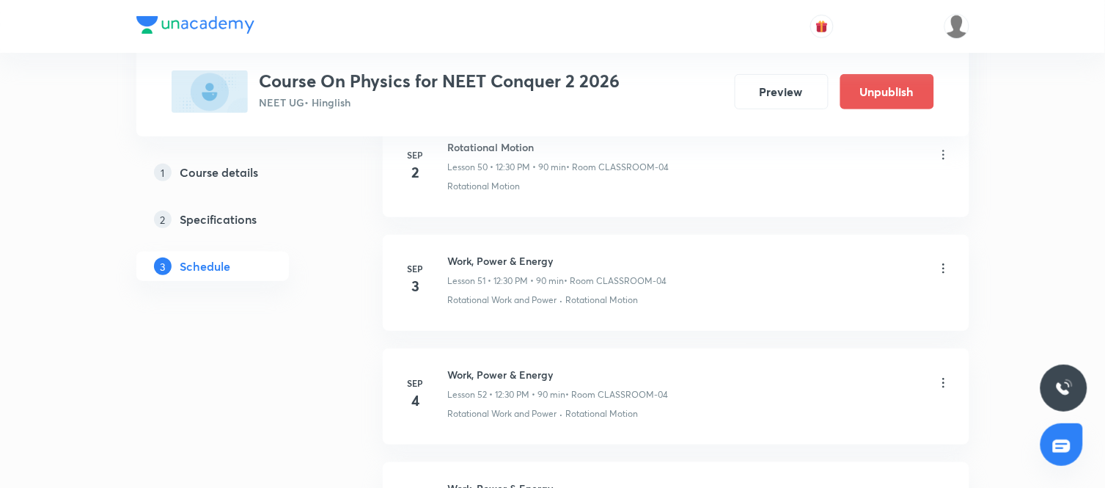
scroll to position [5871, 0]
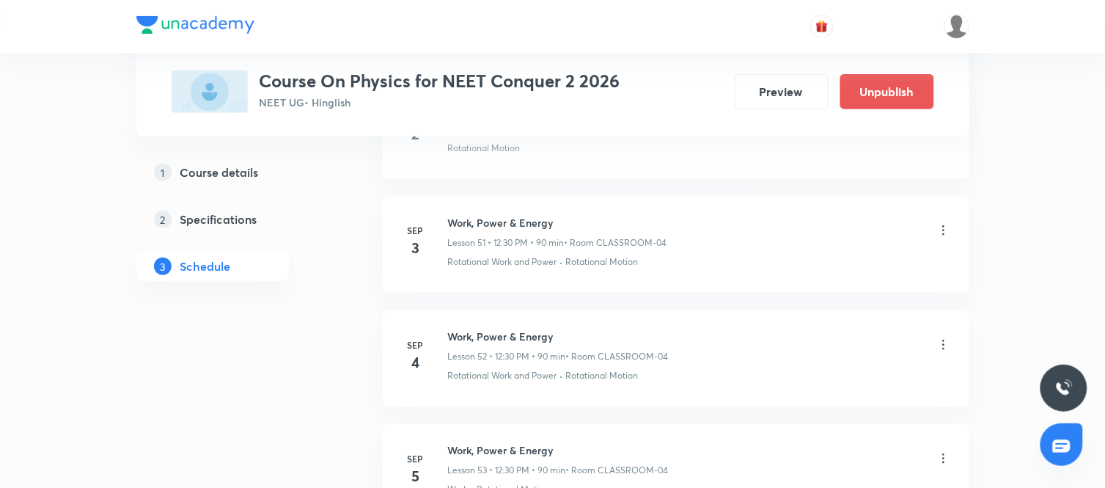
click at [939, 238] on icon at bounding box center [944, 230] width 15 height 15
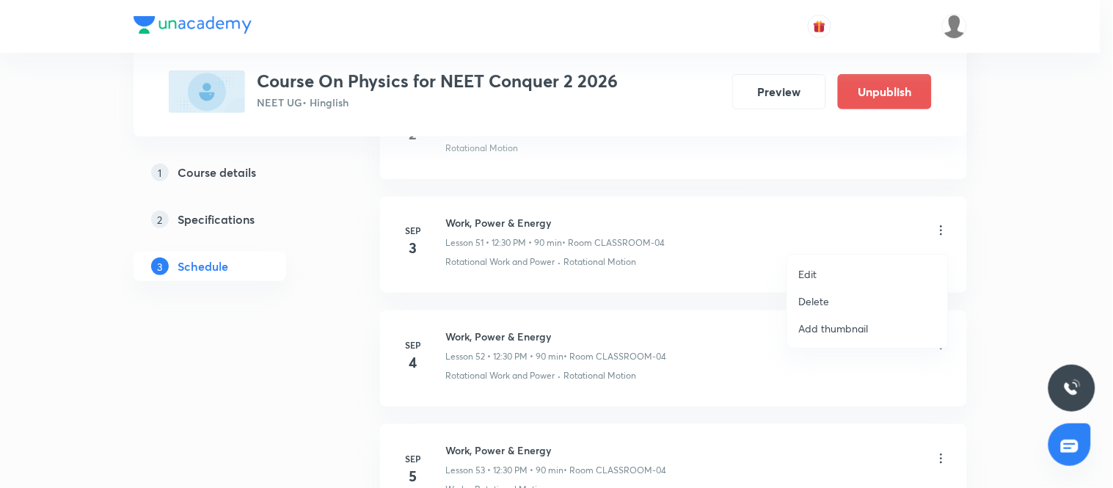
click at [822, 271] on li "Edit" at bounding box center [867, 273] width 161 height 27
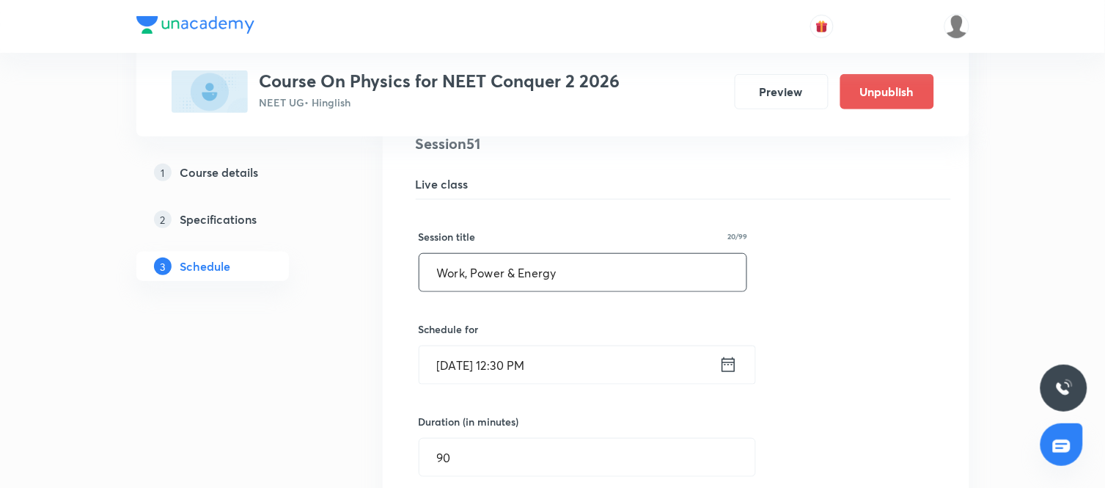
click at [596, 282] on input "Work, Power & Energy" at bounding box center [584, 272] width 328 height 37
paste input "Center of Mass, Momentum and Collision"
type input "Center of Mass, Momentum and Collision"
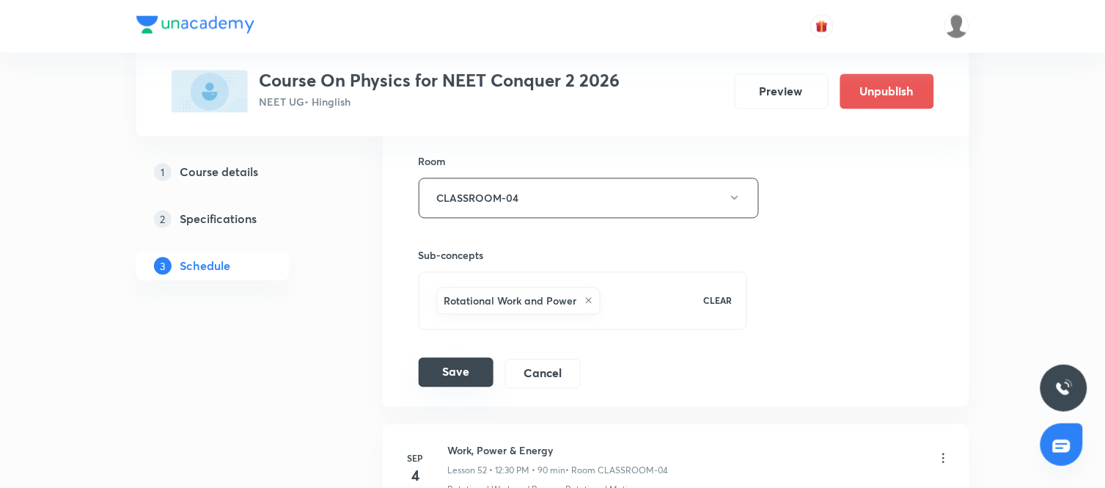
scroll to position [6321, 0]
click at [466, 373] on button "Save" at bounding box center [456, 371] width 75 height 29
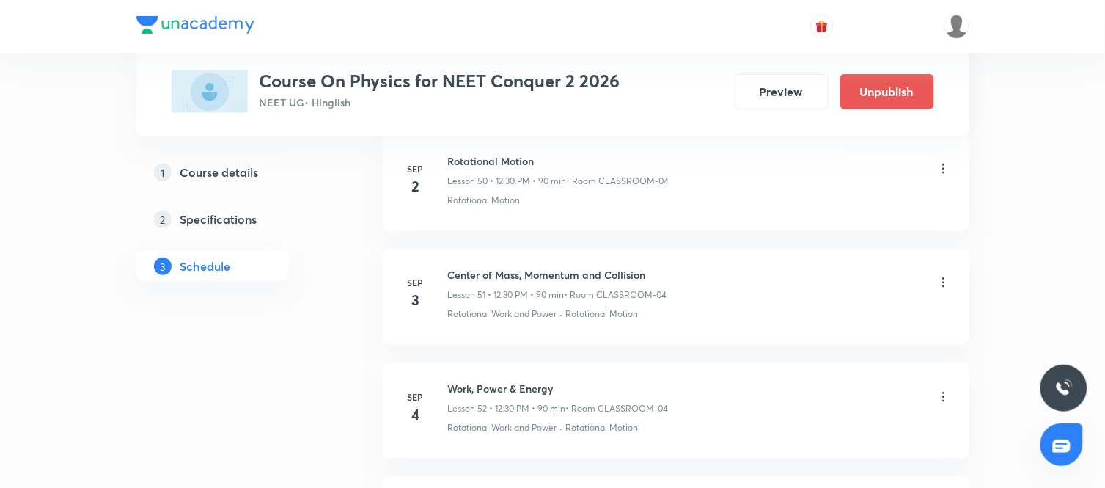
scroll to position [5818, 0]
click at [532, 282] on h6 "Center of Mass, Momentum and Collision" at bounding box center [557, 275] width 219 height 15
copy h6 "Center of Mass, Momentum and Collision"
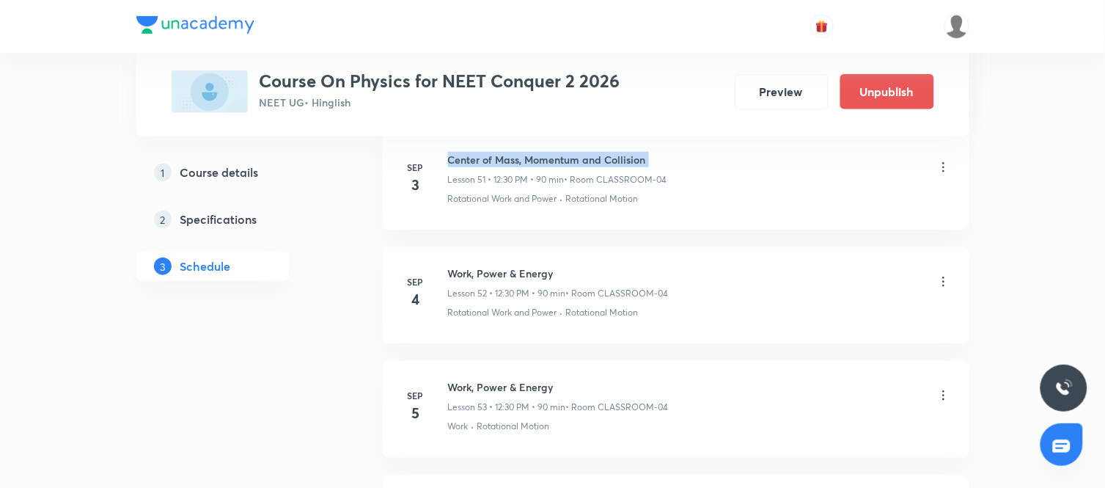
scroll to position [5934, 0]
click at [944, 286] on icon at bounding box center [944, 281] width 15 height 15
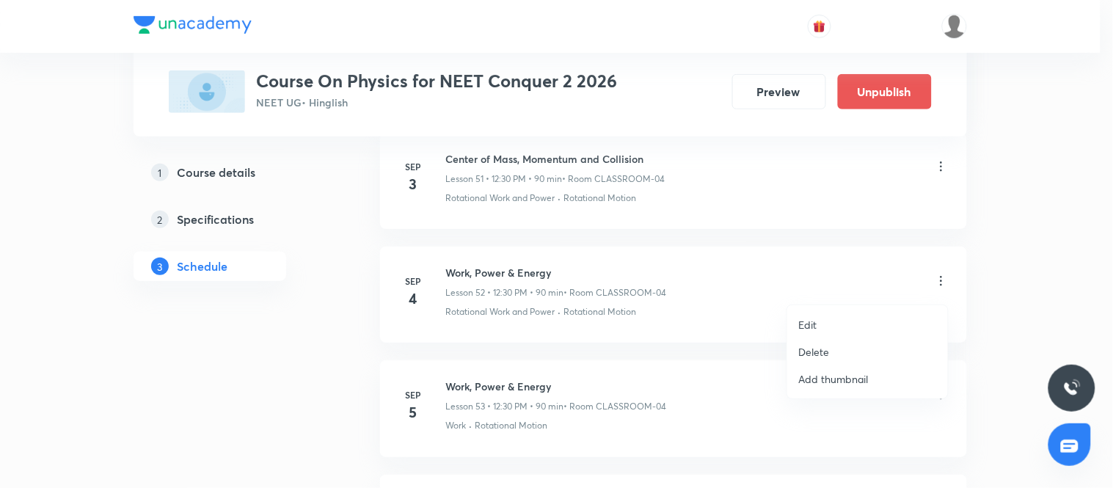
click at [822, 321] on li "Edit" at bounding box center [867, 324] width 161 height 27
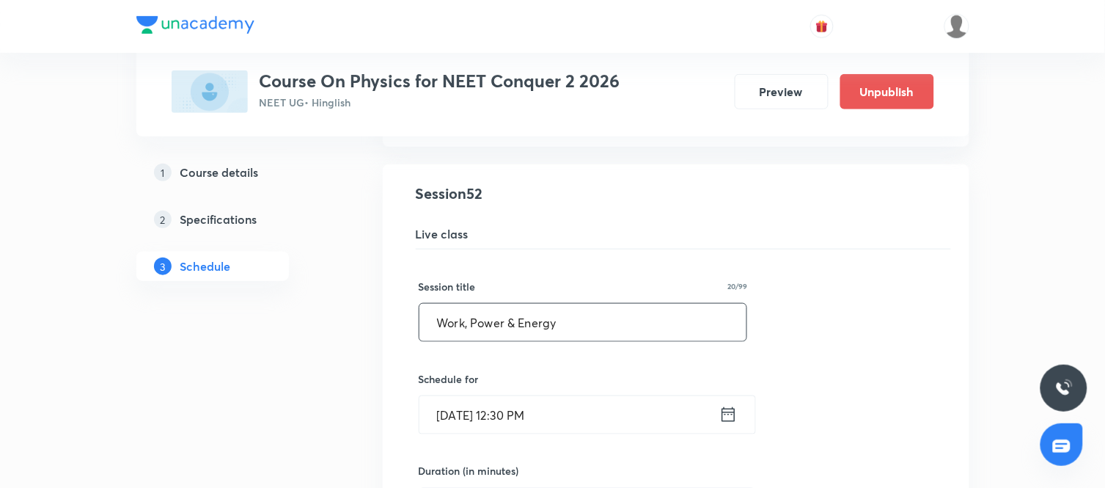
click at [642, 320] on input "Work, Power & Energy" at bounding box center [584, 322] width 328 height 37
paste input "Center of Mass, Momentum and Collision"
type input "Center of Mass, Momentum and Collision"
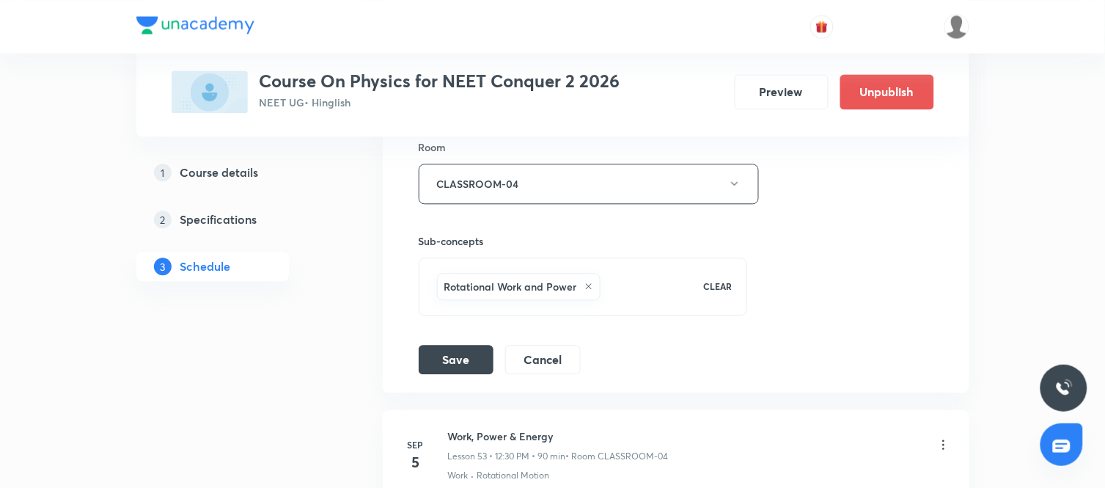
scroll to position [6453, 0]
click at [466, 360] on button "Save" at bounding box center [456, 353] width 75 height 29
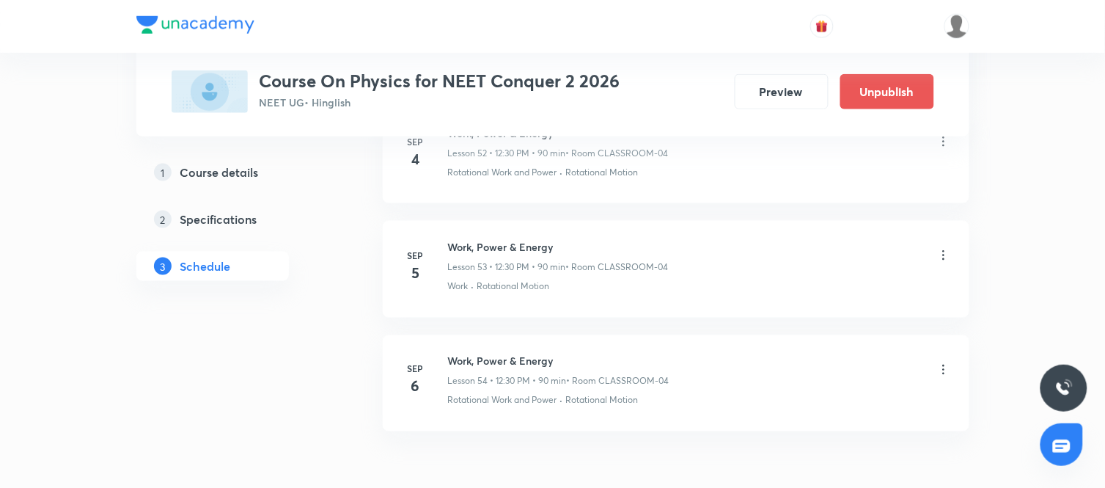
scroll to position [6073, 0]
click at [942, 257] on icon at bounding box center [944, 256] width 15 height 15
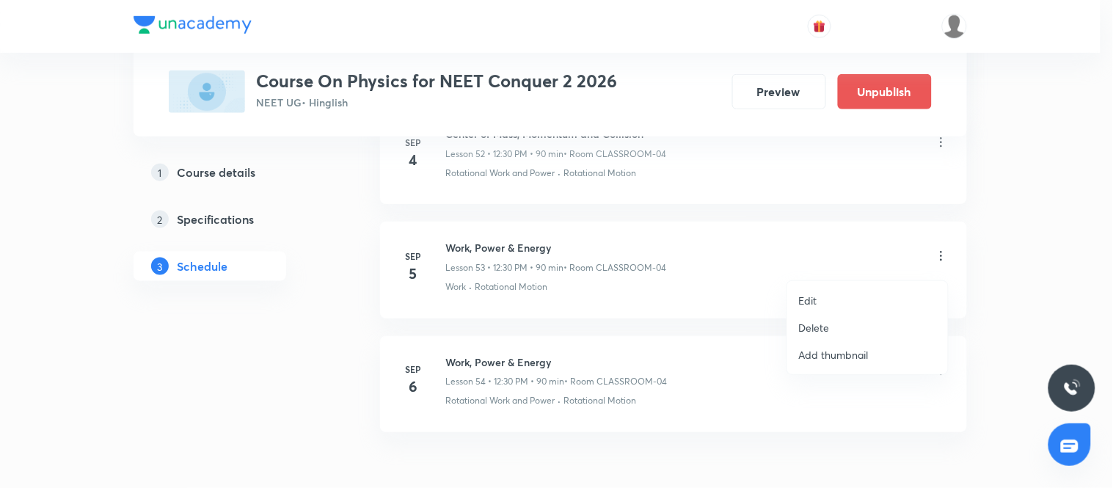
click at [812, 304] on p "Edit" at bounding box center [808, 300] width 18 height 15
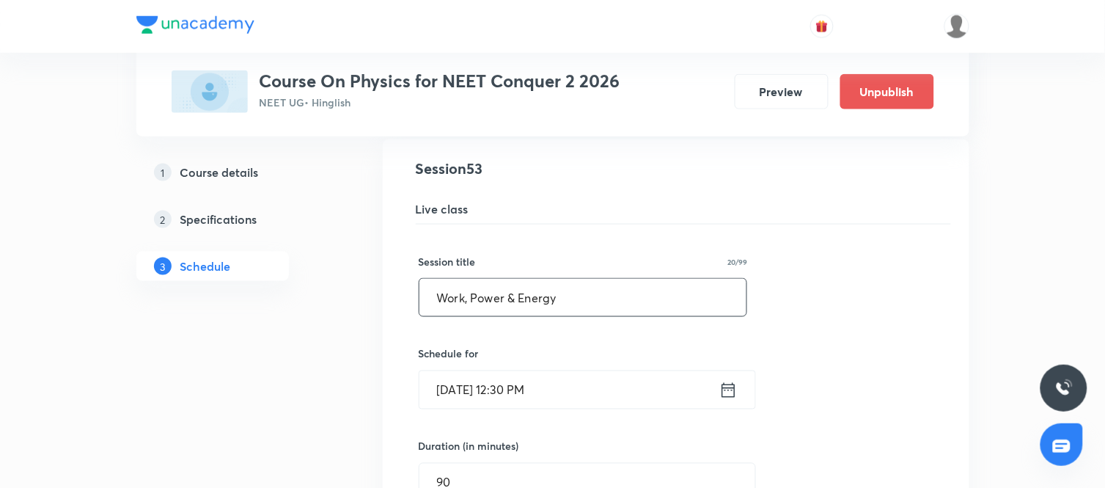
click at [613, 301] on input "Work, Power & Energy" at bounding box center [584, 297] width 328 height 37
paste input "Center of Mass, Momentum and Collision"
type input "Center of Mass, Momentum and Collision"
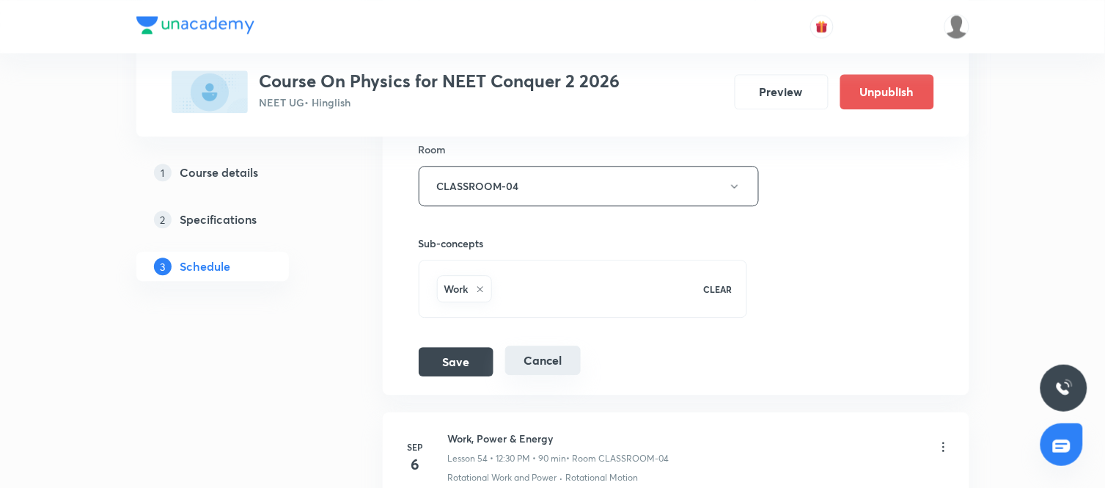
scroll to position [6563, 0]
click at [472, 364] on button "Save" at bounding box center [456, 357] width 75 height 29
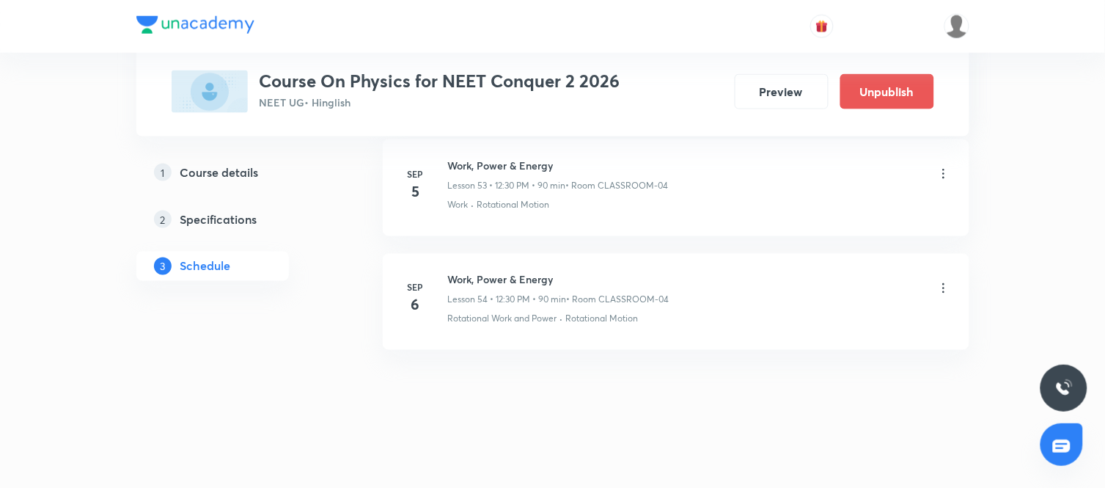
scroll to position [6162, 0]
click at [942, 285] on icon at bounding box center [944, 288] width 15 height 15
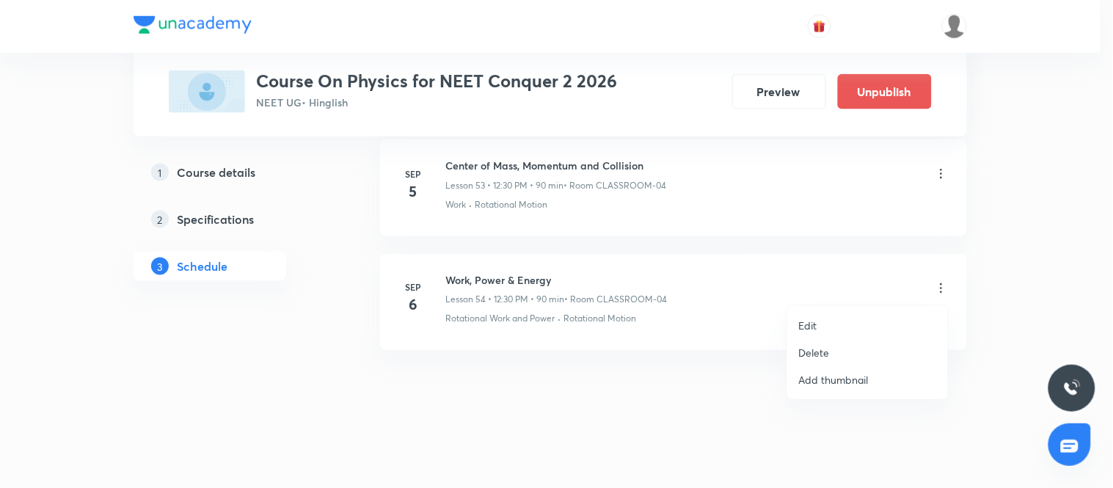
click at [827, 324] on li "Edit" at bounding box center [867, 325] width 161 height 27
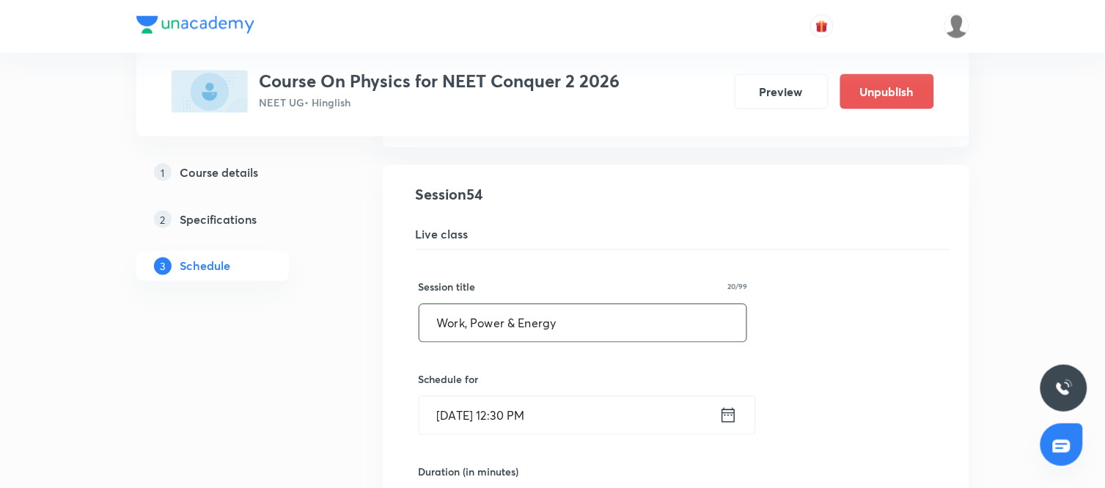
click at [626, 335] on input "Work, Power & Energy" at bounding box center [584, 322] width 328 height 37
paste input "Center of Mass, Momentum and Collision"
type input "Center of Mass, Momentum and Collision"
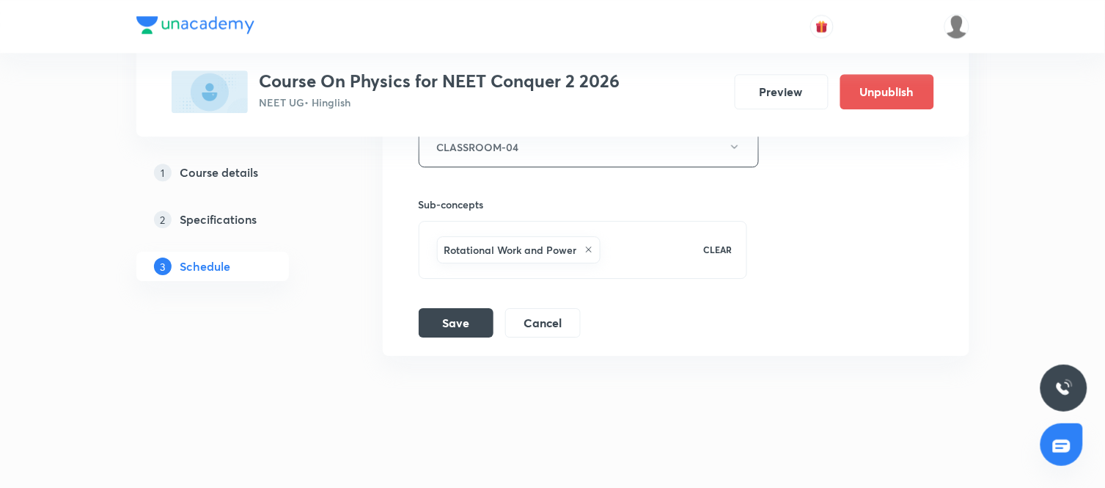
scroll to position [6727, 0]
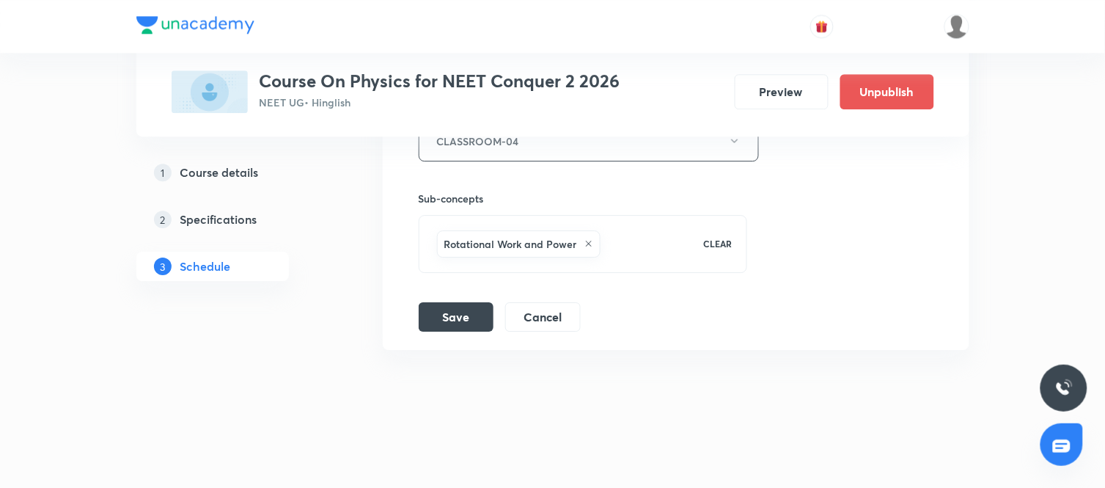
click at [494, 325] on div "Save Cancel" at bounding box center [506, 316] width 174 height 29
click at [475, 318] on button "Save" at bounding box center [456, 315] width 75 height 29
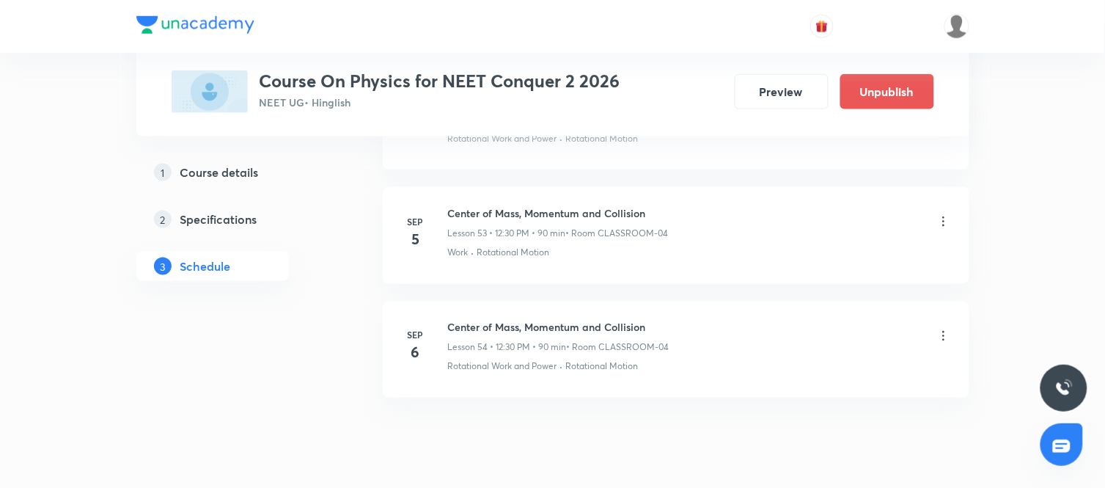
scroll to position [6162, 0]
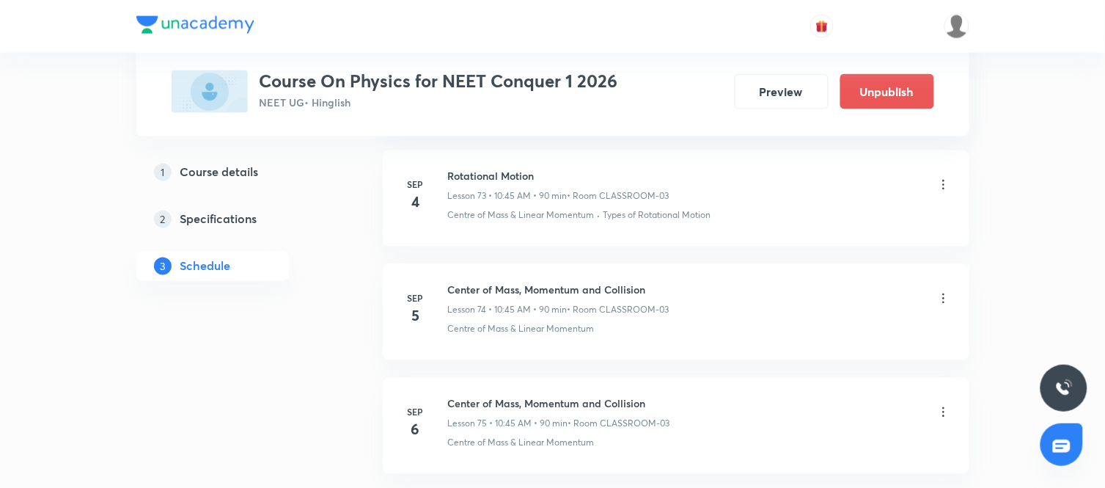
scroll to position [9093, 0]
click at [948, 304] on icon at bounding box center [944, 297] width 15 height 15
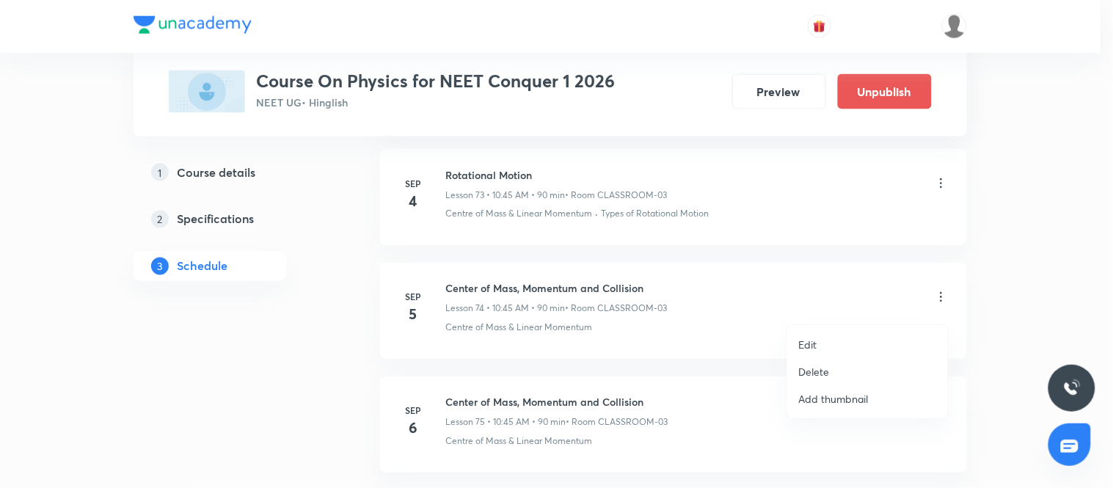
click at [836, 345] on li "Edit" at bounding box center [867, 344] width 161 height 27
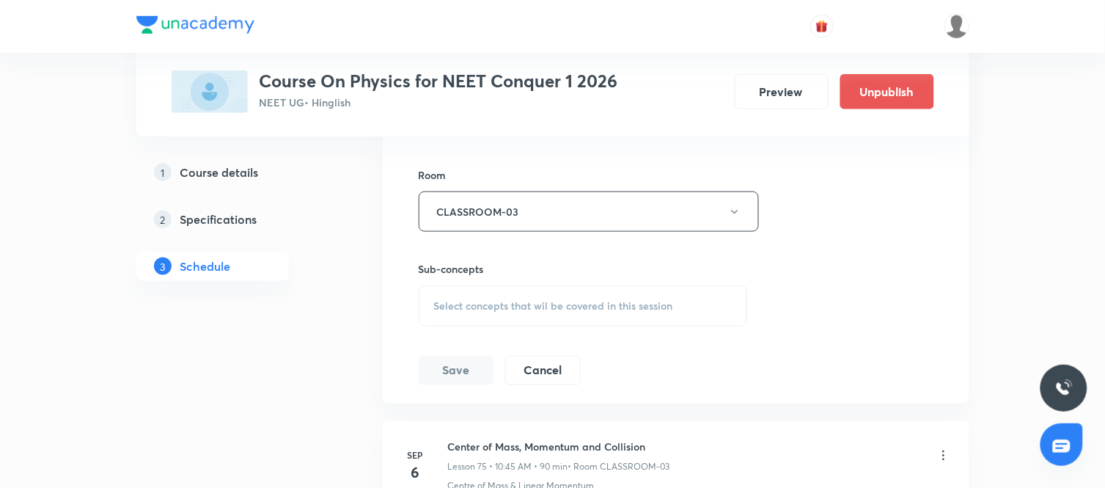
scroll to position [8921, 0]
click at [603, 307] on div "Select concepts that wil be covered in this session" at bounding box center [583, 306] width 329 height 41
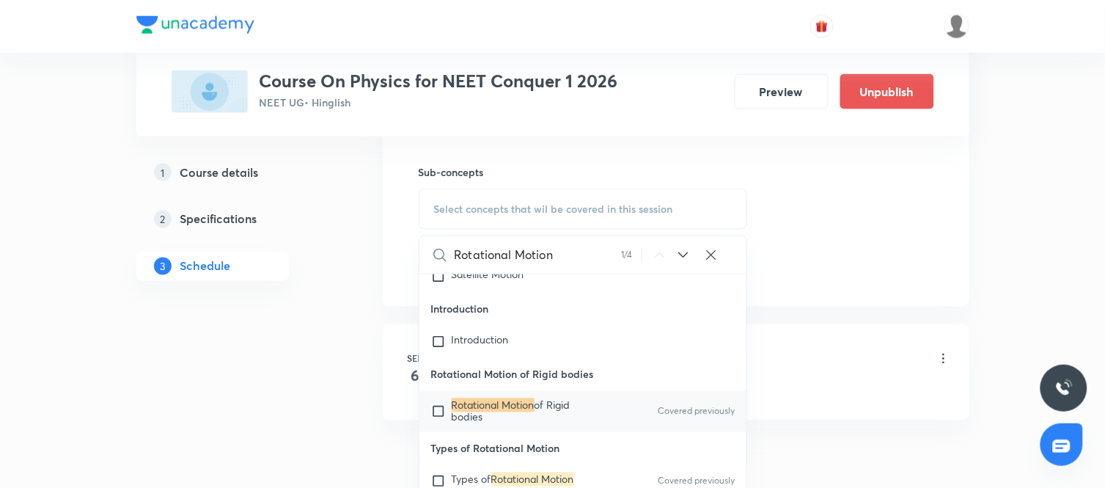
scroll to position [19114, 0]
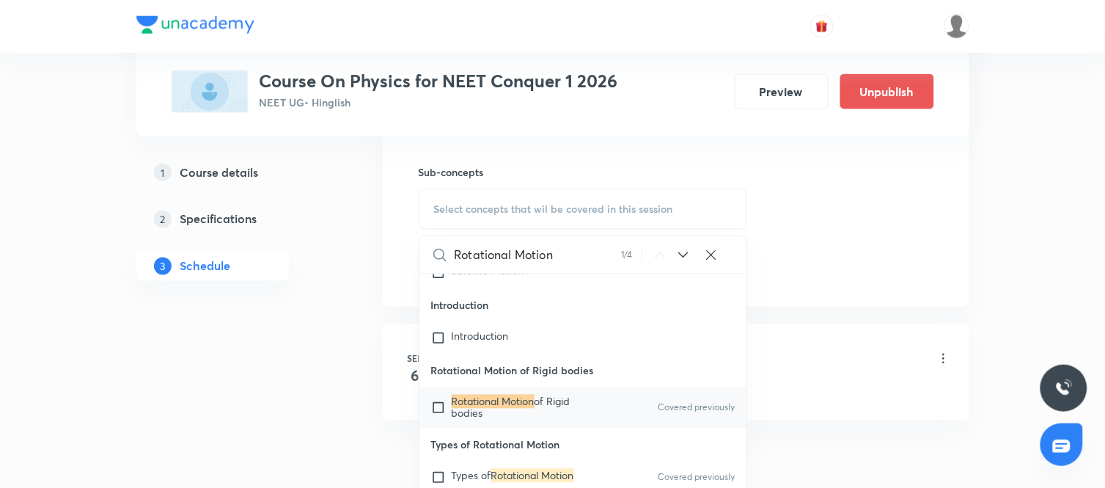
type input "Rotational Motion"
click at [688, 264] on icon at bounding box center [684, 255] width 18 height 18
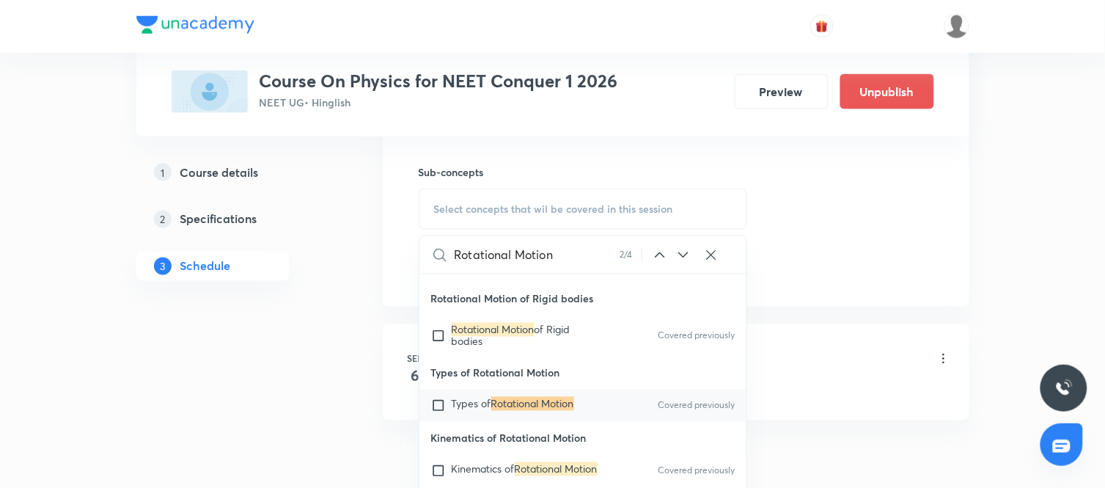
scroll to position [19189, 0]
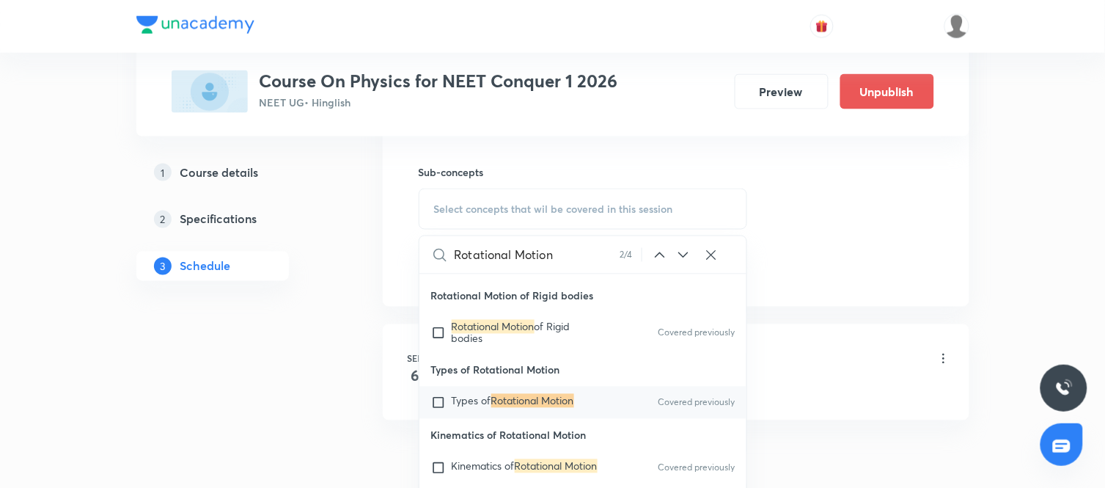
click at [538, 408] on mark "Rotational Motion" at bounding box center [532, 401] width 83 height 14
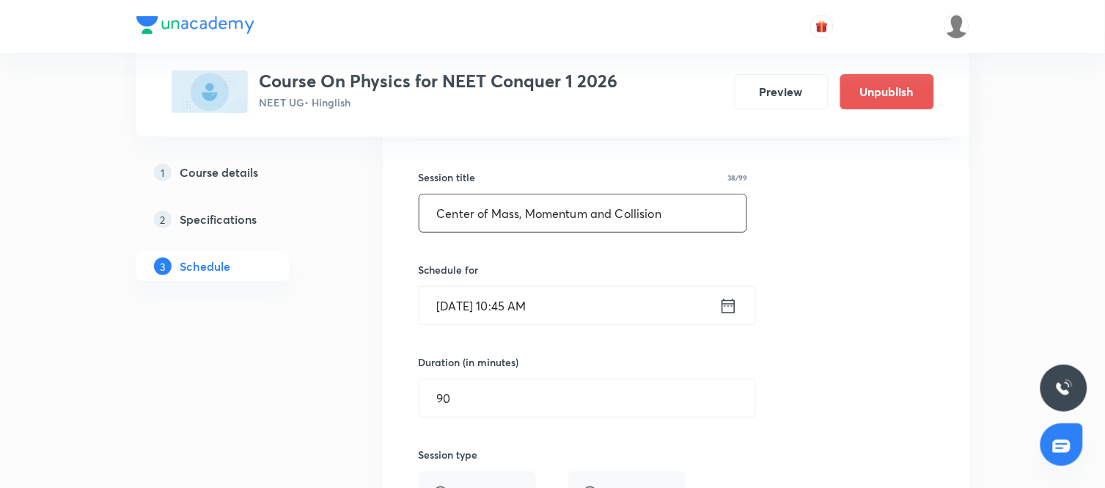
scroll to position [8543, 0]
click at [694, 211] on input "Center of Mass, Momentum and Collision" at bounding box center [584, 214] width 328 height 37
paste input "Rotational Mot"
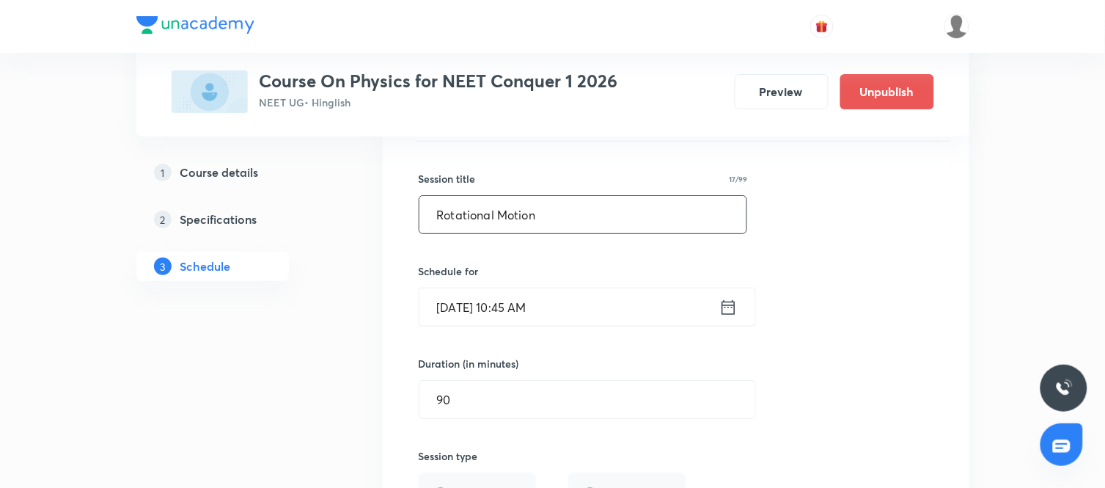
type input "Rotational Motion"
click at [770, 341] on div "Session title 17/99 Rotational Motion ​ Schedule for [DATE] 10:45 AM ​ Duration…" at bounding box center [676, 461] width 515 height 639
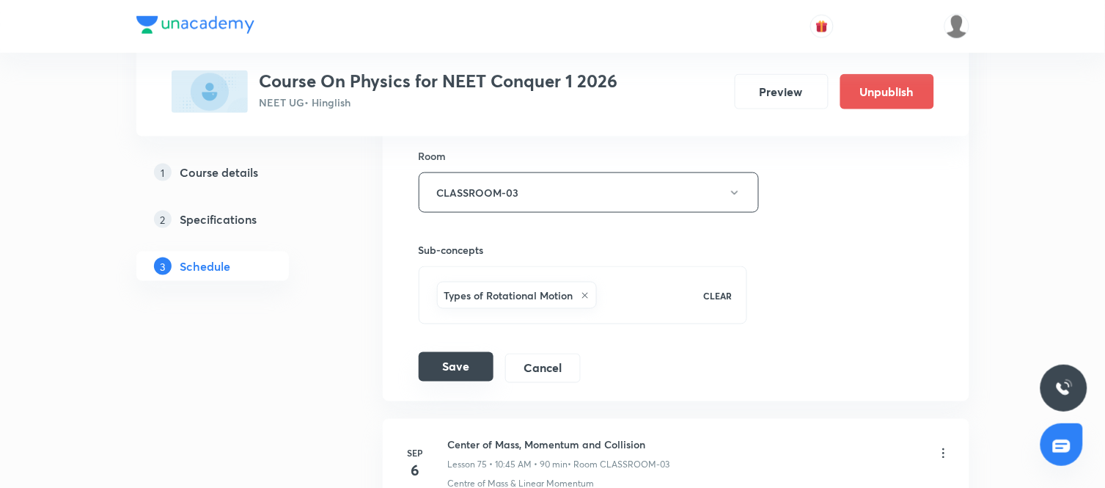
scroll to position [8942, 0]
click at [473, 364] on button "Save" at bounding box center [456, 365] width 75 height 29
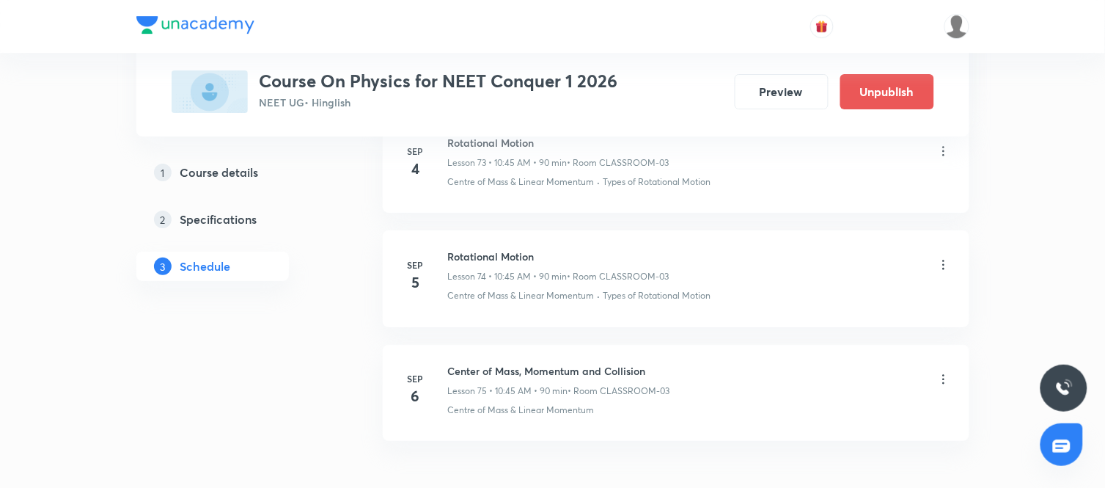
scroll to position [8452, 0]
click at [940, 381] on icon at bounding box center [944, 378] width 15 height 15
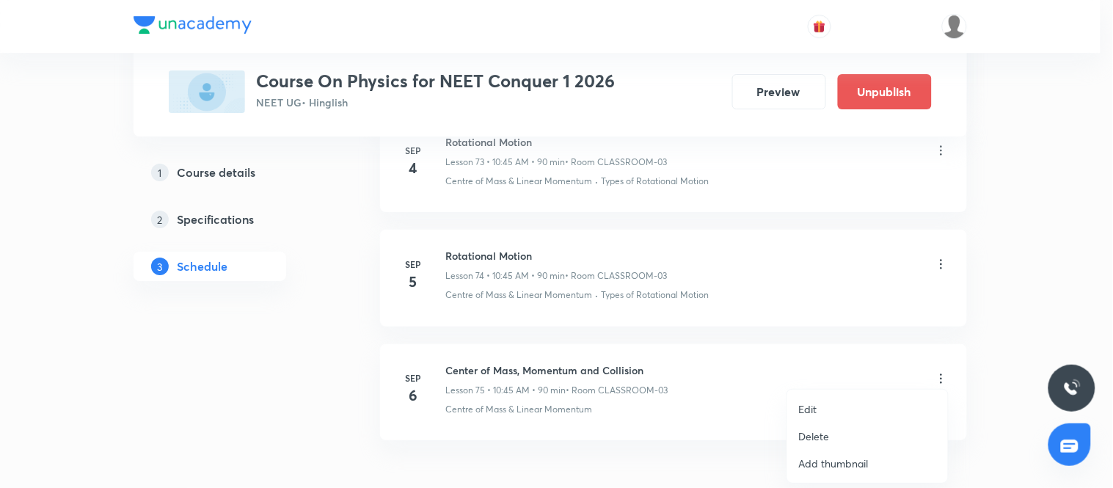
click at [829, 409] on li "Edit" at bounding box center [867, 408] width 161 height 27
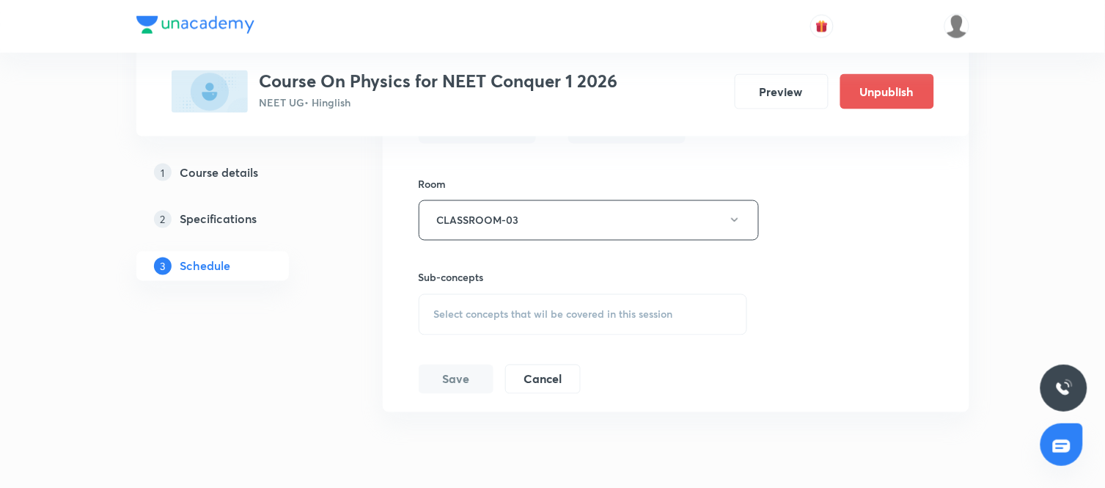
scroll to position [9029, 0]
click at [610, 319] on span "Select concepts that wil be covered in this session" at bounding box center [553, 313] width 239 height 12
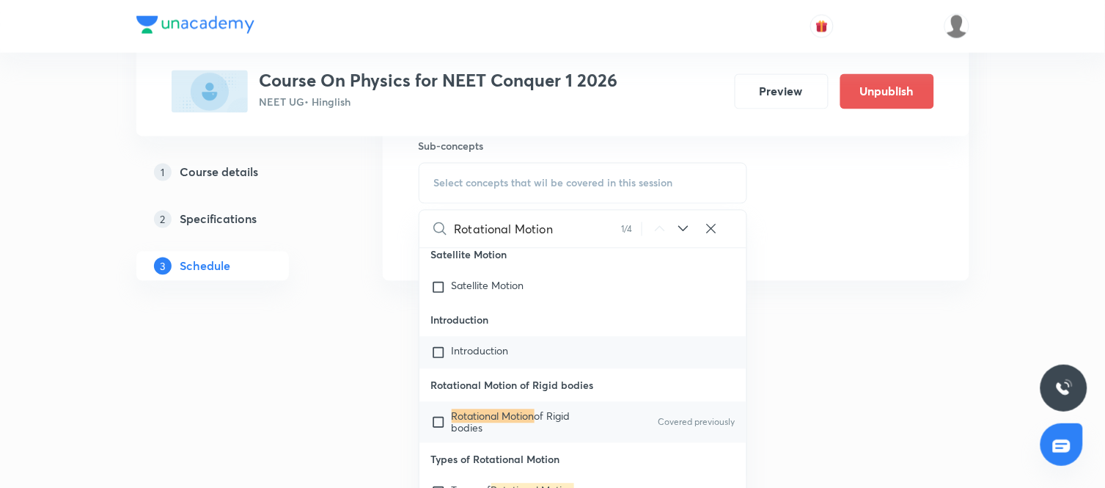
scroll to position [19114, 0]
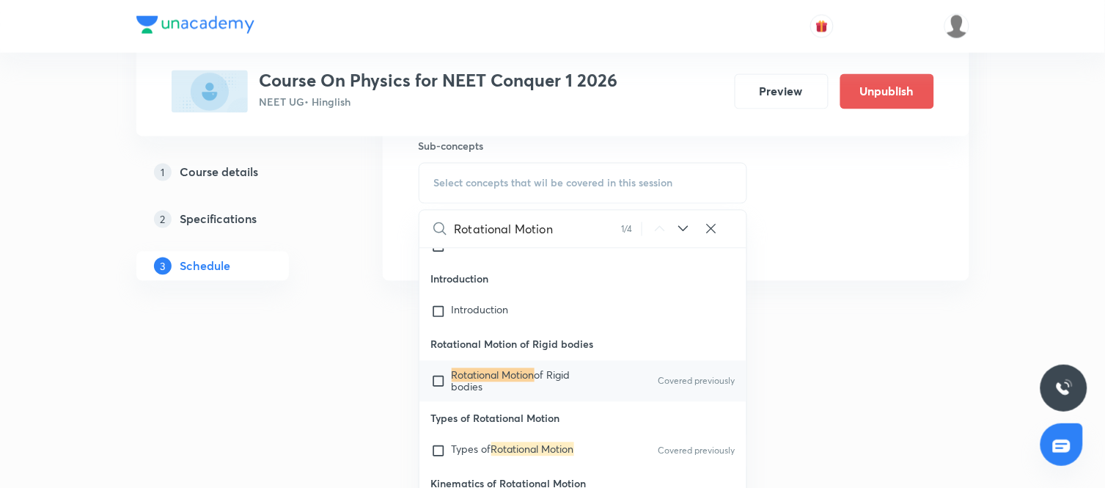
type input "Rotational Motion"
click at [686, 235] on icon at bounding box center [684, 229] width 18 height 18
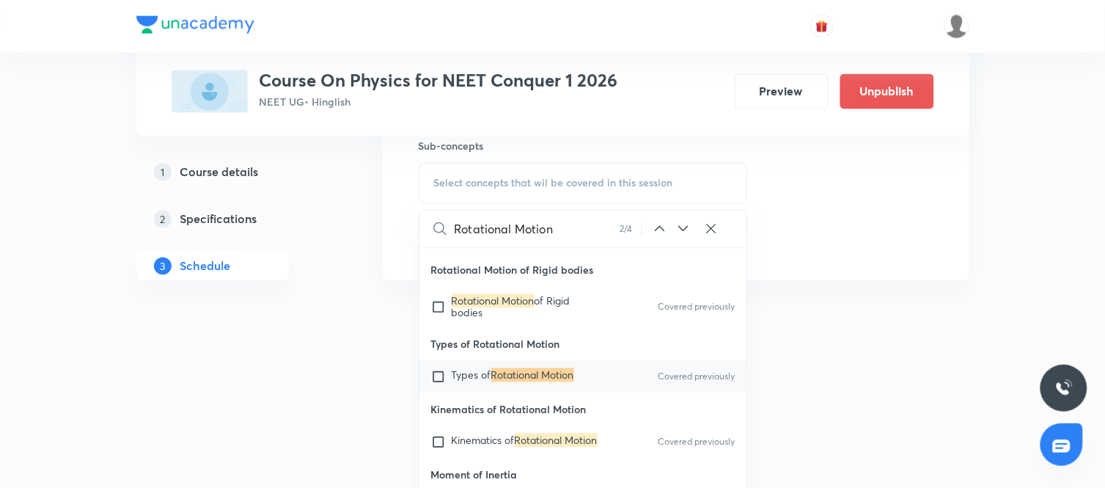
scroll to position [19189, 0]
click at [534, 381] on mark "Rotational Motion" at bounding box center [532, 374] width 83 height 14
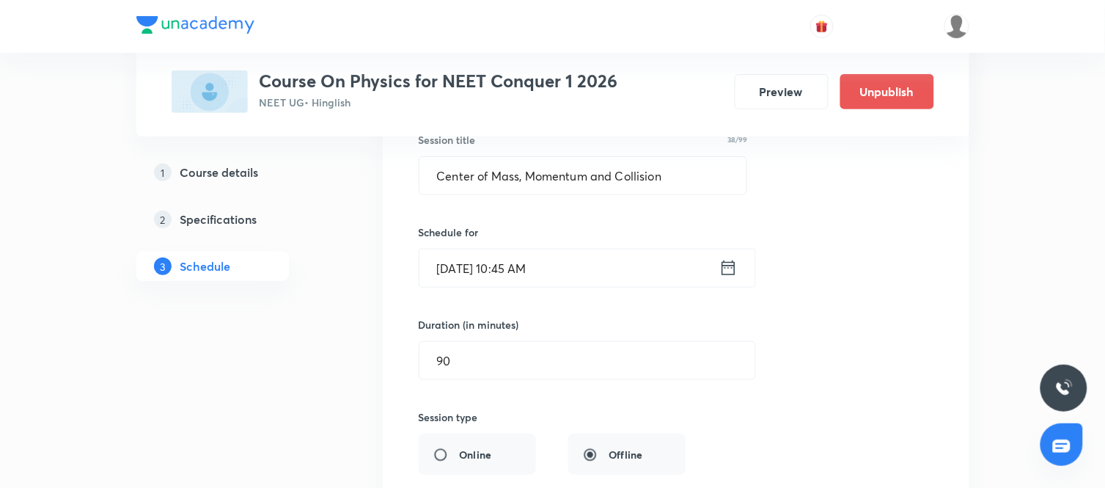
scroll to position [8692, 0]
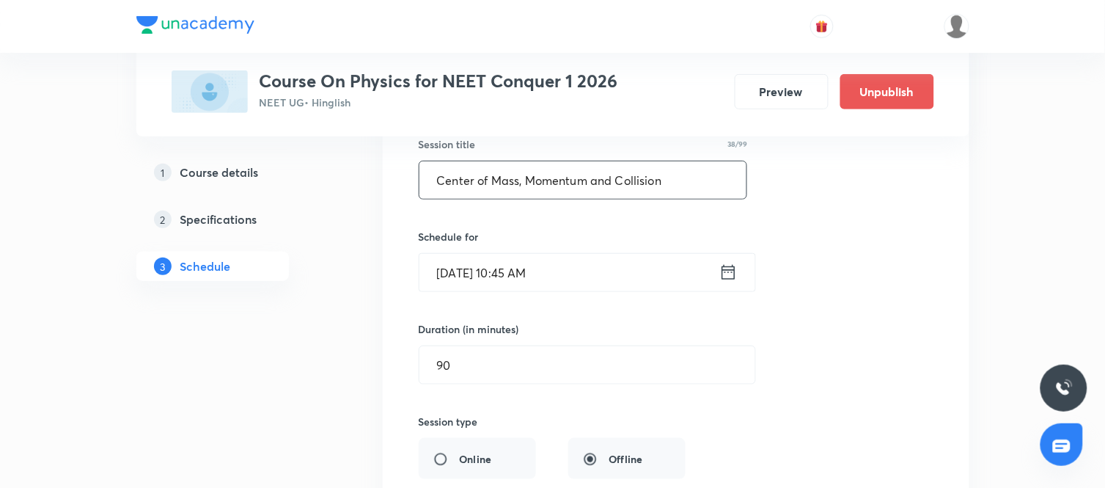
click at [704, 182] on input "Center of Mass, Momentum and Collision" at bounding box center [584, 179] width 328 height 37
paste input "Rotational Mot"
type input "Rotational Motion"
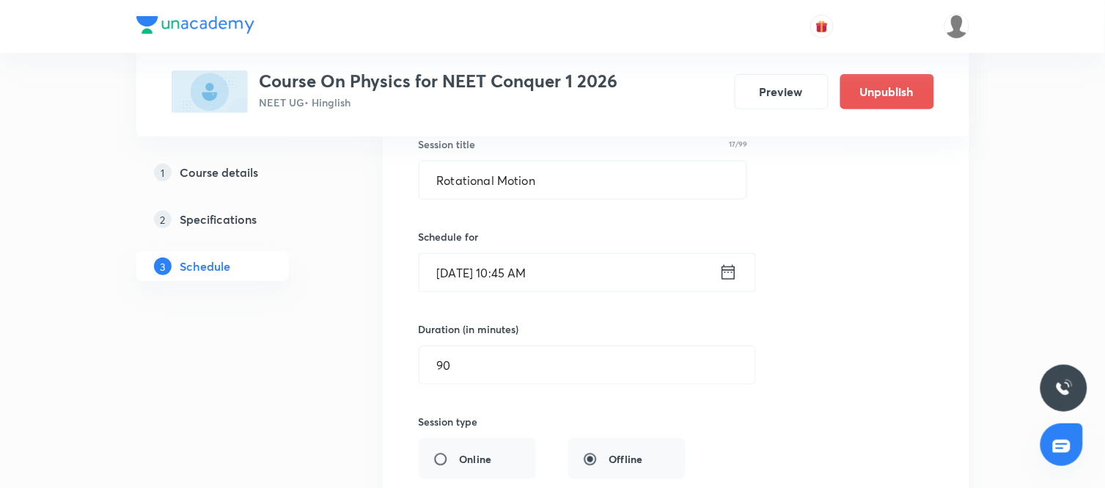
click at [788, 347] on div "Session title 17/99 Rotational Motion ​ Schedule for [DATE] 10:45 AM ​ Duration…" at bounding box center [676, 426] width 515 height 639
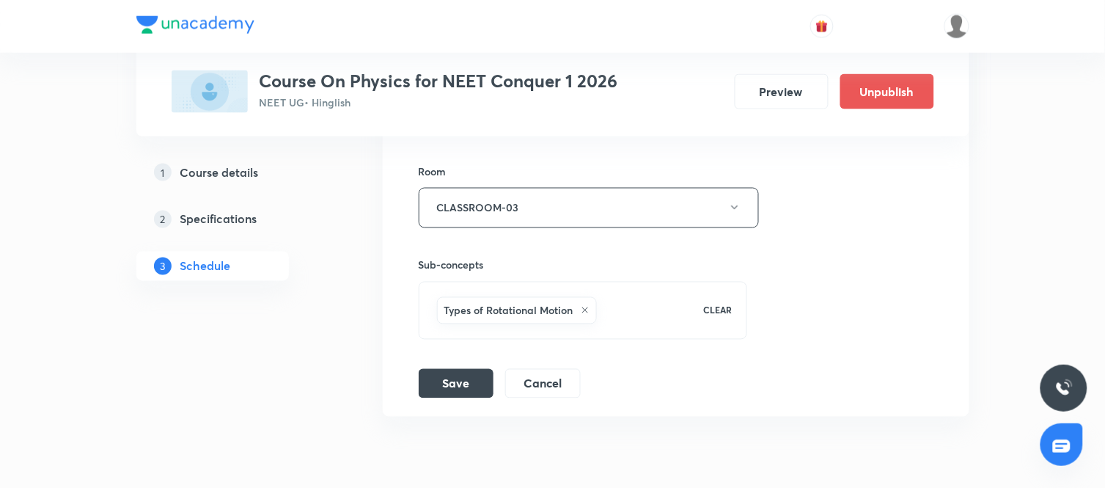
scroll to position [9055, 0]
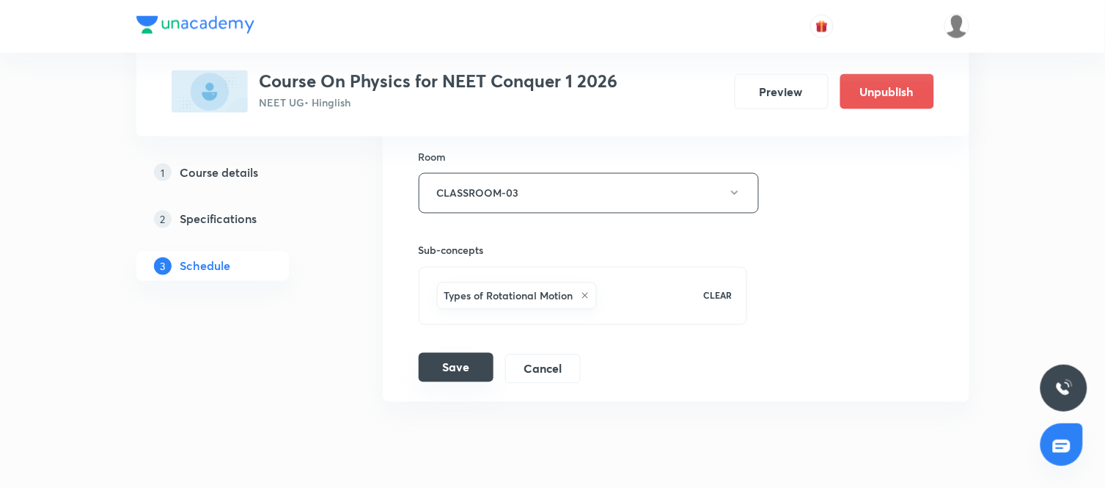
click at [466, 372] on button "Save" at bounding box center [456, 367] width 75 height 29
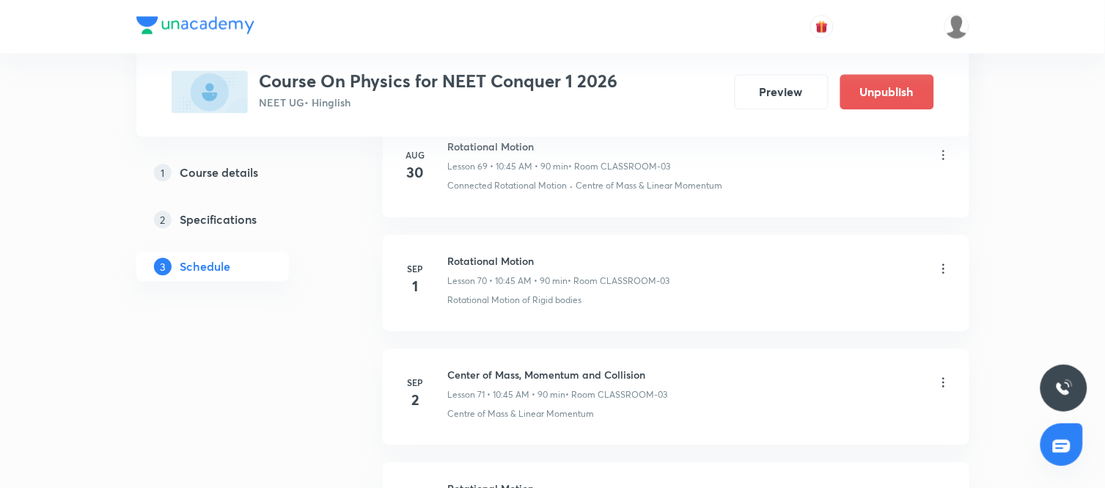
scroll to position [7992, 0]
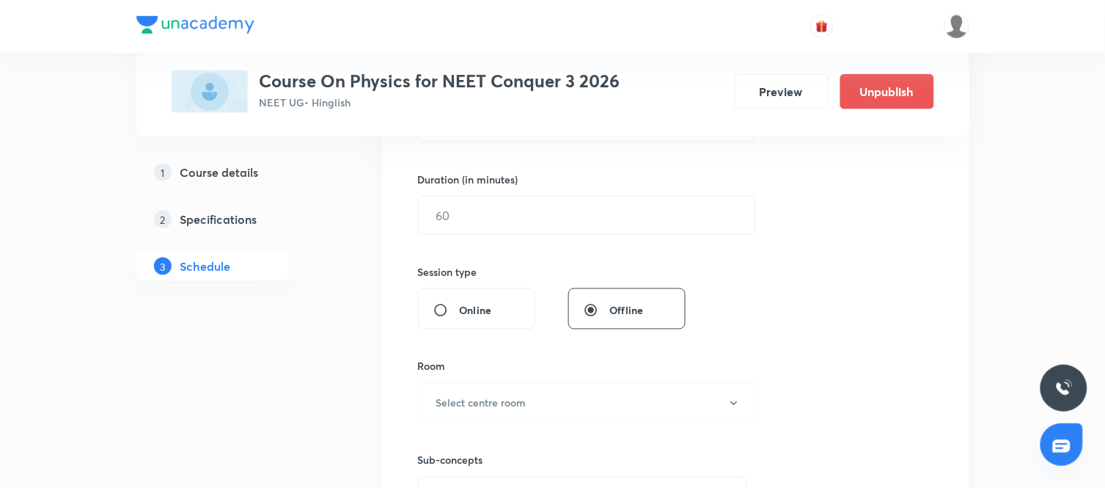
scroll to position [426, 0]
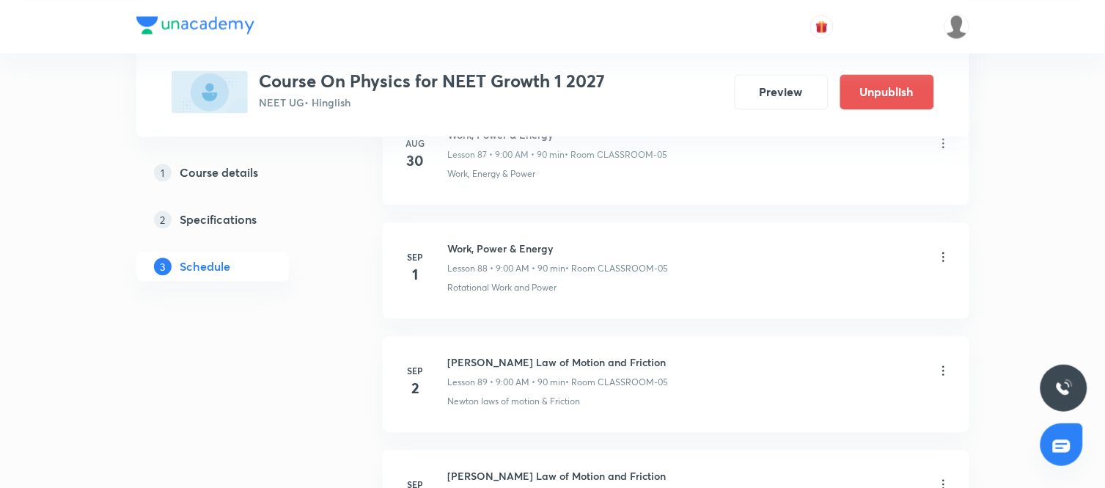
scroll to position [10725, 0]
click at [509, 255] on h6 "Work, Power & Energy" at bounding box center [558, 247] width 221 height 15
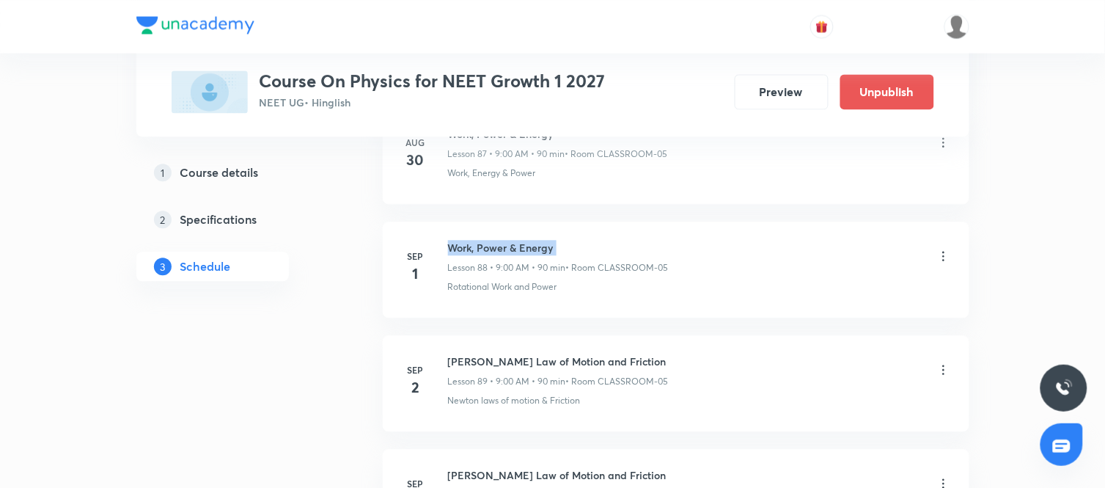
copy h6 "Work, Power & Energy"
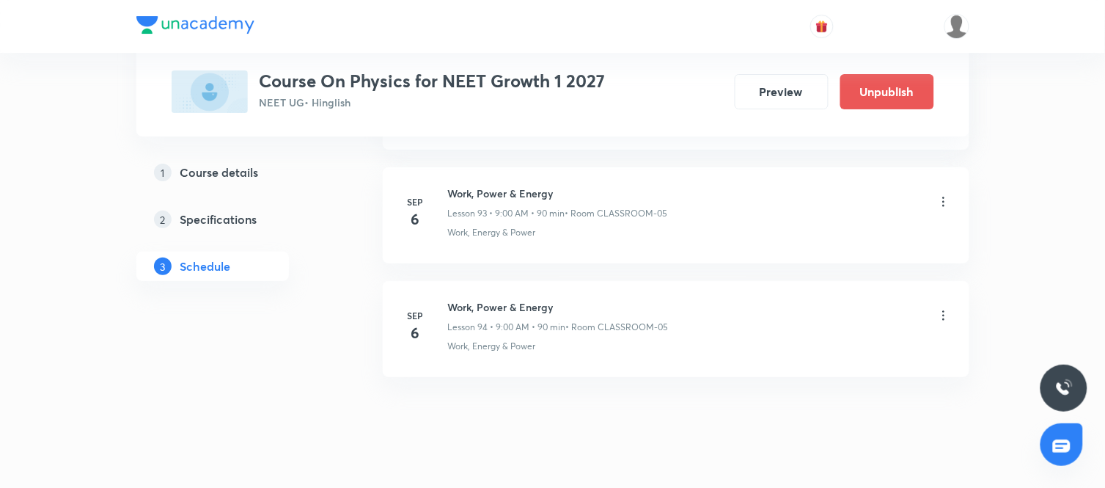
scroll to position [11349, 0]
click at [939, 322] on icon at bounding box center [944, 314] width 15 height 15
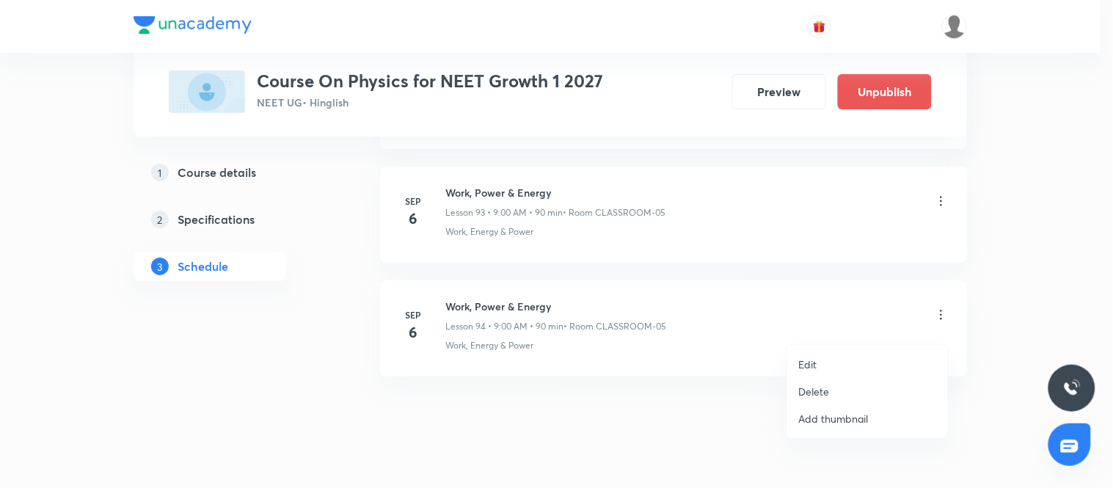
click at [821, 384] on p "Delete" at bounding box center [814, 391] width 31 height 15
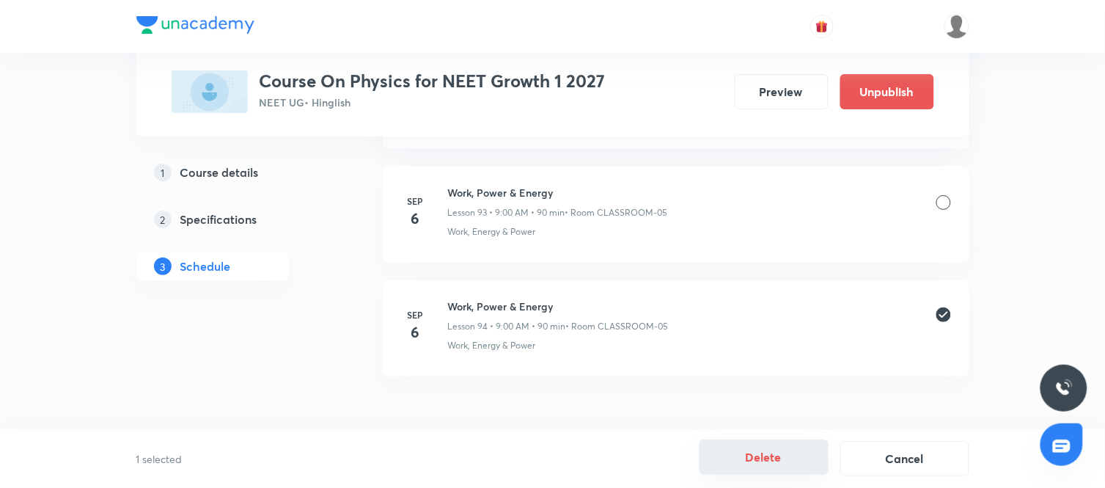
click at [755, 453] on button "Delete" at bounding box center [764, 456] width 129 height 35
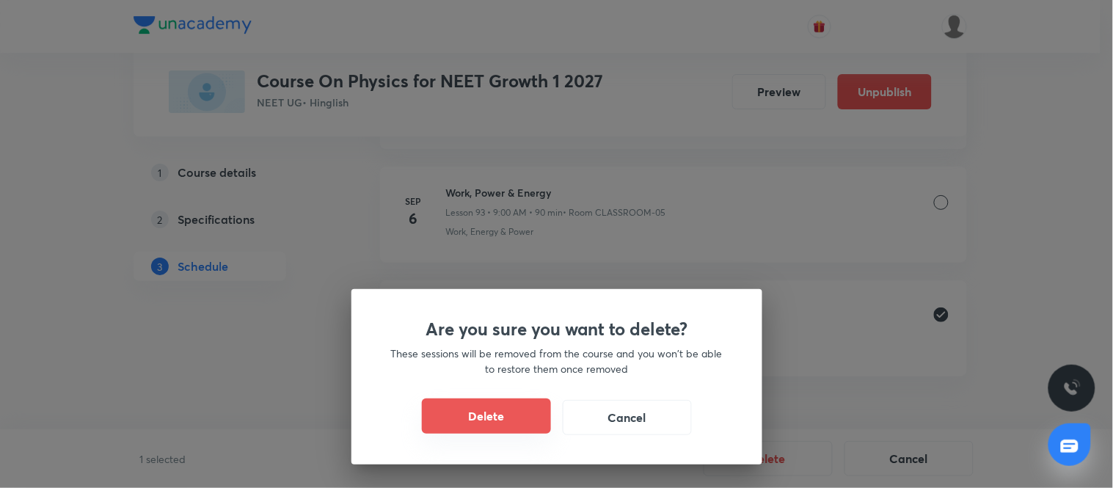
click at [491, 414] on button "Delete" at bounding box center [486, 415] width 129 height 35
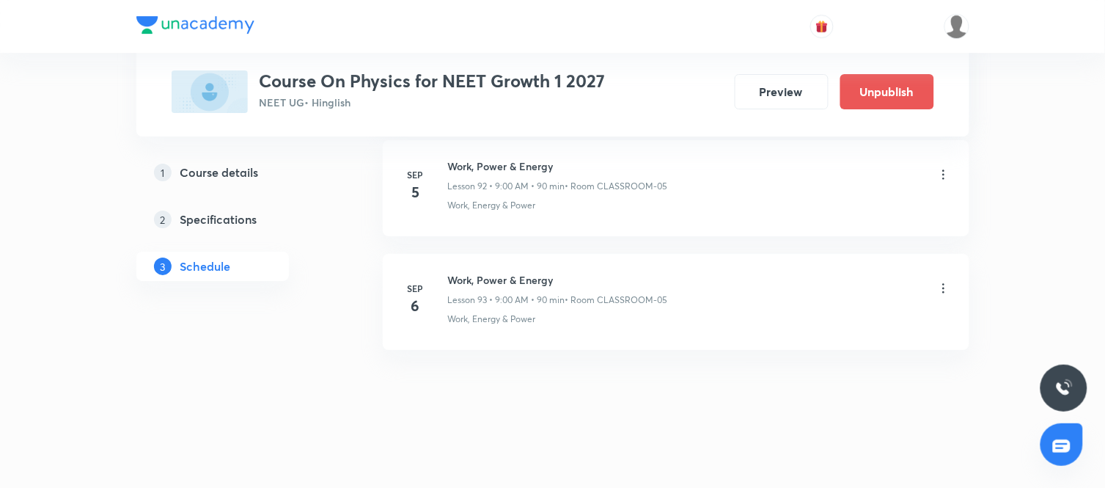
scroll to position [11274, 0]
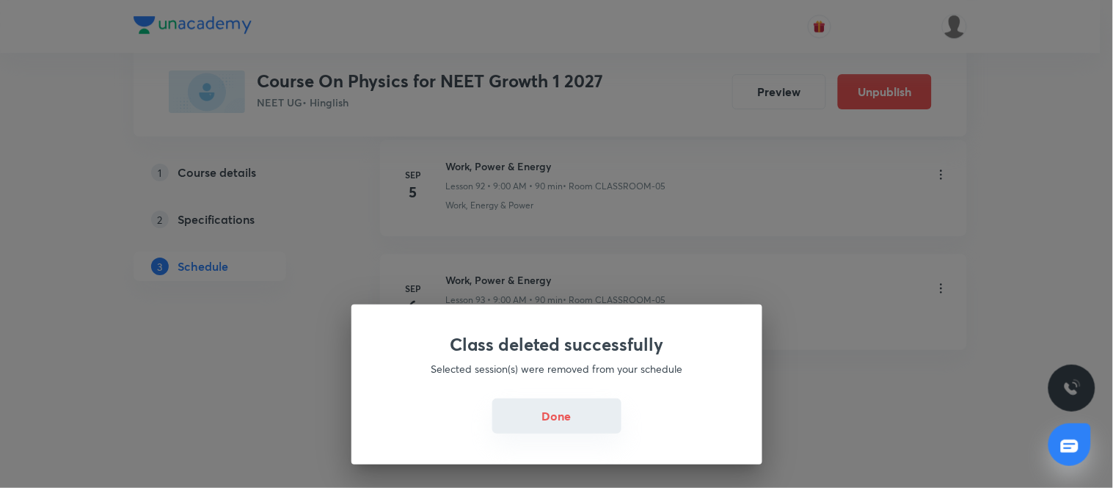
click at [550, 415] on button "Done" at bounding box center [556, 415] width 129 height 35
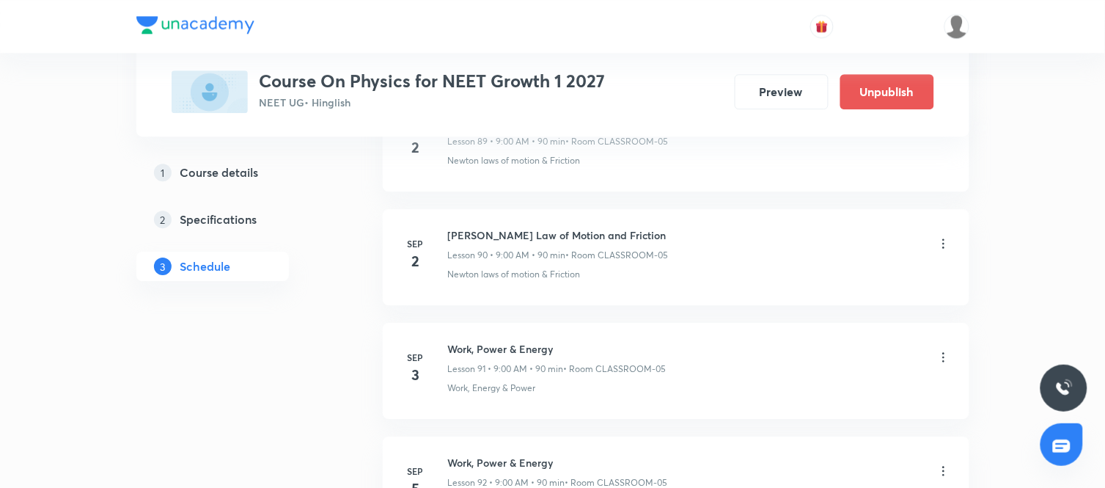
scroll to position [10964, 0]
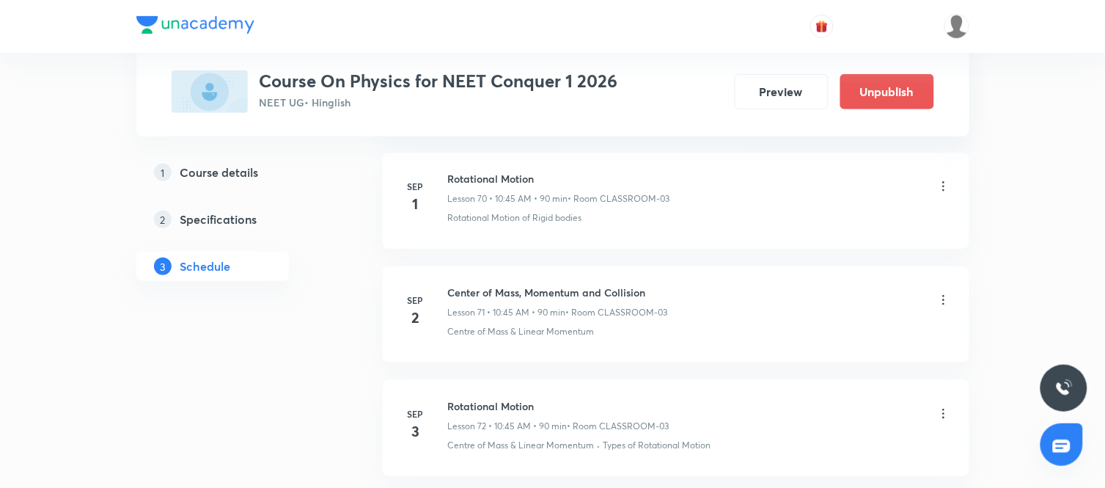
scroll to position [8751, 0]
click at [578, 298] on h6 "Center of Mass, Momentum and Collision" at bounding box center [558, 289] width 220 height 15
copy h6 "Center of Mass, Momentum and Collision"
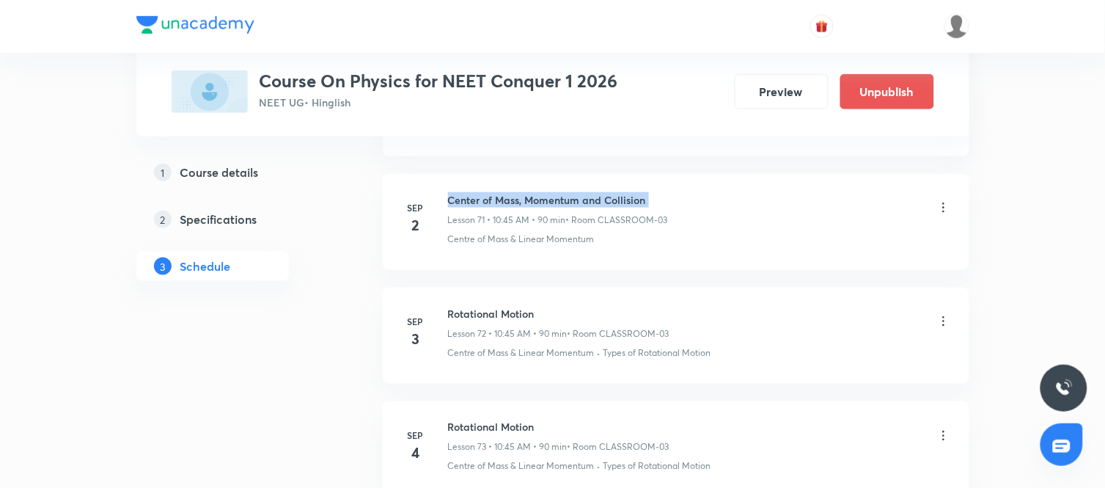
scroll to position [8851, 0]
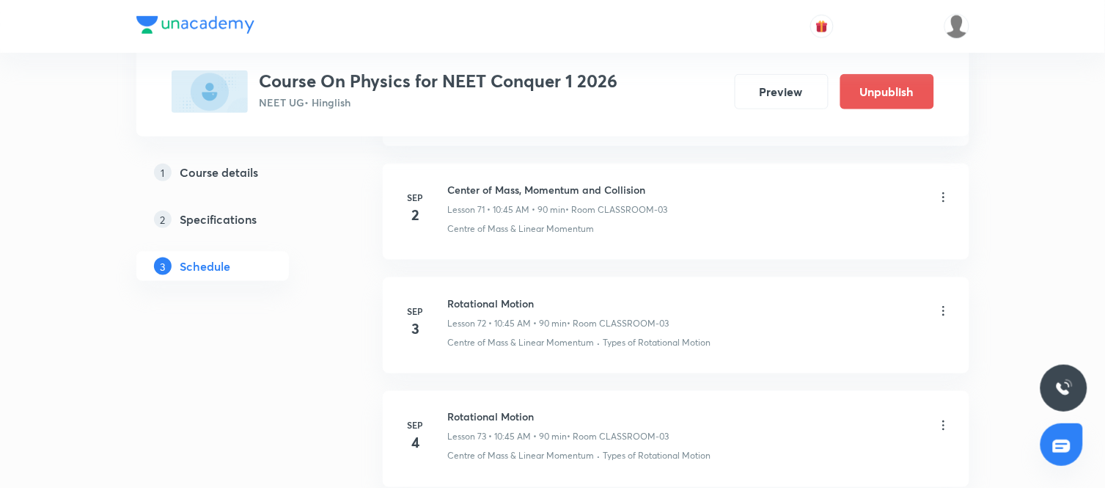
click at [939, 318] on icon at bounding box center [944, 311] width 15 height 15
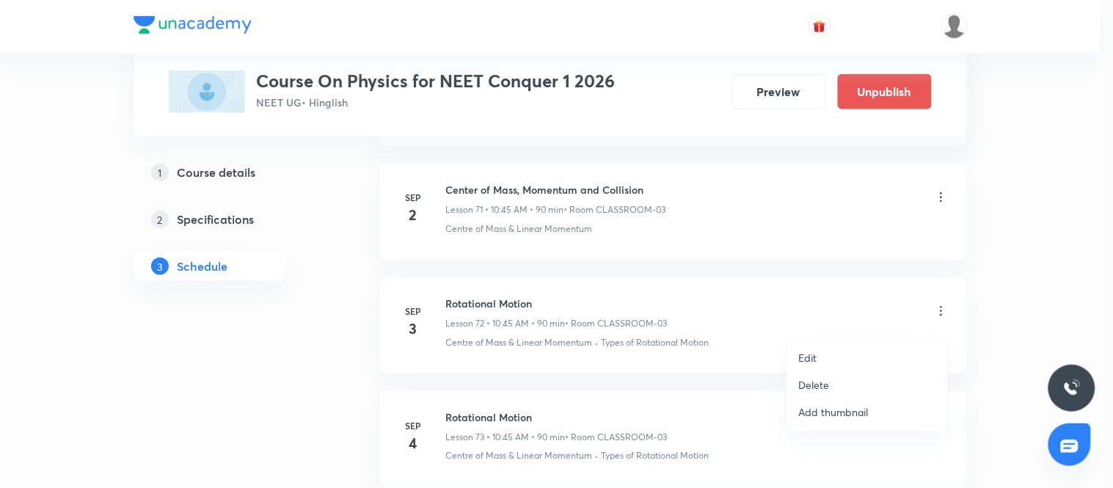
click at [833, 353] on li "Edit" at bounding box center [867, 357] width 161 height 27
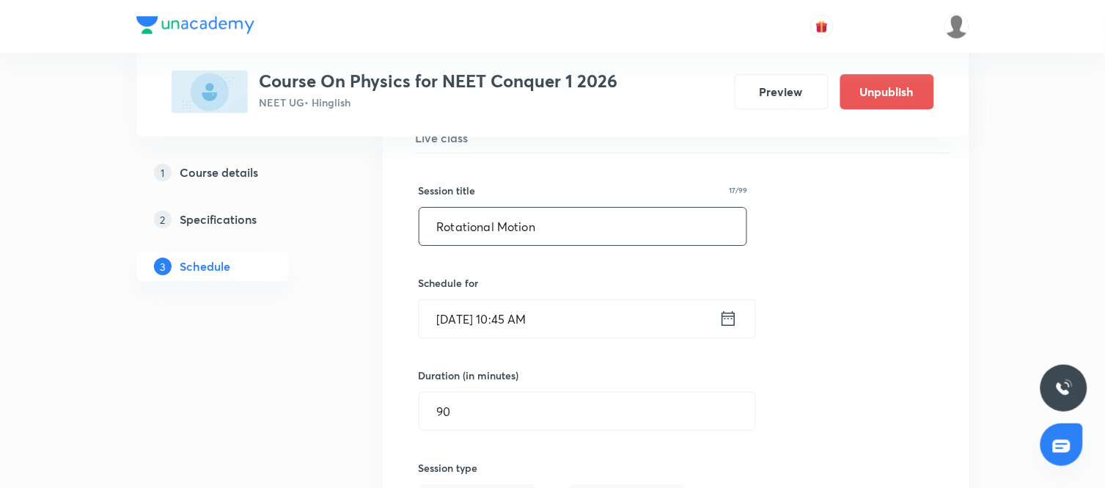
scroll to position [8303, 0]
click at [579, 240] on input "Rotational Motion" at bounding box center [584, 226] width 328 height 37
paste input "Center of Mass, Momentum and [PERSON_NAME]"
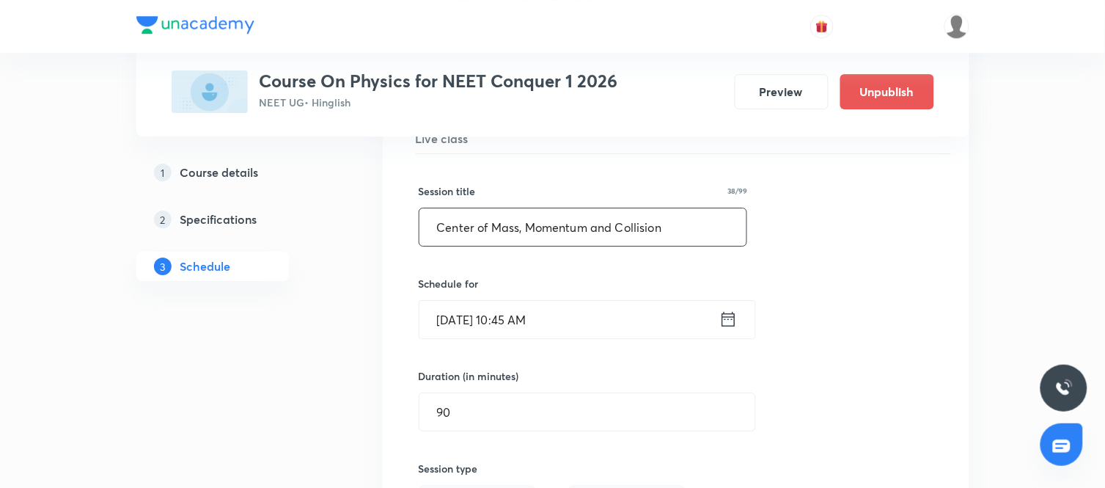
type input "Center of Mass, Momentum and Collision"
click at [801, 310] on div "Session title 38/99 Center of Mass, Momentum and Collision ​ Schedule for [DATE…" at bounding box center [676, 473] width 515 height 639
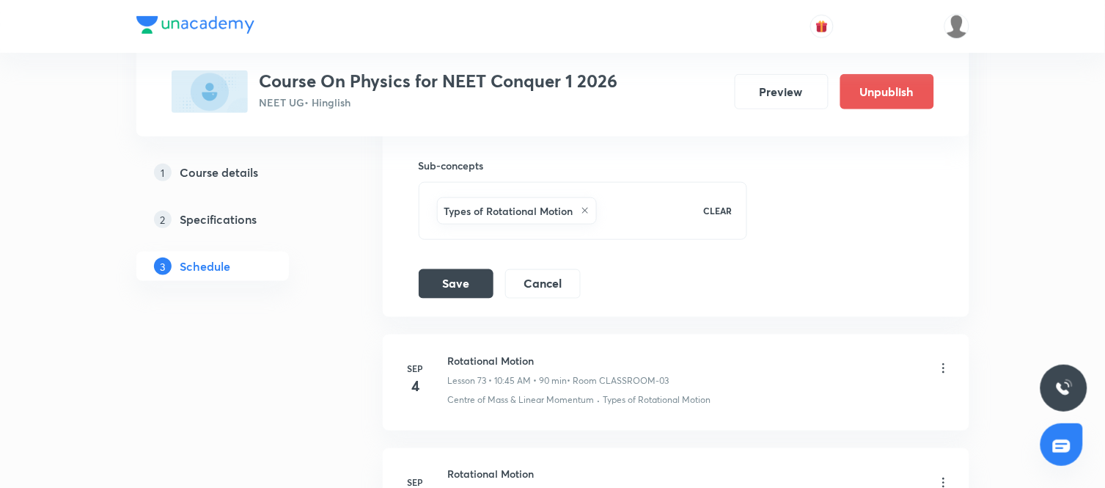
scroll to position [8800, 0]
click at [482, 295] on button "Save" at bounding box center [456, 280] width 75 height 29
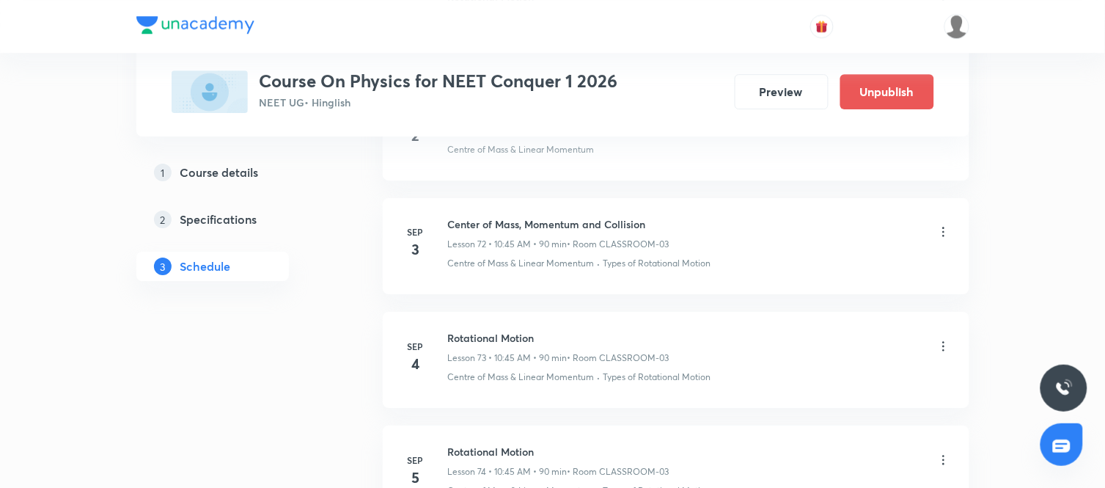
scroll to position [8254, 0]
click at [941, 356] on icon at bounding box center [944, 348] width 15 height 15
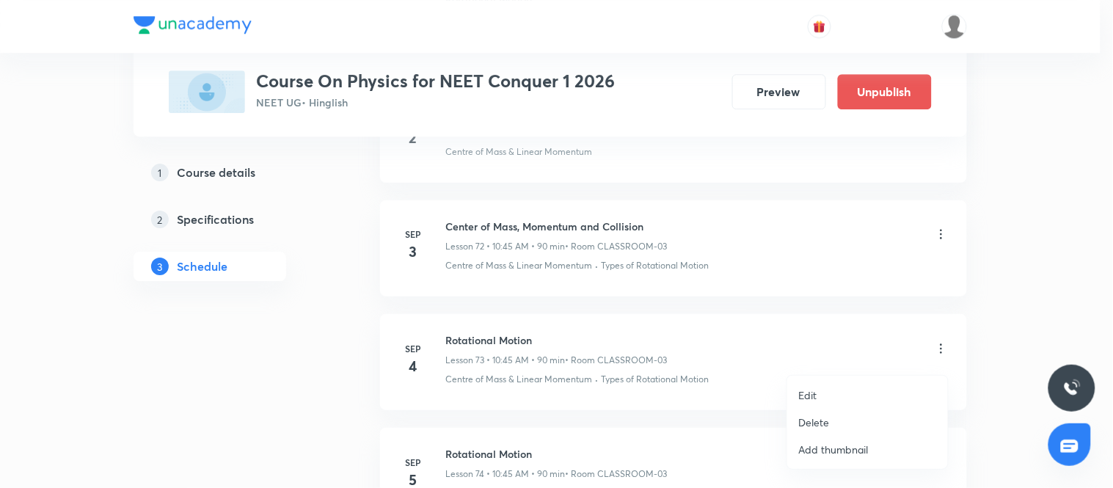
click at [821, 386] on li "Edit" at bounding box center [867, 394] width 161 height 27
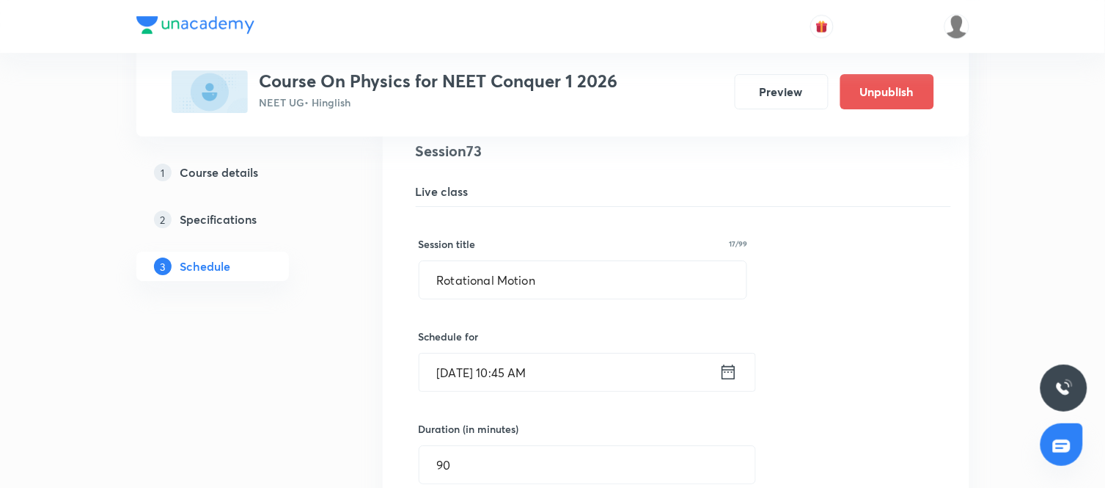
scroll to position [8372, 0]
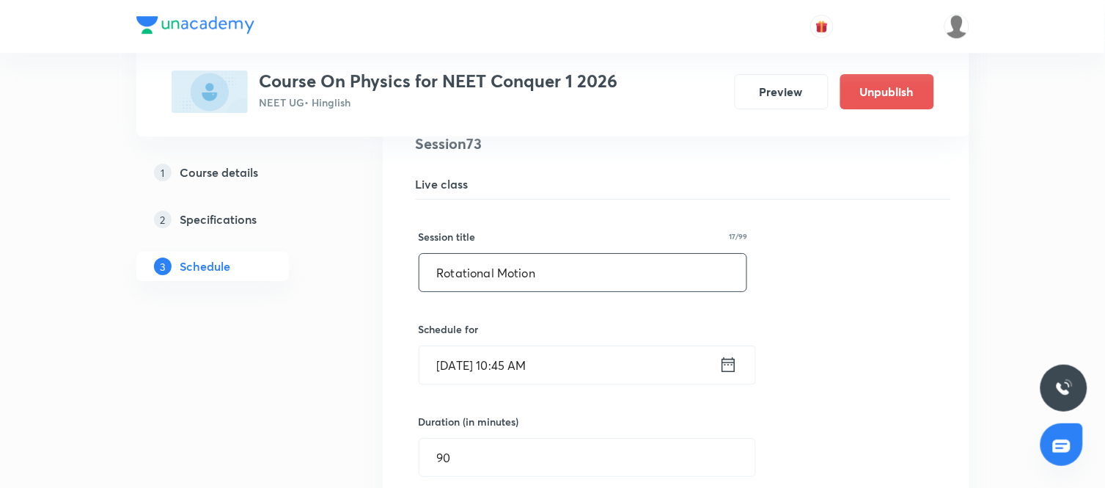
click at [604, 291] on input "Rotational Motion" at bounding box center [584, 272] width 328 height 37
paste input "Center of Mass, Momentum and [PERSON_NAME]"
type input "Center of Mass, Momentum and Collision"
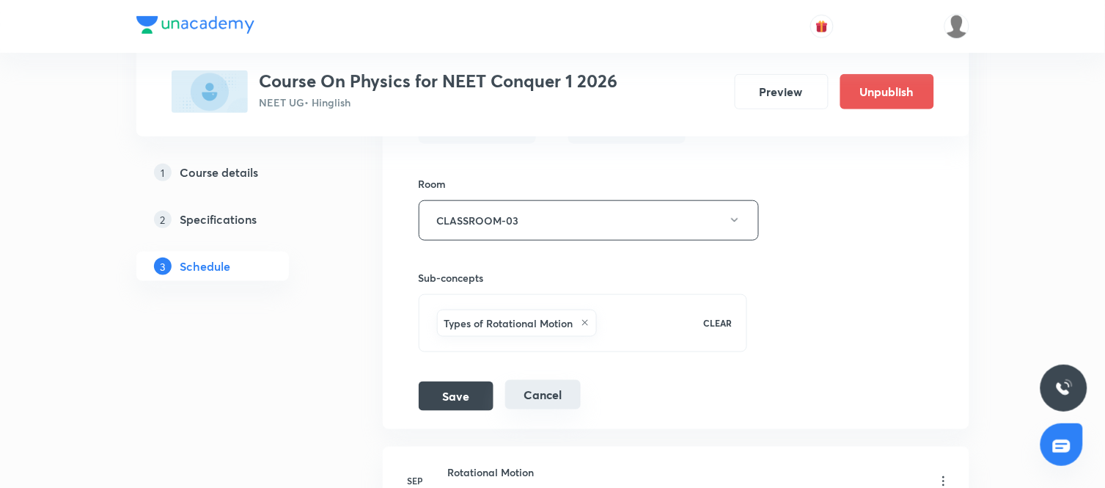
scroll to position [8800, 0]
click at [485, 409] on button "Save" at bounding box center [456, 393] width 75 height 29
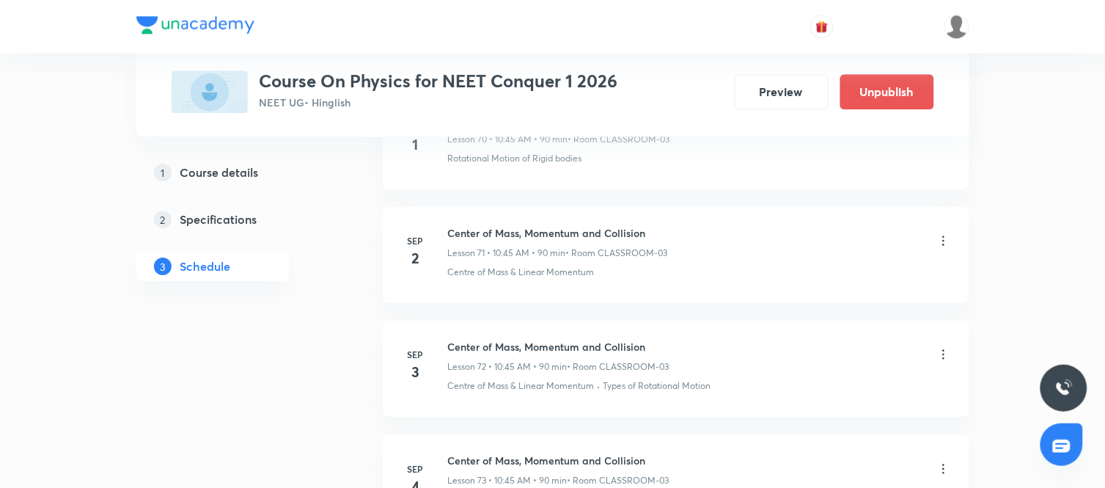
scroll to position [8136, 0]
click at [942, 359] on icon at bounding box center [944, 352] width 15 height 15
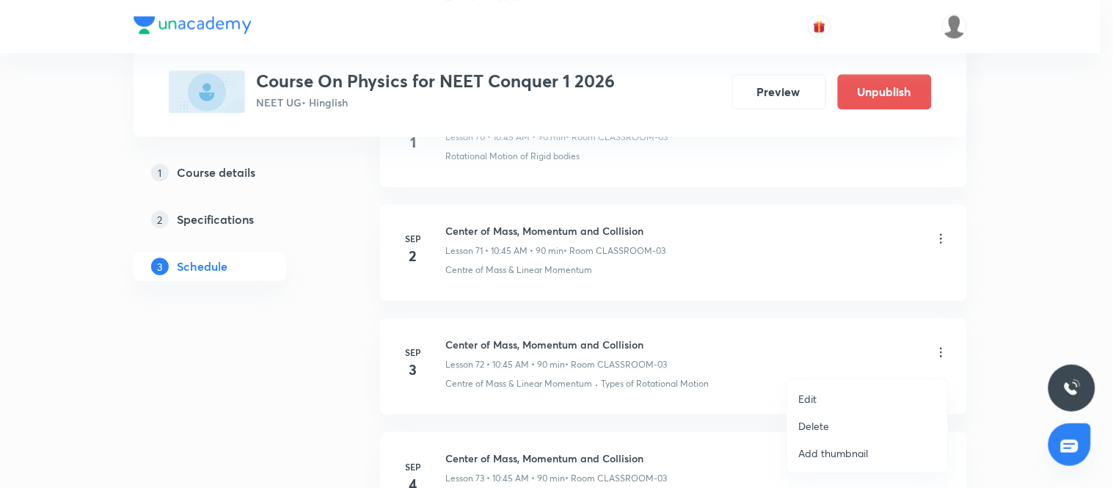
click at [822, 394] on li "Edit" at bounding box center [867, 398] width 161 height 27
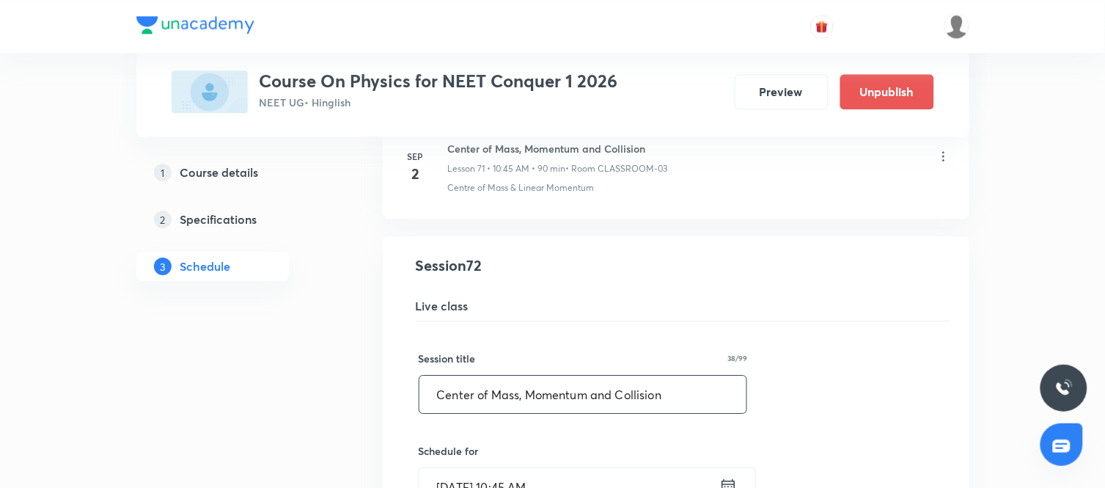
click at [686, 407] on input "Center of Mass, Momentum and Collision" at bounding box center [584, 394] width 328 height 37
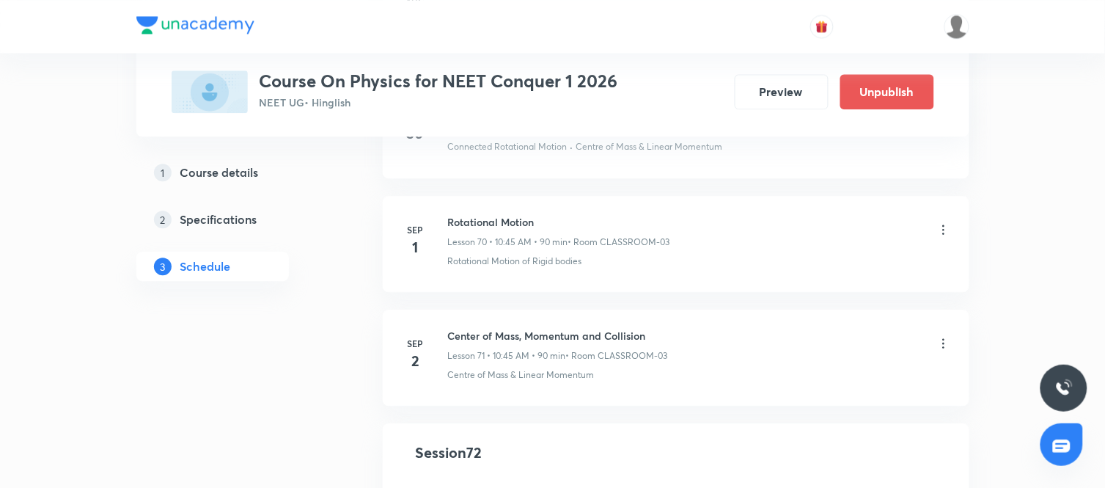
scroll to position [7948, 0]
click at [505, 228] on h6 "Rotational Motion" at bounding box center [559, 222] width 222 height 15
copy h6 "Rotational Motion"
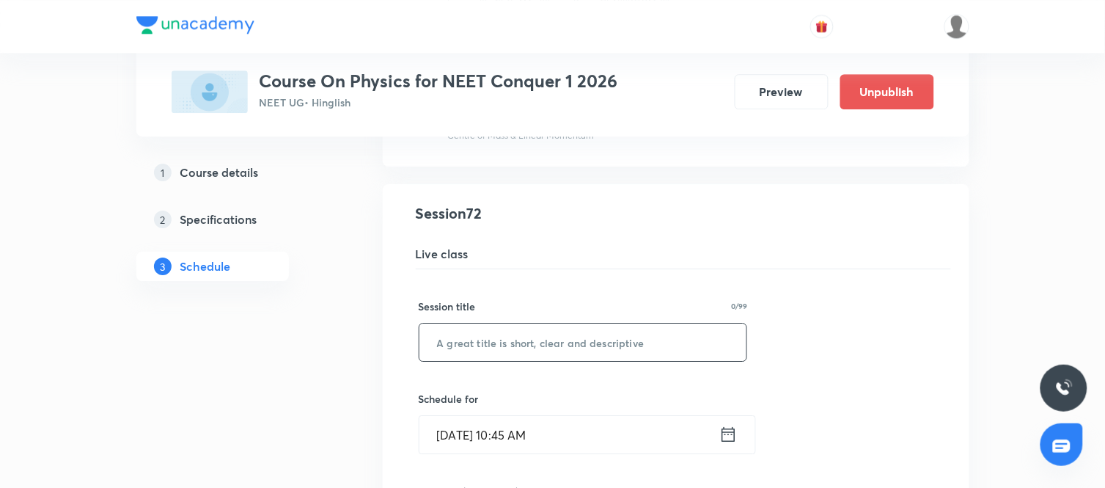
scroll to position [8189, 0]
click at [516, 343] on input "text" at bounding box center [584, 341] width 328 height 37
paste input "Rotational Motion"
type input "Rotational Motion"
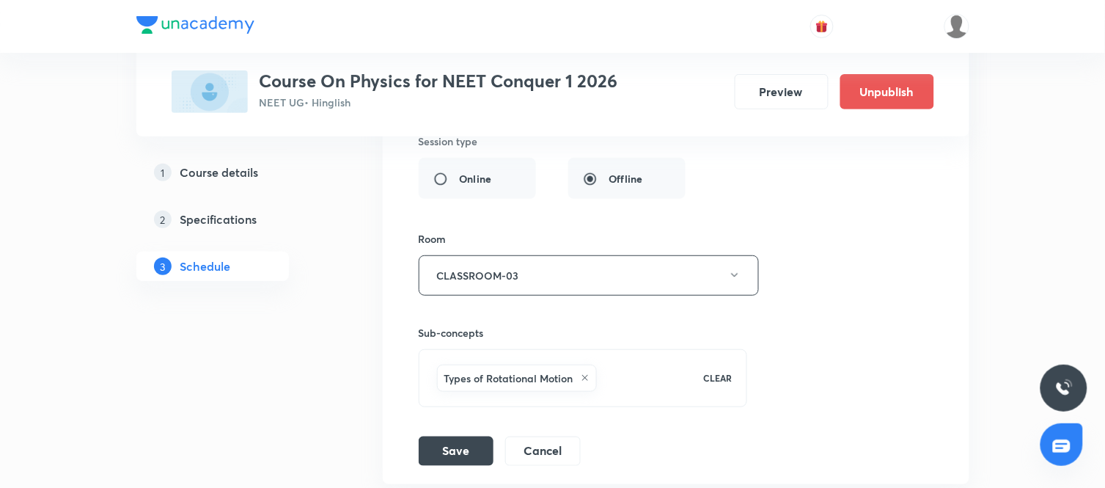
scroll to position [8631, 0]
click at [471, 453] on button "Save" at bounding box center [456, 448] width 75 height 29
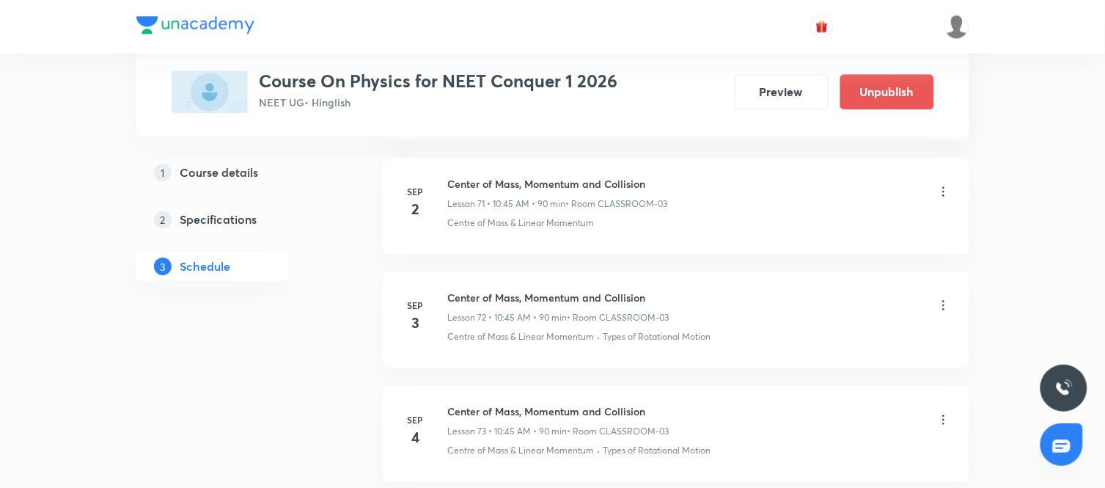
scroll to position [8182, 0]
click at [944, 428] on icon at bounding box center [944, 420] width 15 height 15
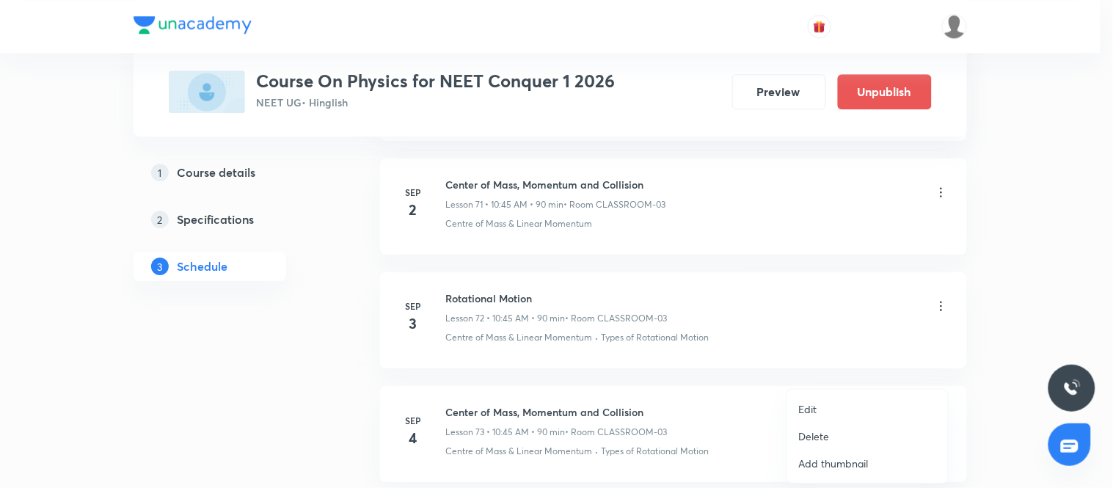
click at [824, 403] on li "Edit" at bounding box center [867, 408] width 161 height 27
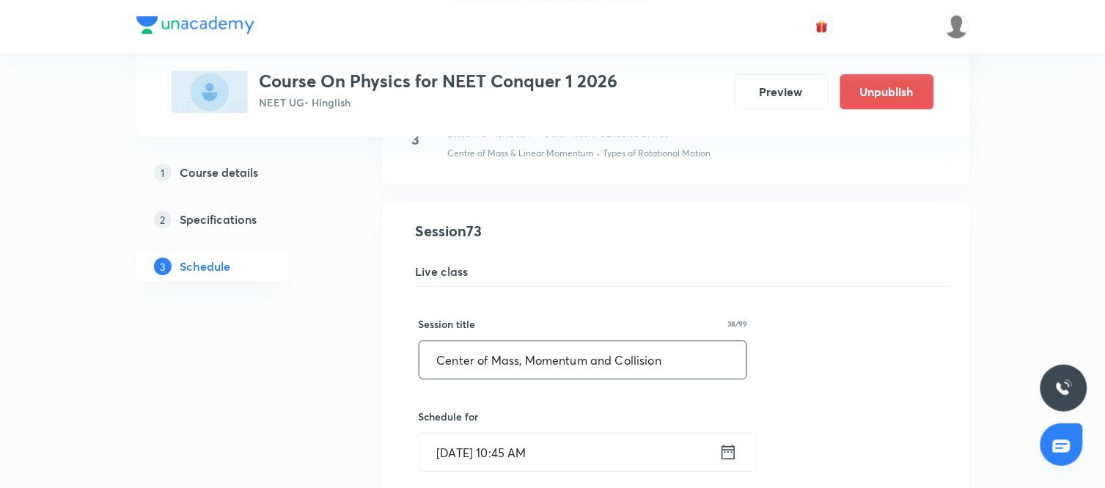
scroll to position [8285, 0]
click at [639, 365] on input "Center of Mass, Momentum and Collision" at bounding box center [584, 358] width 328 height 37
paste input "Rotational Mot"
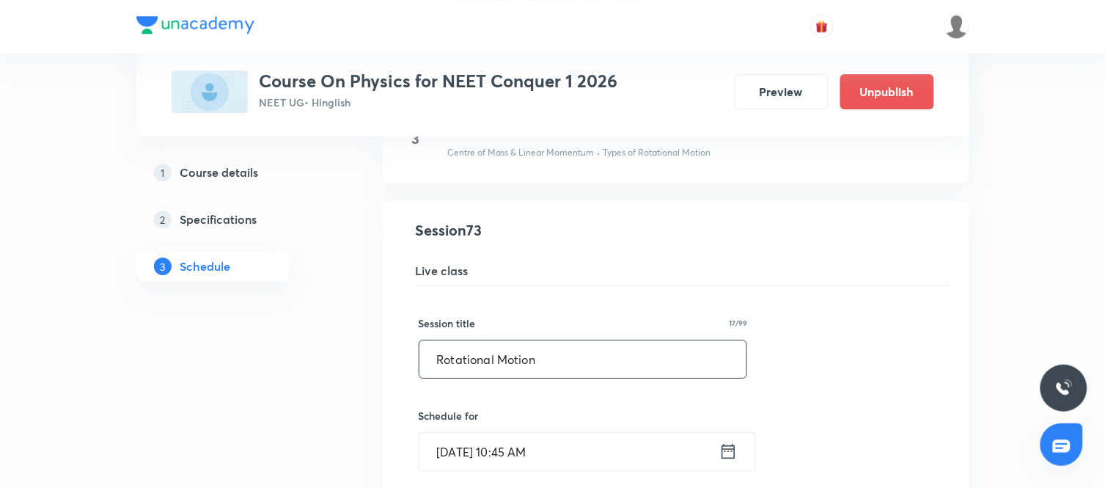
type input "Rotational Motion"
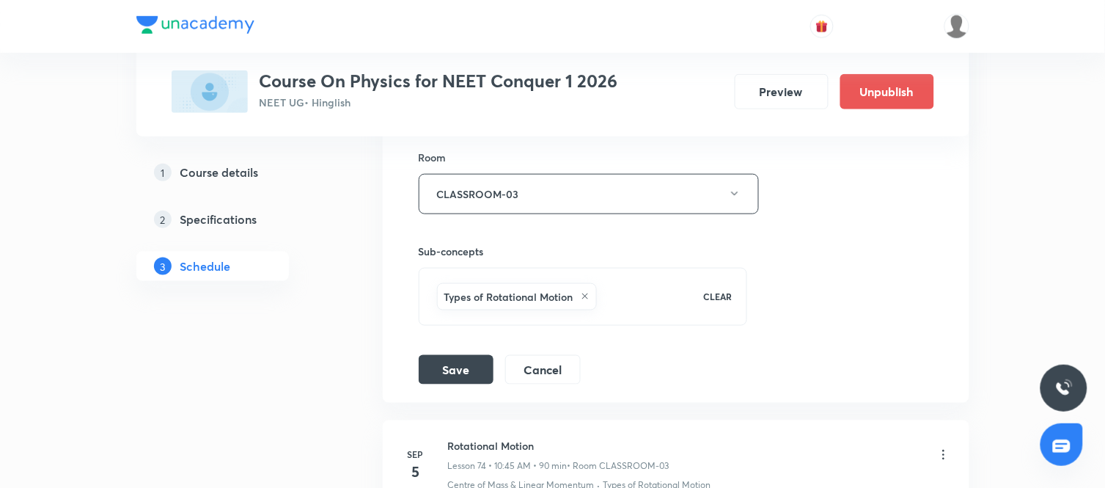
scroll to position [8829, 0]
click at [459, 377] on button "Save" at bounding box center [456, 364] width 75 height 29
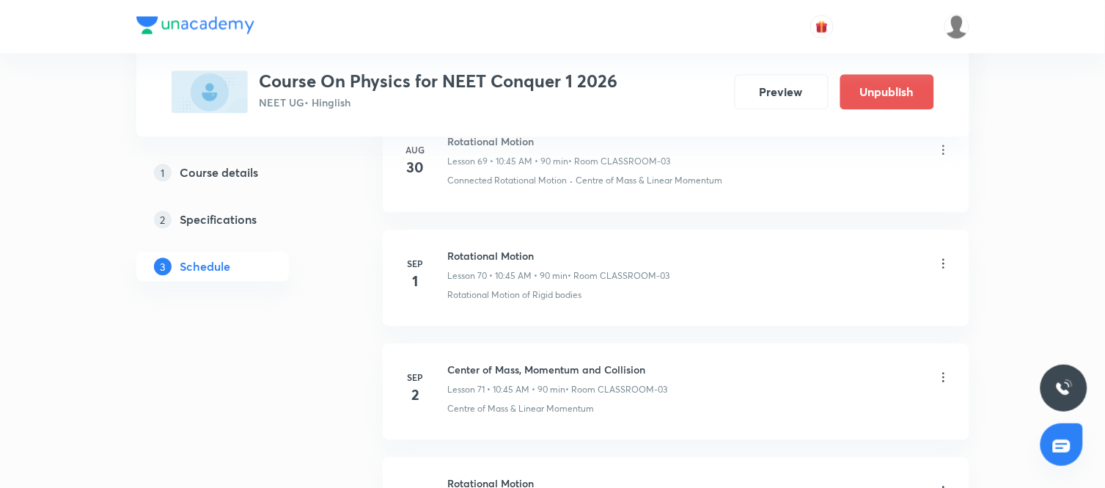
scroll to position [7997, 0]
click at [521, 378] on h6 "Center of Mass, Momentum and Collision" at bounding box center [558, 369] width 220 height 15
copy h6 "Center of Mass, Momentum and Collision"
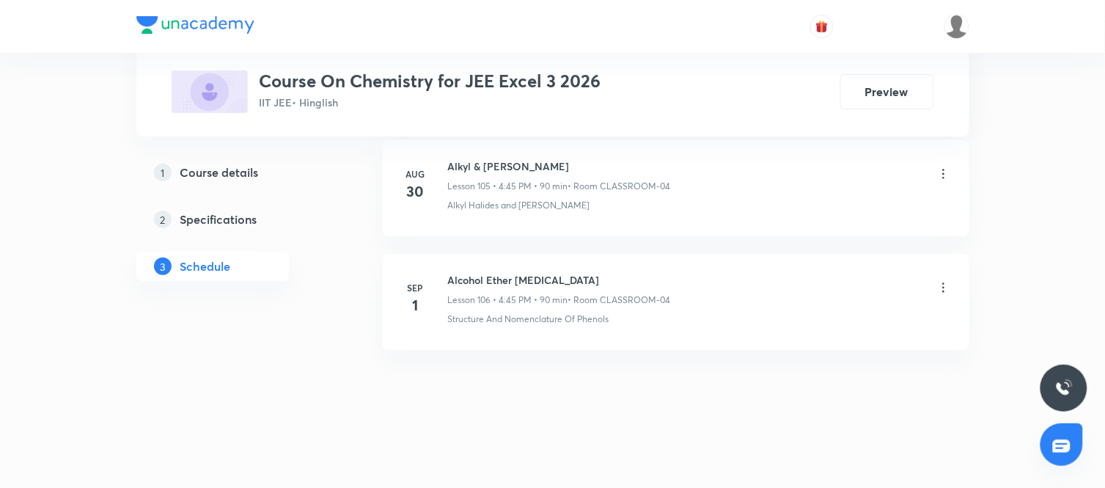
click at [495, 281] on h6 "Alcohol Ether [MEDICAL_DATA]" at bounding box center [559, 279] width 223 height 15
copy h6 "Alcohol Ether [MEDICAL_DATA]"
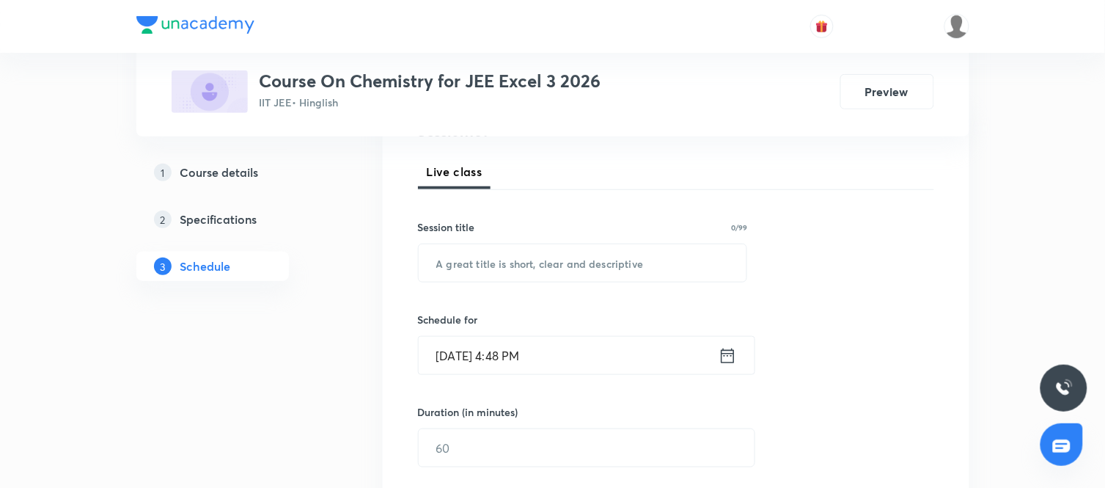
scroll to position [203, 0]
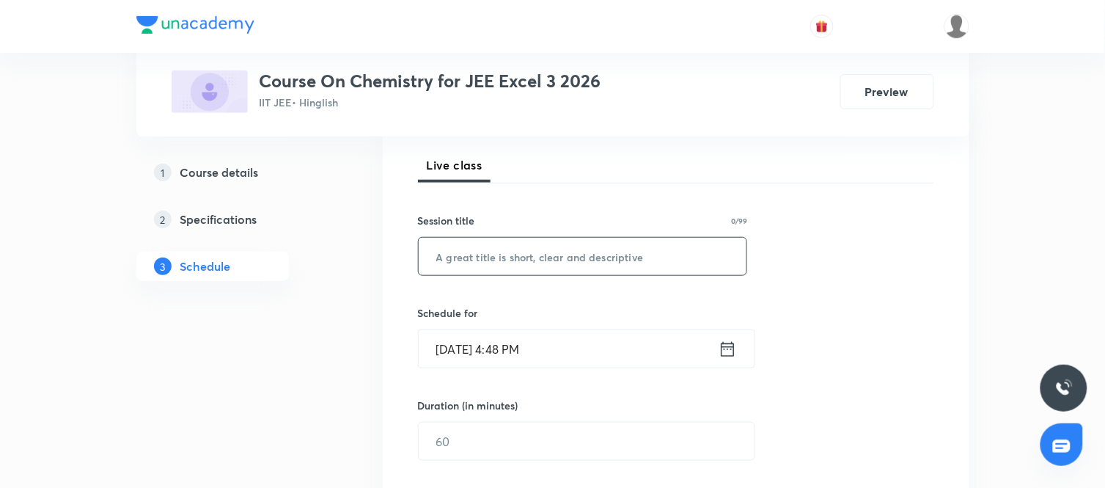
click at [543, 257] on input "text" at bounding box center [583, 256] width 329 height 37
paste input "Alcohol Ether [MEDICAL_DATA]"
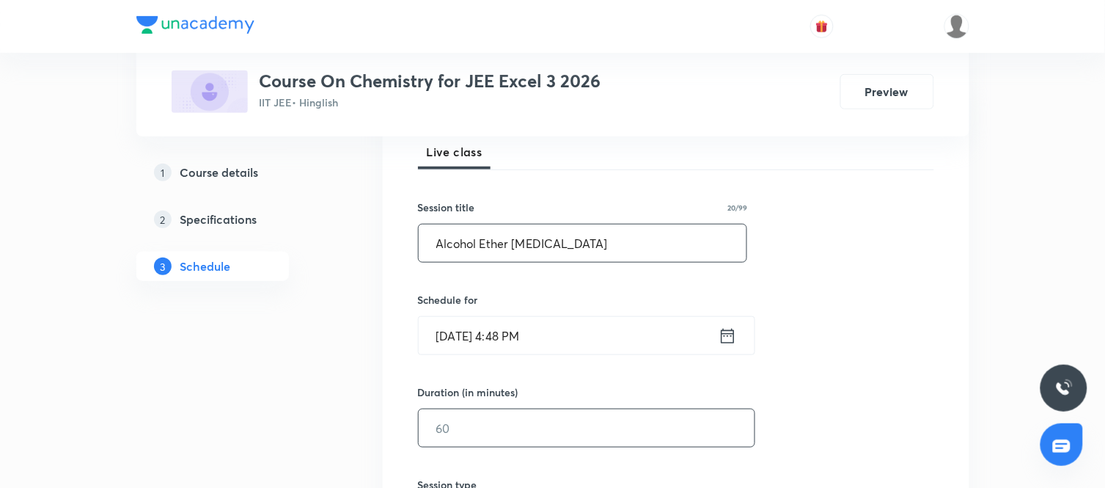
scroll to position [215, 0]
type input "Alcohol Ether [MEDICAL_DATA]"
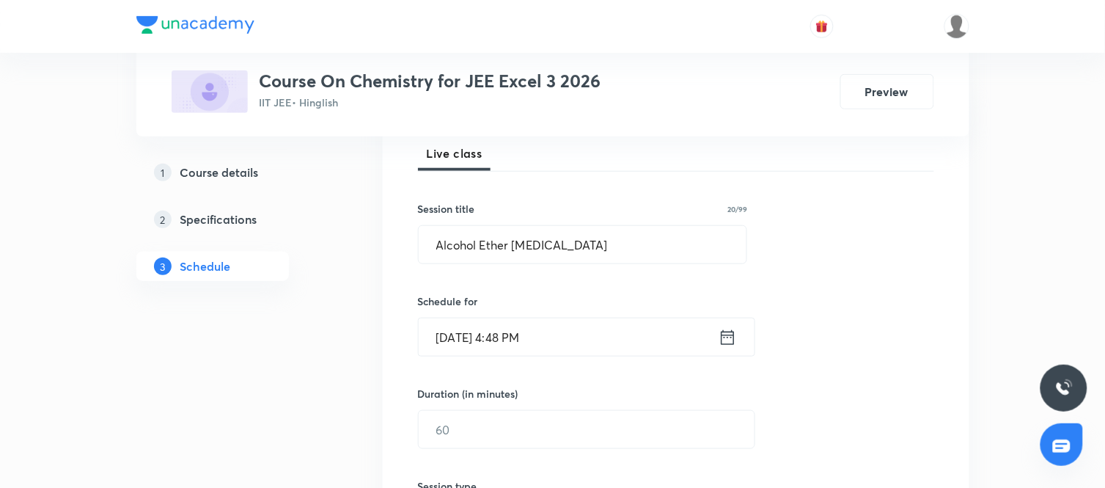
click at [819, 314] on div "Session 107 Live class Session title 20/99 Alcohol Ether [MEDICAL_DATA] ​ Sched…" at bounding box center [676, 446] width 516 height 689
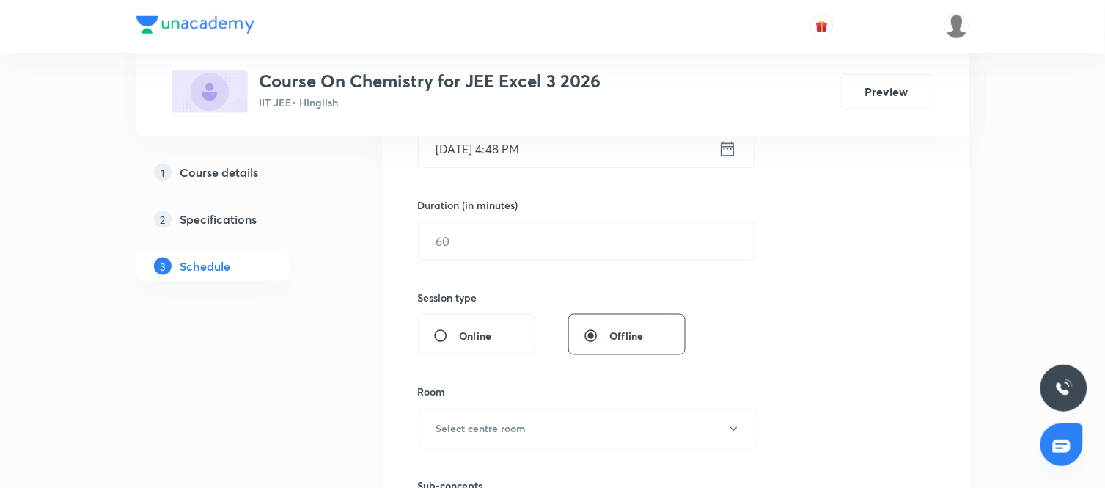
scroll to position [431, 0]
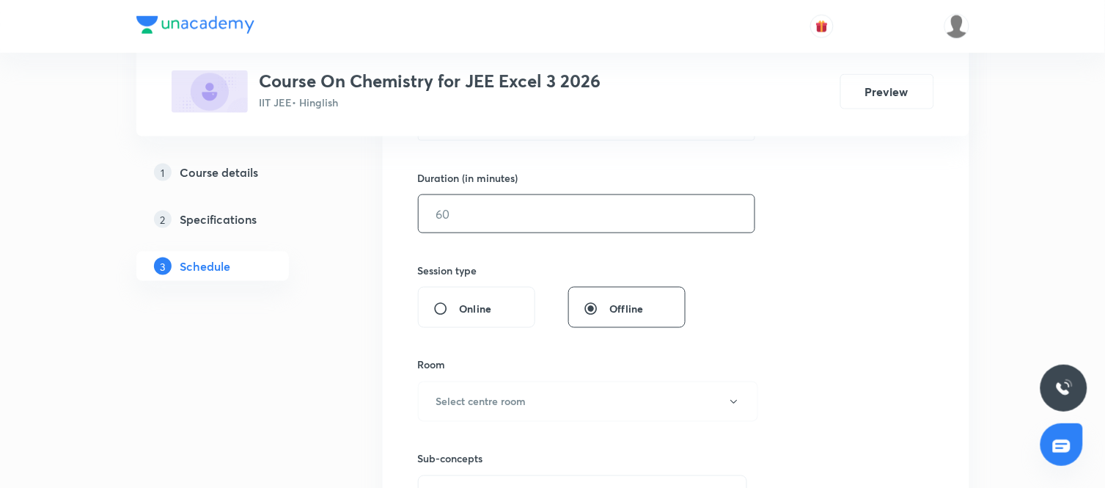
click at [610, 215] on input "text" at bounding box center [587, 213] width 336 height 37
type input "90"
click at [751, 330] on div "Session 107 Live class Session title 20/99 Alcohol Ether Phenol ​ Schedule for …" at bounding box center [676, 230] width 516 height 689
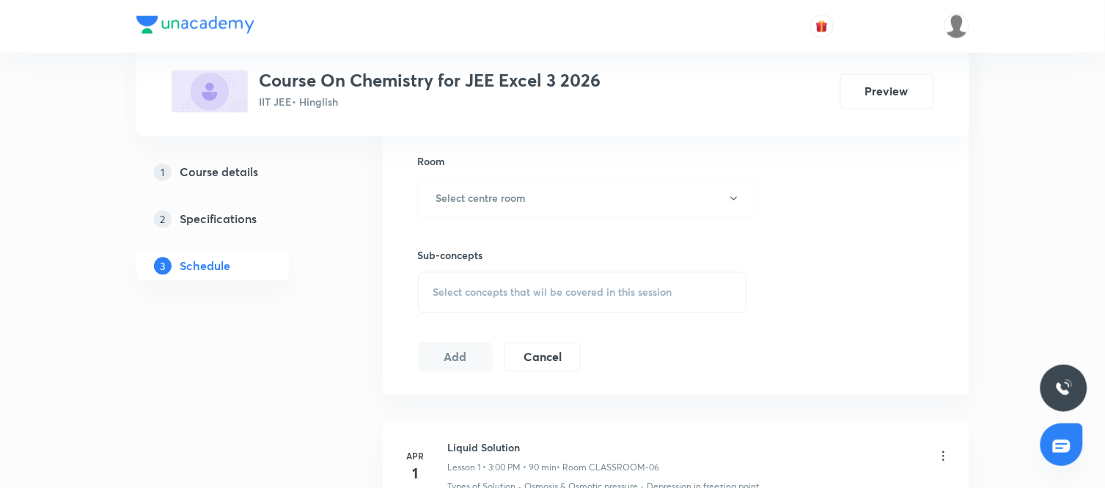
scroll to position [661, 0]
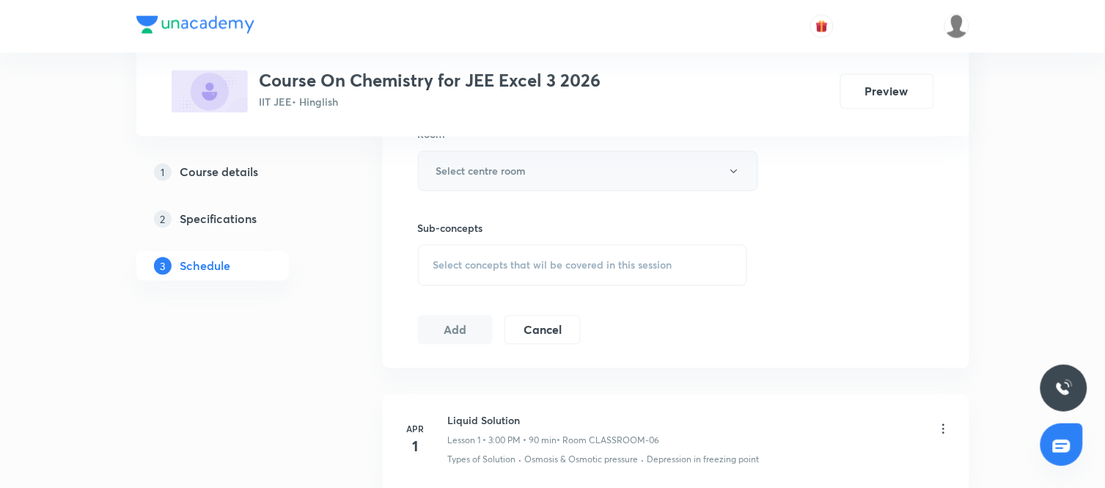
click at [629, 179] on button "Select centre room" at bounding box center [588, 171] width 340 height 40
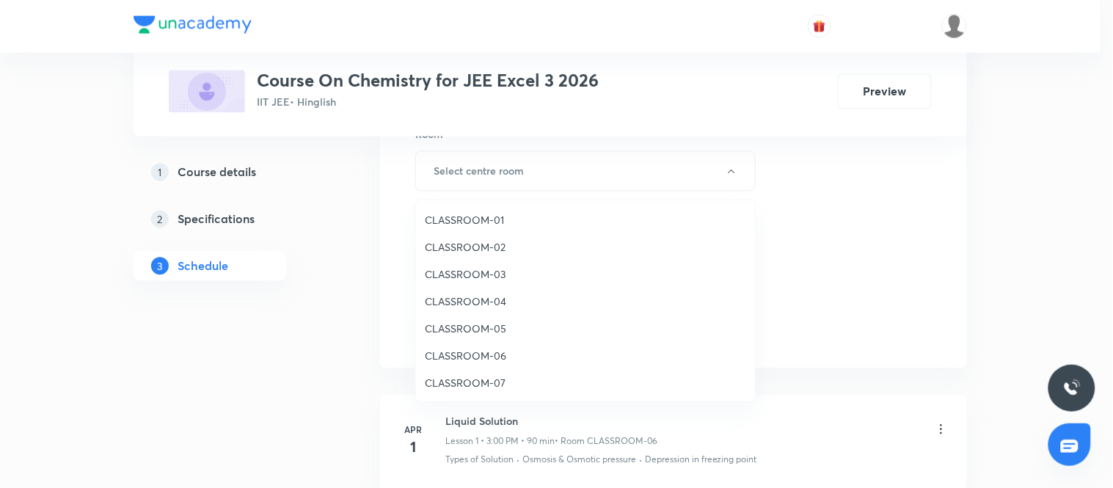
click at [468, 271] on span "CLASSROOM-03" at bounding box center [585, 273] width 321 height 15
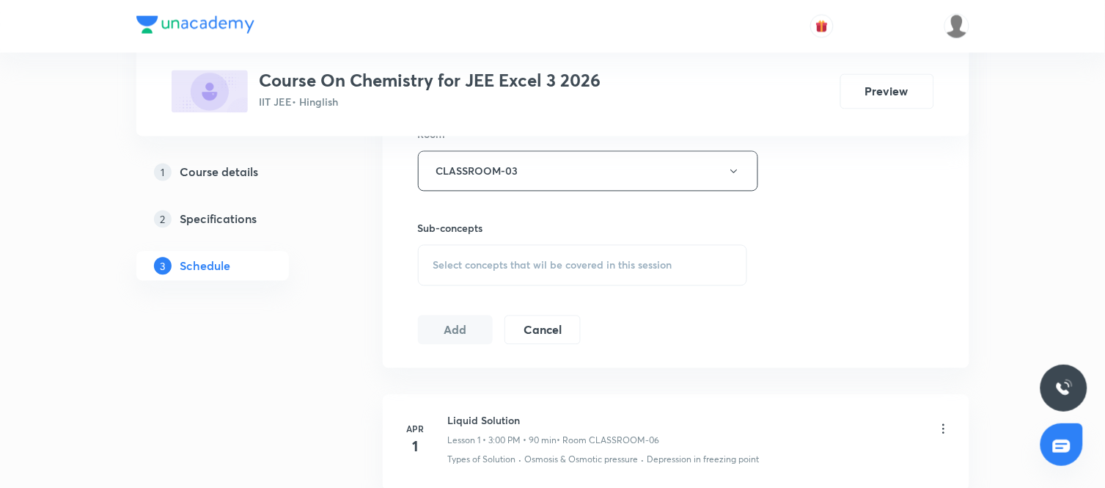
click at [635, 270] on span "Select concepts that wil be covered in this session" at bounding box center [552, 266] width 239 height 12
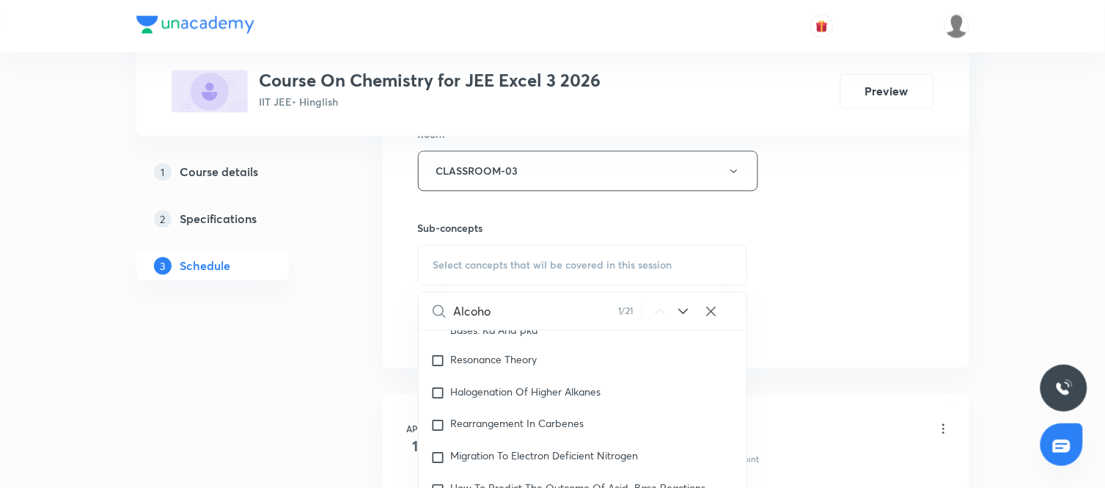
scroll to position [25349, 0]
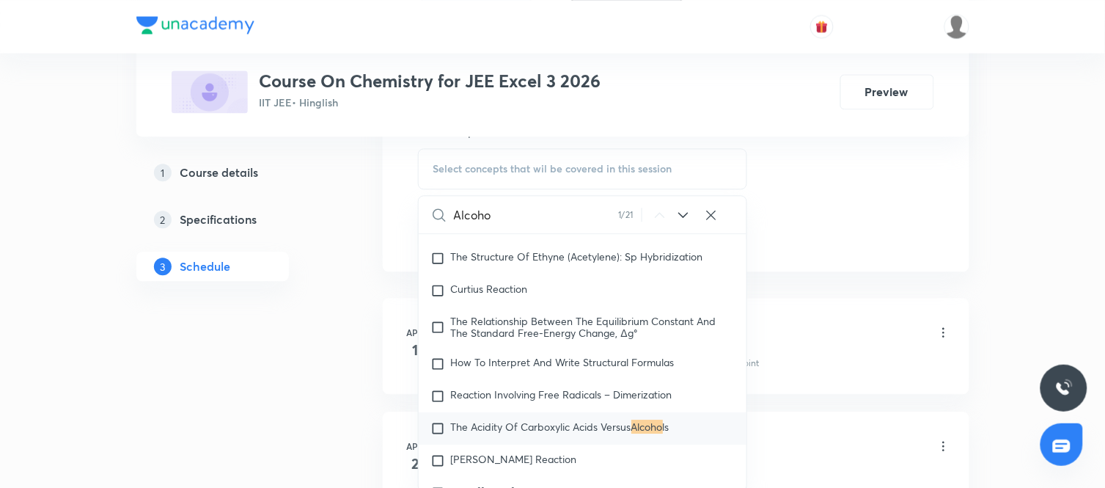
type input "Alcoho"
click at [687, 211] on icon at bounding box center [684, 215] width 18 height 18
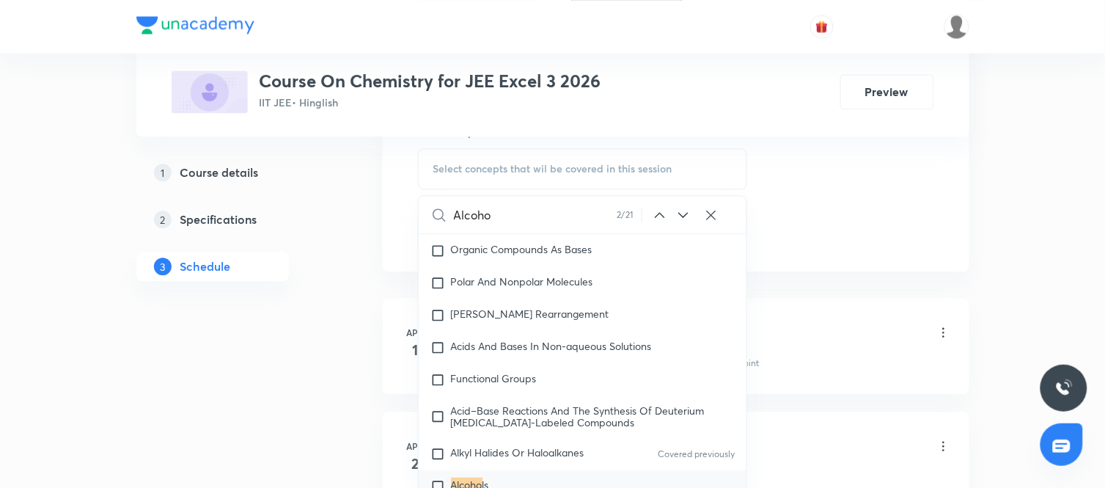
scroll to position [25796, 0]
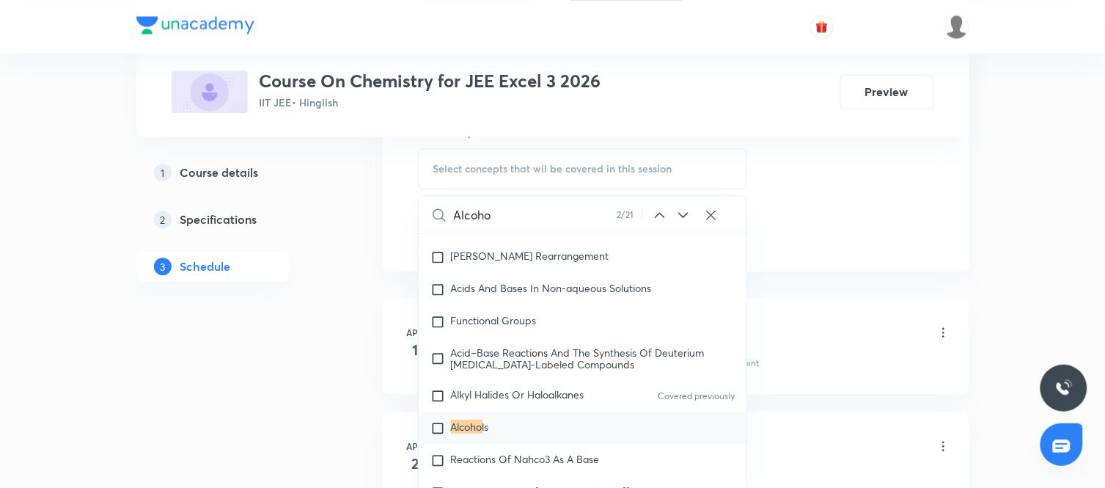
click at [502, 420] on div "Alcoho ls" at bounding box center [583, 428] width 329 height 32
checkbox input "true"
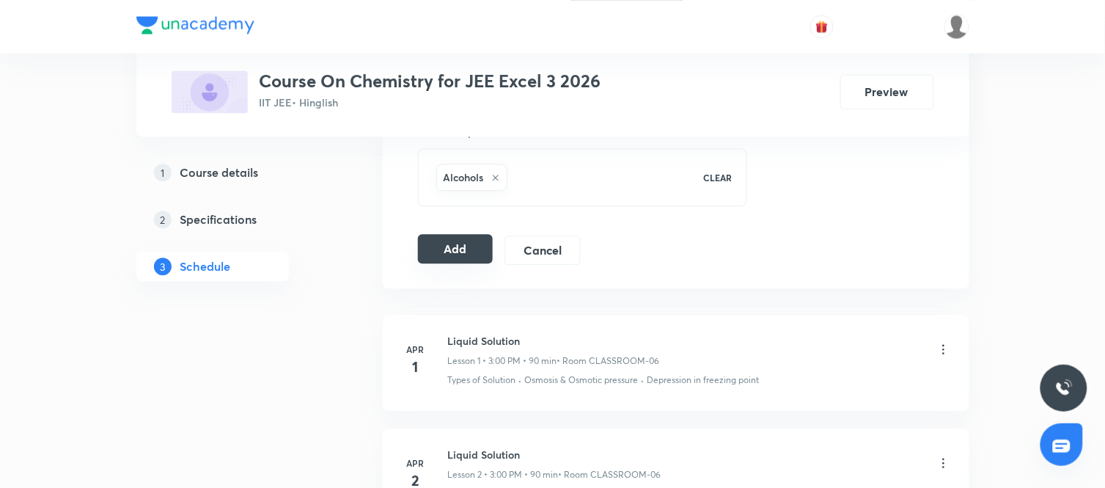
click at [461, 238] on button "Add" at bounding box center [456, 248] width 76 height 29
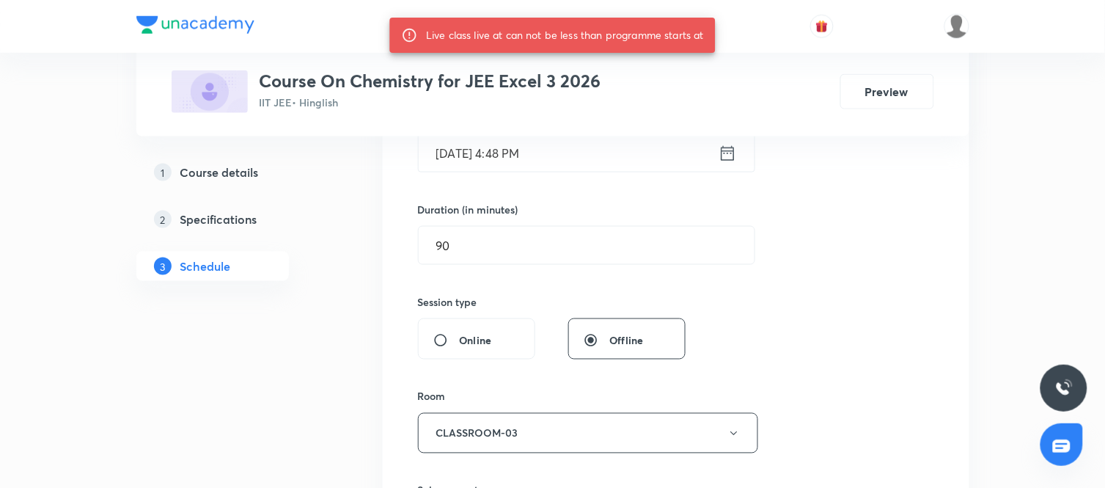
scroll to position [398, 0]
click at [733, 160] on icon at bounding box center [727, 153] width 13 height 15
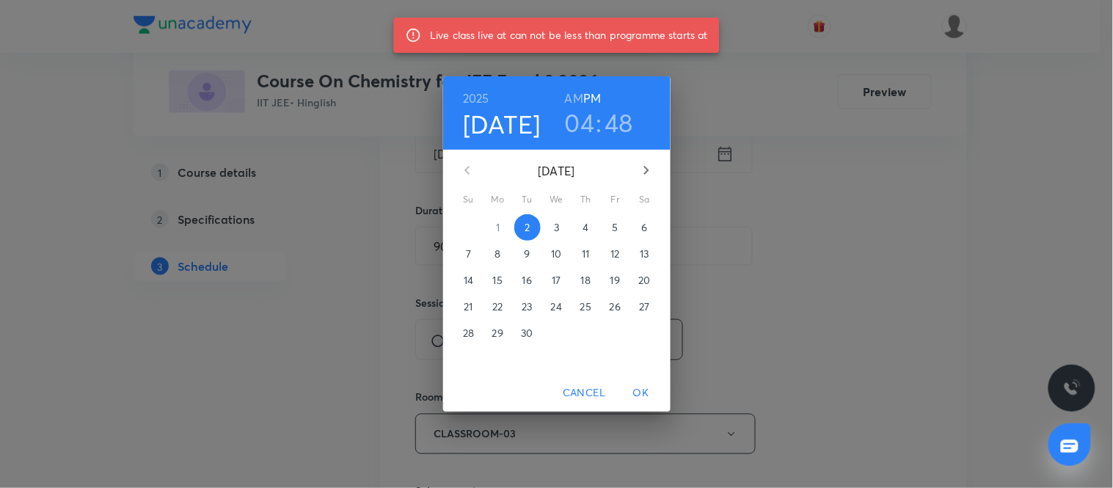
click at [627, 134] on h3 "48" at bounding box center [619, 122] width 29 height 31
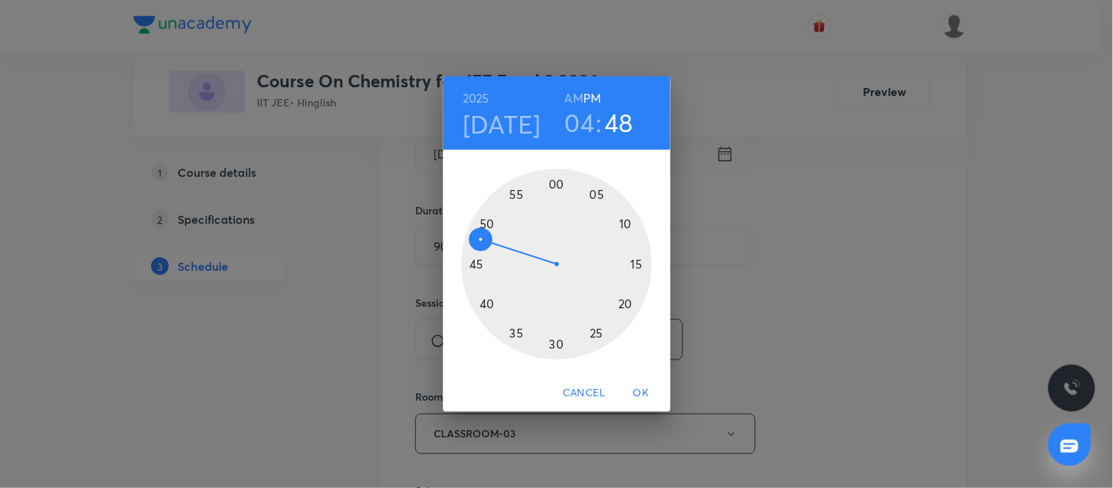
click at [483, 224] on div at bounding box center [556, 264] width 191 height 191
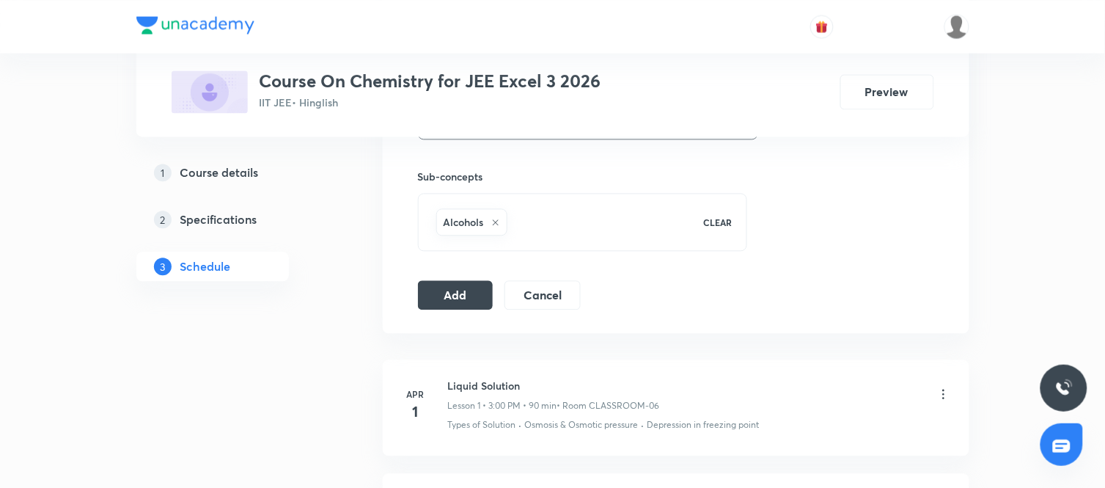
scroll to position [720, 0]
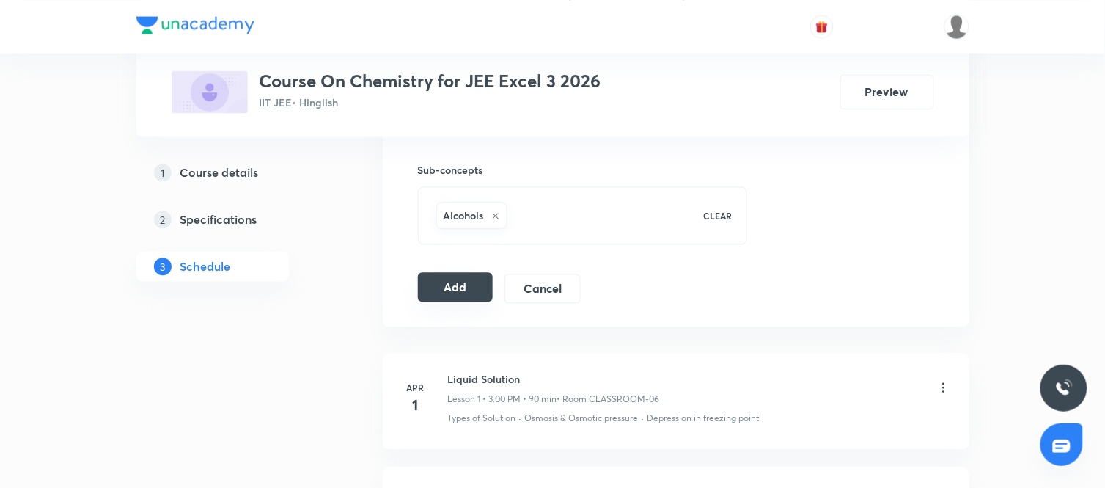
click at [479, 288] on button "Add" at bounding box center [456, 286] width 76 height 29
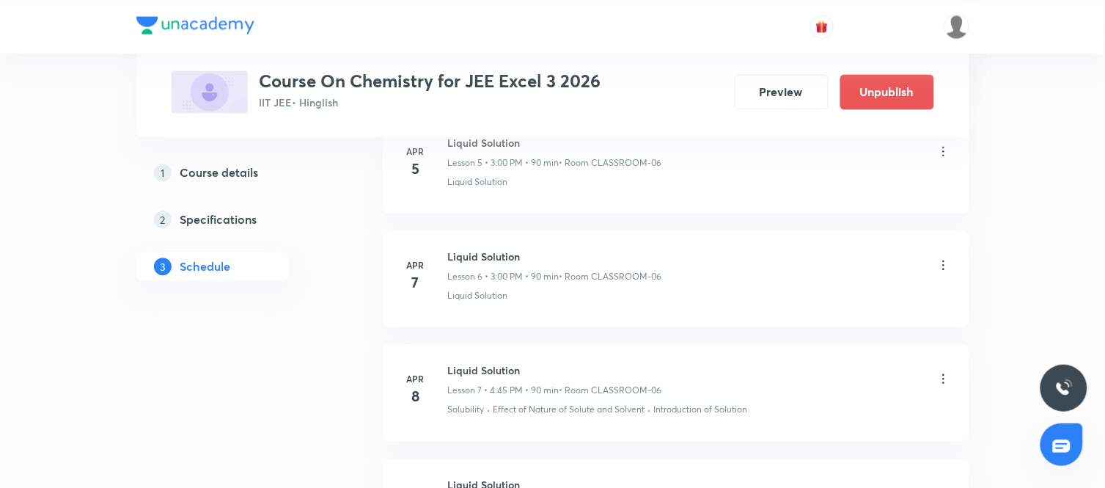
scroll to position [12213, 0]
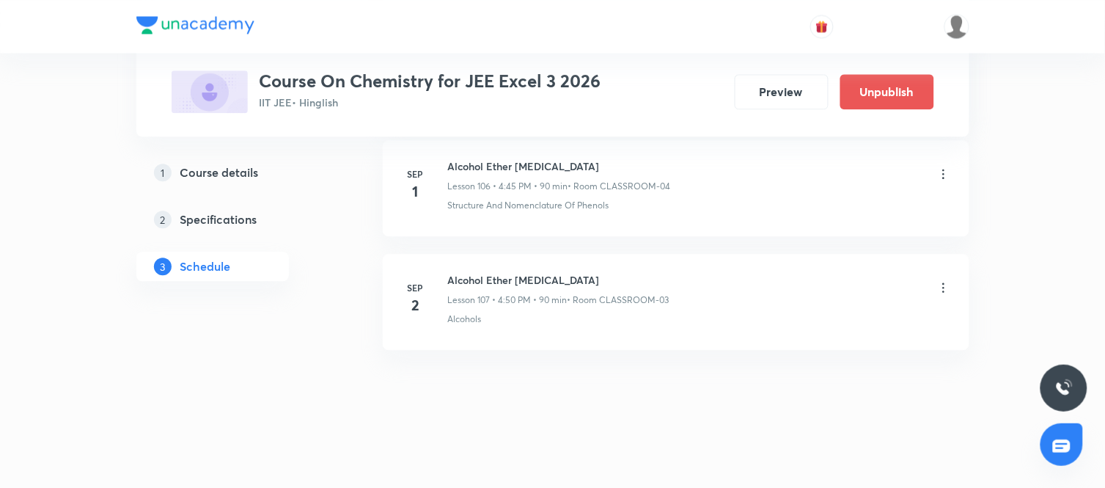
click at [519, 275] on h6 "Alcohol Ether Phenol" at bounding box center [559, 279] width 222 height 15
copy h6 "Alcohol Ether Phenol"
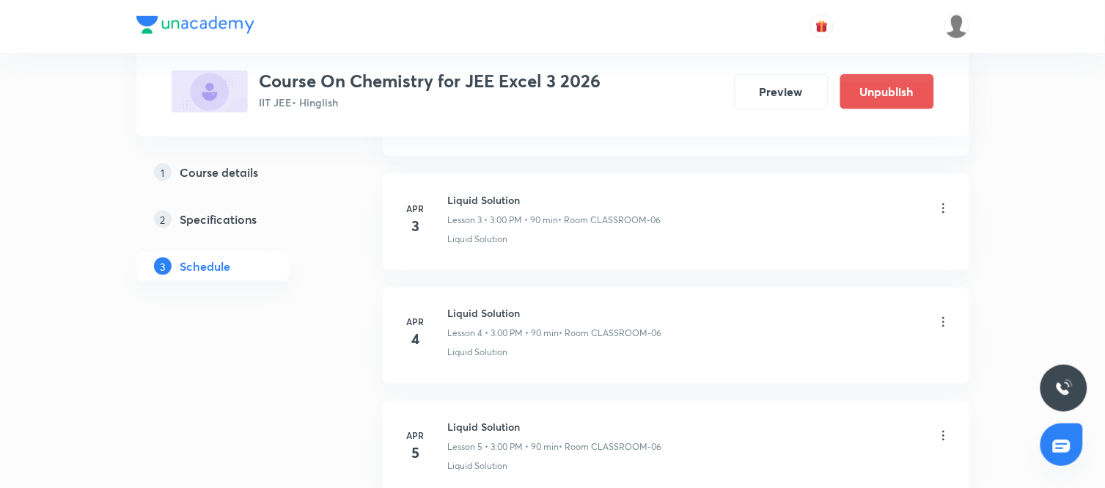
scroll to position [0, 0]
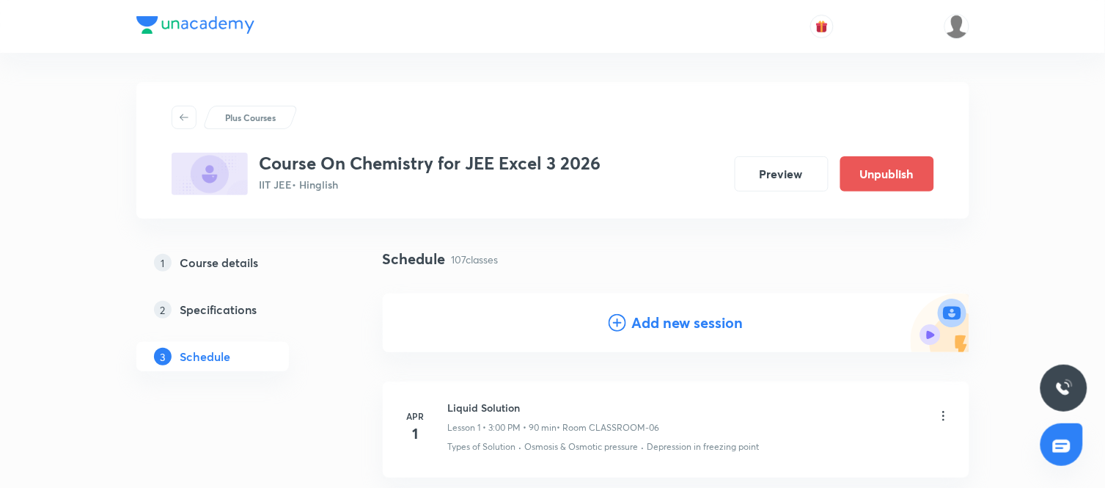
click at [643, 324] on h4 "Add new session" at bounding box center [687, 323] width 111 height 22
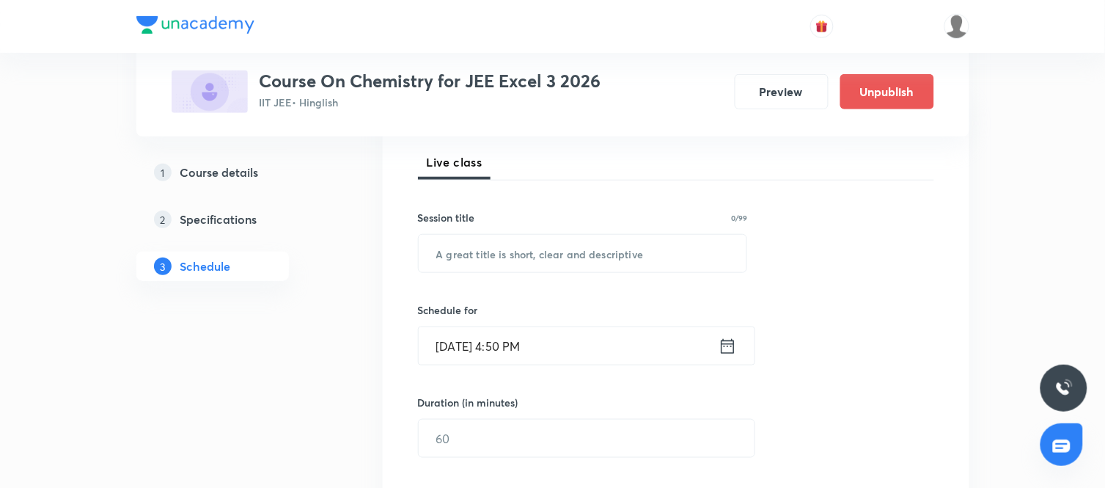
scroll to position [208, 0]
click at [519, 245] on input "text" at bounding box center [583, 251] width 329 height 37
paste input "Alcohol Ether Phenol"
type input "Alcohol Ether Phenol"
click at [728, 343] on icon at bounding box center [728, 344] width 18 height 21
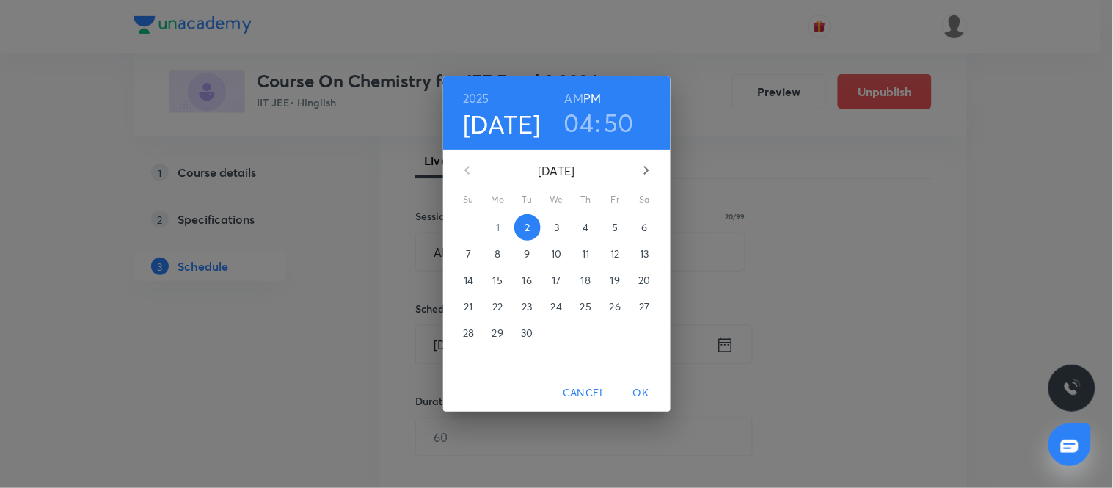
click at [559, 222] on p "3" at bounding box center [556, 227] width 5 height 15
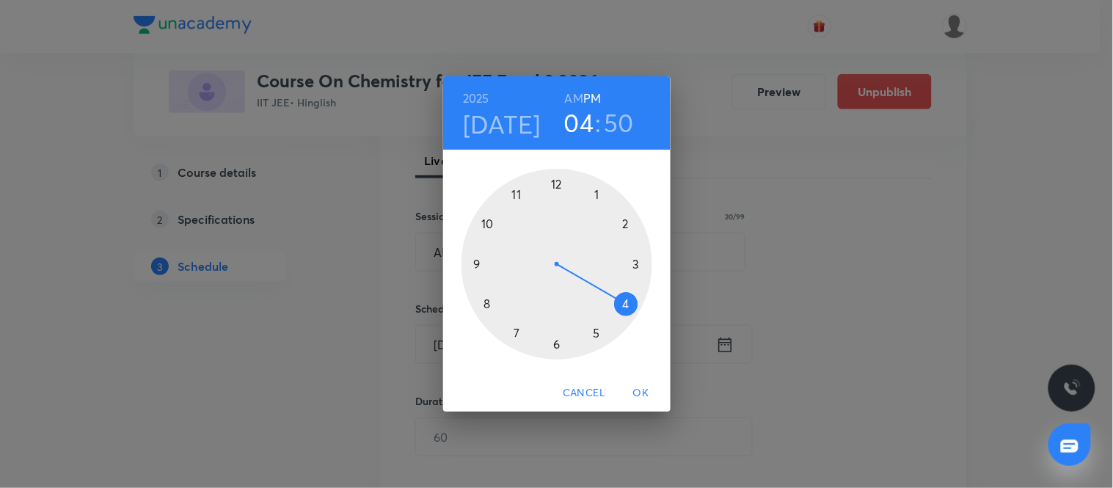
click at [627, 305] on div at bounding box center [556, 264] width 191 height 191
click at [473, 264] on div at bounding box center [556, 264] width 191 height 191
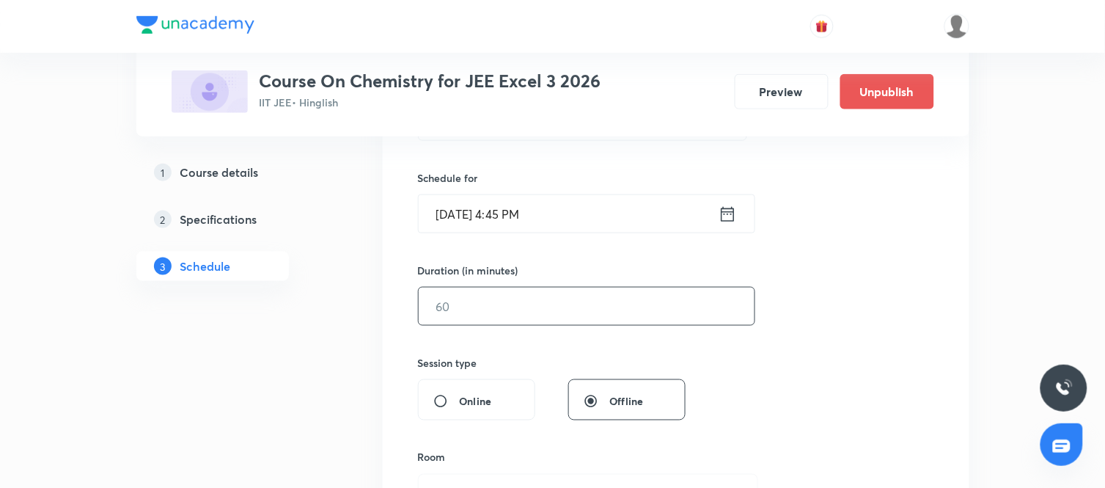
scroll to position [339, 0]
click at [545, 292] on input "text" at bounding box center [587, 305] width 336 height 37
type input "90"
click at [766, 371] on div "Session 108 Live class Session title 20/99 Alcohol Ether Phenol ​ Schedule for …" at bounding box center [676, 322] width 516 height 689
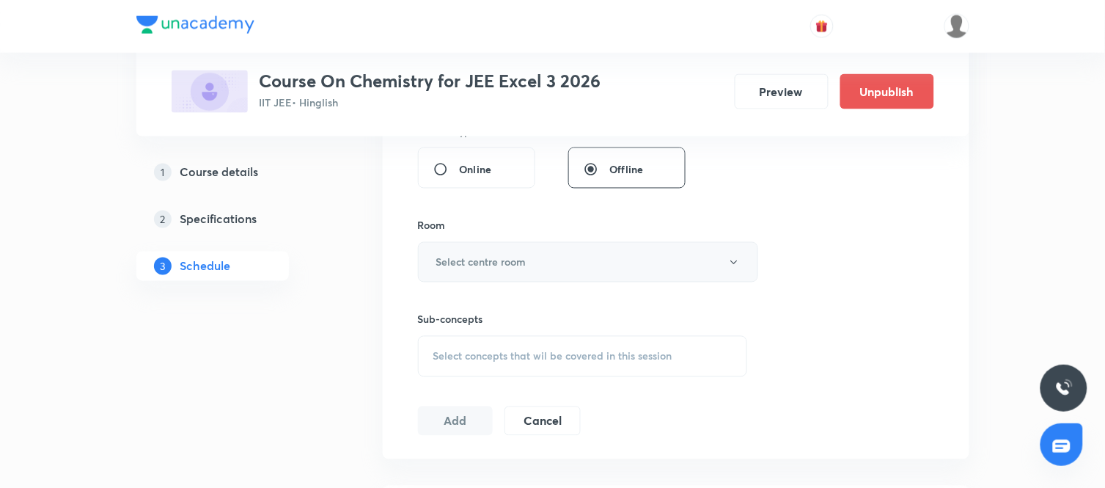
scroll to position [571, 0]
click at [616, 254] on button "Select centre room" at bounding box center [588, 261] width 340 height 40
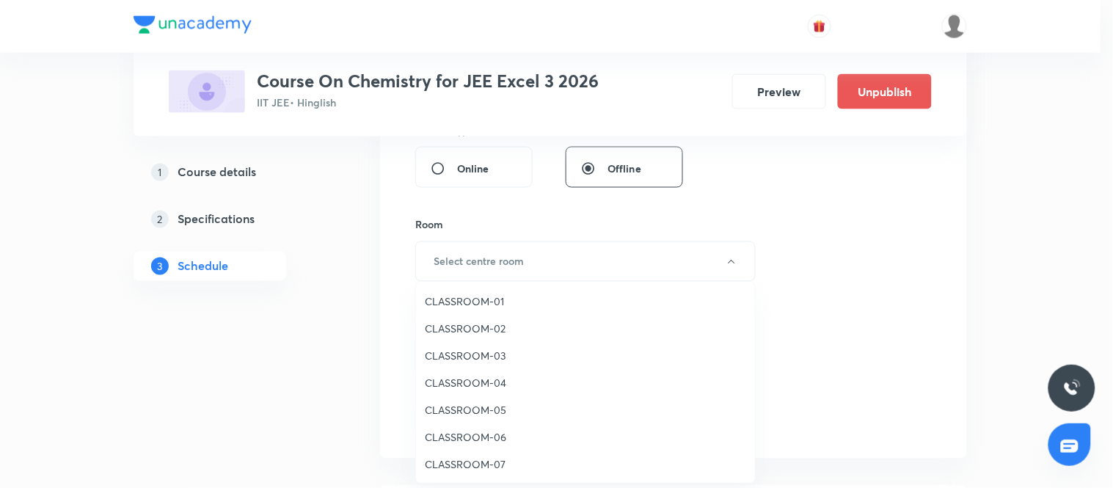
click at [469, 353] on span "CLASSROOM-03" at bounding box center [585, 355] width 321 height 15
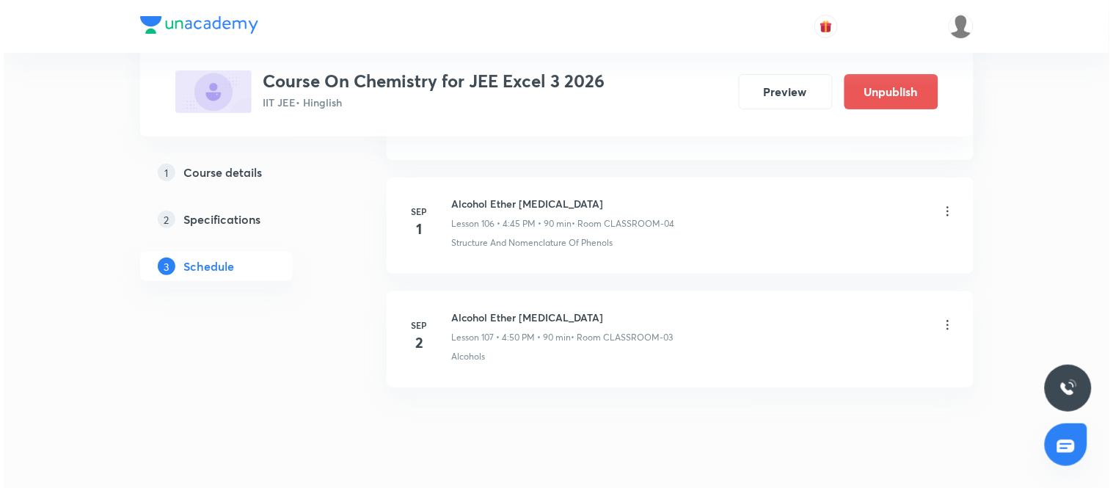
scroll to position [12837, 0]
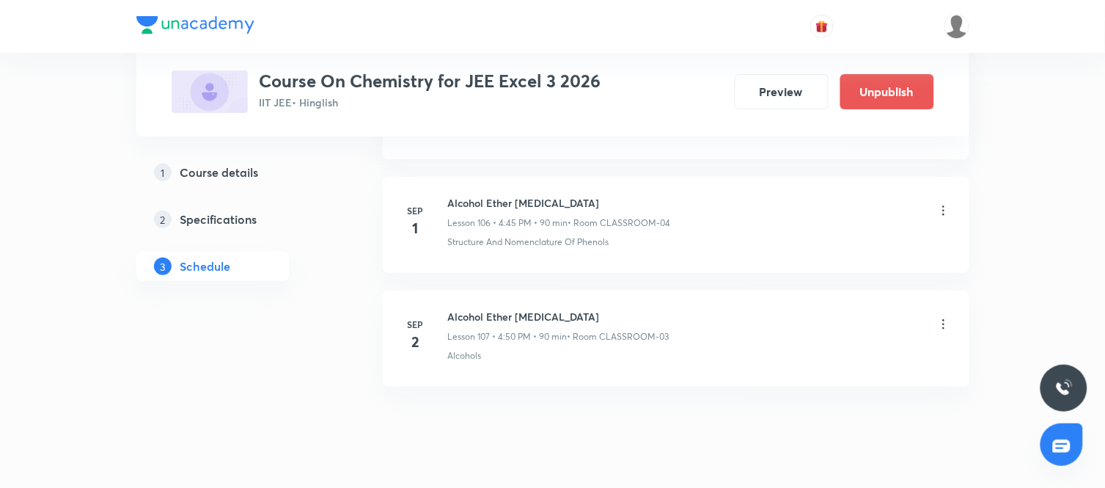
click at [949, 332] on icon at bounding box center [944, 324] width 15 height 15
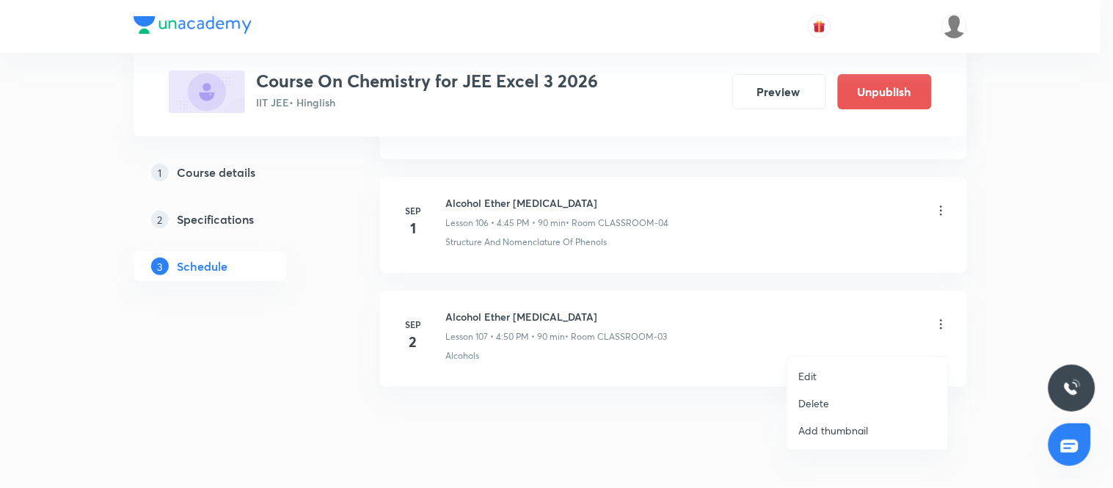
click at [830, 370] on li "Edit" at bounding box center [867, 375] width 161 height 27
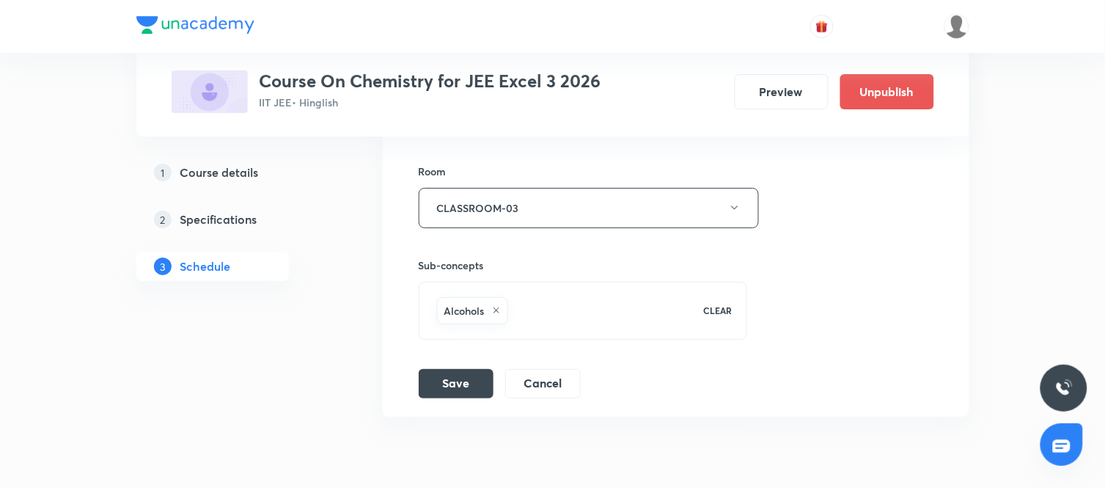
scroll to position [12695, 0]
click at [723, 230] on button "CLASSROOM-03" at bounding box center [589, 210] width 340 height 40
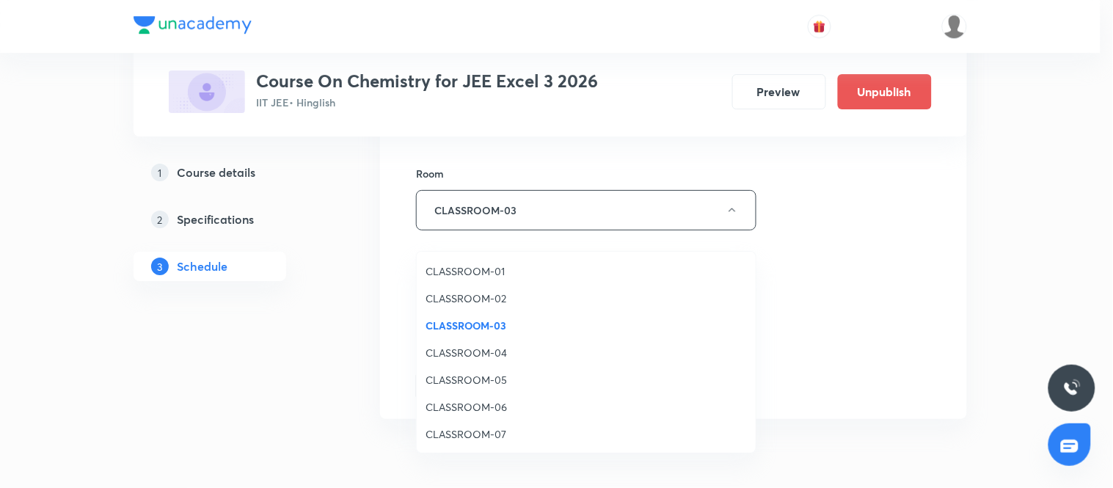
click at [475, 350] on span "CLASSROOM-04" at bounding box center [585, 352] width 321 height 15
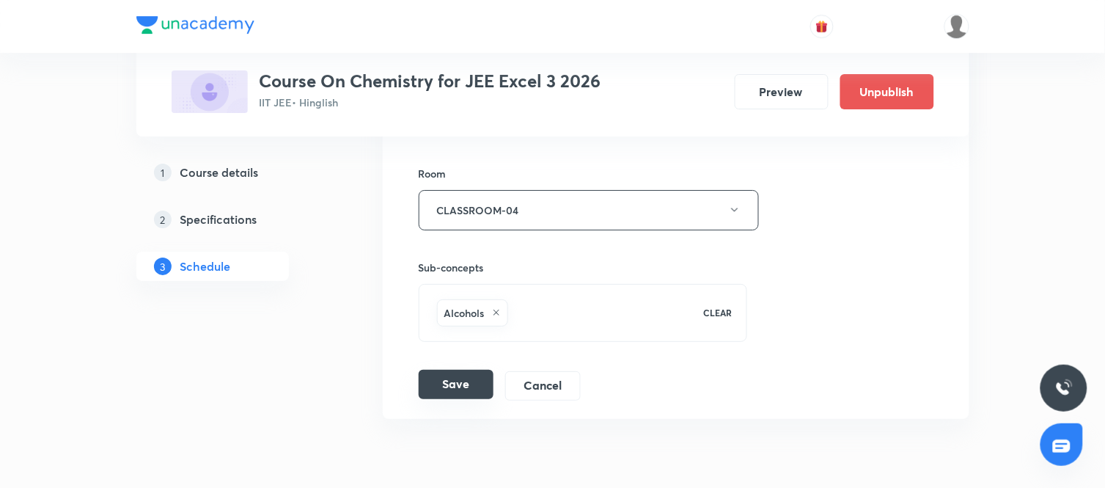
click at [449, 392] on button "Save" at bounding box center [456, 384] width 75 height 29
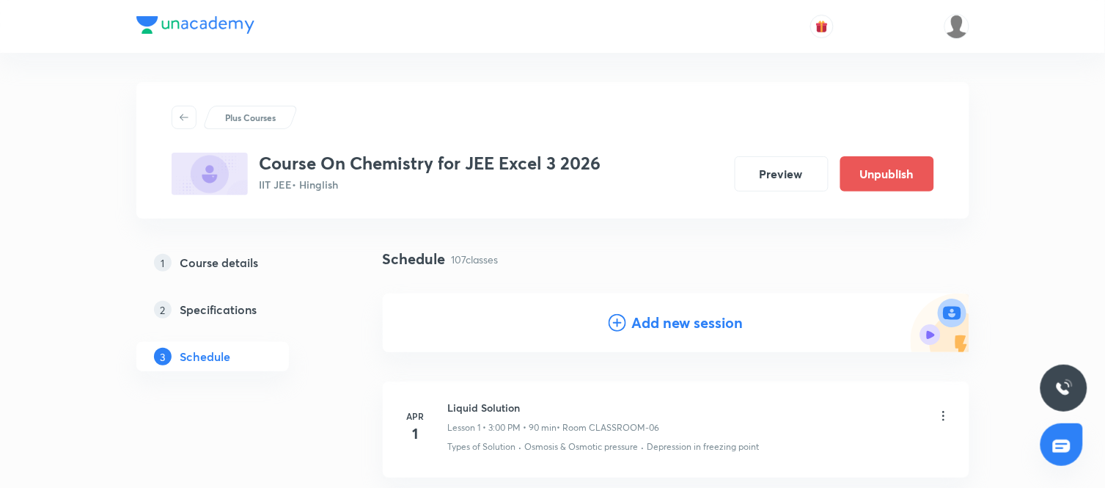
scroll to position [16, 0]
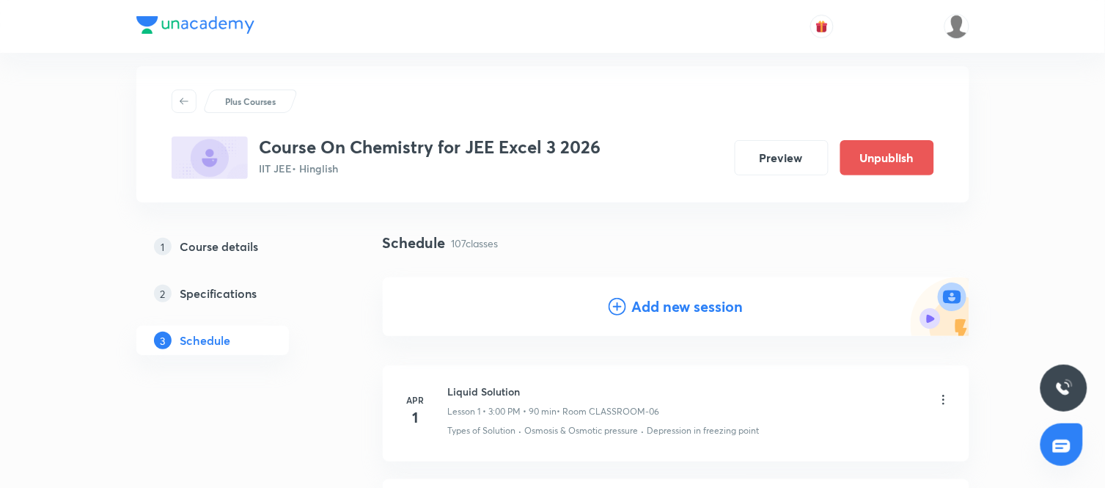
click at [691, 313] on h4 "Add new session" at bounding box center [687, 307] width 111 height 22
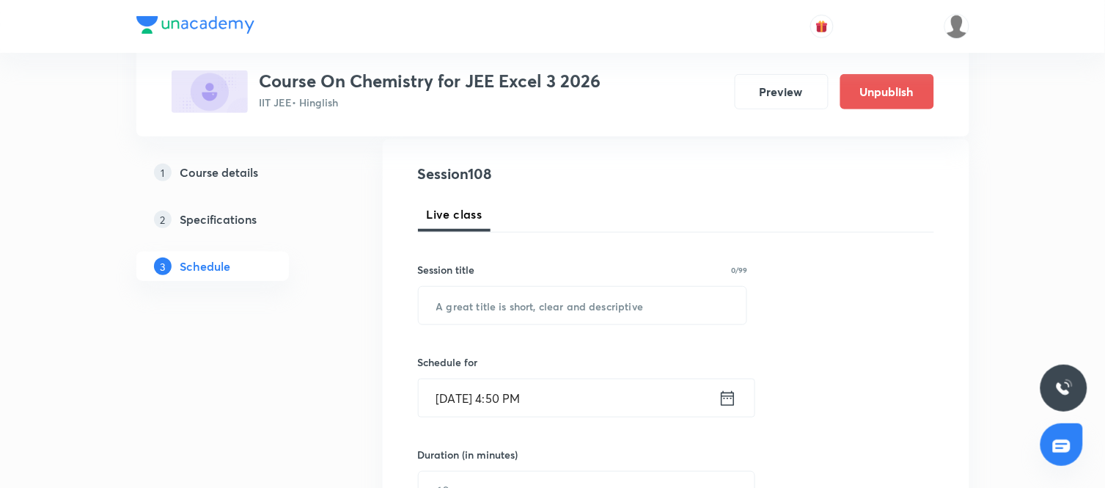
scroll to position [155, 0]
click at [585, 316] on input "text" at bounding box center [583, 304] width 329 height 37
paste input "Alcohol Ether Phenol"
type input "Alcohol Ether Phenol"
click at [720, 396] on icon at bounding box center [728, 397] width 18 height 21
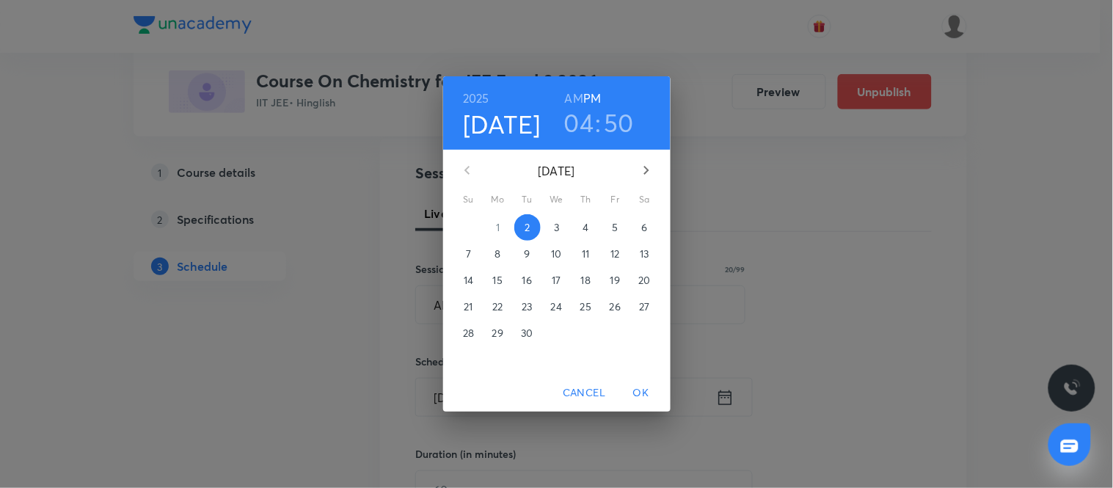
click at [554, 224] on p "3" at bounding box center [556, 227] width 5 height 15
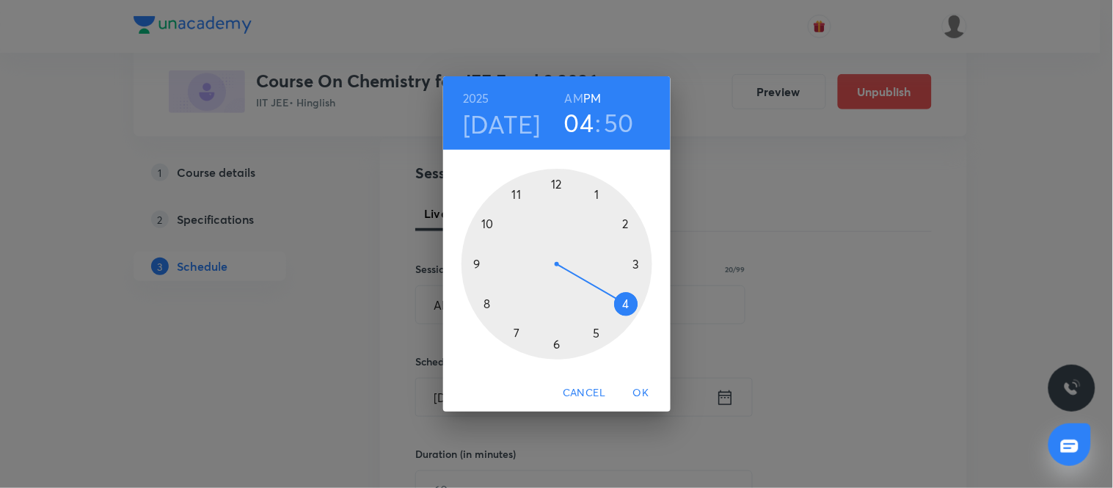
click at [626, 308] on div at bounding box center [556, 264] width 191 height 191
click at [472, 265] on div at bounding box center [556, 264] width 191 height 191
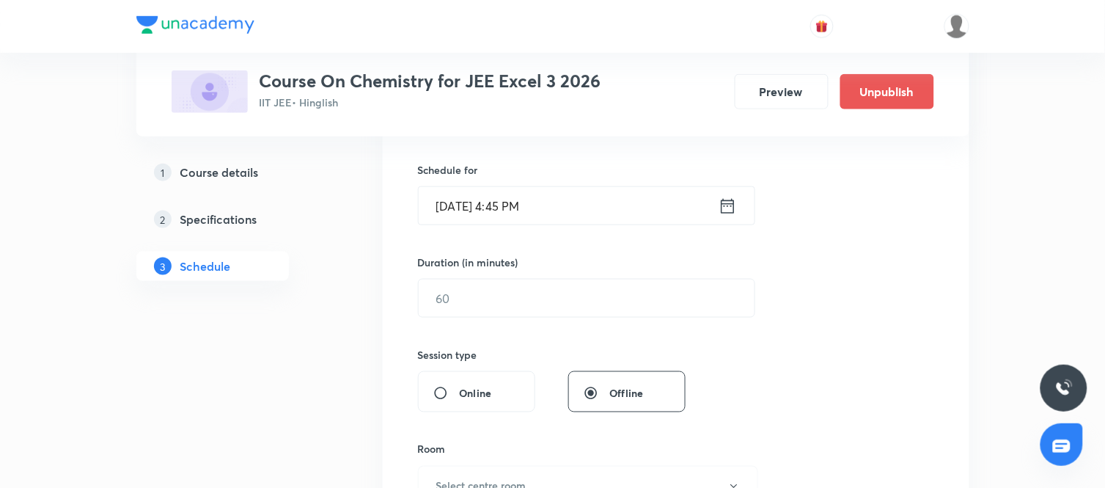
scroll to position [358, 0]
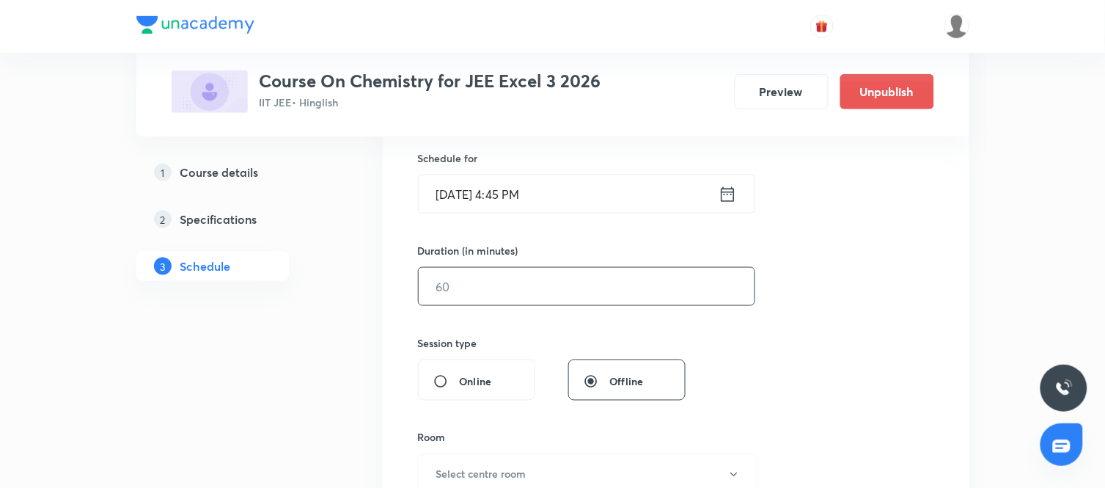
click at [545, 280] on input "text" at bounding box center [587, 286] width 336 height 37
type input "90"
click at [799, 363] on div "Session 108 Live class Session title 20/99 Alcohol Ether Phenol ​ Schedule for …" at bounding box center [676, 303] width 516 height 689
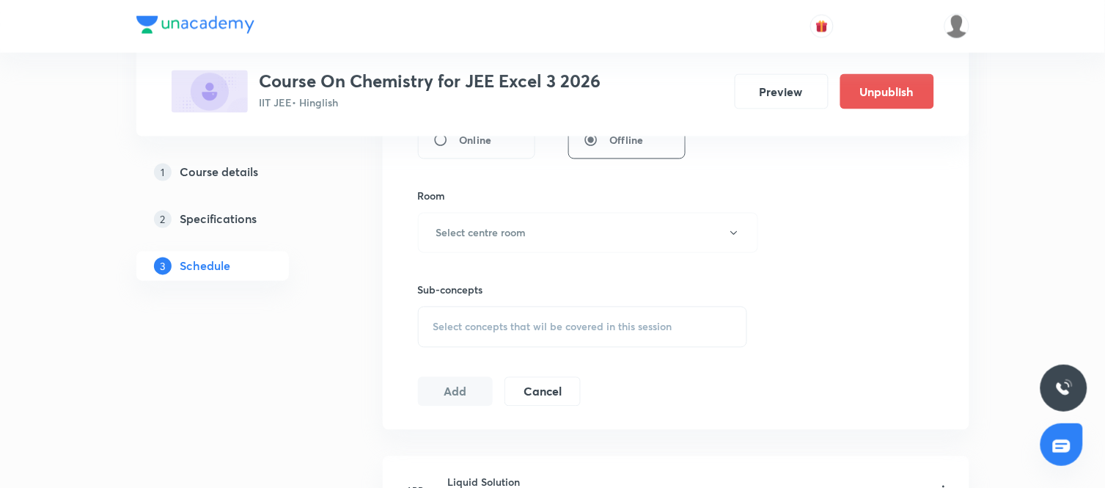
scroll to position [603, 0]
click at [576, 255] on div "Sub-concepts Select concepts that wil be covered in this session" at bounding box center [583, 296] width 330 height 95
click at [544, 235] on button "Select centre room" at bounding box center [588, 229] width 340 height 40
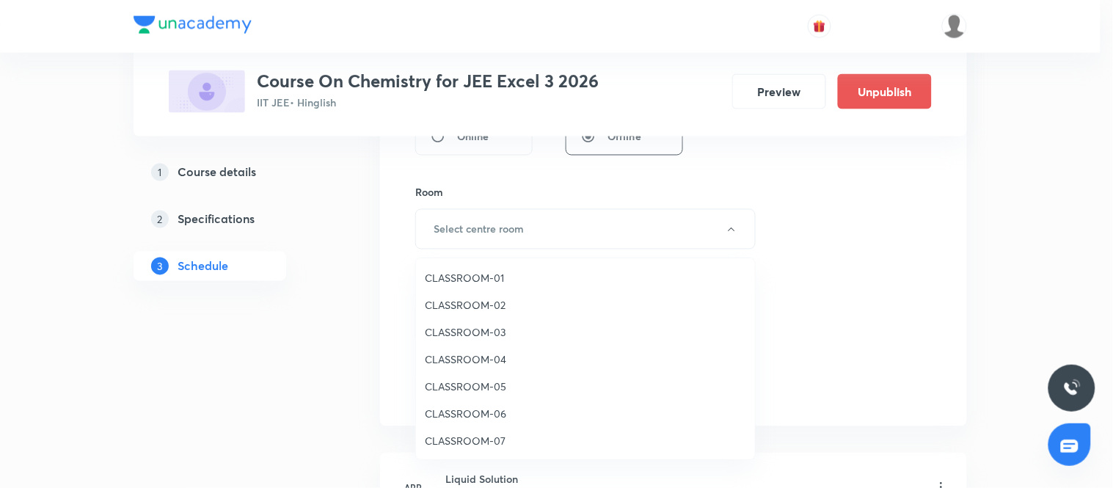
click at [480, 357] on span "CLASSROOM-04" at bounding box center [585, 358] width 321 height 15
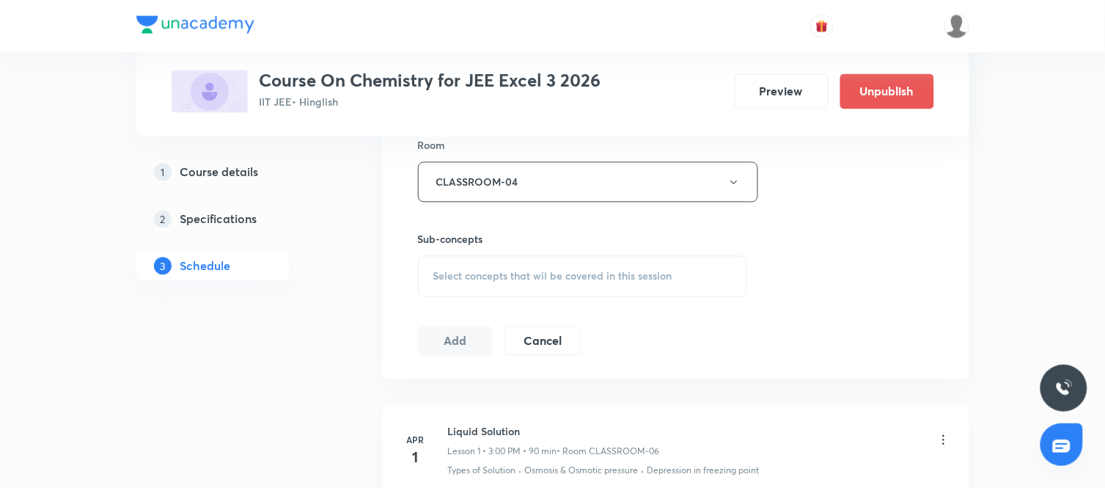
scroll to position [656, 0]
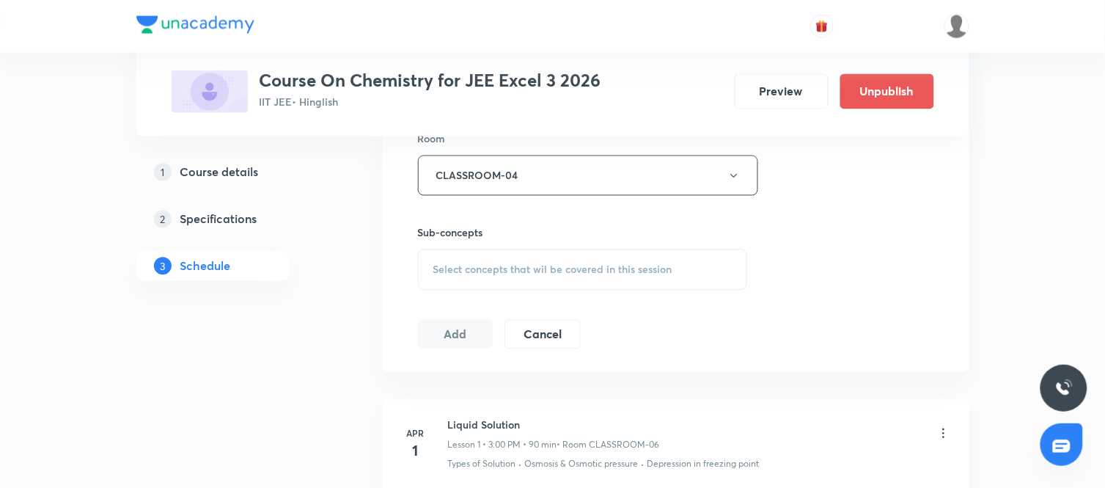
click at [583, 261] on div "Select concepts that wil be covered in this session" at bounding box center [583, 269] width 330 height 41
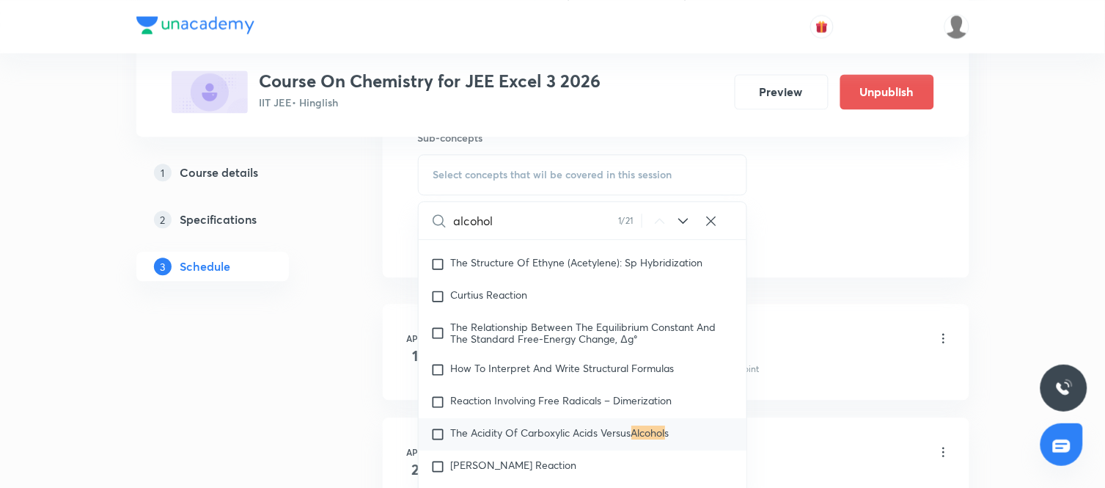
scroll to position [758, 0]
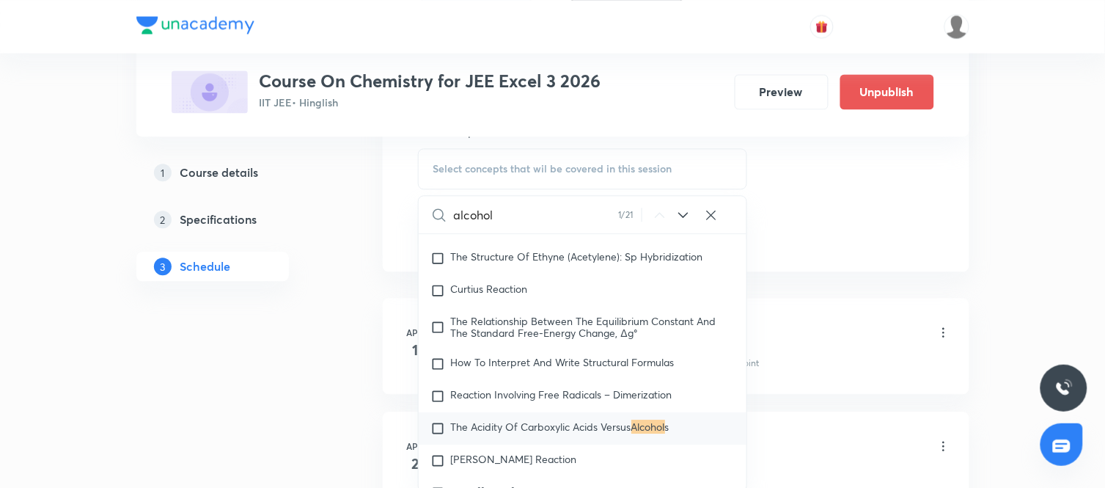
type input "alcohol"
click at [683, 216] on icon at bounding box center [684, 215] width 10 height 6
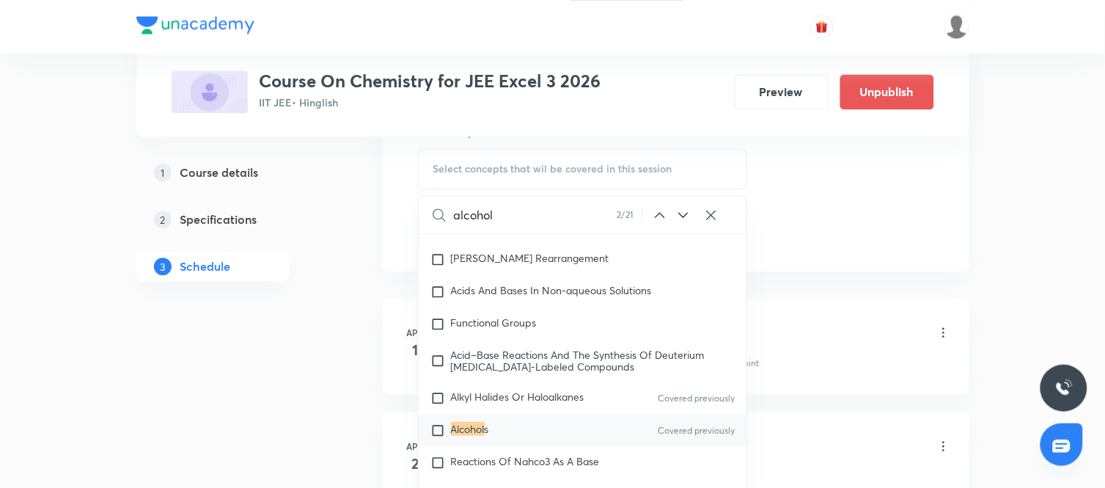
scroll to position [25796, 0]
click at [686, 213] on icon at bounding box center [684, 215] width 18 height 18
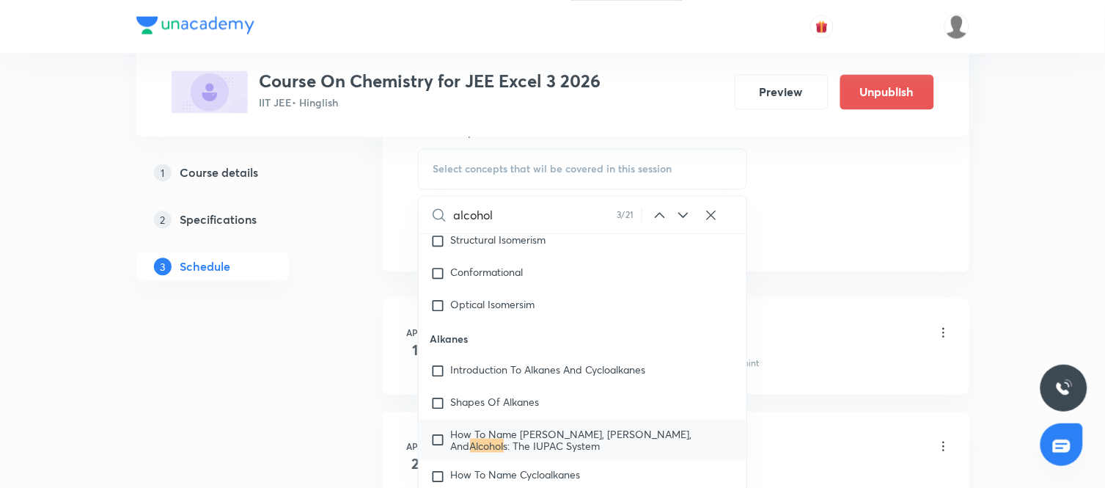
scroll to position [27493, 0]
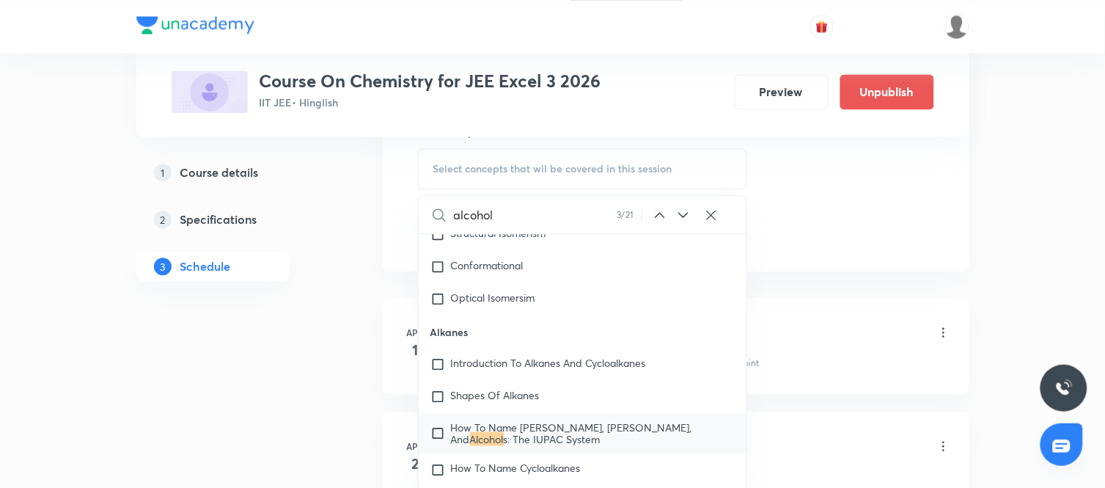
click at [568, 420] on span "How To Name Alkanes, Alkyl Halides, And" at bounding box center [571, 433] width 241 height 26
checkbox input "true"
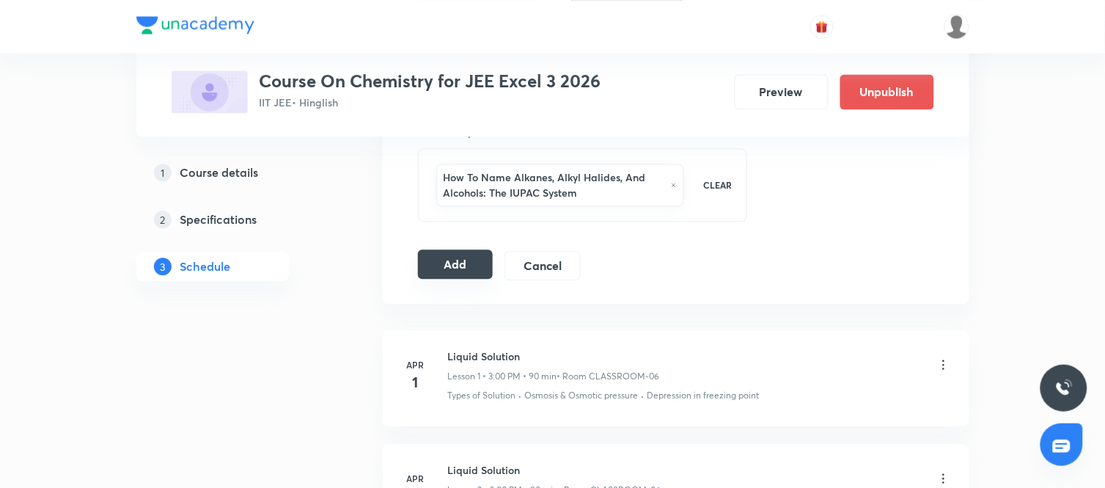
click at [448, 268] on button "Add" at bounding box center [456, 263] width 76 height 29
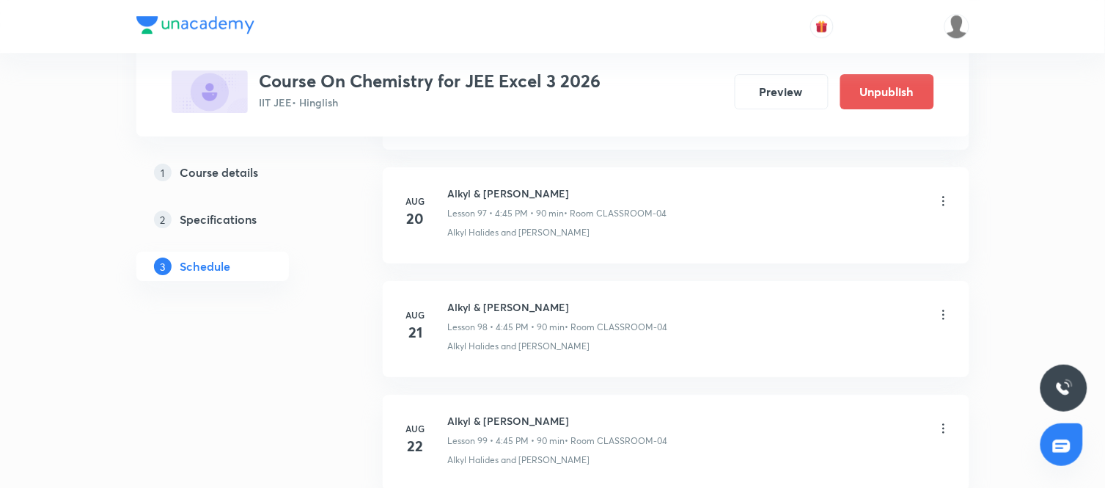
scroll to position [12326, 0]
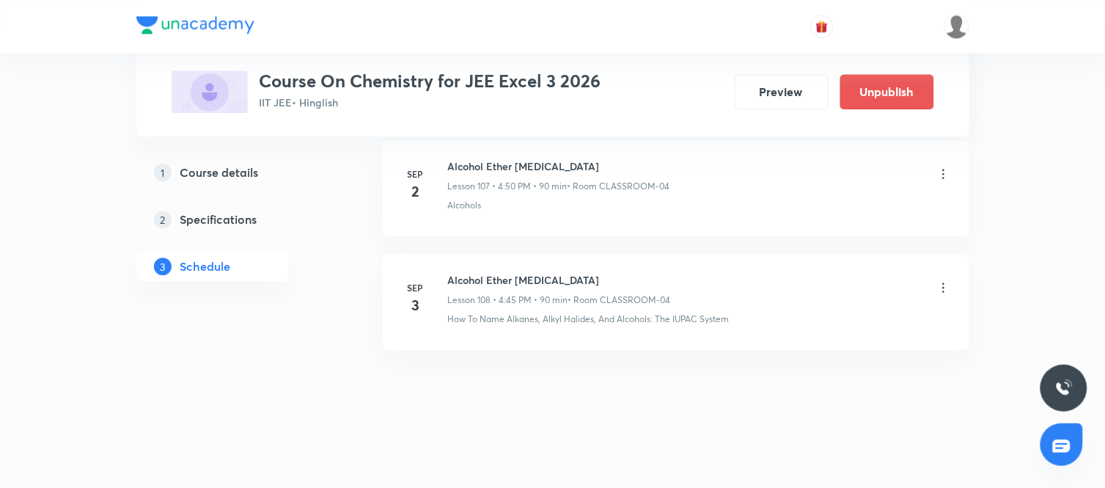
click at [501, 282] on h6 "Alcohol Ether Phenol" at bounding box center [559, 279] width 223 height 15
copy h6 "Alcohol Ether Phenol"
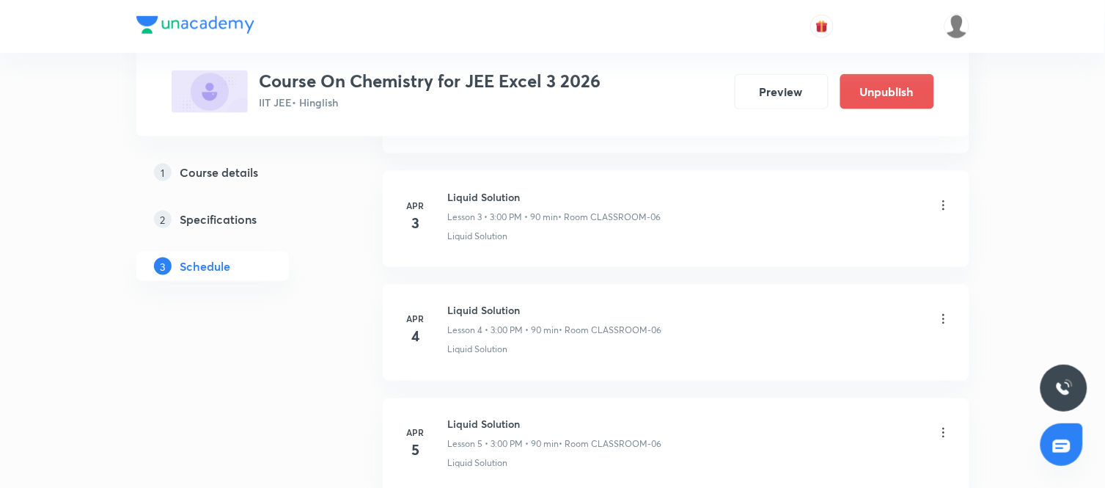
scroll to position [0, 0]
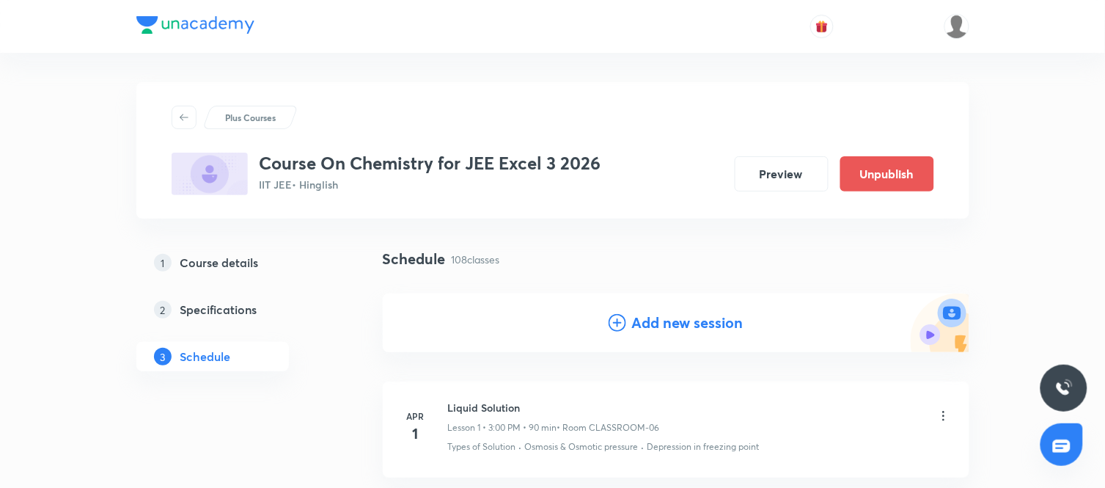
click at [697, 321] on h4 "Add new session" at bounding box center [687, 323] width 111 height 22
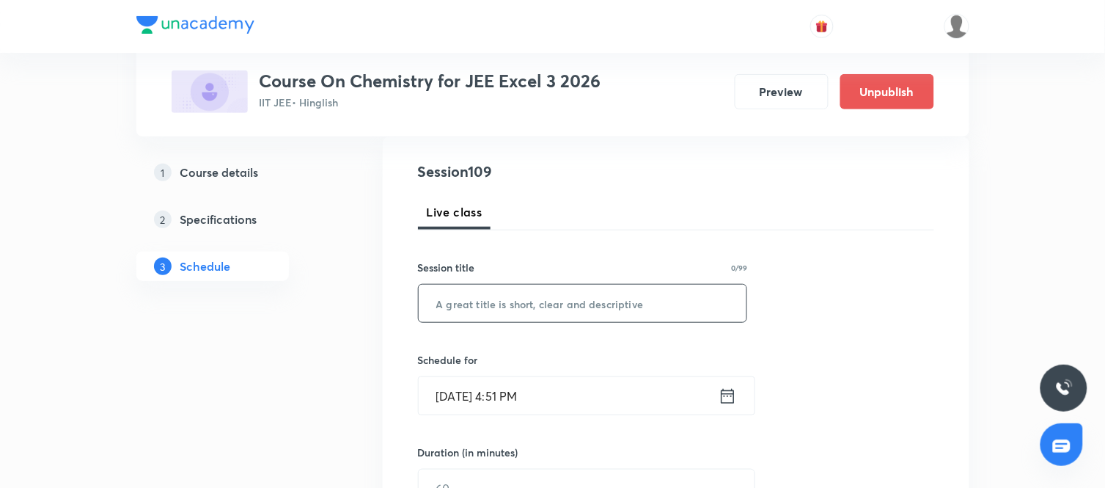
scroll to position [157, 0]
click at [600, 315] on input "text" at bounding box center [583, 302] width 329 height 37
paste input "Alcohol Ether Phenol"
type input "Alcohol Ether Phenol"
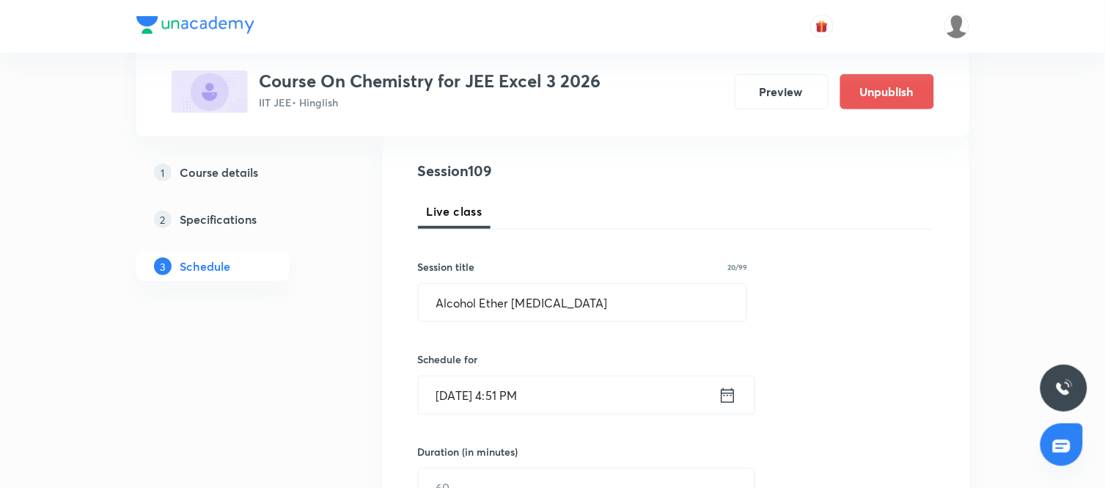
click at [724, 394] on icon at bounding box center [728, 395] width 18 height 21
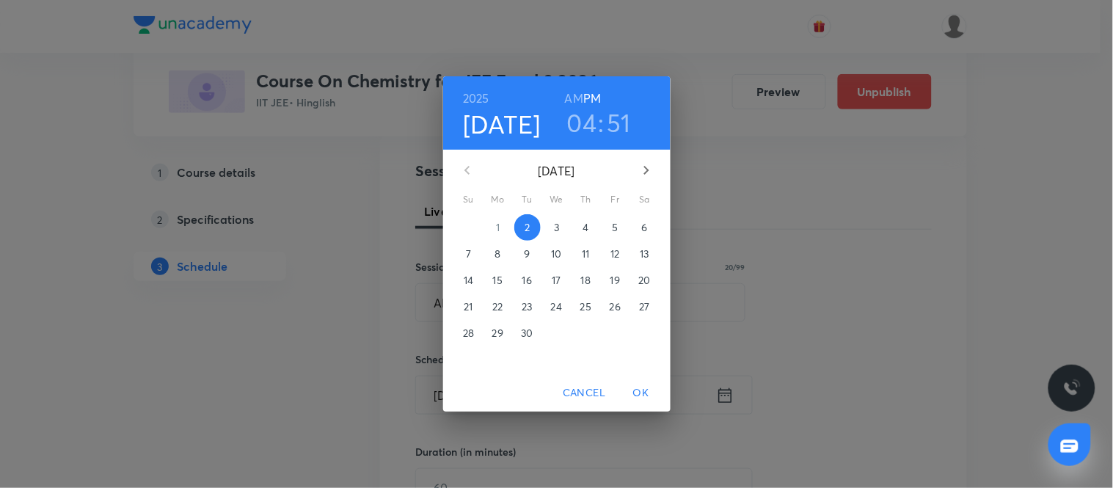
click at [582, 230] on p "4" at bounding box center [585, 227] width 6 height 15
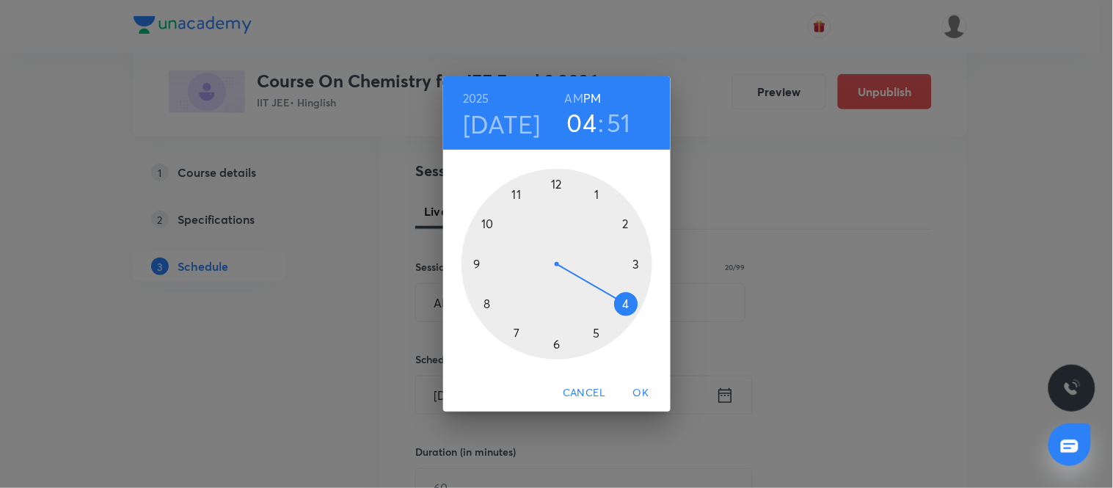
click at [625, 304] on div at bounding box center [556, 264] width 191 height 191
click at [479, 264] on div at bounding box center [556, 264] width 191 height 191
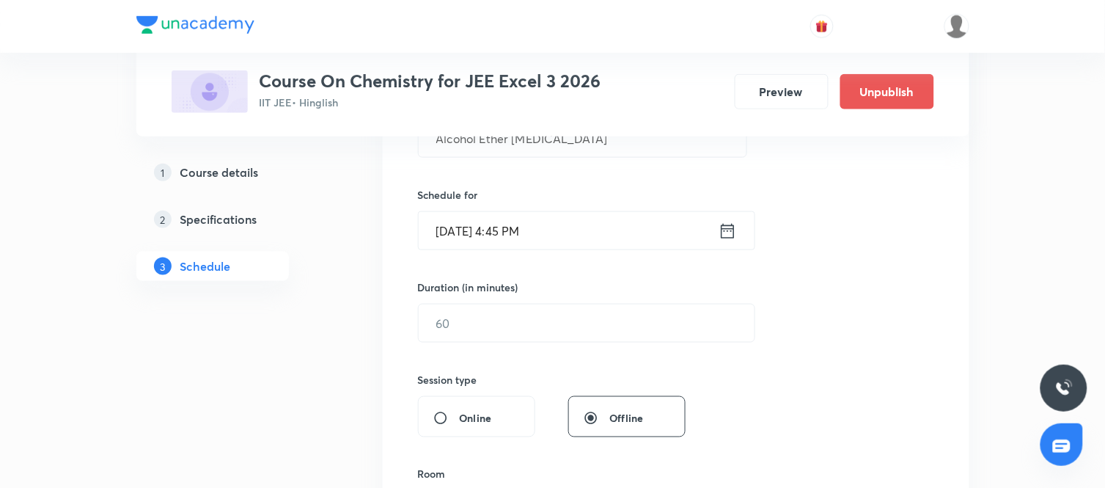
scroll to position [327, 0]
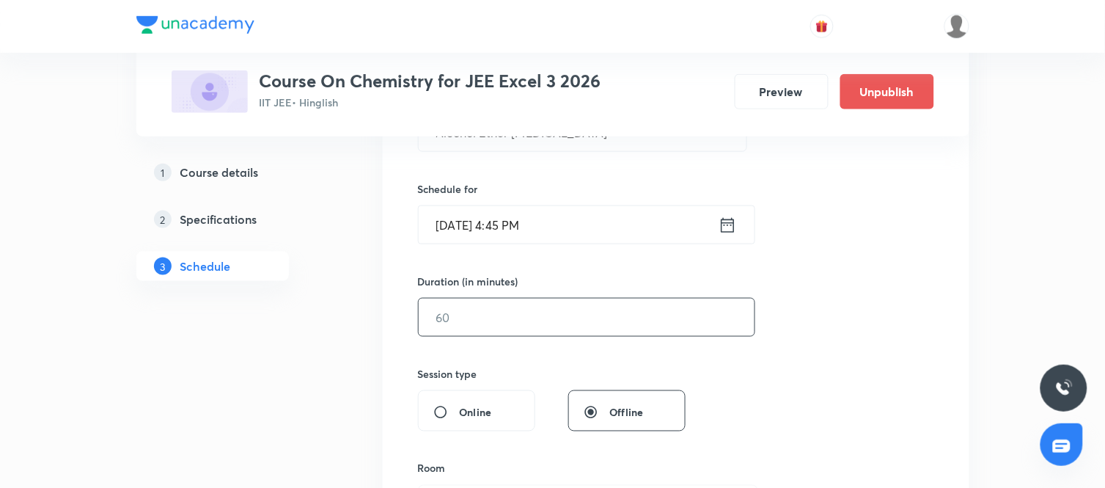
click at [583, 314] on input "text" at bounding box center [587, 317] width 336 height 37
type input "90"
click at [723, 389] on div "Session 109 Live class Session title 20/99 Alcohol Ether Phenol ​ Schedule for …" at bounding box center [676, 334] width 516 height 689
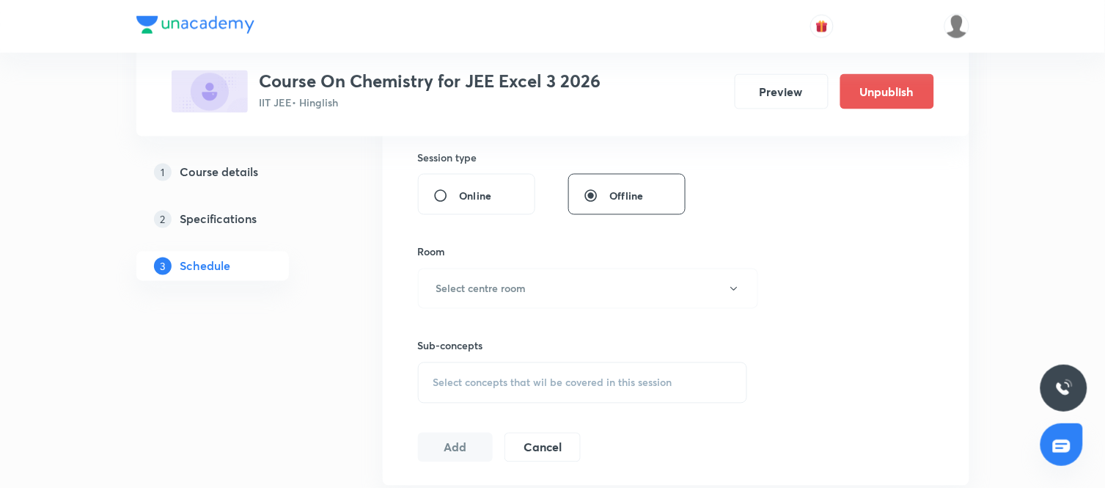
scroll to position [553, 0]
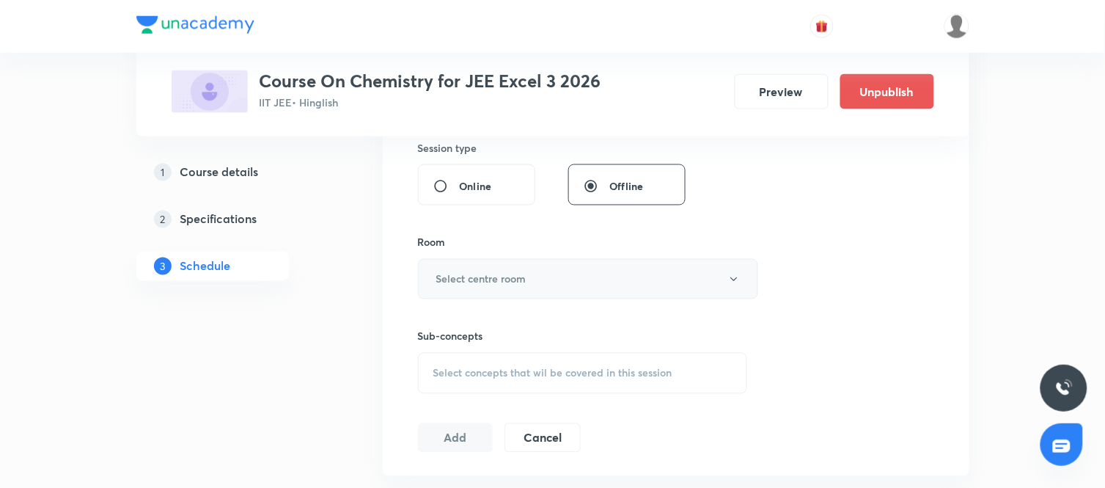
click at [522, 291] on button "Select centre room" at bounding box center [588, 279] width 340 height 40
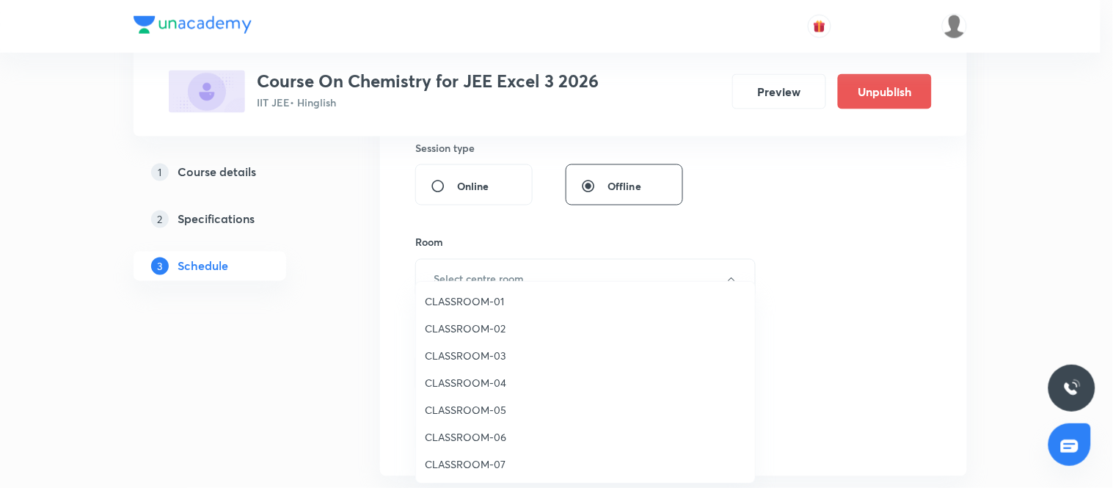
click at [465, 382] on span "CLASSROOM-04" at bounding box center [585, 382] width 321 height 15
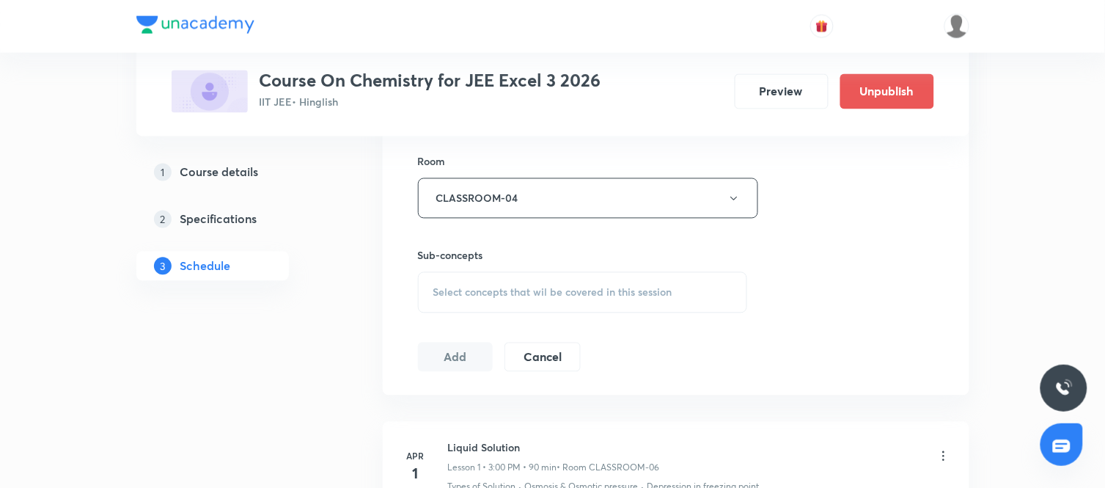
scroll to position [642, 0]
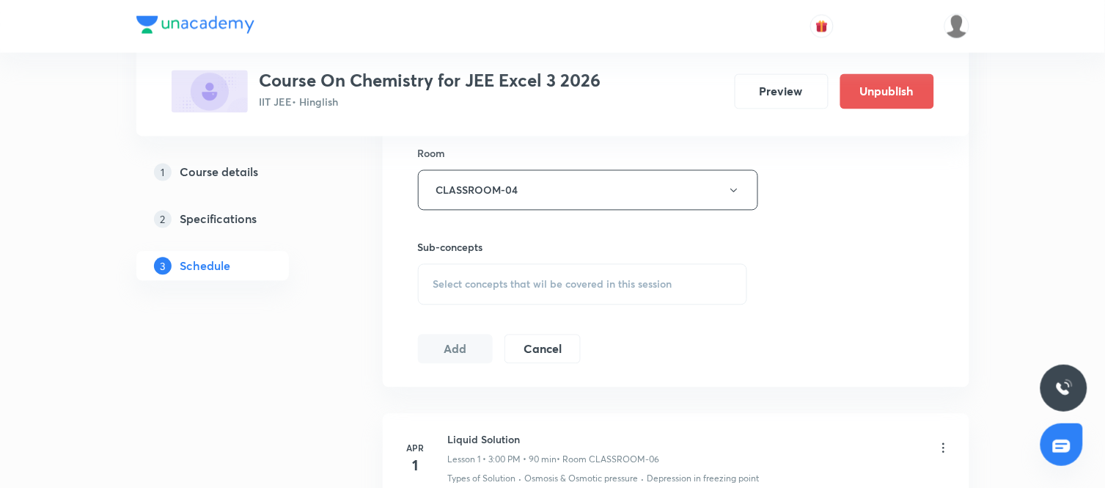
click at [559, 277] on div "Select concepts that wil be covered in this session" at bounding box center [583, 284] width 330 height 41
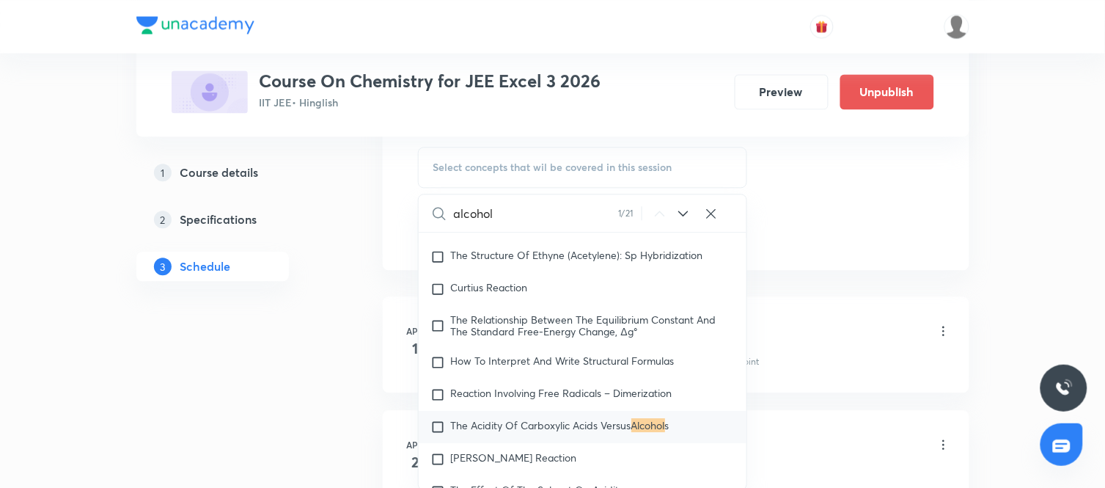
scroll to position [765, 0]
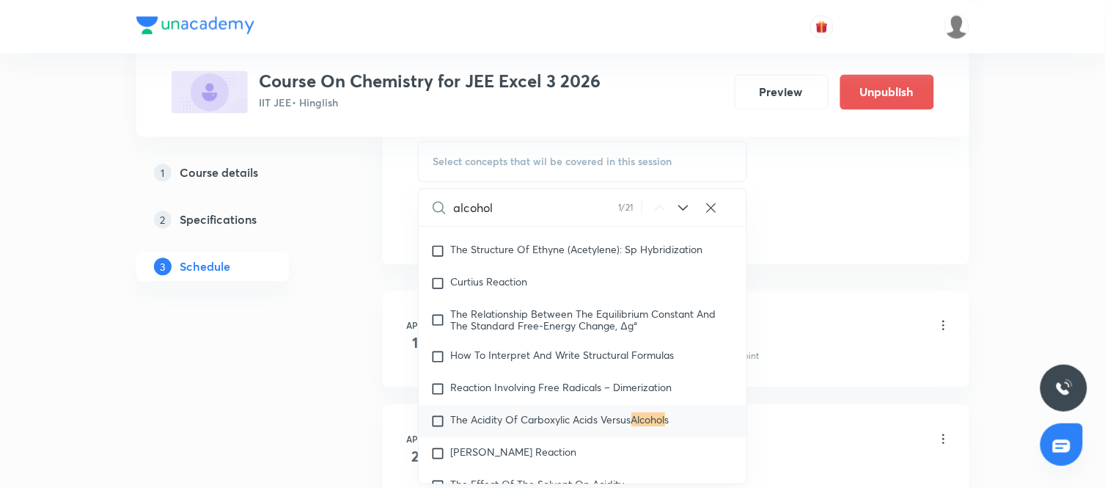
type input "alcohol"
click at [681, 205] on icon at bounding box center [684, 208] width 18 height 18
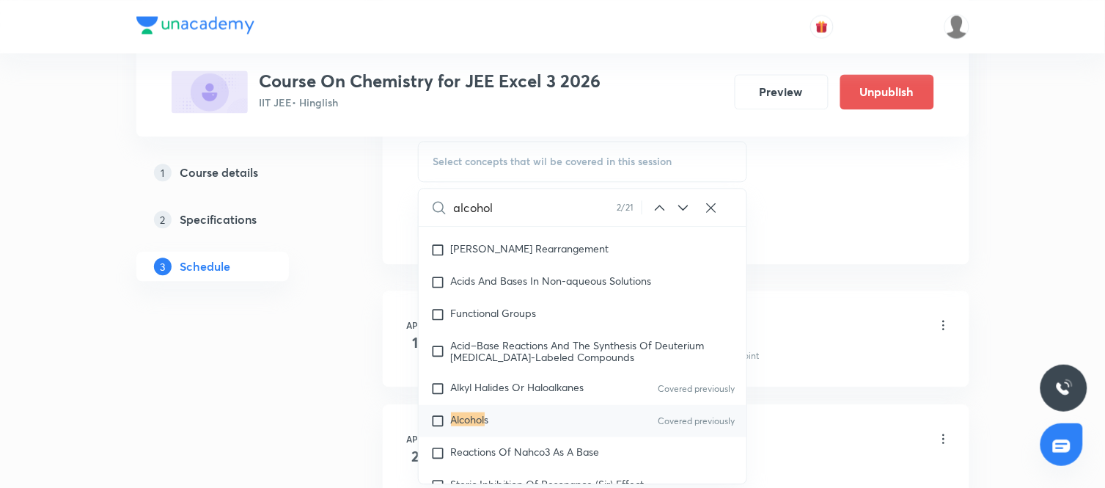
click at [681, 205] on icon at bounding box center [684, 208] width 18 height 18
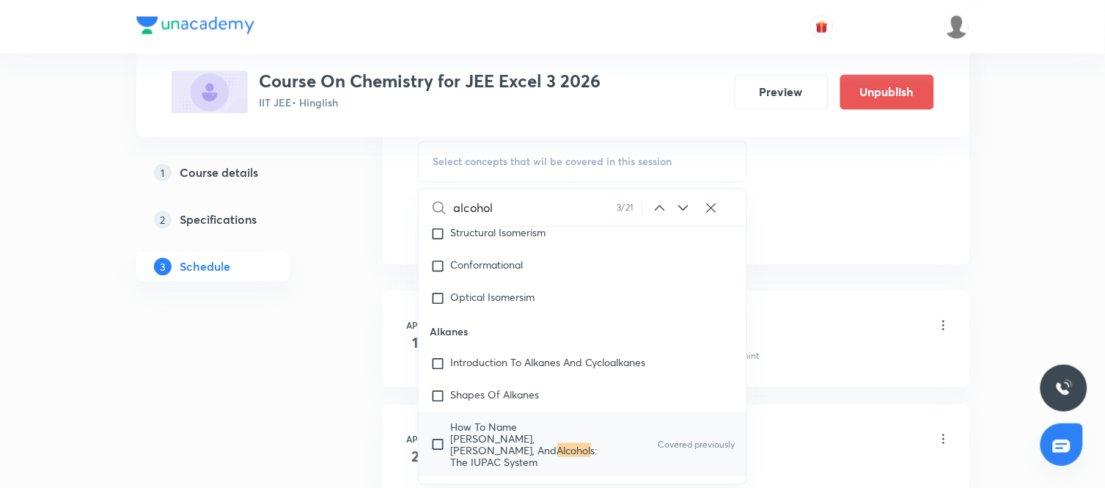
scroll to position [27493, 0]
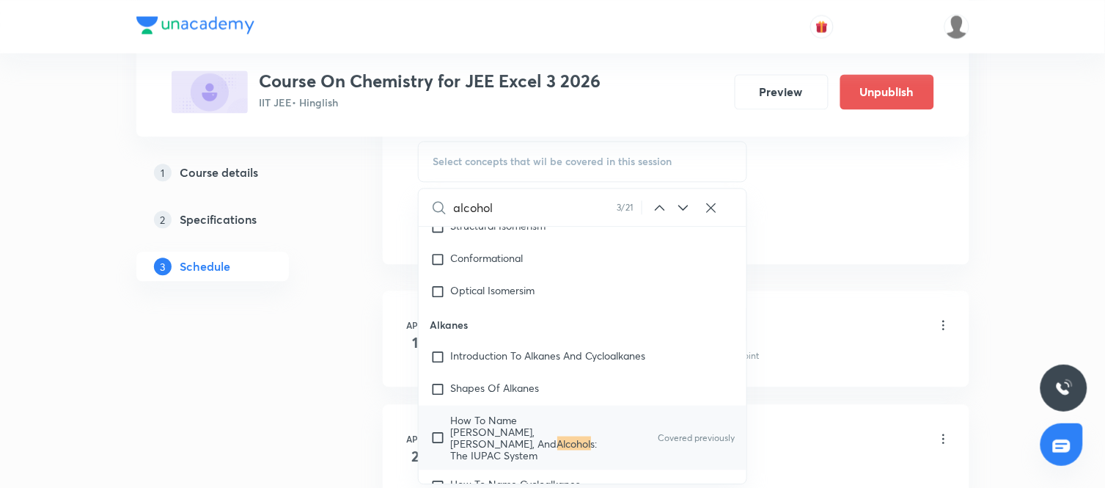
click at [689, 202] on icon at bounding box center [684, 208] width 18 height 18
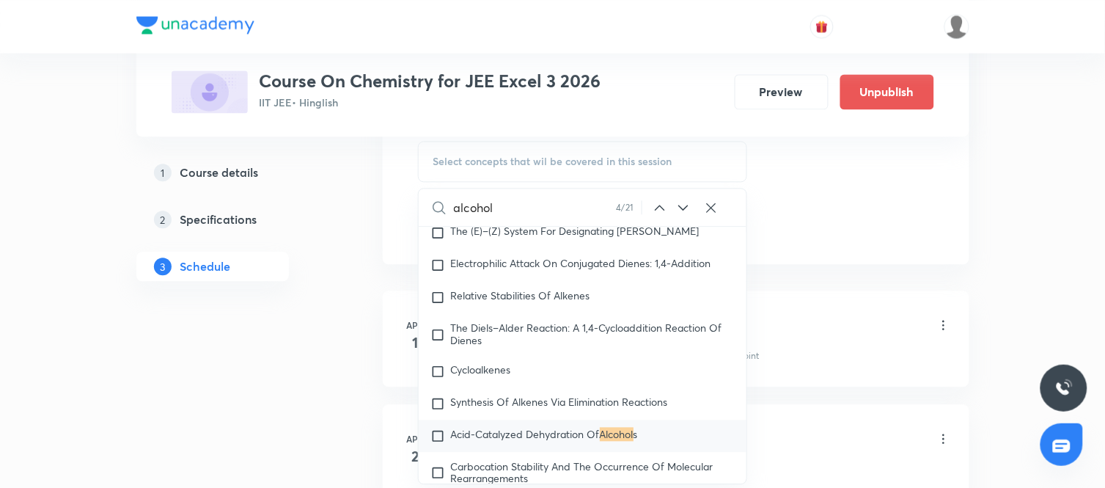
scroll to position [29189, 0]
click at [488, 425] on span "Acid-Catalyzed Dehydration Of" at bounding box center [525, 432] width 149 height 14
checkbox input "true"
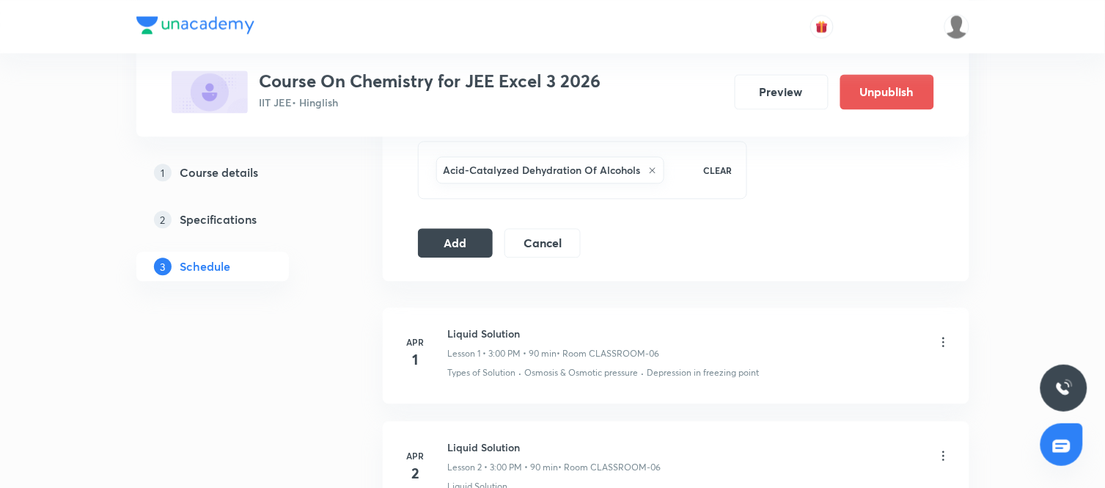
click at [466, 248] on button "Add" at bounding box center [456, 241] width 76 height 29
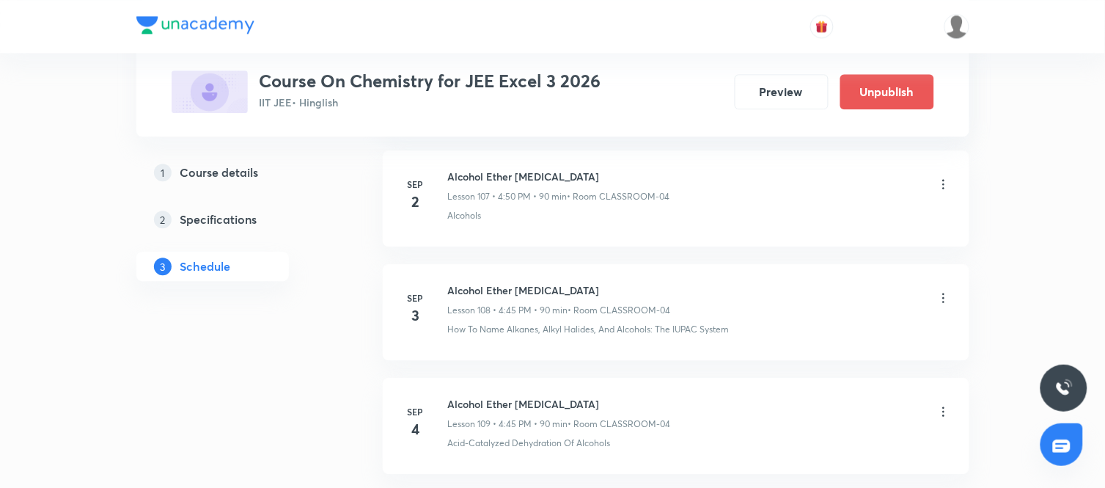
scroll to position [0, 0]
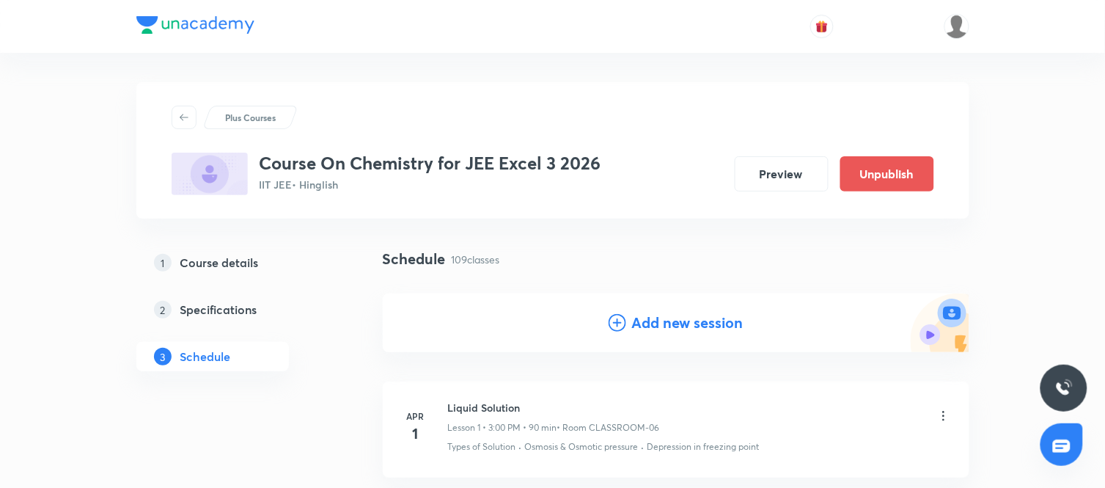
click at [672, 328] on h4 "Add new session" at bounding box center [687, 323] width 111 height 22
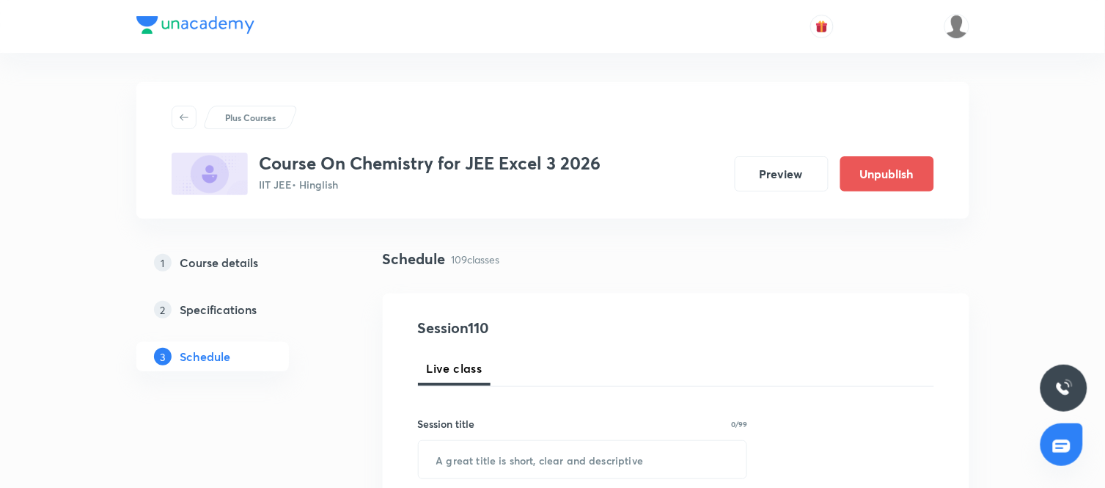
scroll to position [150, 0]
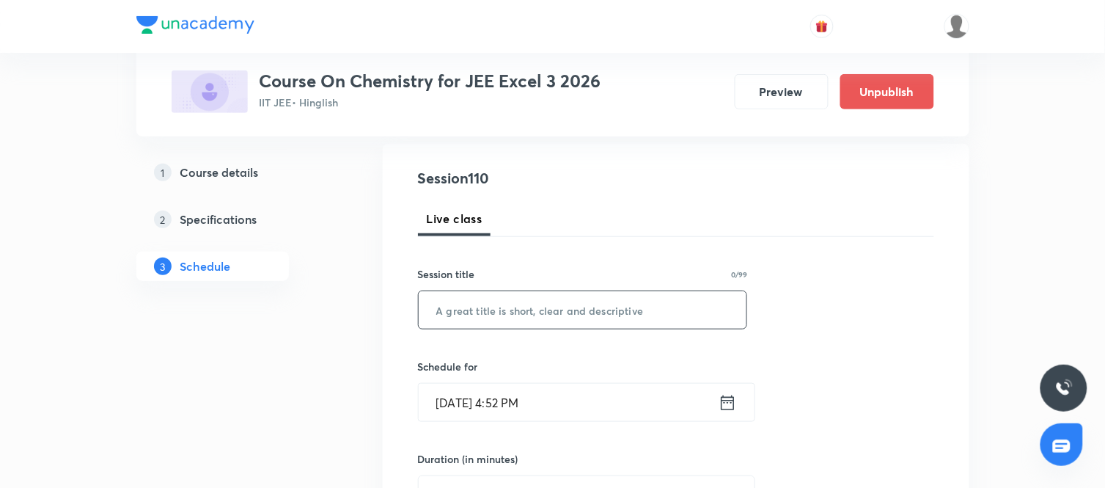
click at [589, 304] on input "text" at bounding box center [583, 309] width 329 height 37
paste input "Alcohol Ether Phenol"
type input "Alcohol Ether Phenol"
click at [732, 403] on icon at bounding box center [728, 402] width 18 height 21
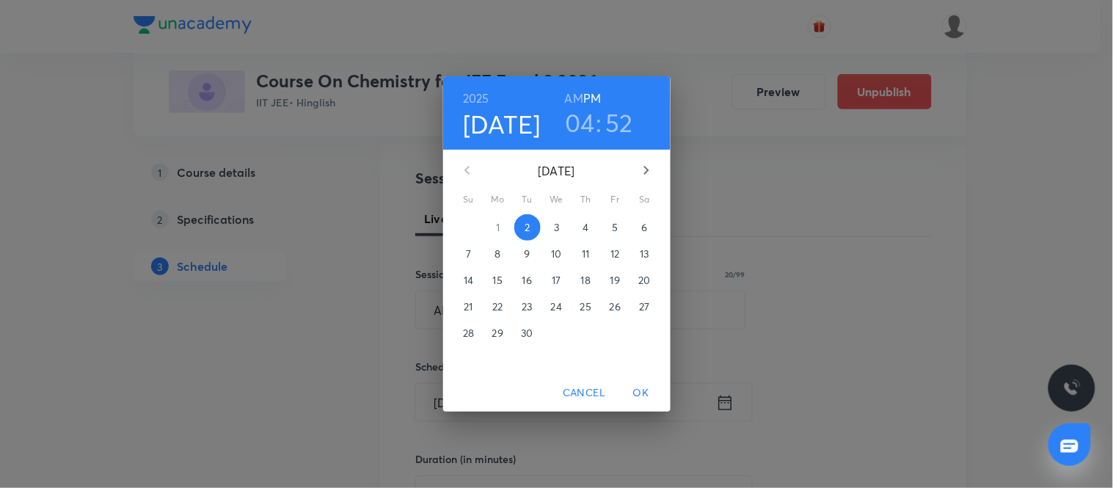
click at [591, 225] on span "4" at bounding box center [586, 227] width 26 height 15
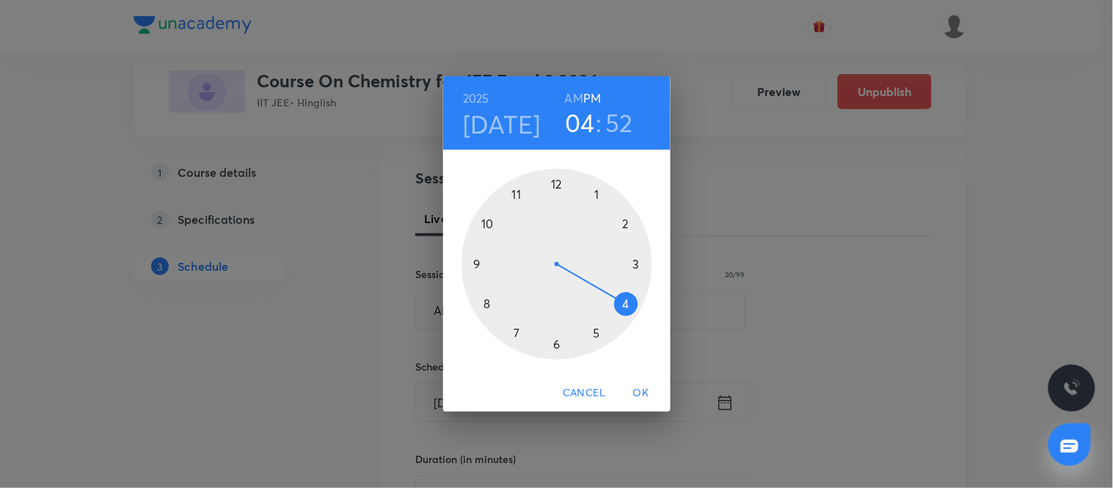
click at [613, 125] on h3 "52" at bounding box center [619, 122] width 28 height 31
click at [477, 261] on div at bounding box center [556, 264] width 191 height 191
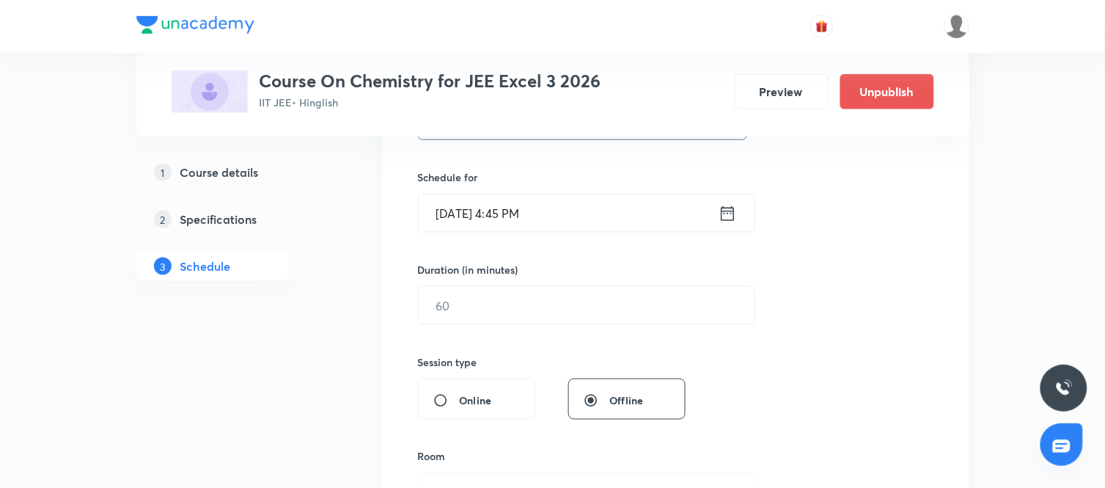
scroll to position [348, 0]
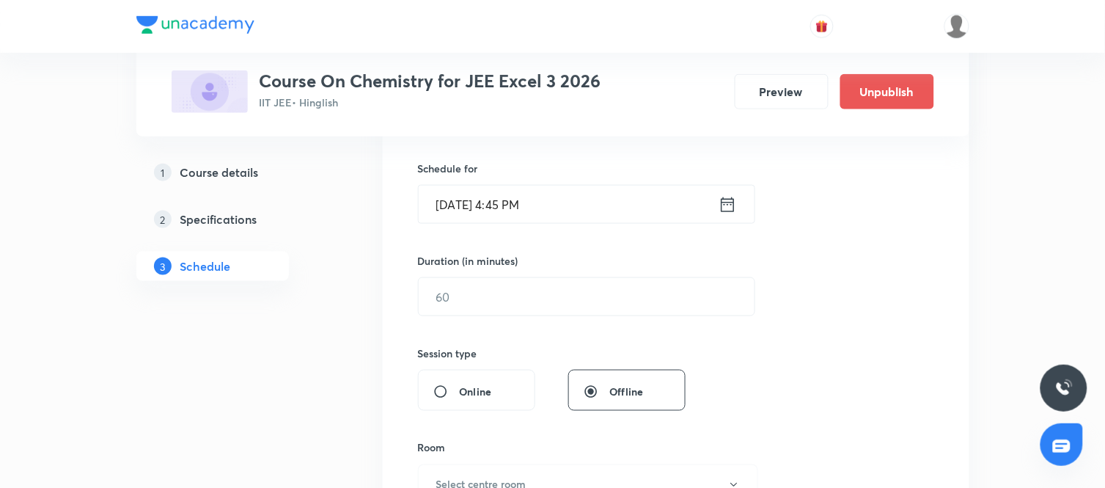
click at [510, 324] on div "Session 110 Live class Session title 20/99 Alcohol Ether Phenol ​ Schedule for …" at bounding box center [676, 313] width 516 height 689
click at [490, 304] on input "text" at bounding box center [587, 296] width 336 height 37
type input "90"
click at [754, 365] on div "Session 110 Live class Session title 20/99 Alcohol Ether Phenol ​ Schedule for …" at bounding box center [676, 313] width 516 height 689
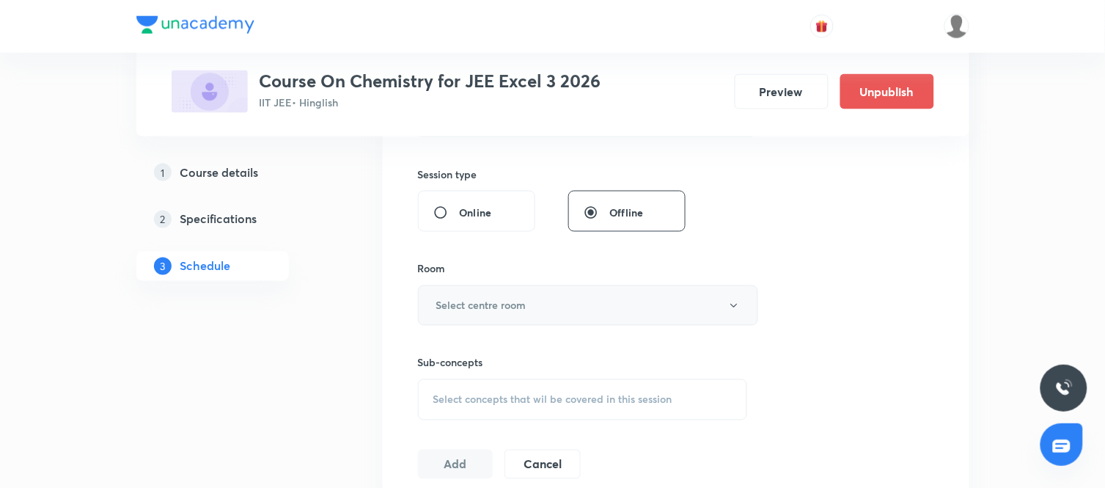
scroll to position [530, 0]
click at [612, 301] on button "Select centre room" at bounding box center [588, 302] width 340 height 40
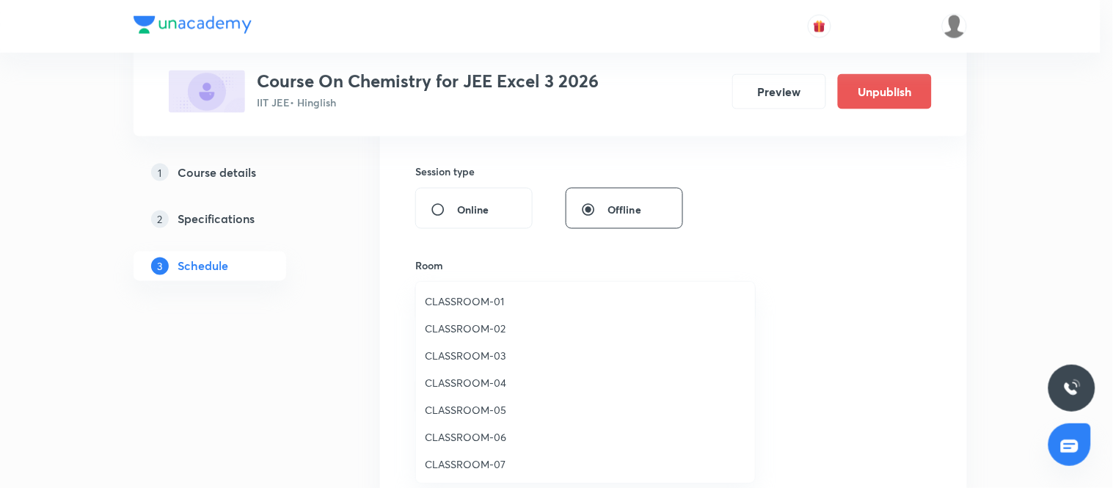
click at [474, 369] on li "CLASSROOM-04" at bounding box center [585, 382] width 339 height 27
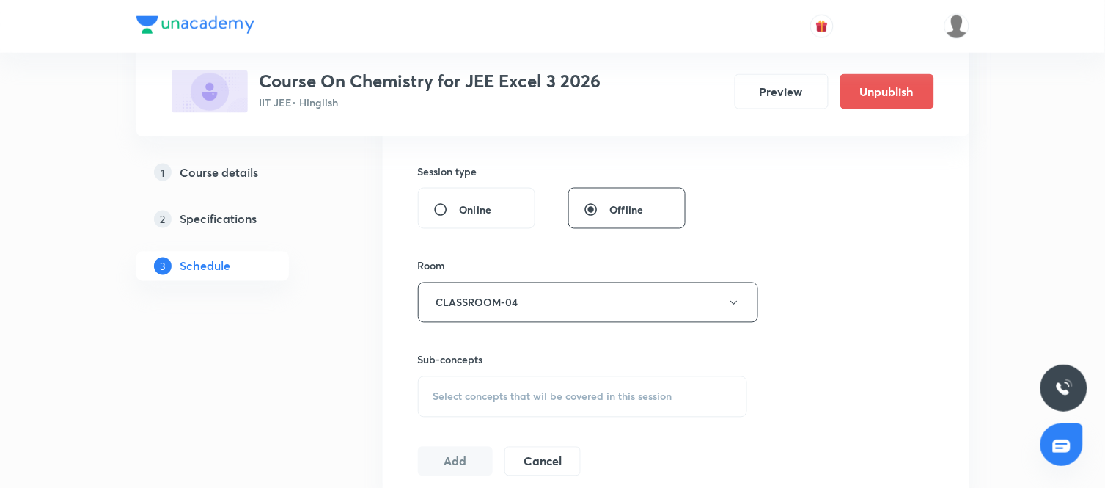
click at [624, 405] on div "Select concepts that wil be covered in this session" at bounding box center [583, 396] width 330 height 41
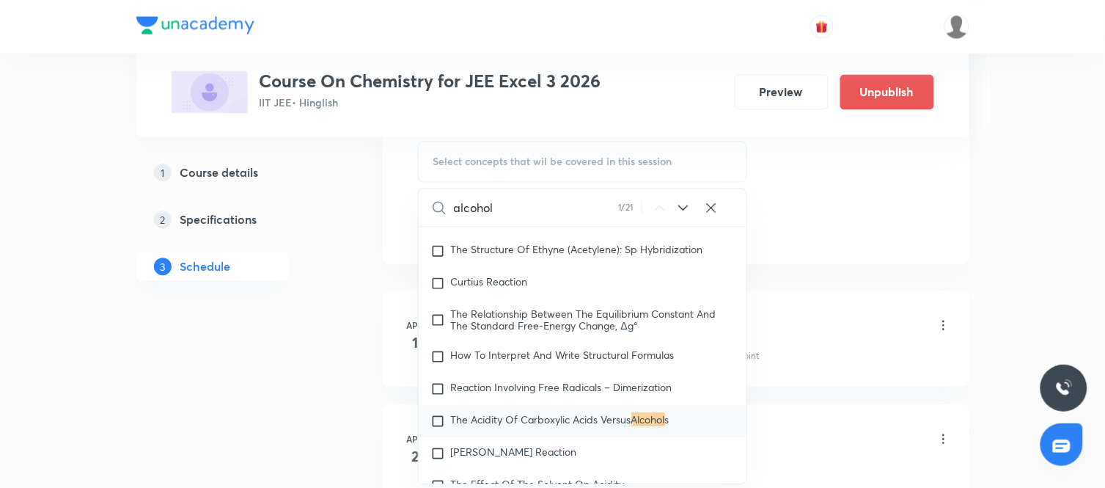
scroll to position [766, 0]
type input "alcohol"
click at [692, 197] on div "alcohol 1 / 21 ​" at bounding box center [583, 206] width 329 height 37
click at [684, 204] on icon at bounding box center [684, 207] width 18 height 18
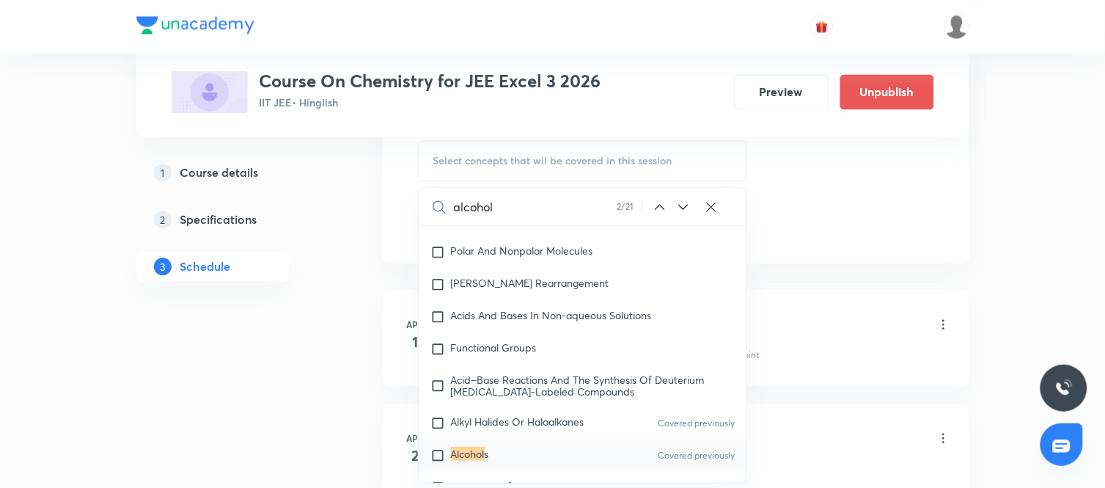
scroll to position [25796, 0]
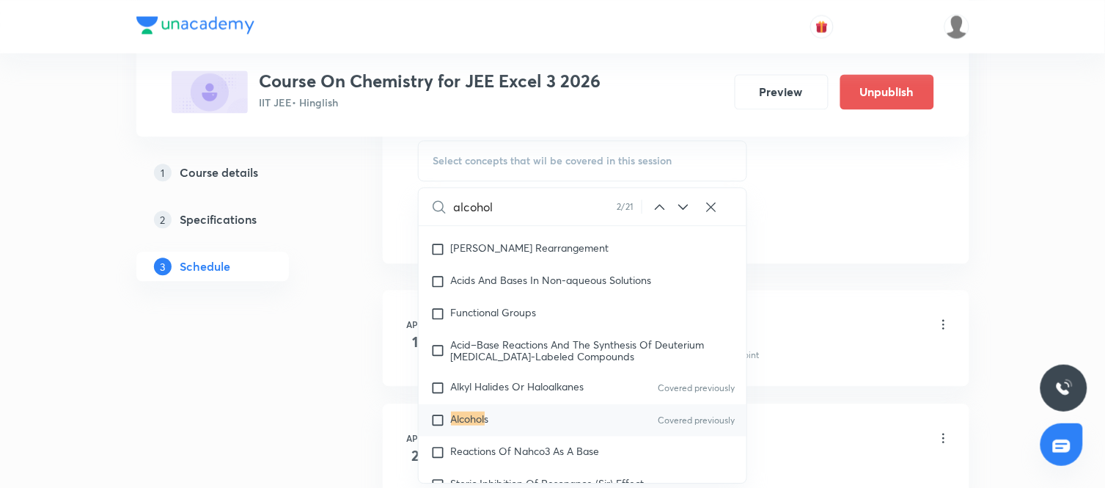
click at [535, 415] on div "Alcohol s Covered previously" at bounding box center [583, 420] width 329 height 32
checkbox input "true"
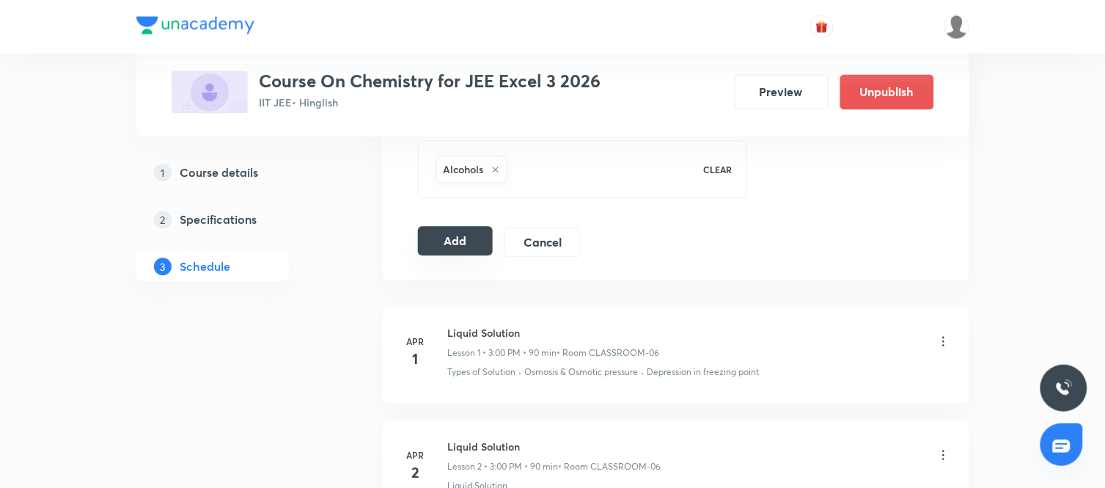
click at [470, 238] on button "Add" at bounding box center [456, 240] width 76 height 29
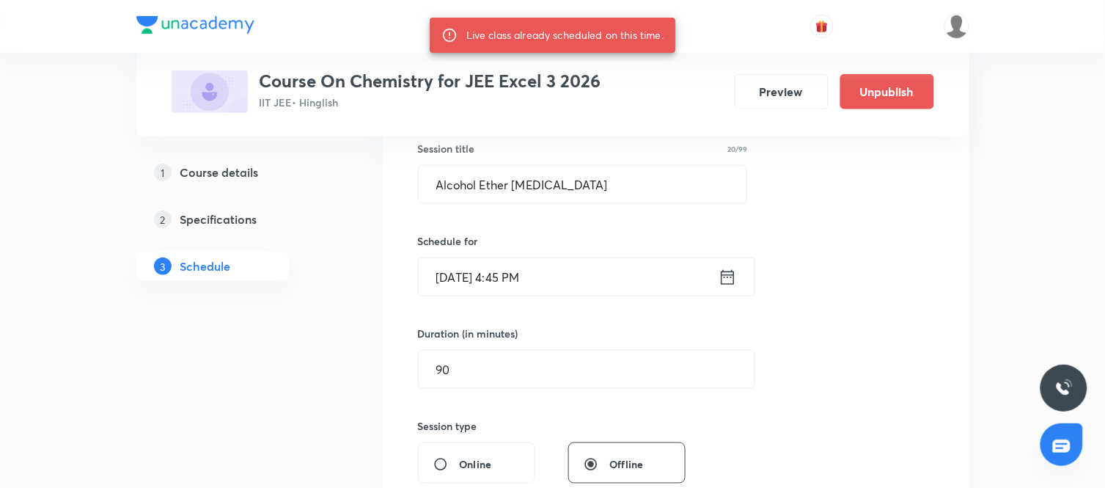
scroll to position [274, 0]
click at [722, 268] on icon at bounding box center [728, 278] width 18 height 21
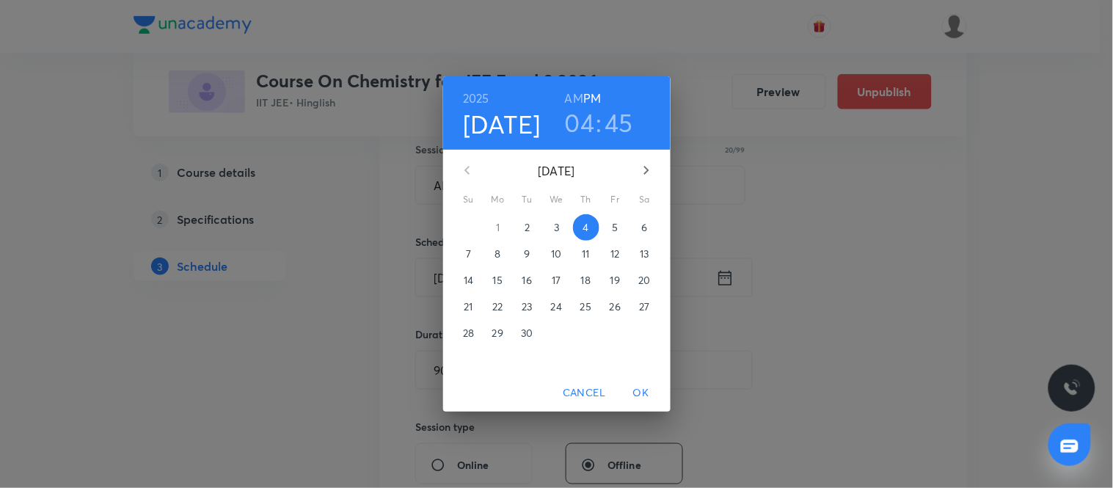
click at [618, 222] on span "5" at bounding box center [615, 227] width 26 height 15
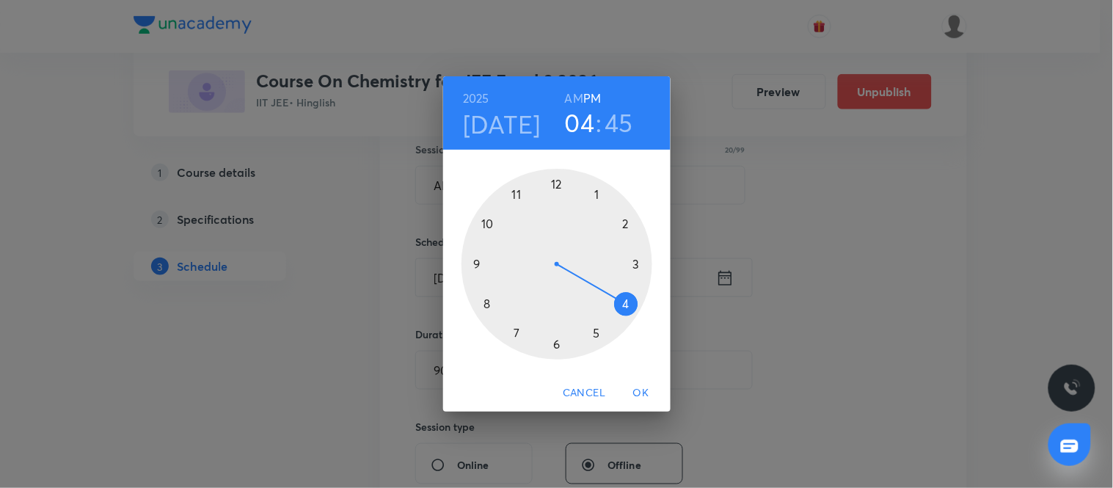
click at [640, 394] on span "OK" at bounding box center [640, 393] width 35 height 18
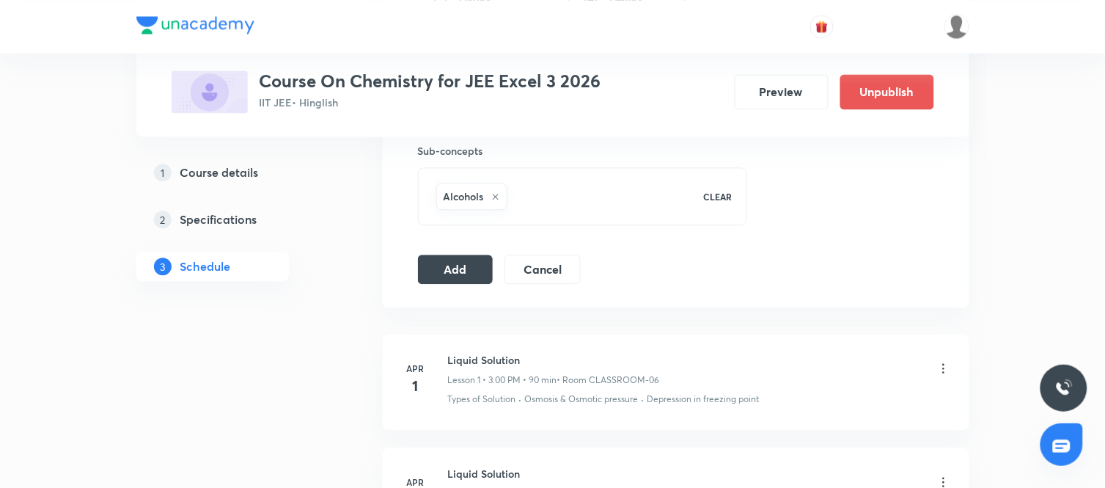
scroll to position [742, 0]
click at [467, 275] on button "Add" at bounding box center [456, 264] width 76 height 29
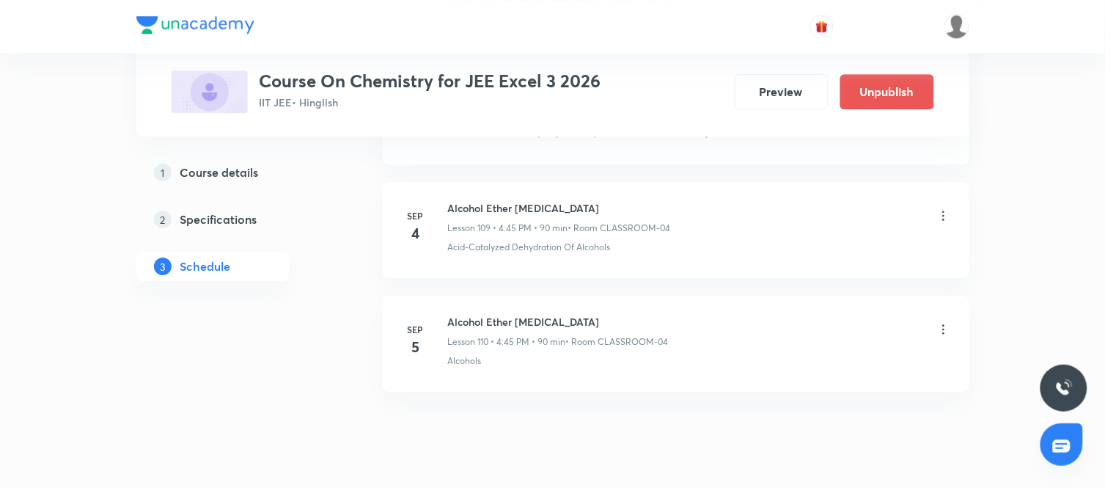
scroll to position [12554, 0]
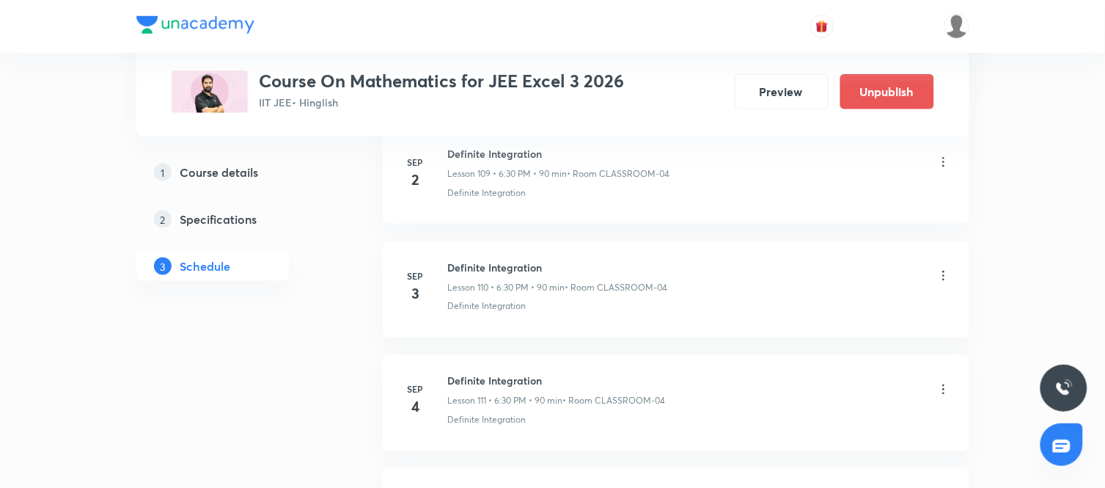
scroll to position [13208, 0]
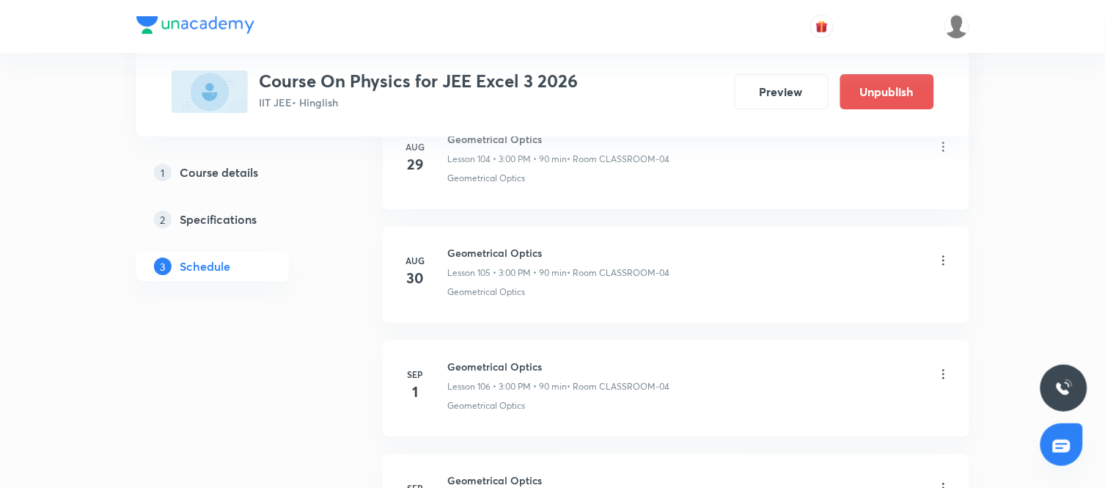
scroll to position [12655, 0]
